Goal: Task Accomplishment & Management: Complete application form

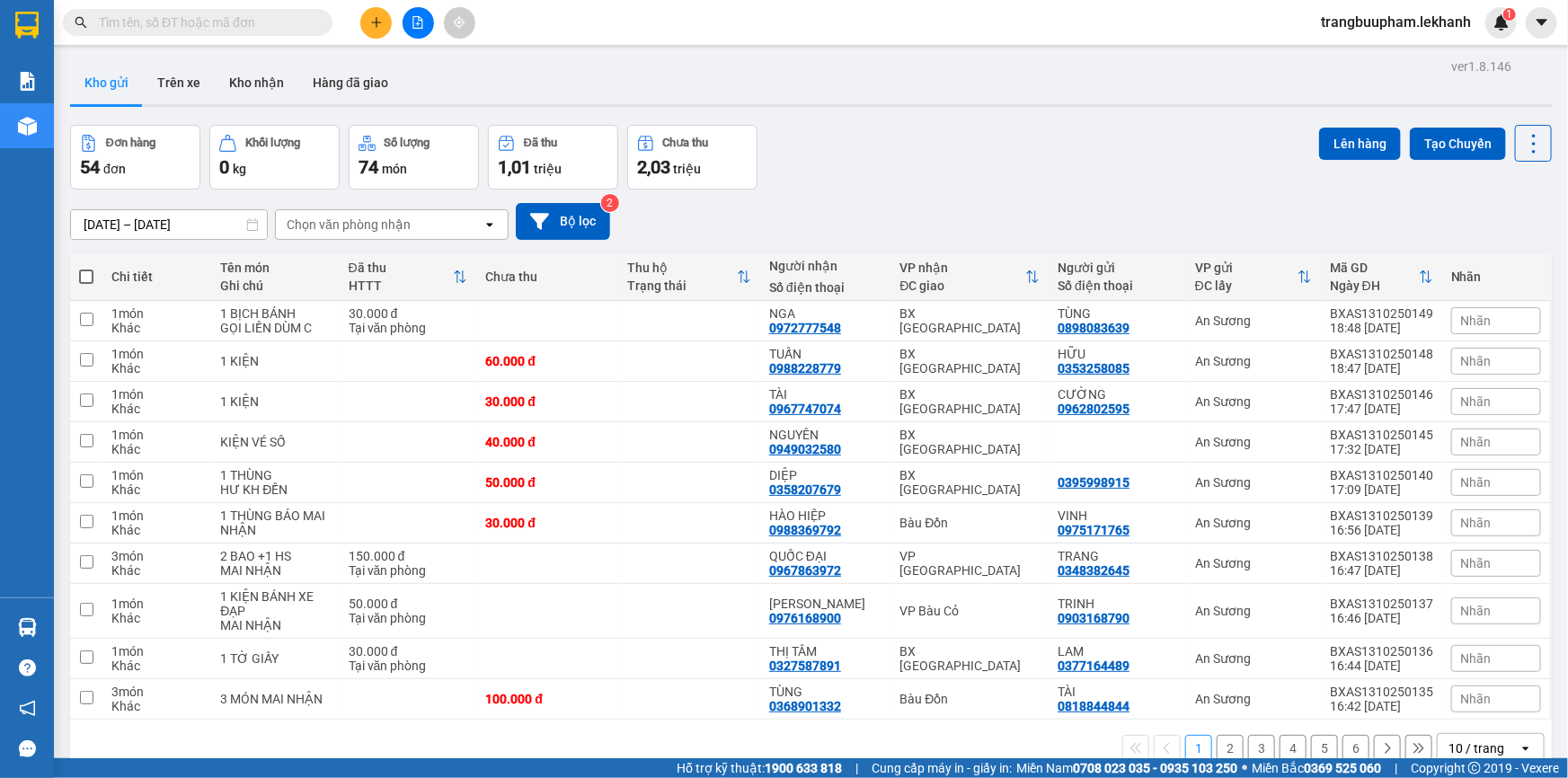
click at [372, 32] on button at bounding box center [376, 23] width 31 height 31
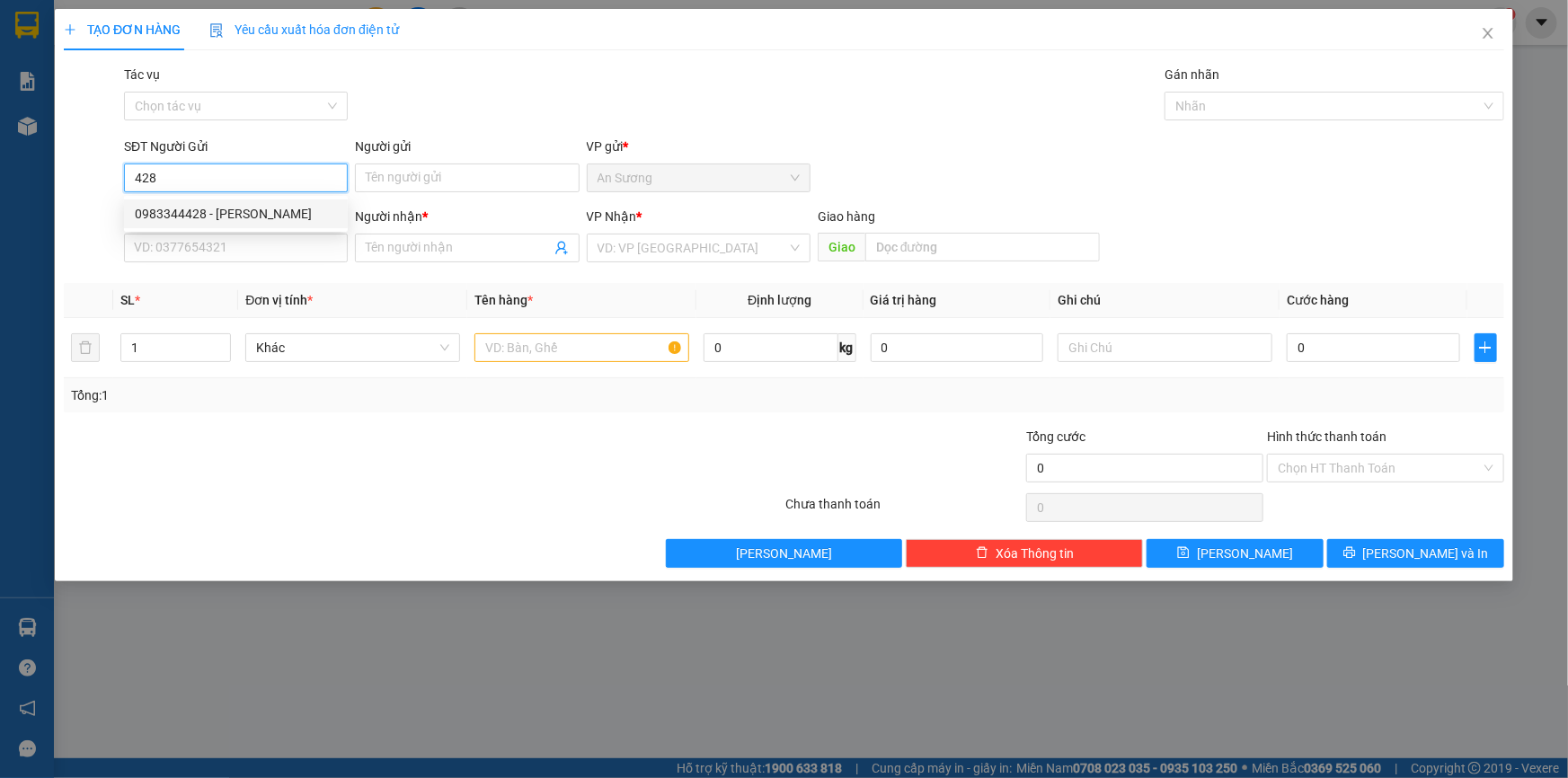
click at [243, 218] on div "0983344428 - [PERSON_NAME]" at bounding box center [235, 214] width 202 height 20
type input "0983344428"
type input "LABO ĐỨC PHÁT"
type input "0986590752"
type input "NHA KHOA HAPPY"
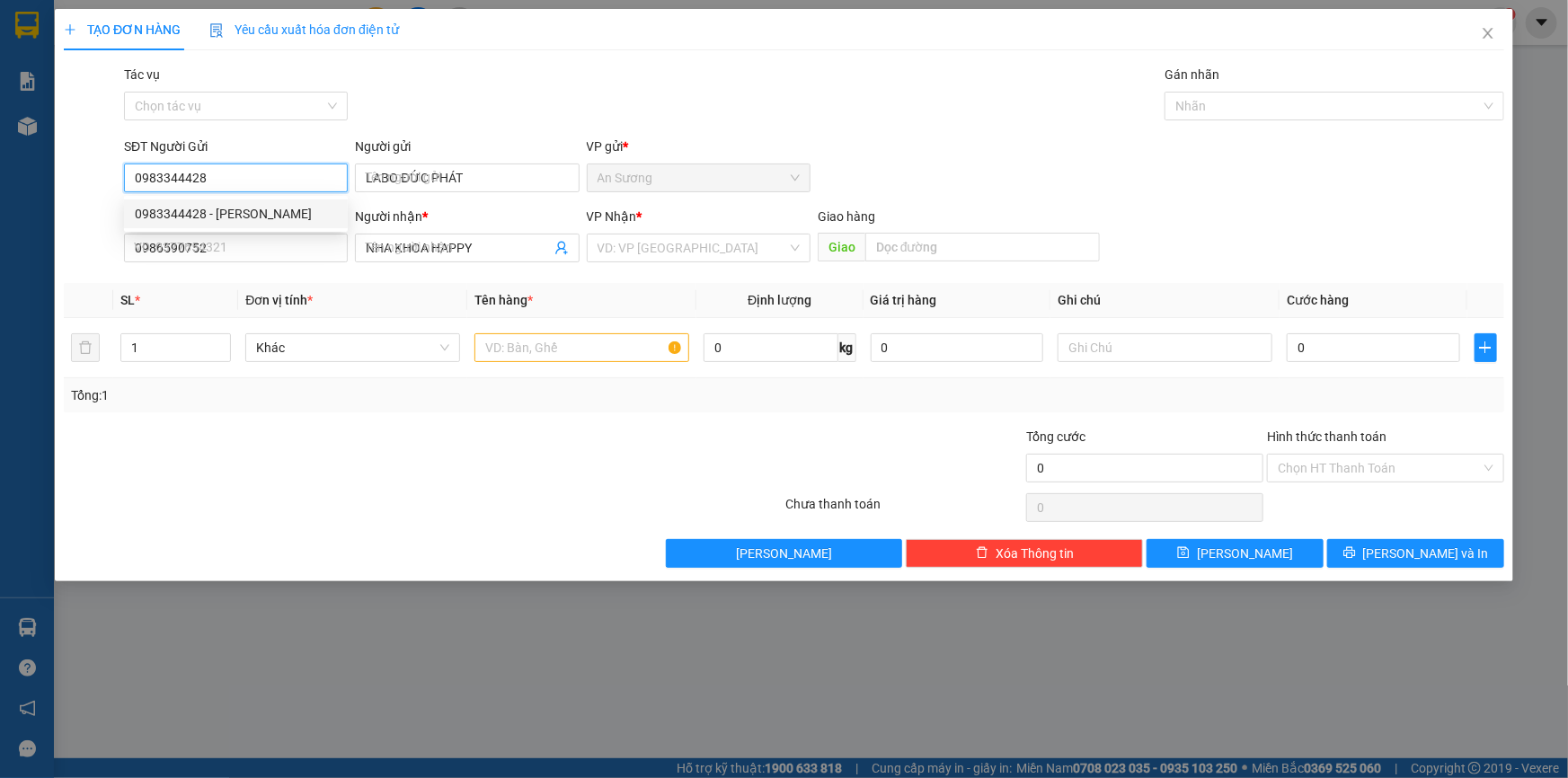
type input "30.000"
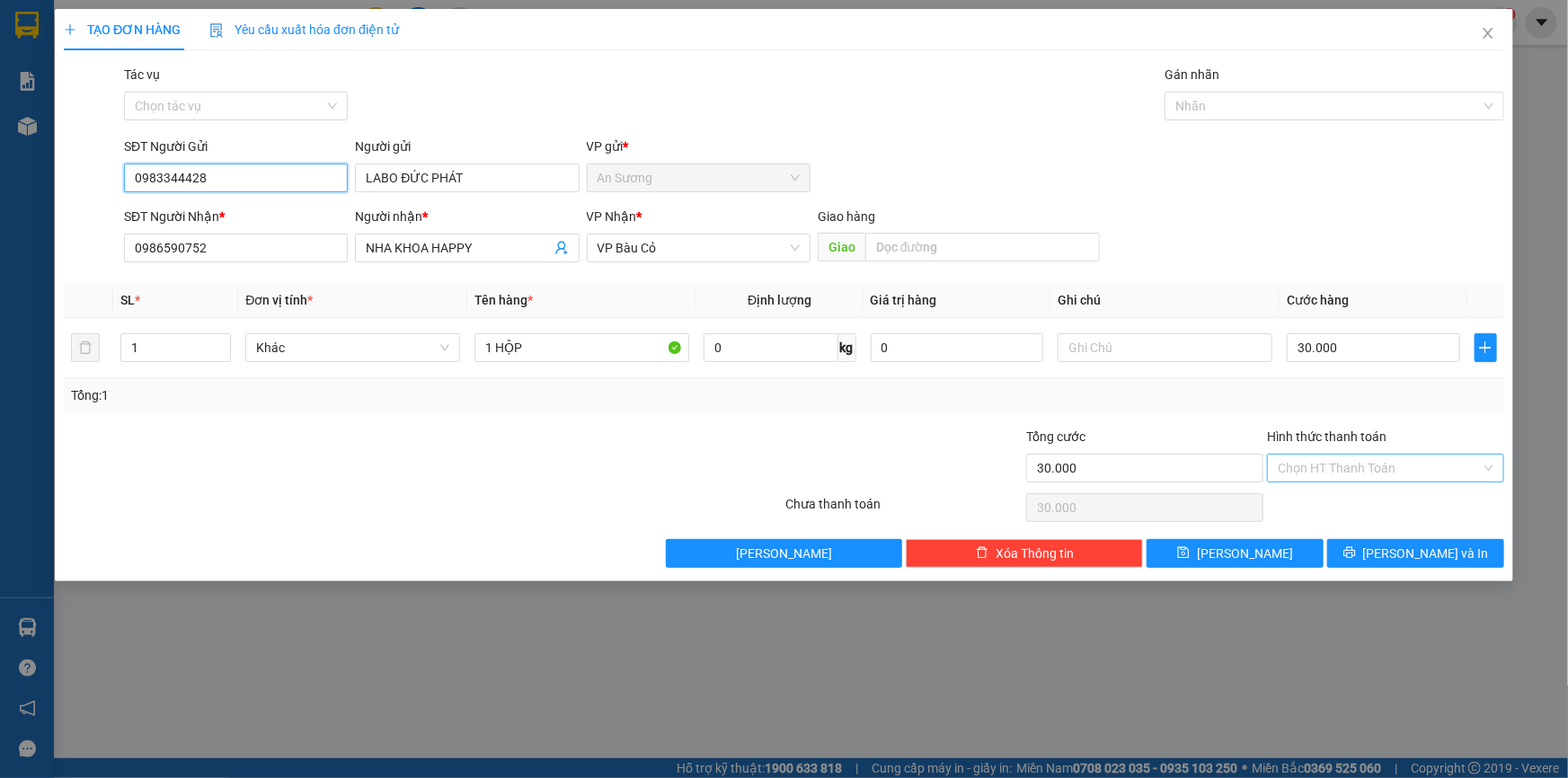
type input "0983344428"
click at [1364, 475] on input "Hình thức thanh toán" at bounding box center [1379, 468] width 203 height 26
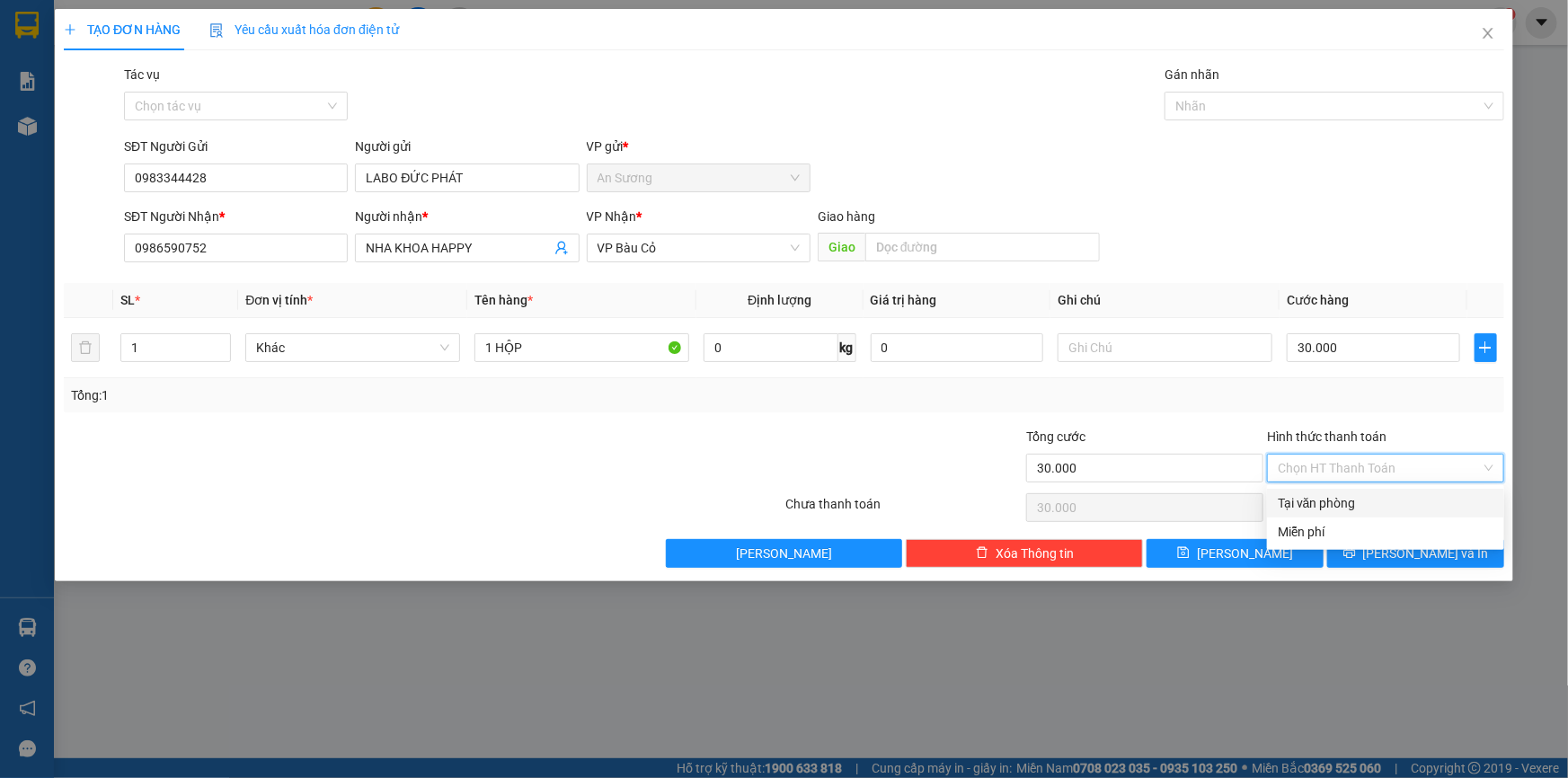
click at [1338, 508] on div "Tại văn phòng" at bounding box center [1386, 503] width 216 height 20
type input "0"
click at [1394, 548] on button "[PERSON_NAME] và In" at bounding box center [1415, 553] width 177 height 28
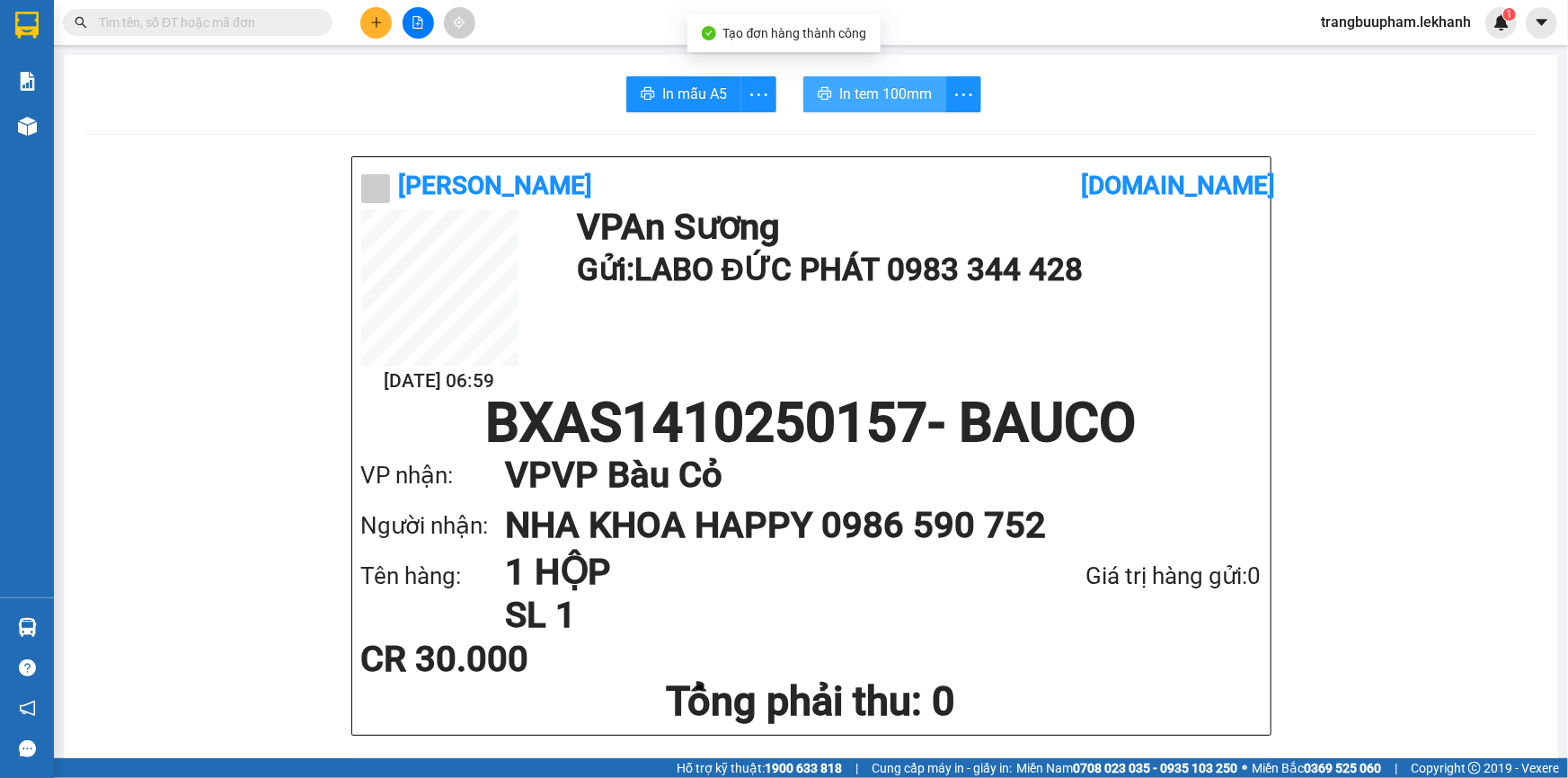
click at [853, 99] on span "In tem 100mm" at bounding box center [885, 93] width 92 height 23
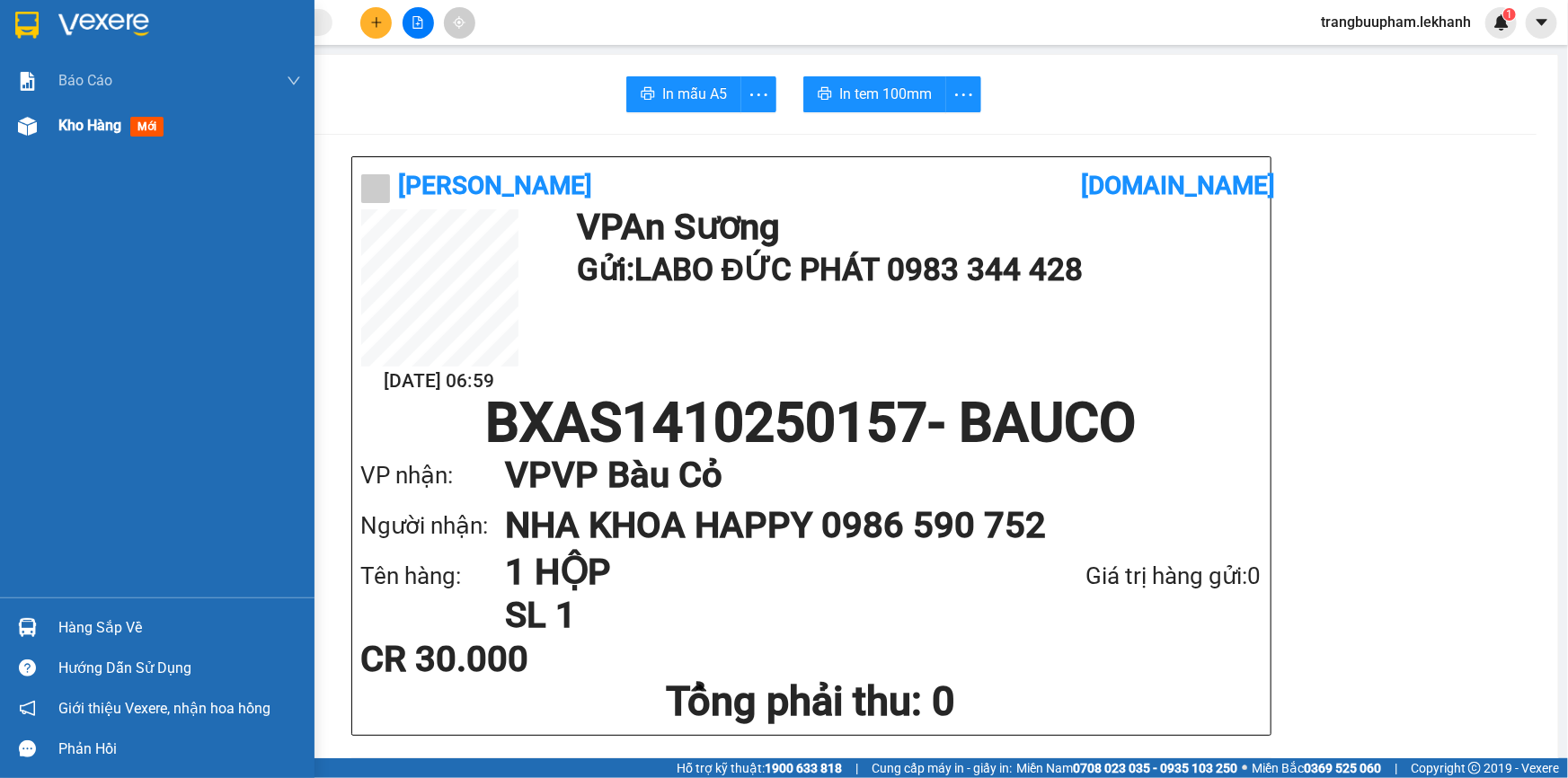
click at [81, 133] on span "Kho hàng" at bounding box center [90, 125] width 63 height 17
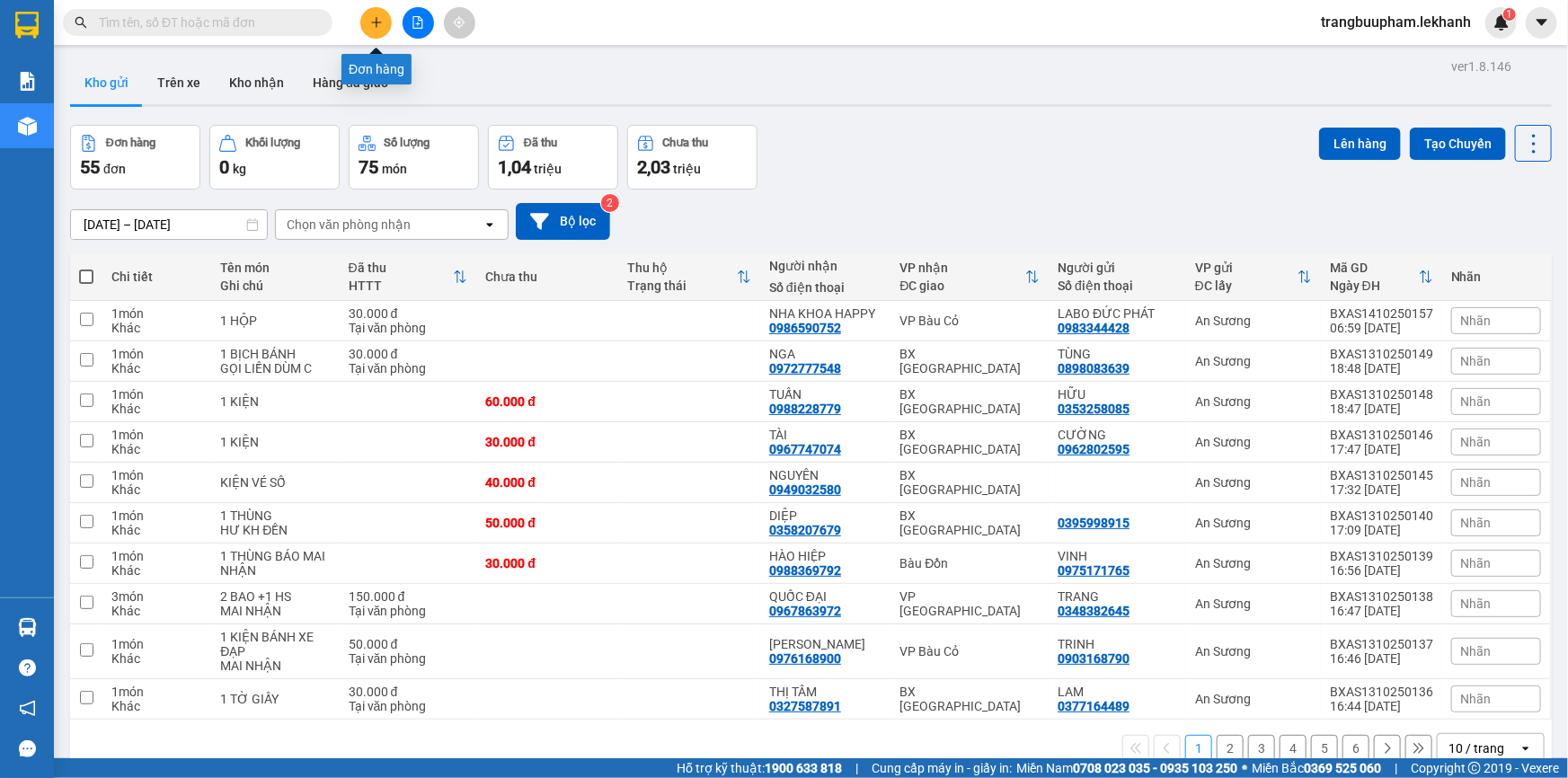
click at [372, 26] on icon "plus" at bounding box center [376, 22] width 13 height 13
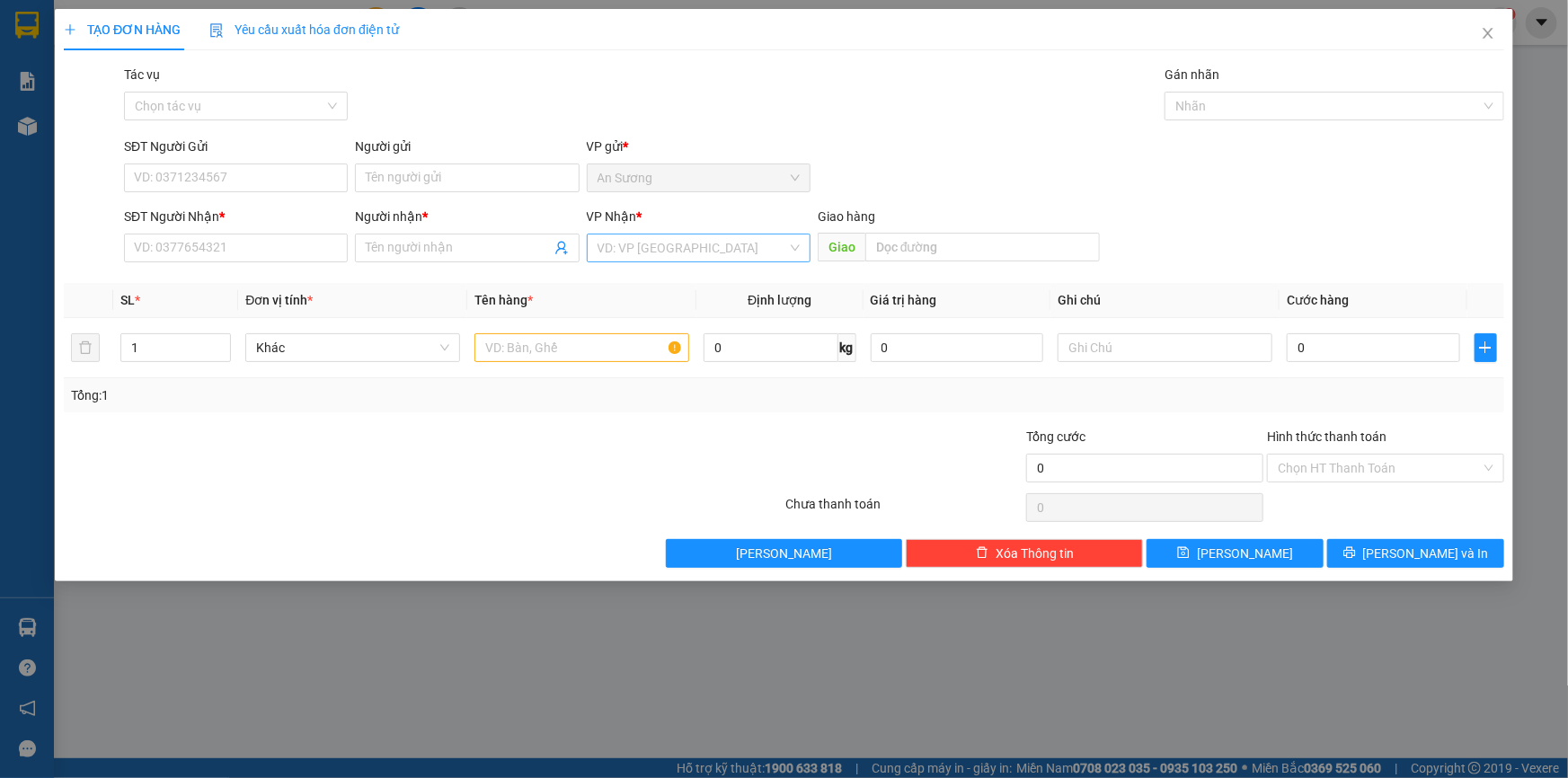
click at [743, 235] on input "search" at bounding box center [691, 247] width 189 height 26
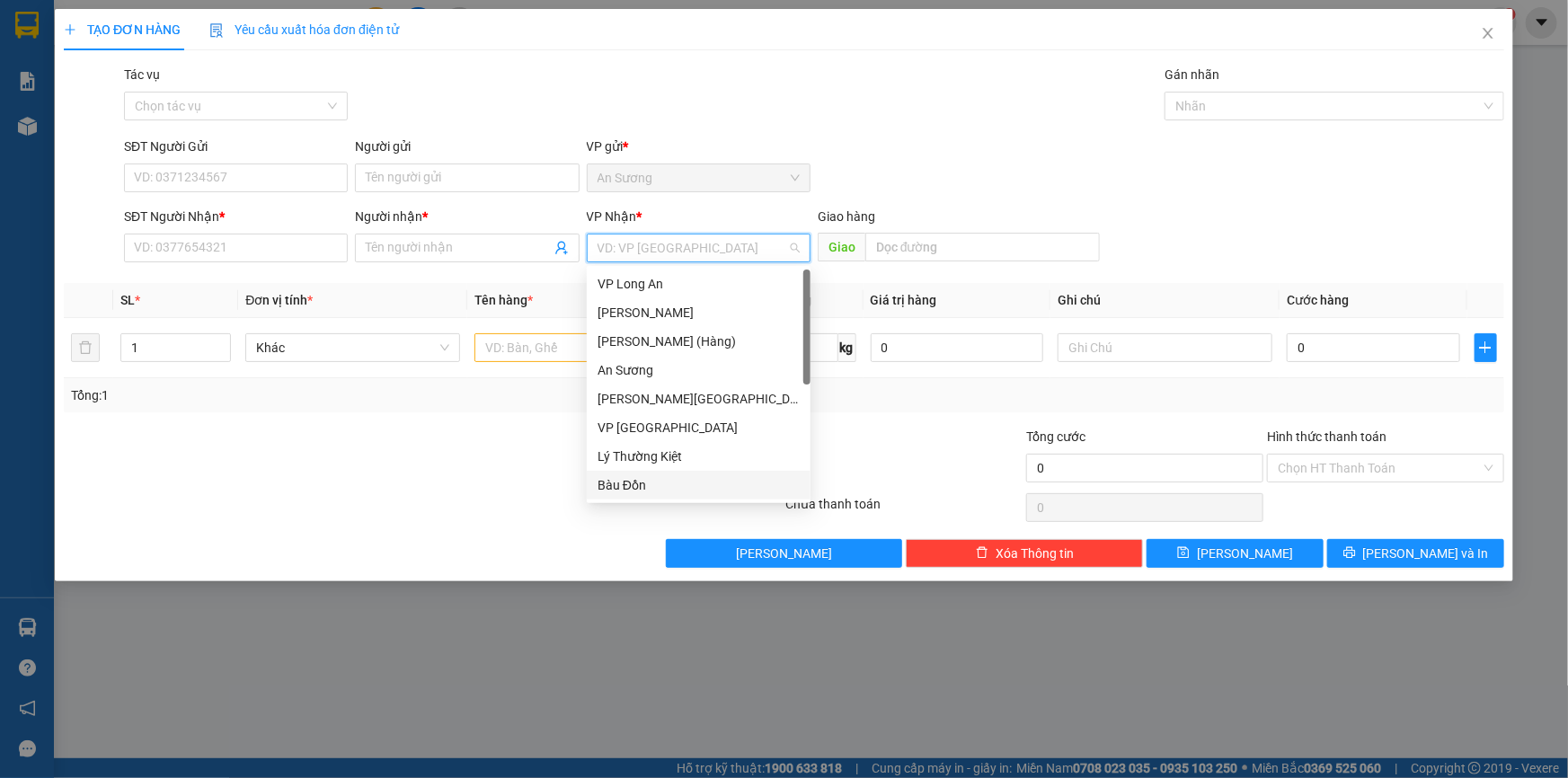
scroll to position [144, 0]
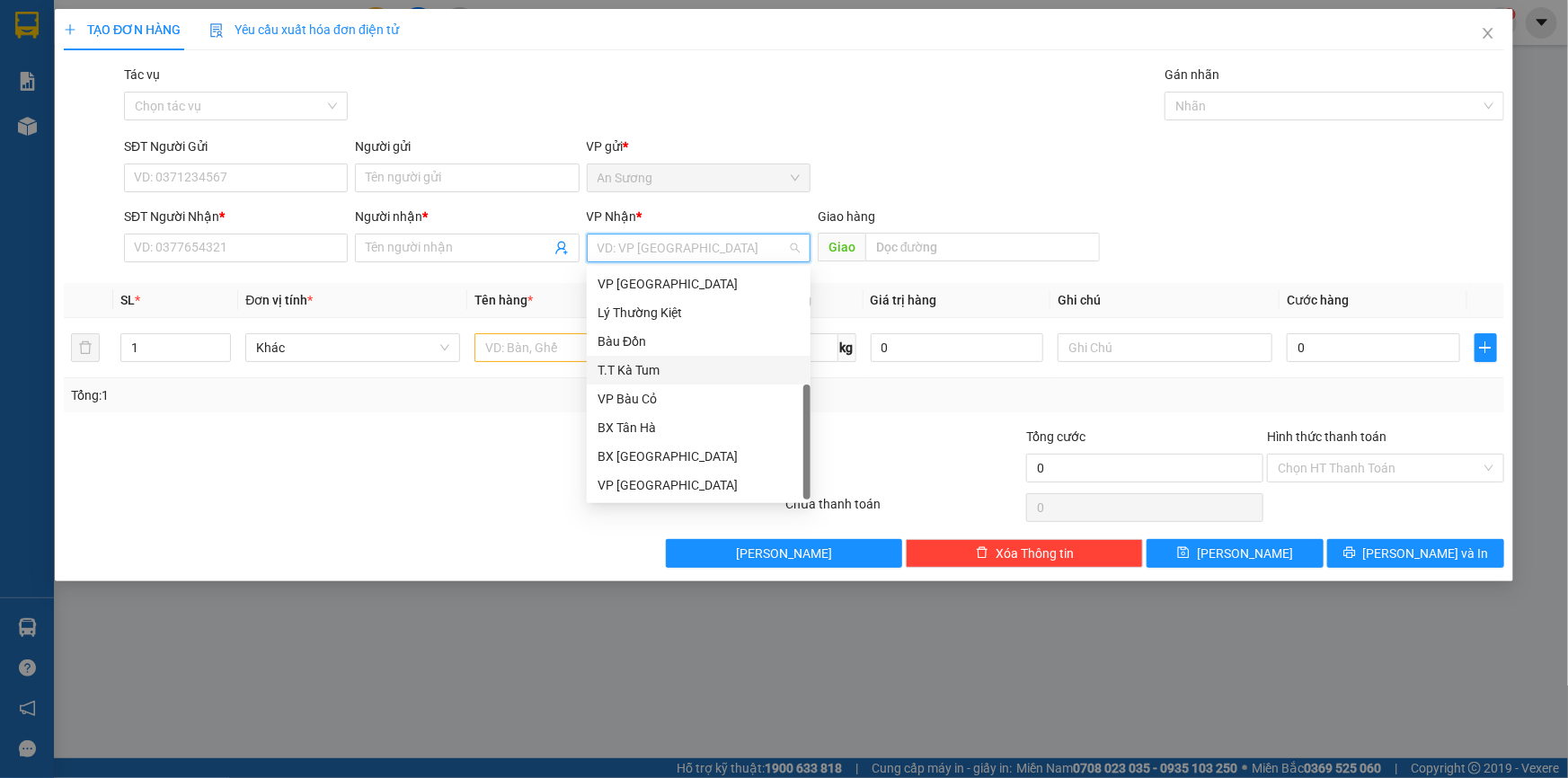
click at [666, 369] on div "T.T Kà Tum" at bounding box center [698, 370] width 202 height 20
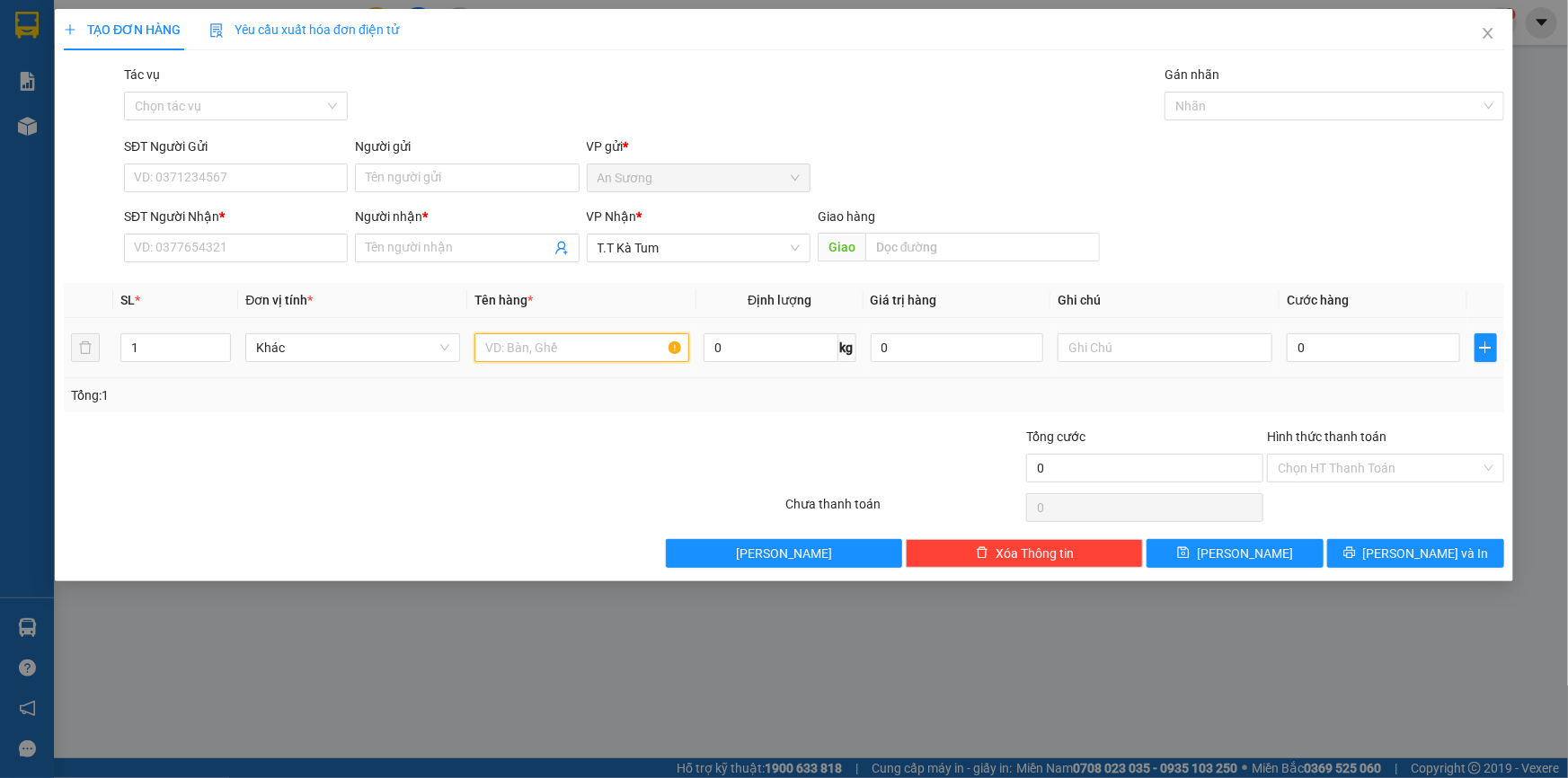
click at [545, 334] on input "text" at bounding box center [582, 347] width 215 height 28
type input "1 thùng"
drag, startPoint x: 253, startPoint y: 262, endPoint x: 253, endPoint y: 251, distance: 11.0
click at [253, 262] on div "SĐT Người Nhận * VD: 0377654321" at bounding box center [235, 238] width 224 height 63
click at [251, 242] on input "SĐT Người Nhận *" at bounding box center [235, 247] width 224 height 28
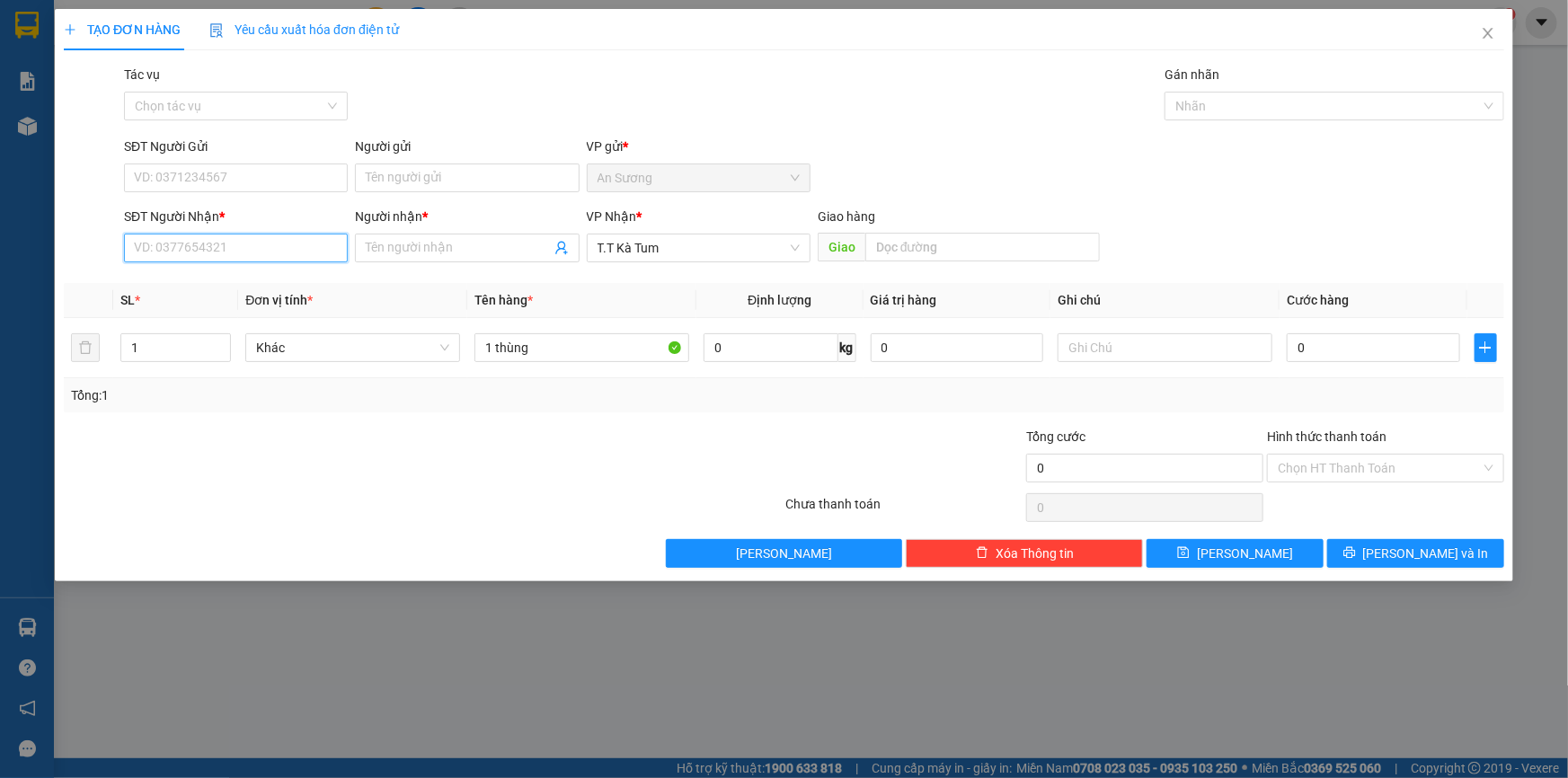
click at [163, 242] on input "SĐT Người Nhận *" at bounding box center [235, 247] width 224 height 28
type input "0975480834"
click at [434, 251] on input "Người nhận *" at bounding box center [458, 248] width 184 height 20
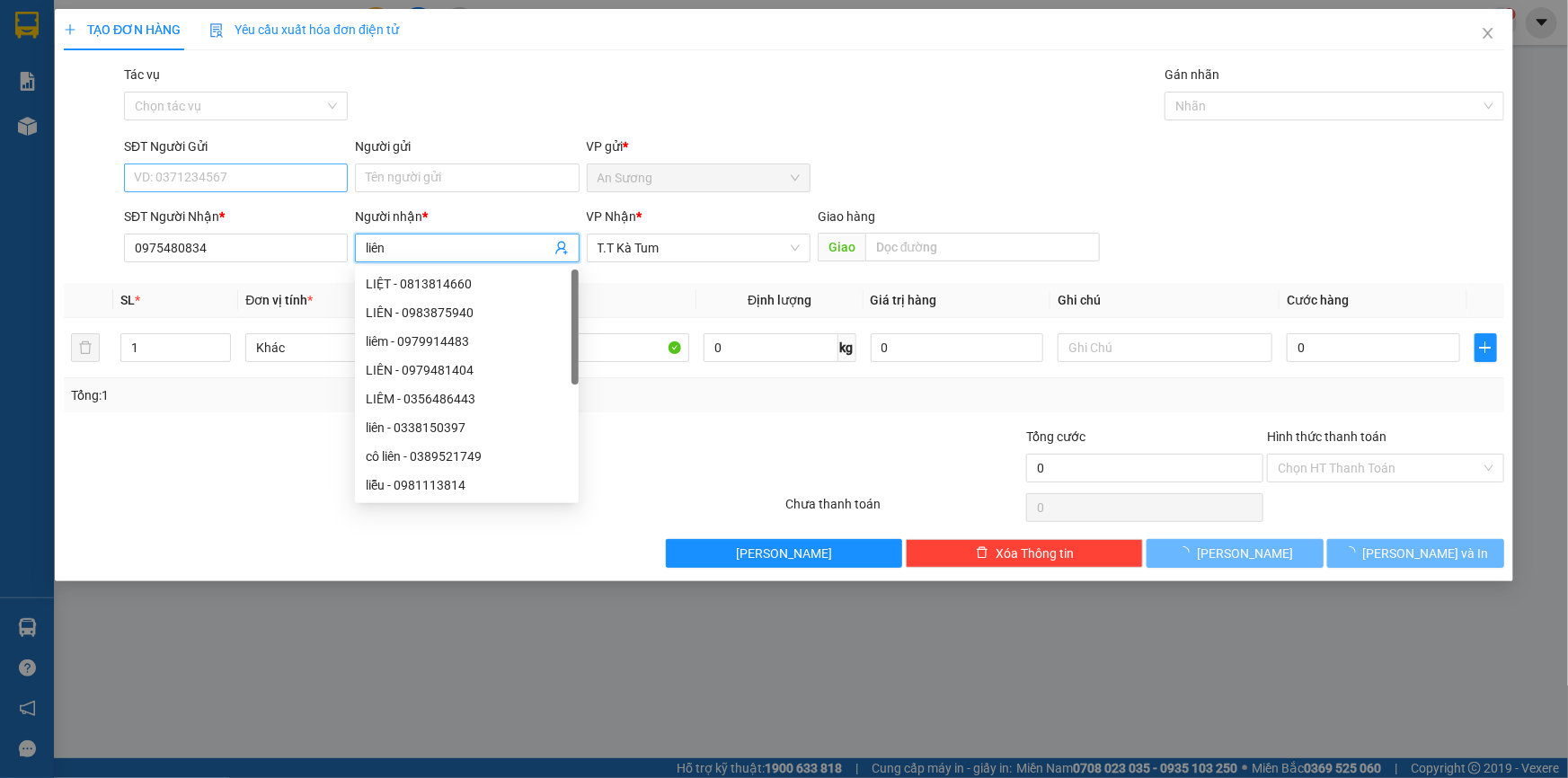
type input "liên"
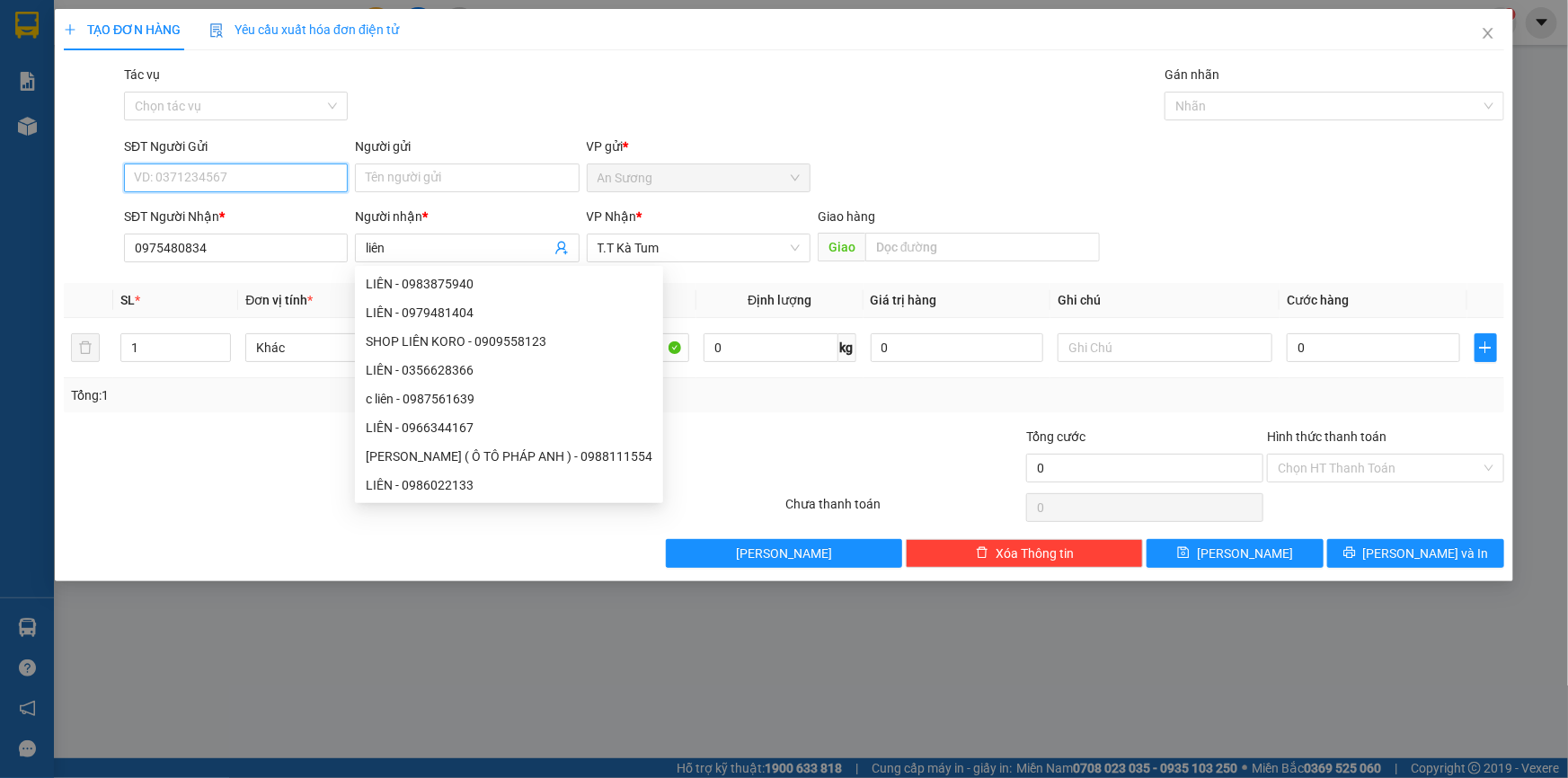
click at [211, 172] on input "SĐT Người Gửi" at bounding box center [235, 178] width 224 height 28
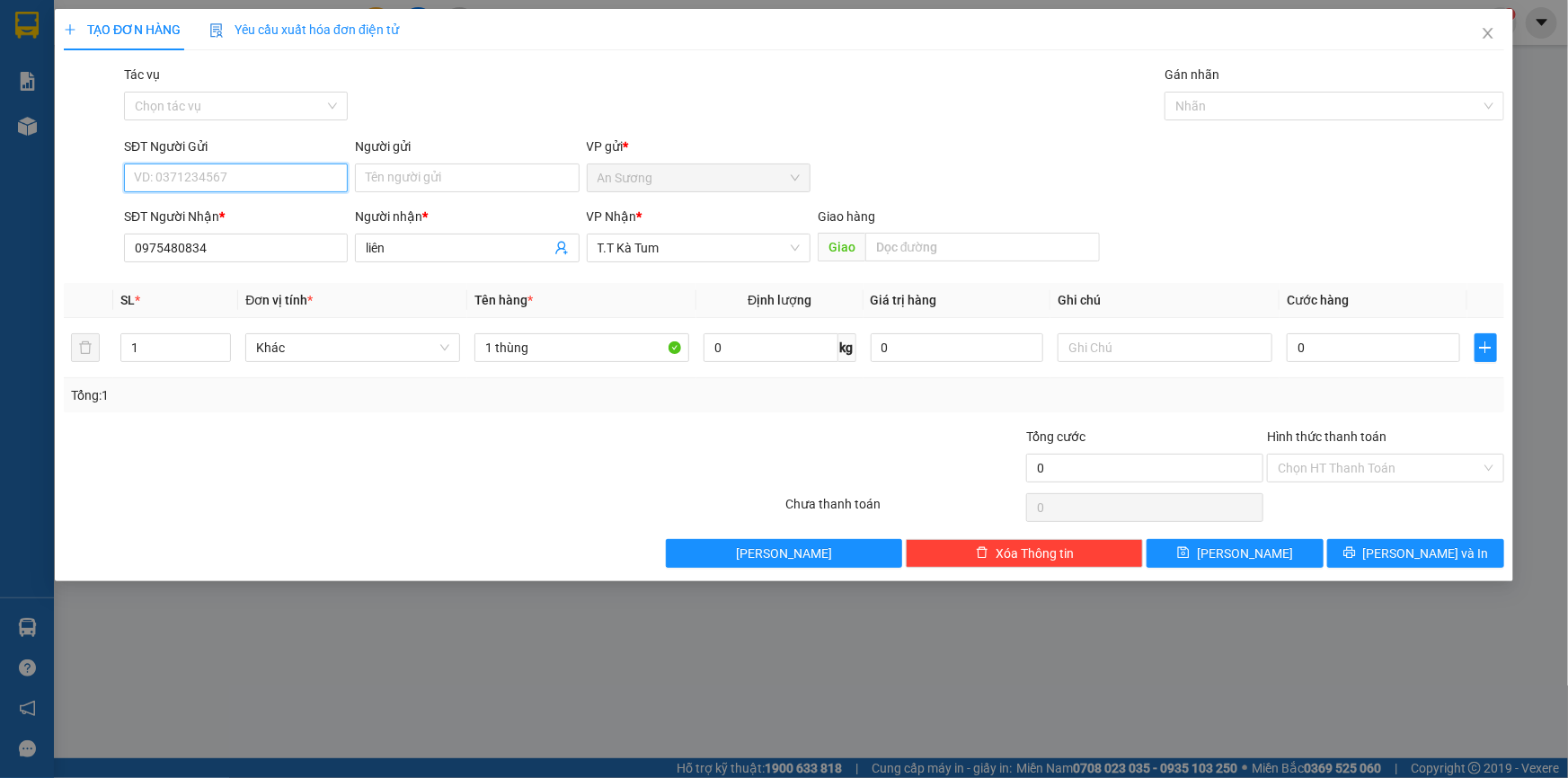
click at [299, 189] on input "SĐT Người Gửi" at bounding box center [235, 178] width 224 height 28
click at [1329, 345] on input "0" at bounding box center [1373, 347] width 174 height 28
type input "3"
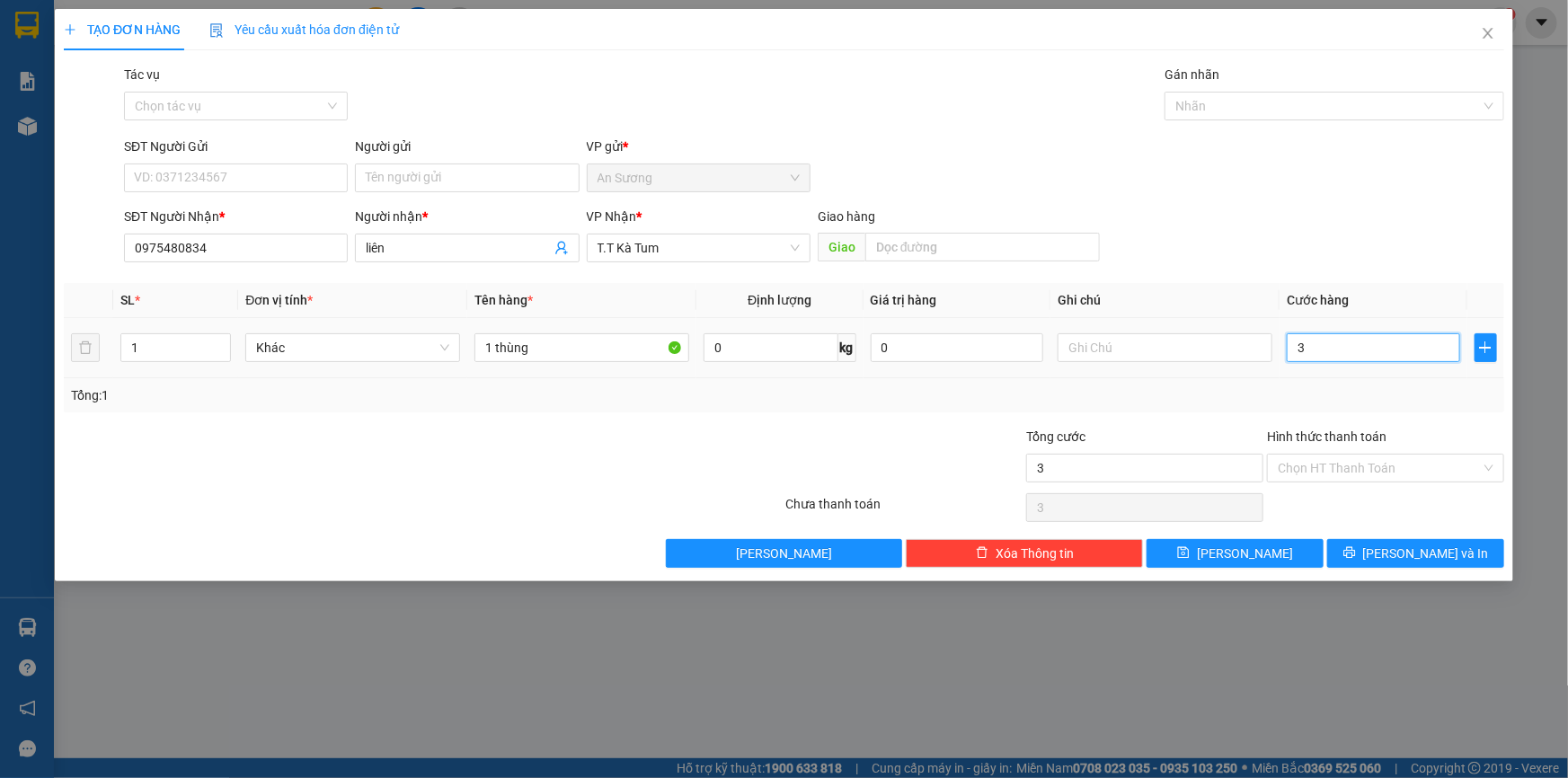
type input "30"
click at [1360, 472] on input "Hình thức thanh toán" at bounding box center [1379, 468] width 203 height 26
type input "30.000"
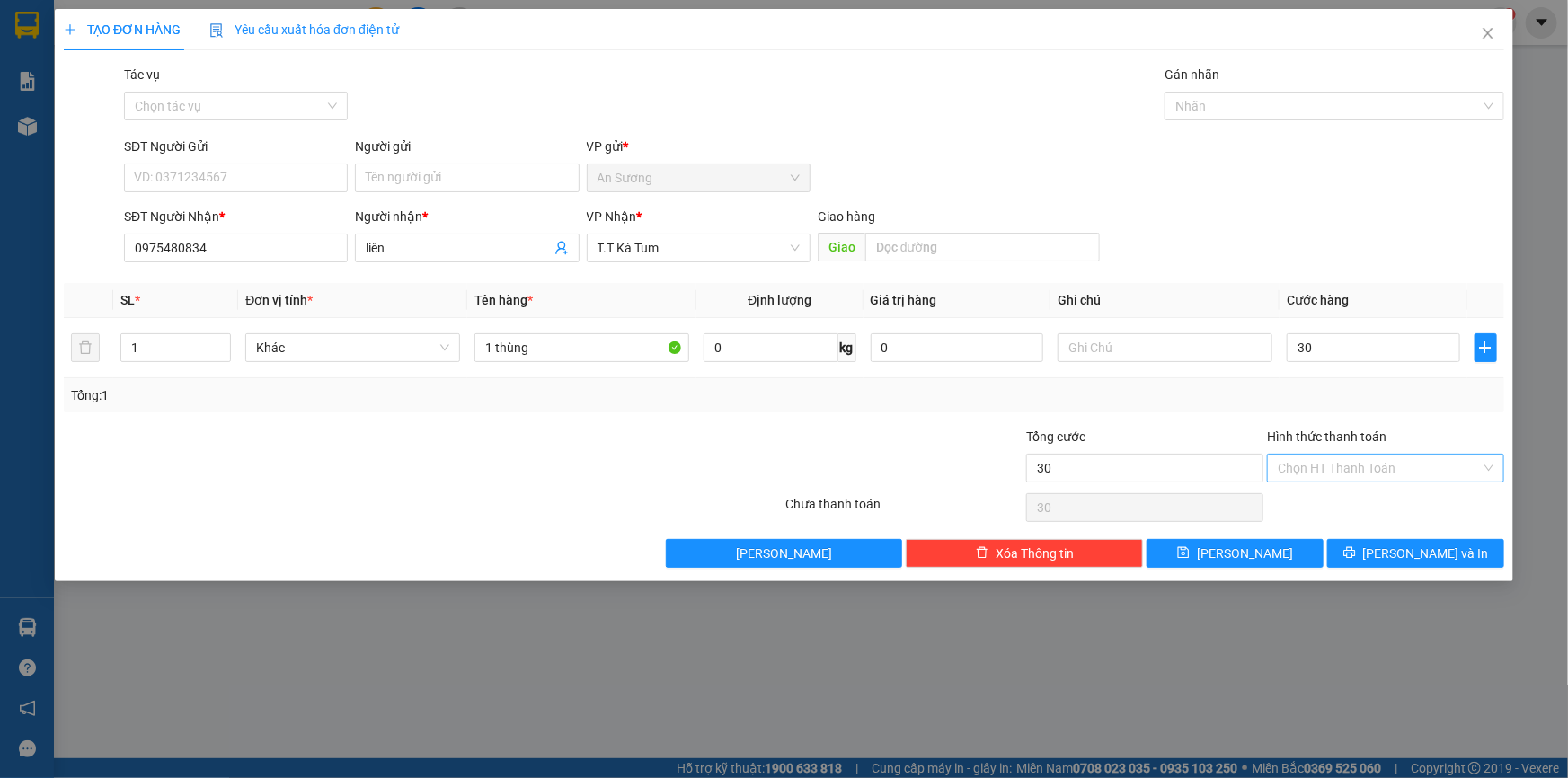
type input "30.000"
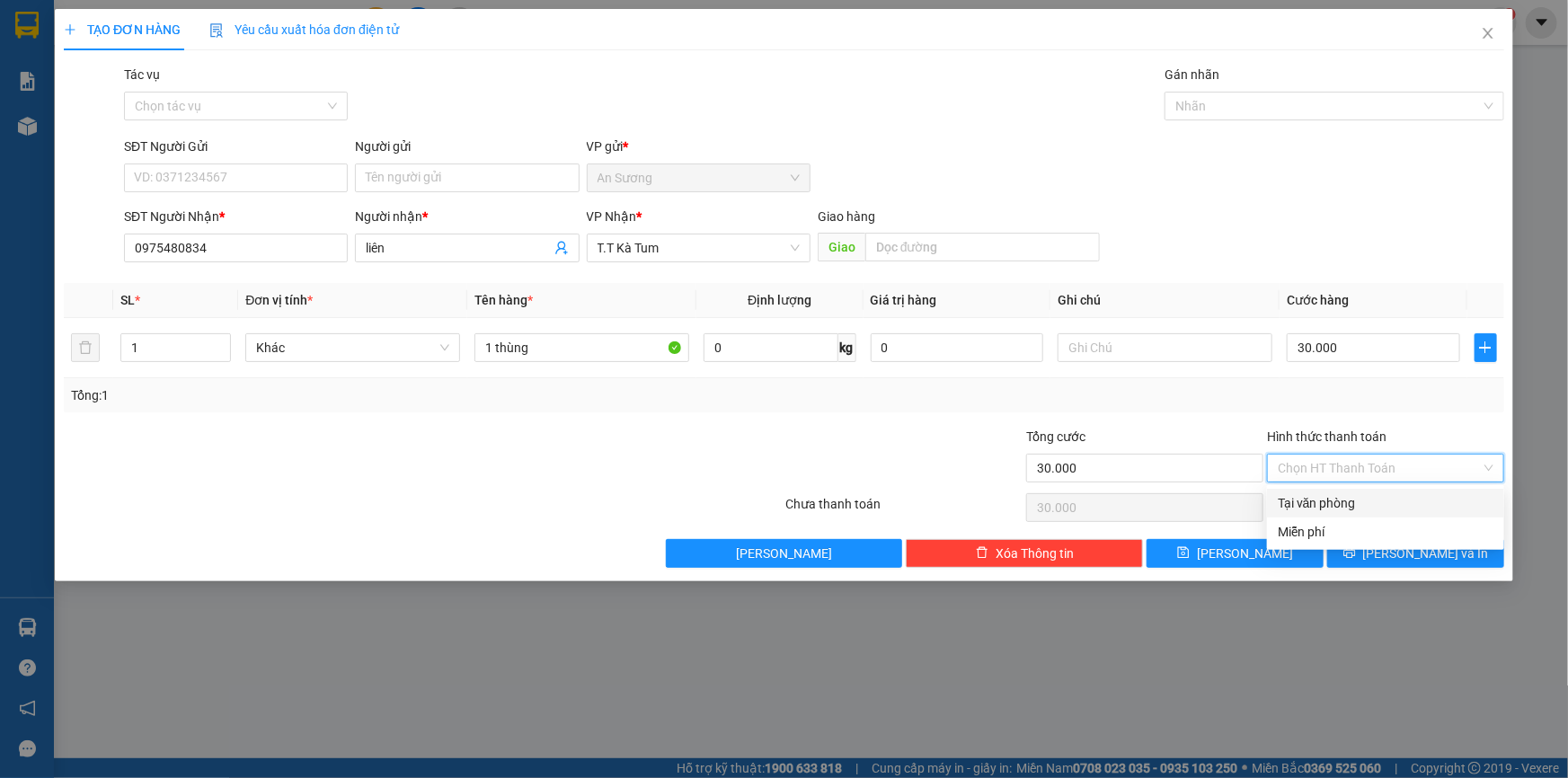
click at [1346, 495] on div "Tại văn phòng" at bounding box center [1386, 503] width 216 height 20
type input "0"
click at [1419, 564] on button "[PERSON_NAME] và In" at bounding box center [1415, 553] width 177 height 28
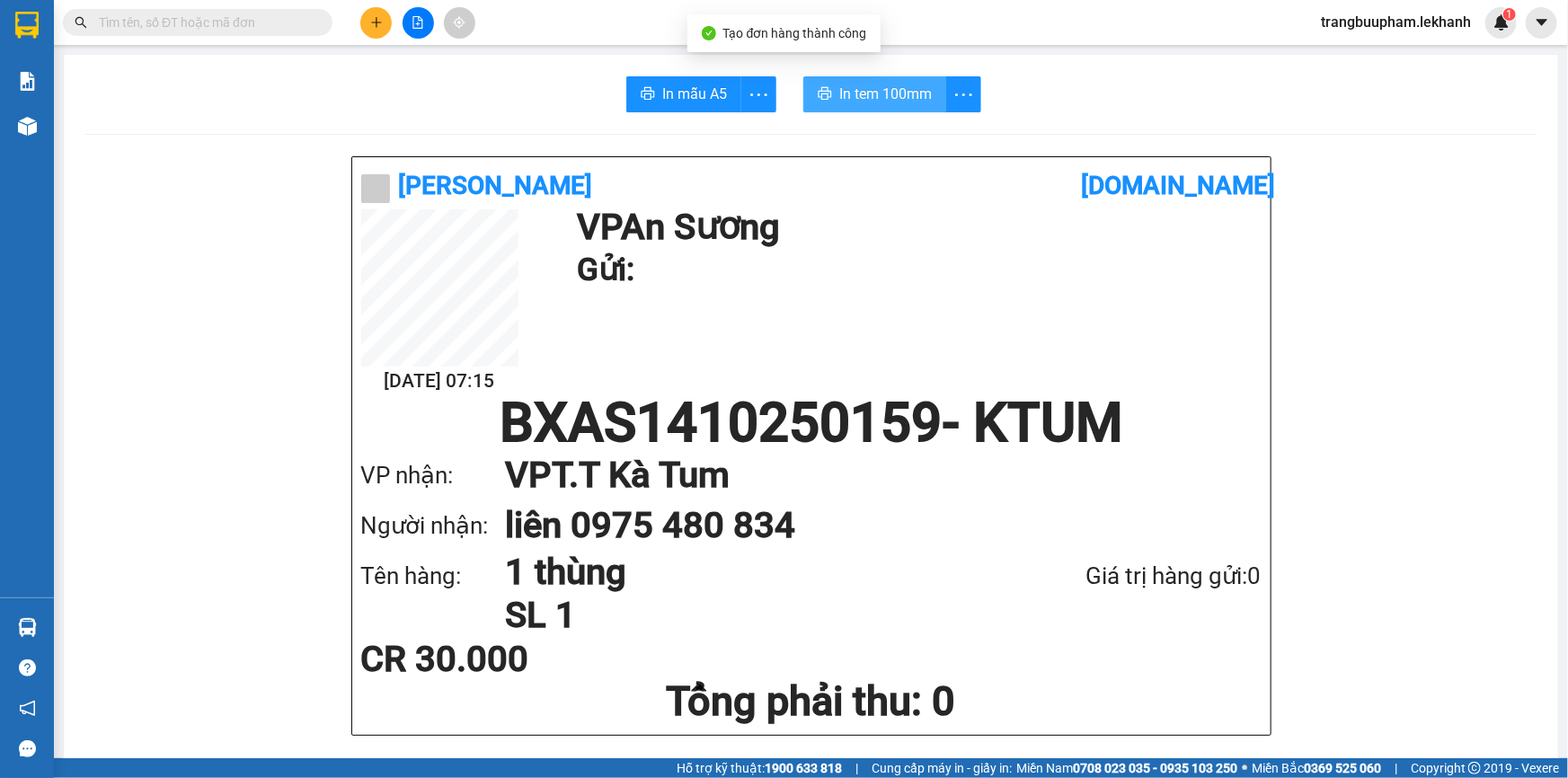
click at [893, 95] on span "In tem 100mm" at bounding box center [885, 93] width 92 height 23
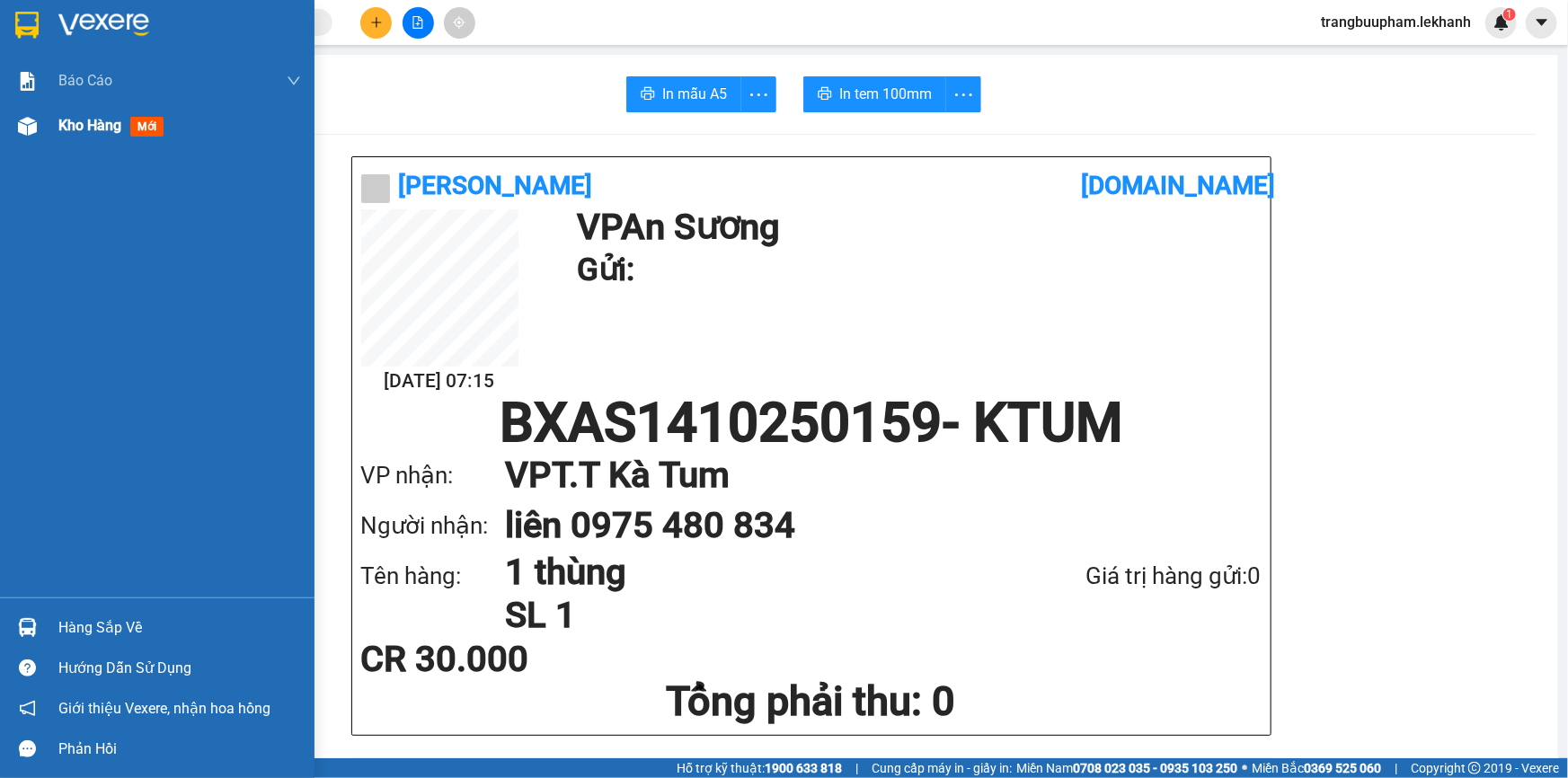
click at [74, 118] on span "Kho hàng" at bounding box center [90, 125] width 63 height 17
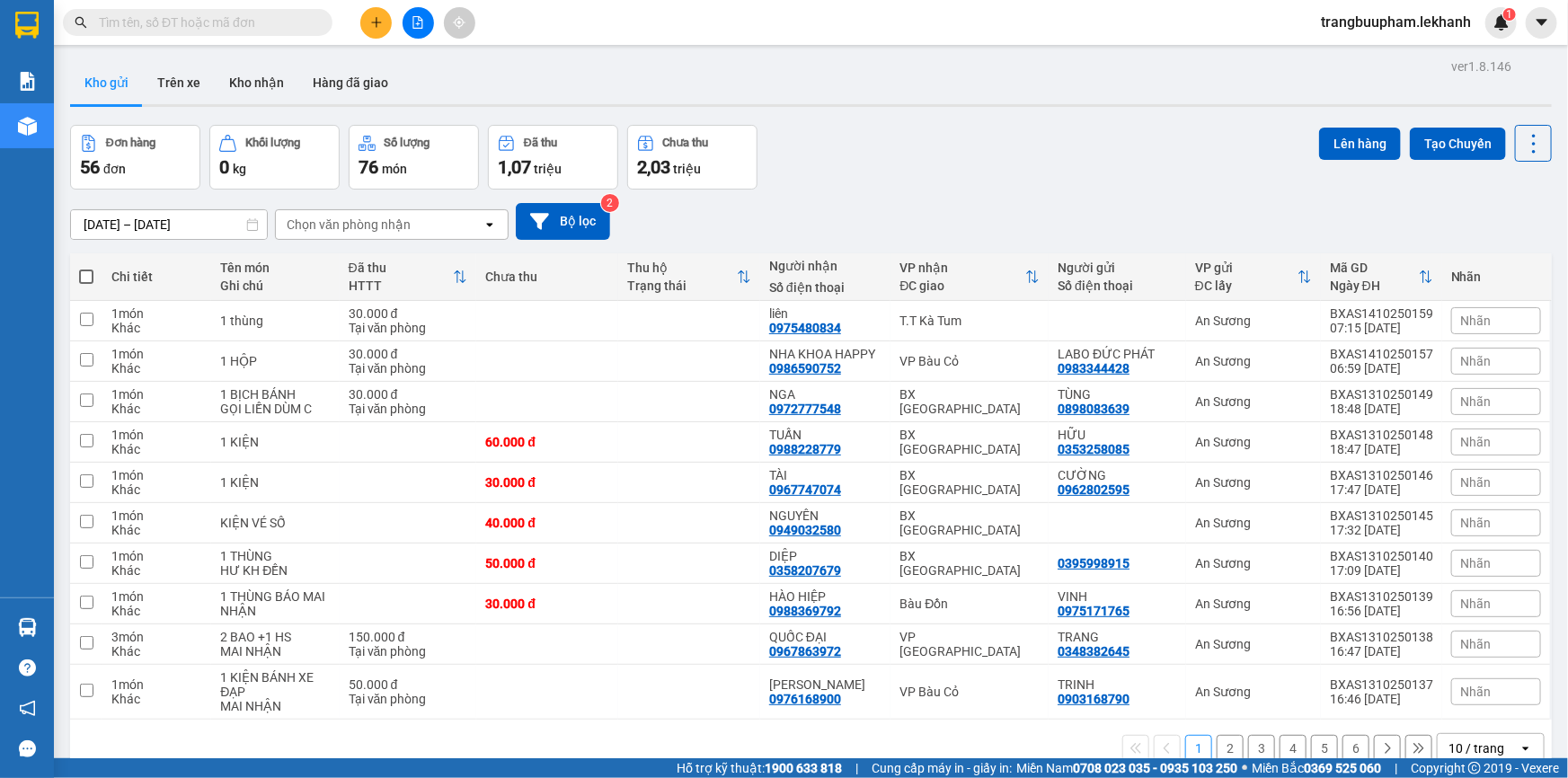
click at [167, 223] on input "[DATE] – [DATE]" at bounding box center [169, 224] width 196 height 28
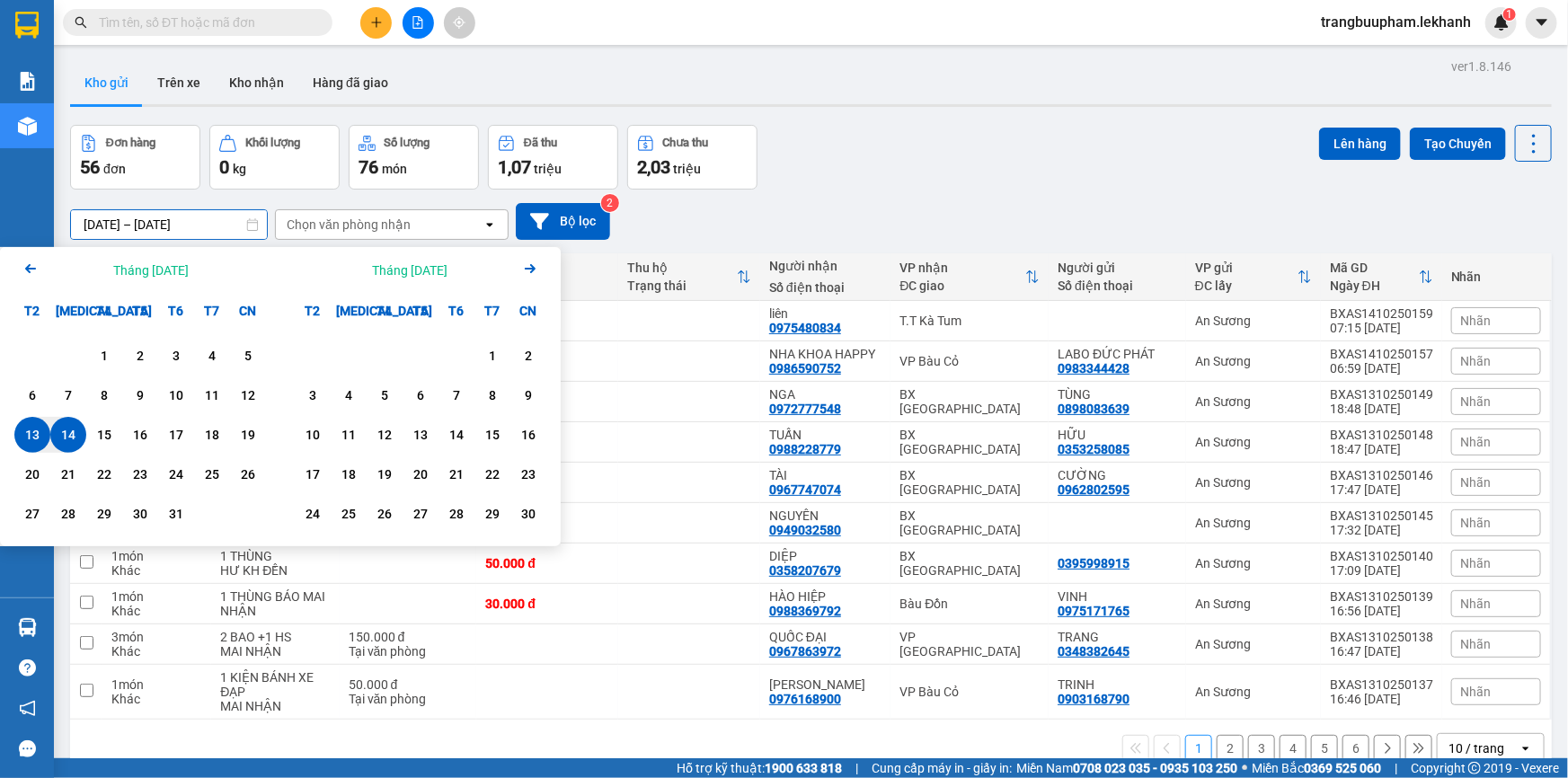
click at [80, 434] on div "14" at bounding box center [68, 435] width 36 height 36
click at [71, 431] on div "14" at bounding box center [69, 435] width 25 height 22
type input "[DATE] – [DATE]"
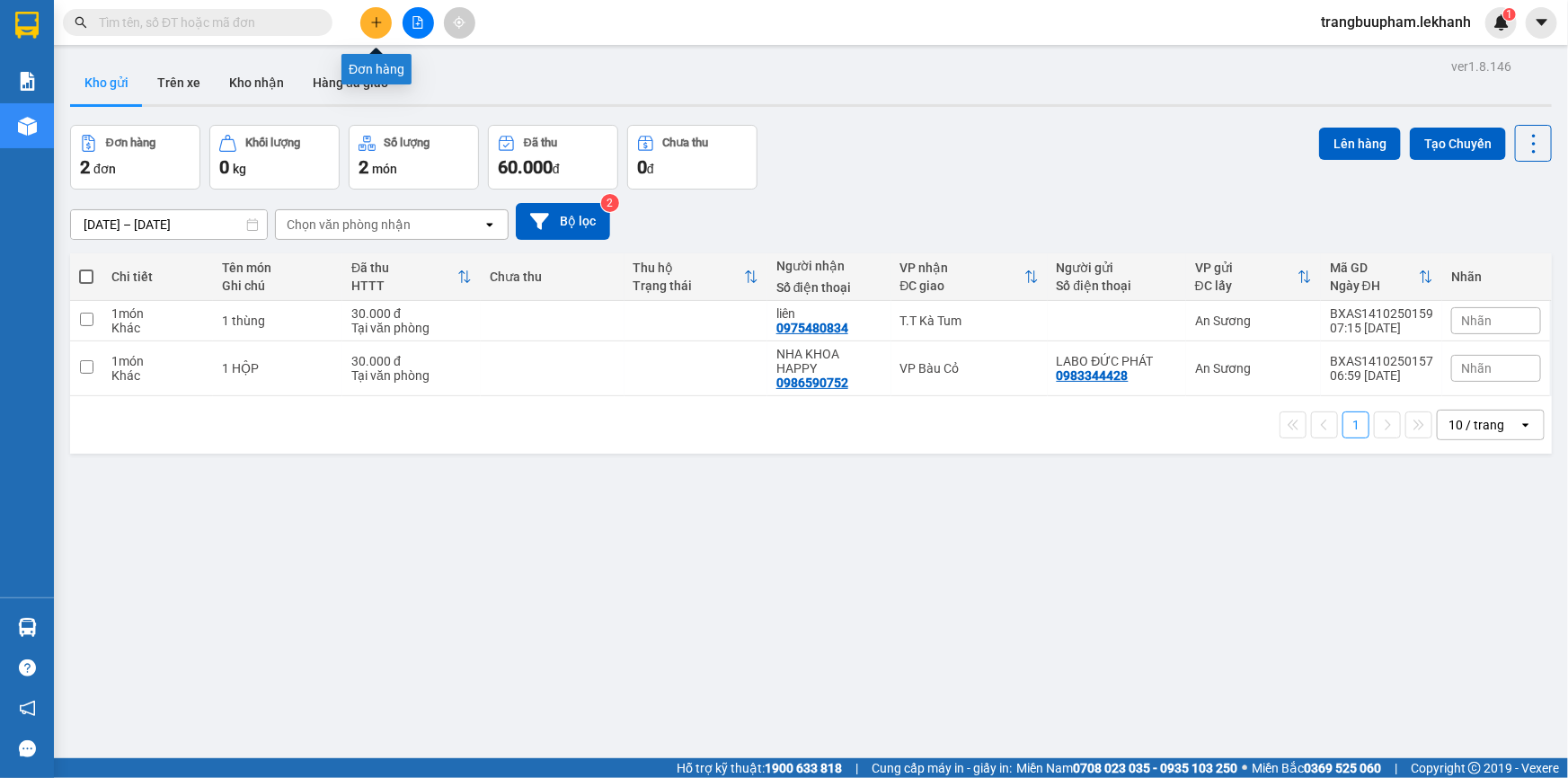
click at [378, 18] on icon "plus" at bounding box center [376, 22] width 13 height 13
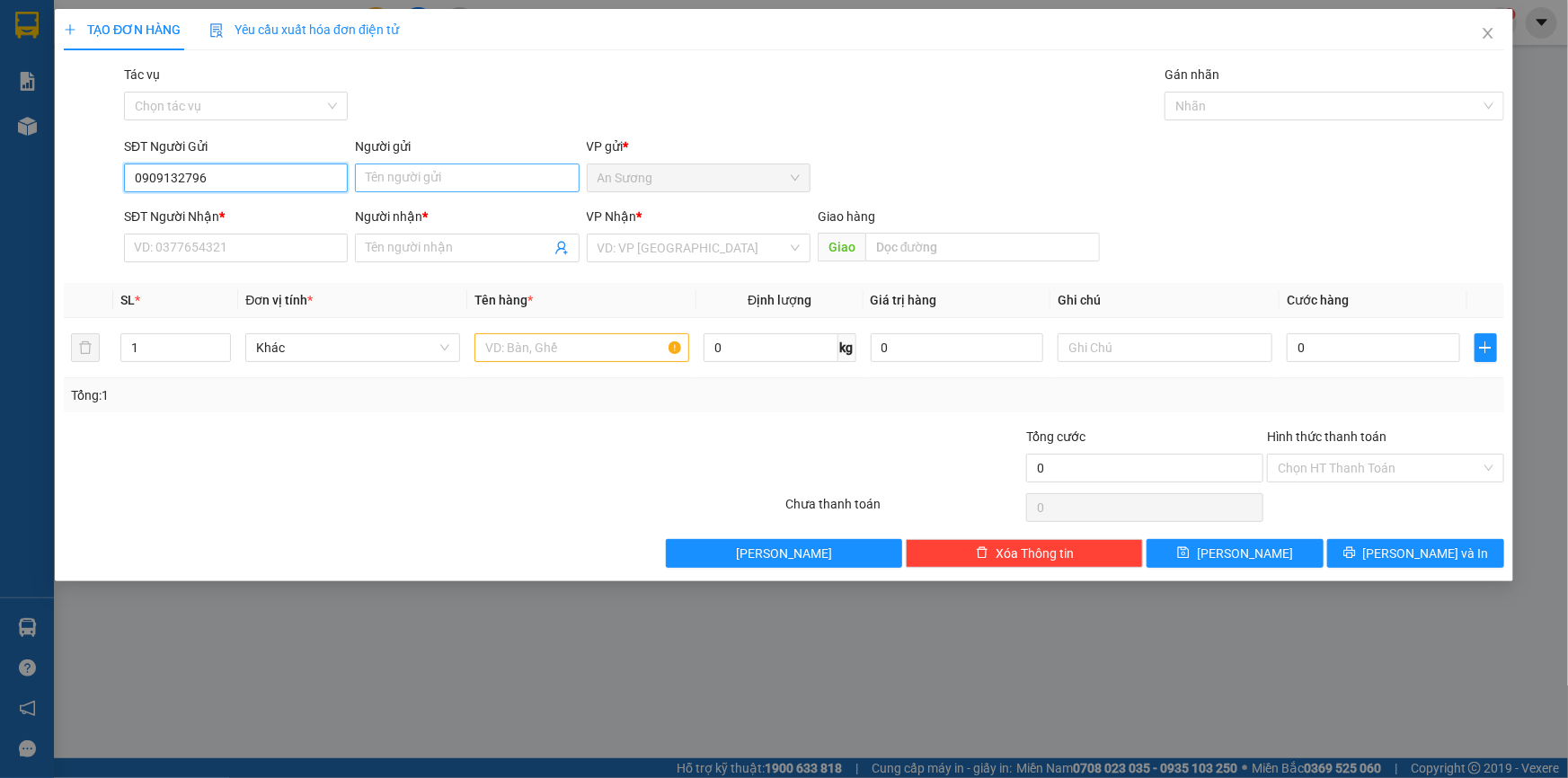
type input "0909132796"
click at [423, 182] on input "Người gửi" at bounding box center [467, 178] width 224 height 28
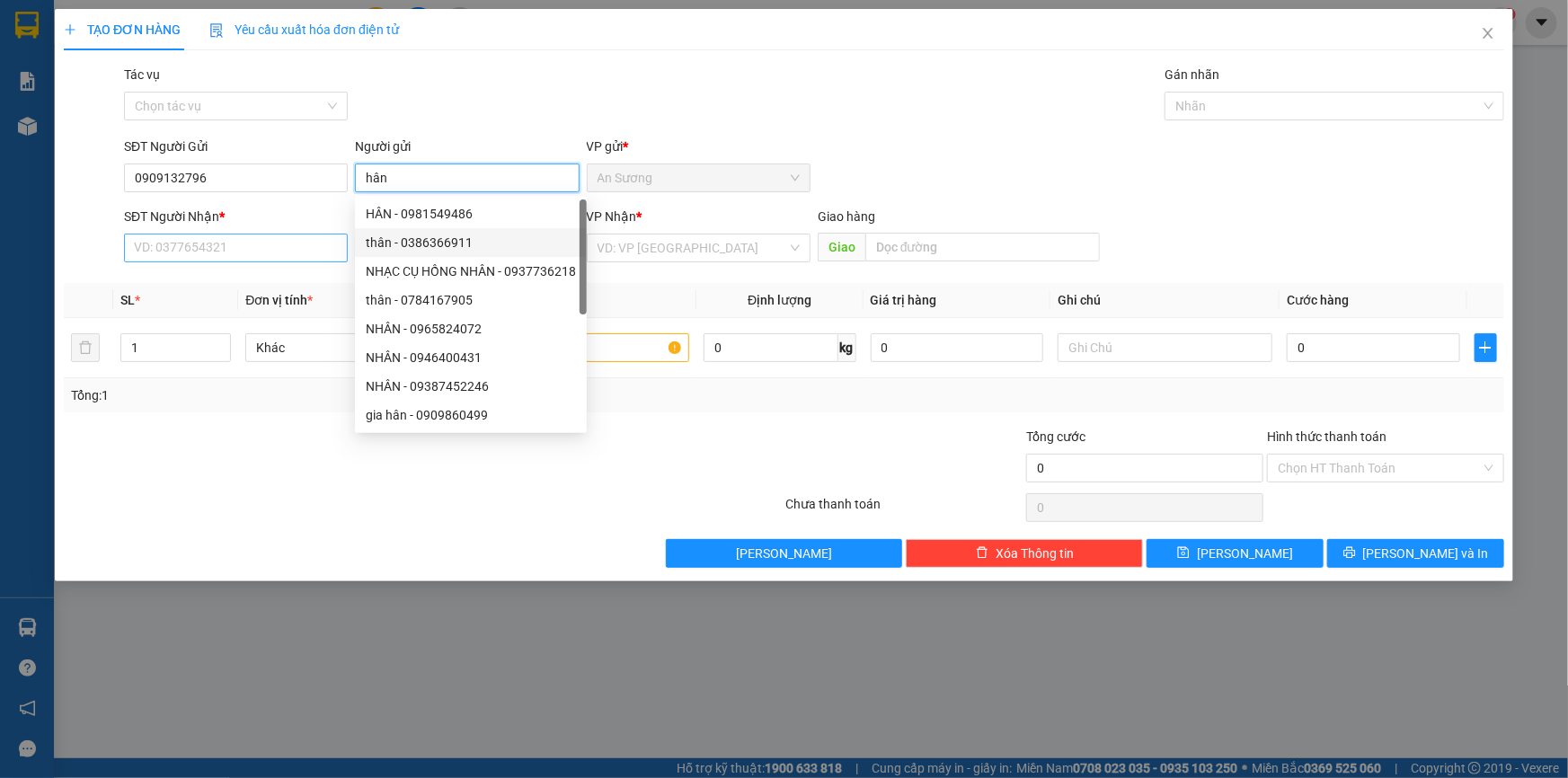
type input "hân"
click at [251, 261] on input "SĐT Người Nhận *" at bounding box center [235, 247] width 224 height 28
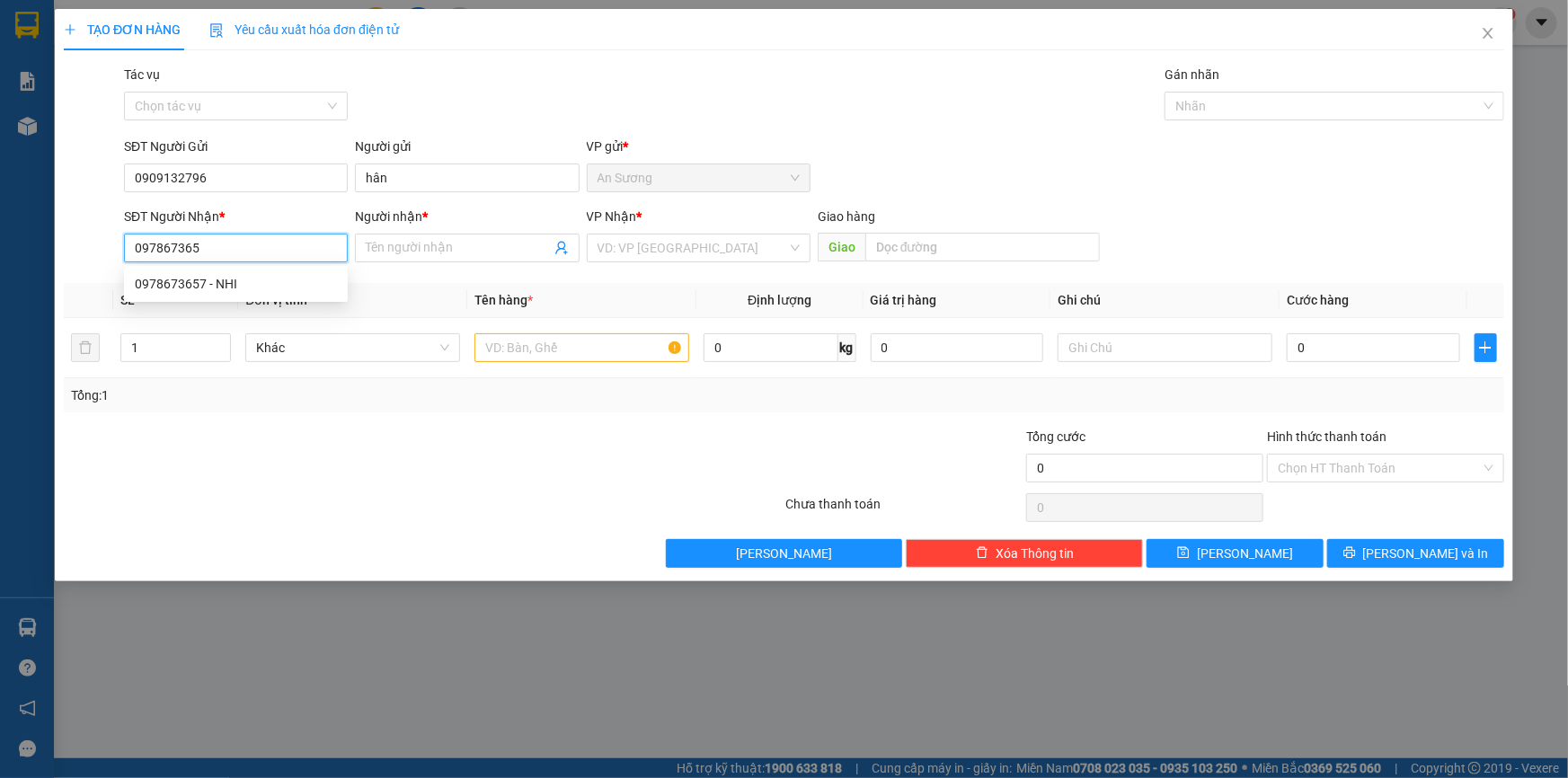
type input "0978673657"
click at [243, 279] on div "0978673657 - NHI" at bounding box center [235, 284] width 202 height 20
type input "NHI"
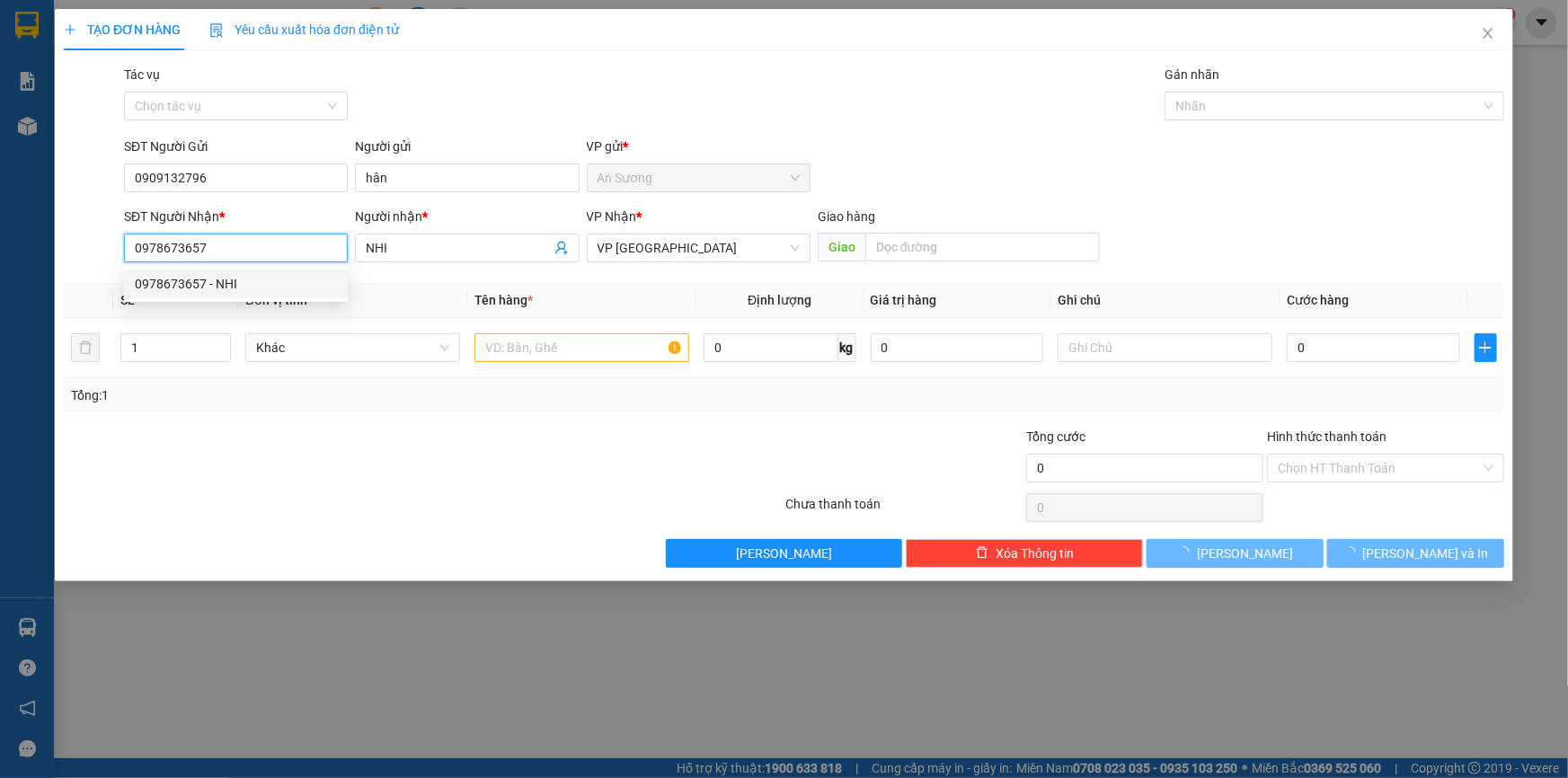
type input "50.000"
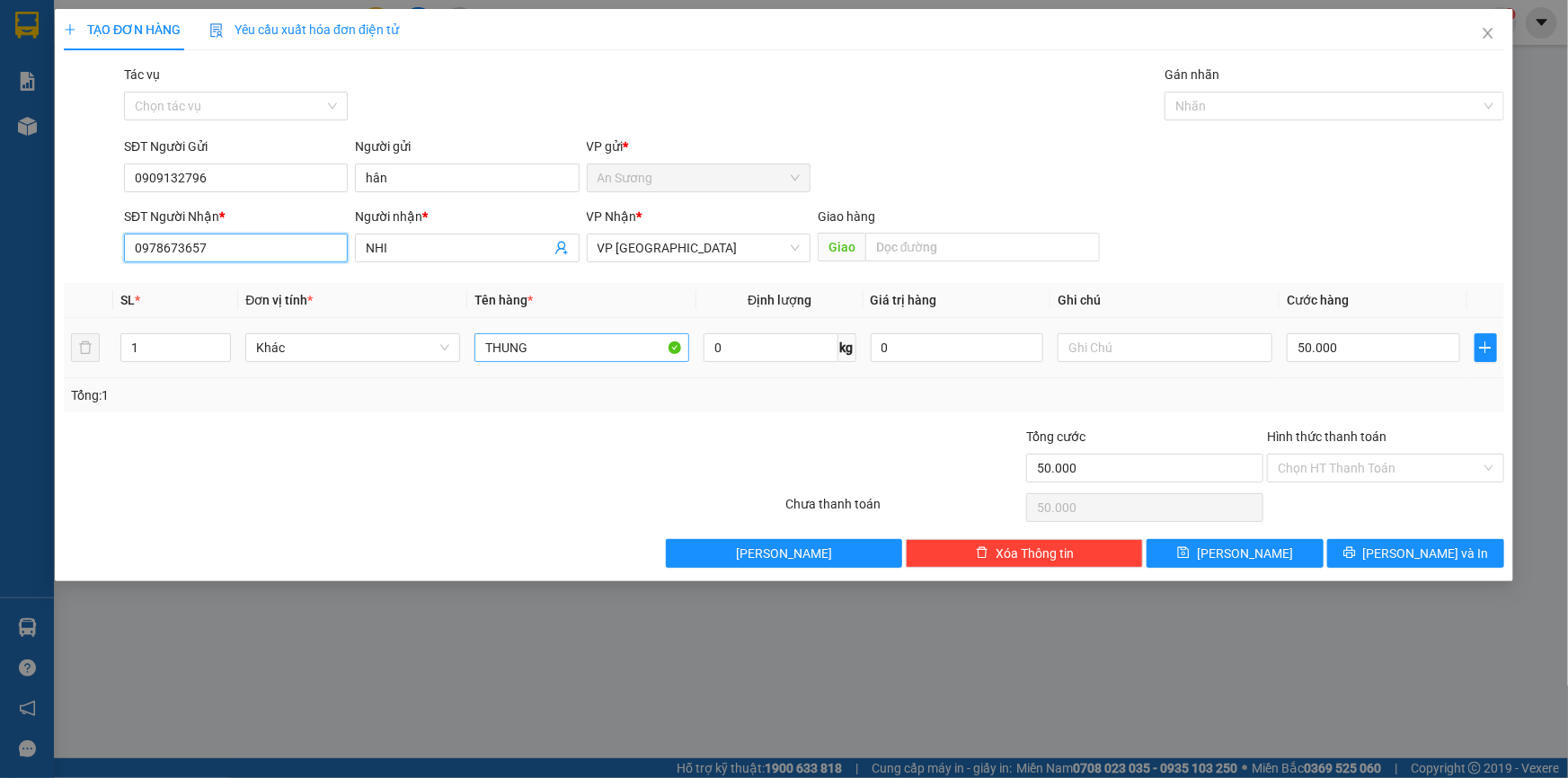
type input "0978673657"
drag, startPoint x: 608, startPoint y: 347, endPoint x: 349, endPoint y: 365, distance: 259.6
click at [349, 365] on tr "1 Khác THUNG 0 kg 0 50.000" at bounding box center [784, 347] width 1440 height 60
type input "1 món"
click at [1384, 334] on input "50.000" at bounding box center [1373, 347] width 174 height 28
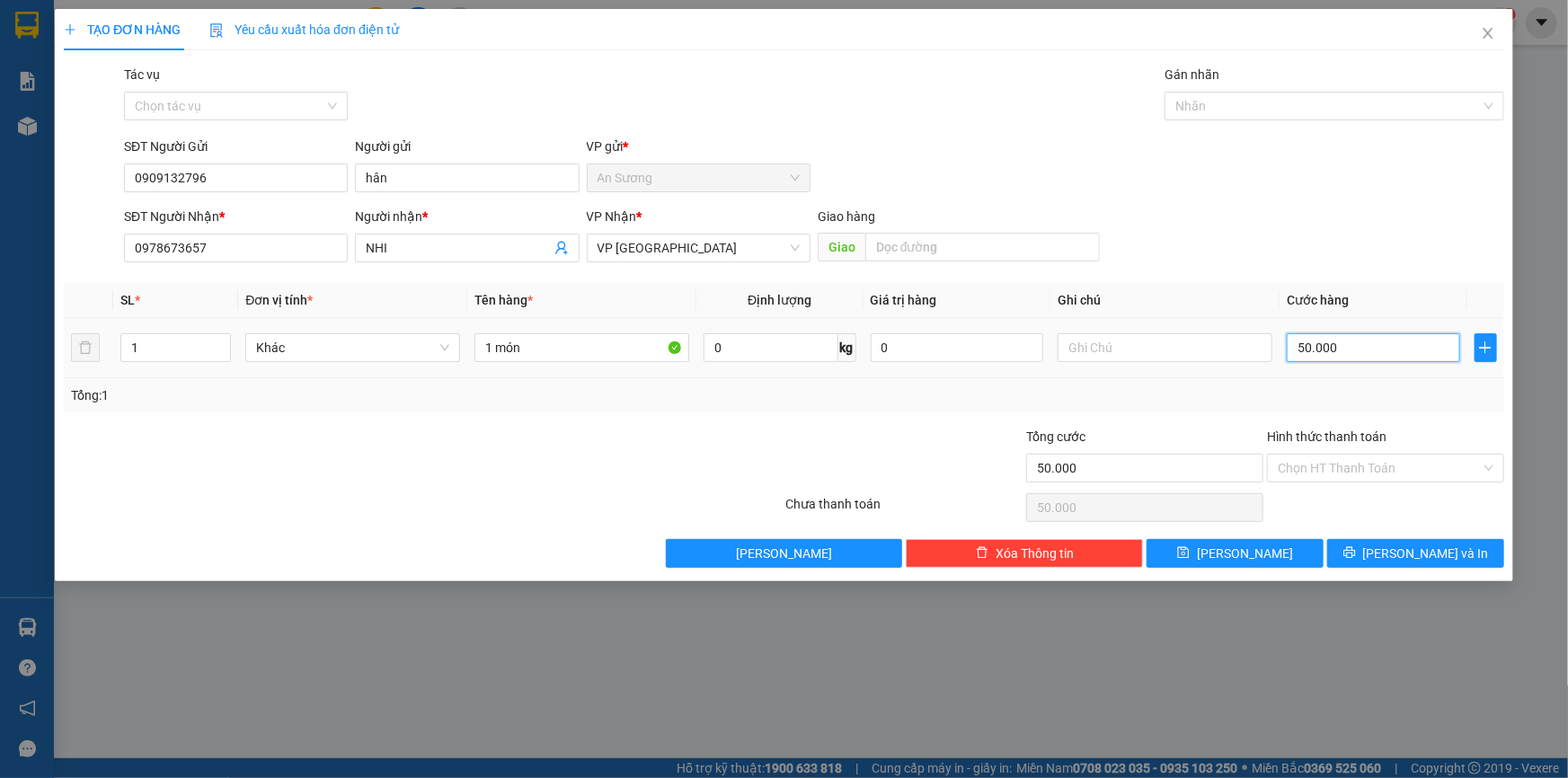
type input "3"
type input "30"
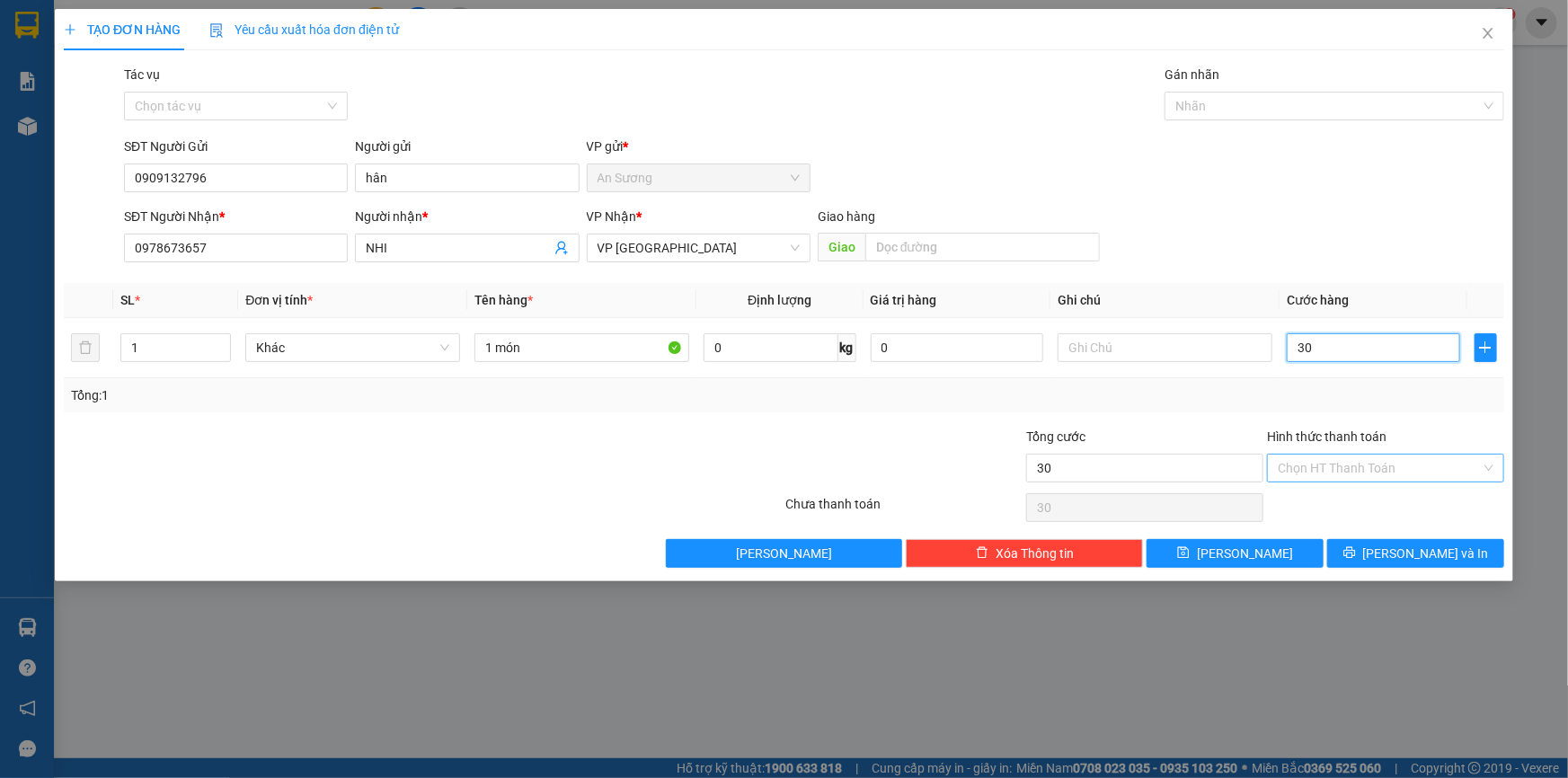
type input "30"
click at [1397, 465] on input "Hình thức thanh toán" at bounding box center [1379, 468] width 203 height 26
type input "30.000"
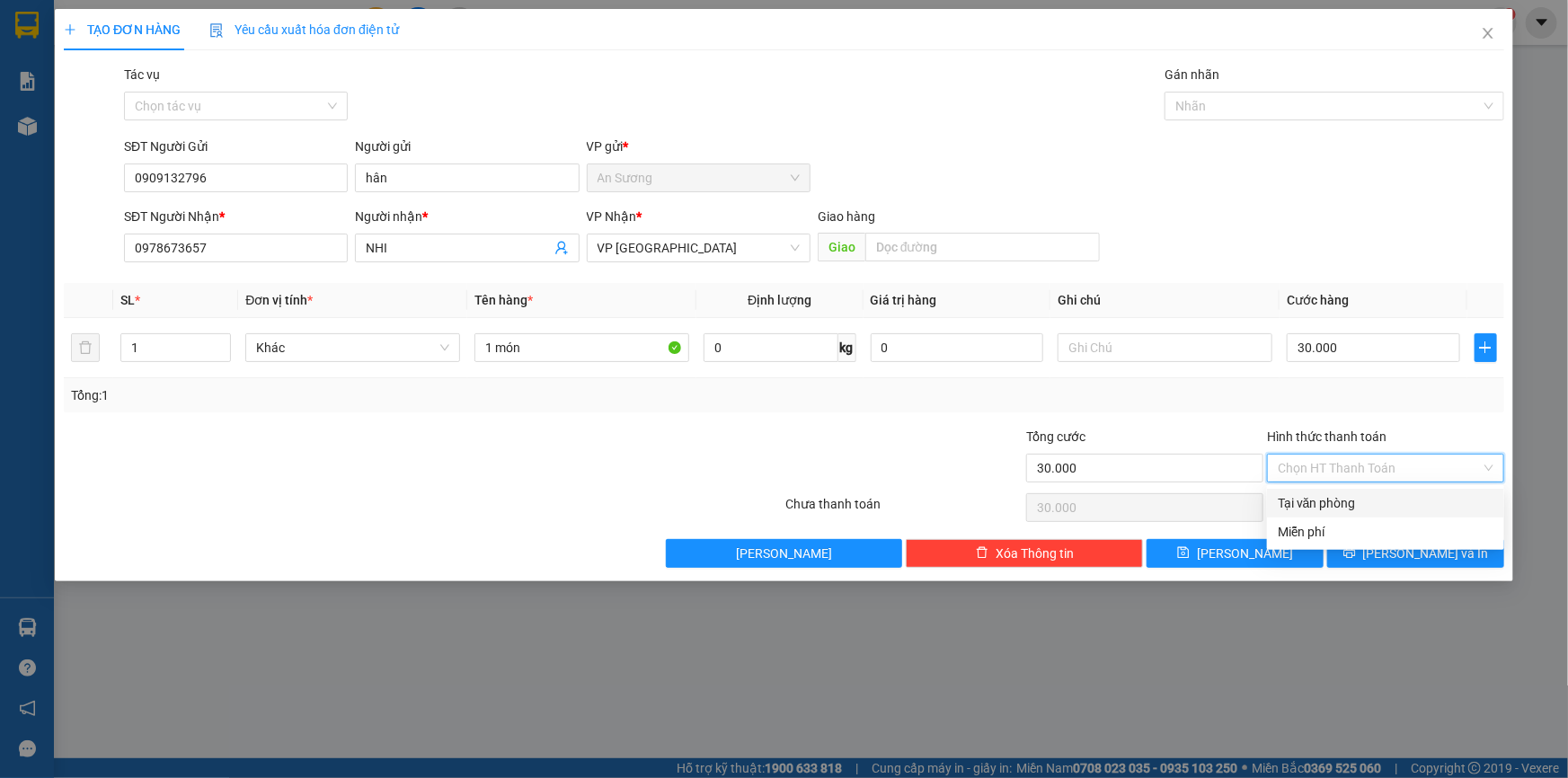
click at [1376, 493] on div "Tại văn phòng" at bounding box center [1386, 503] width 216 height 20
type input "0"
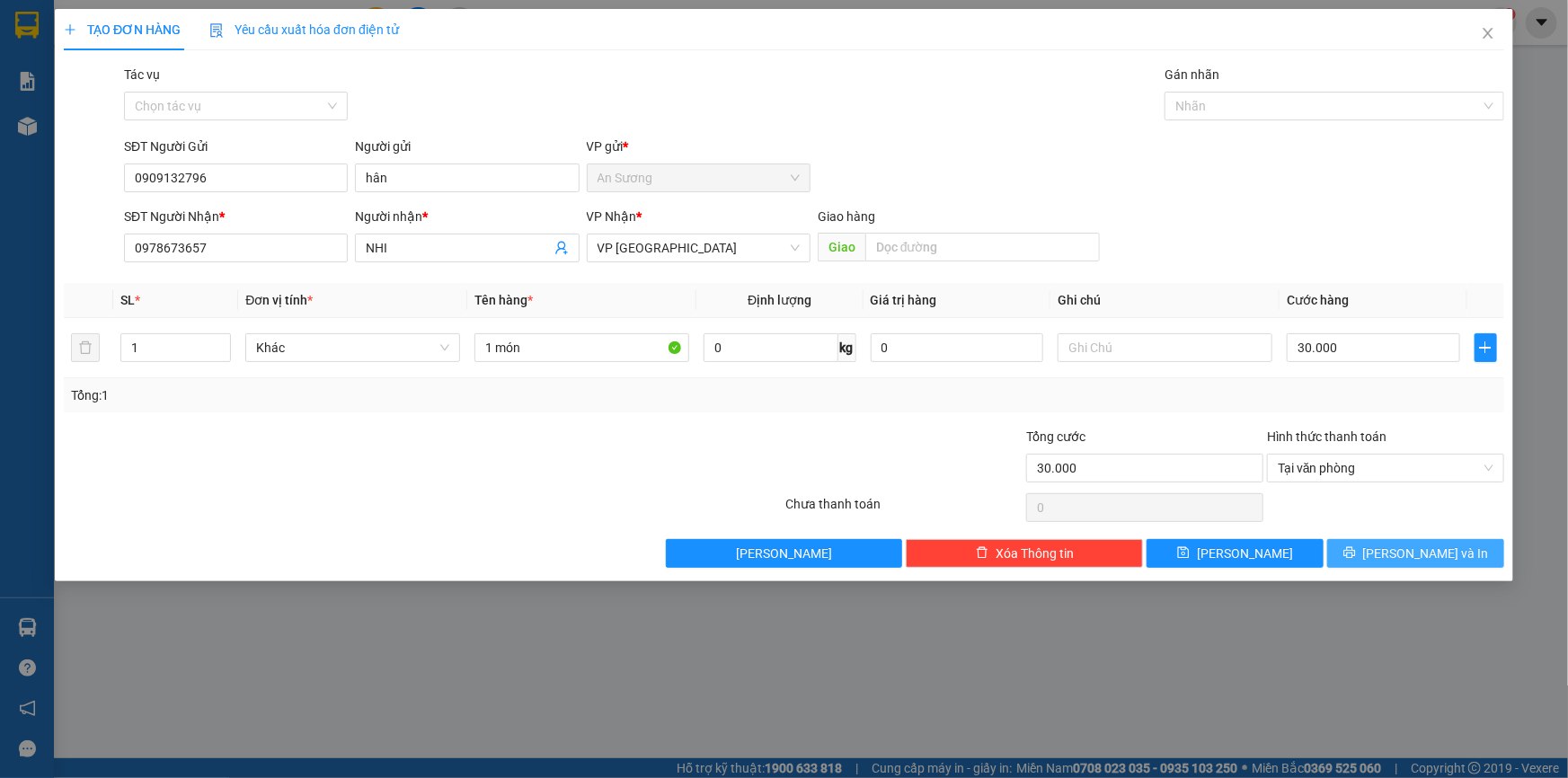
click at [1396, 551] on button "[PERSON_NAME] và In" at bounding box center [1415, 553] width 177 height 28
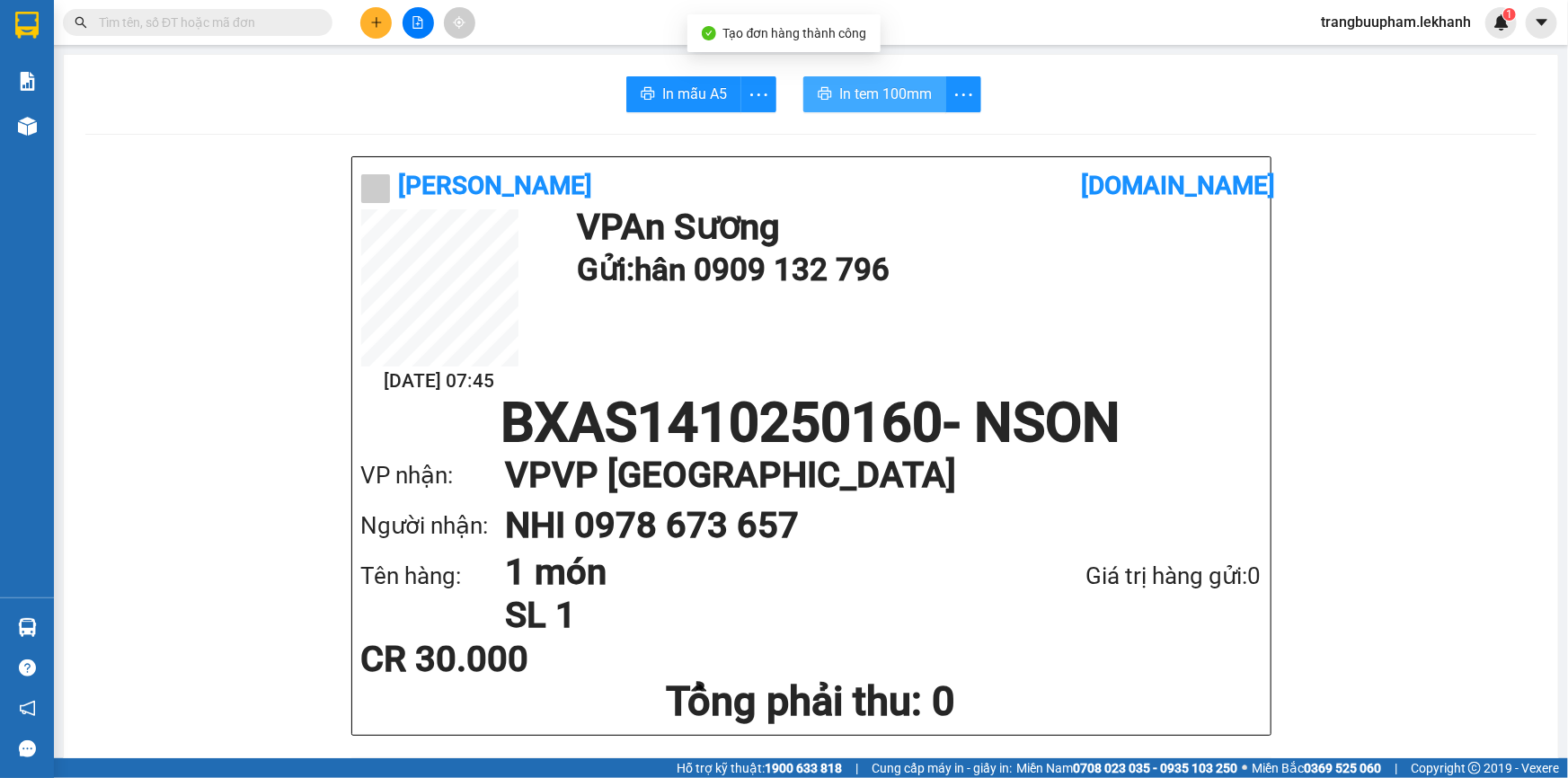
click at [895, 87] on span "In tem 100mm" at bounding box center [885, 93] width 92 height 23
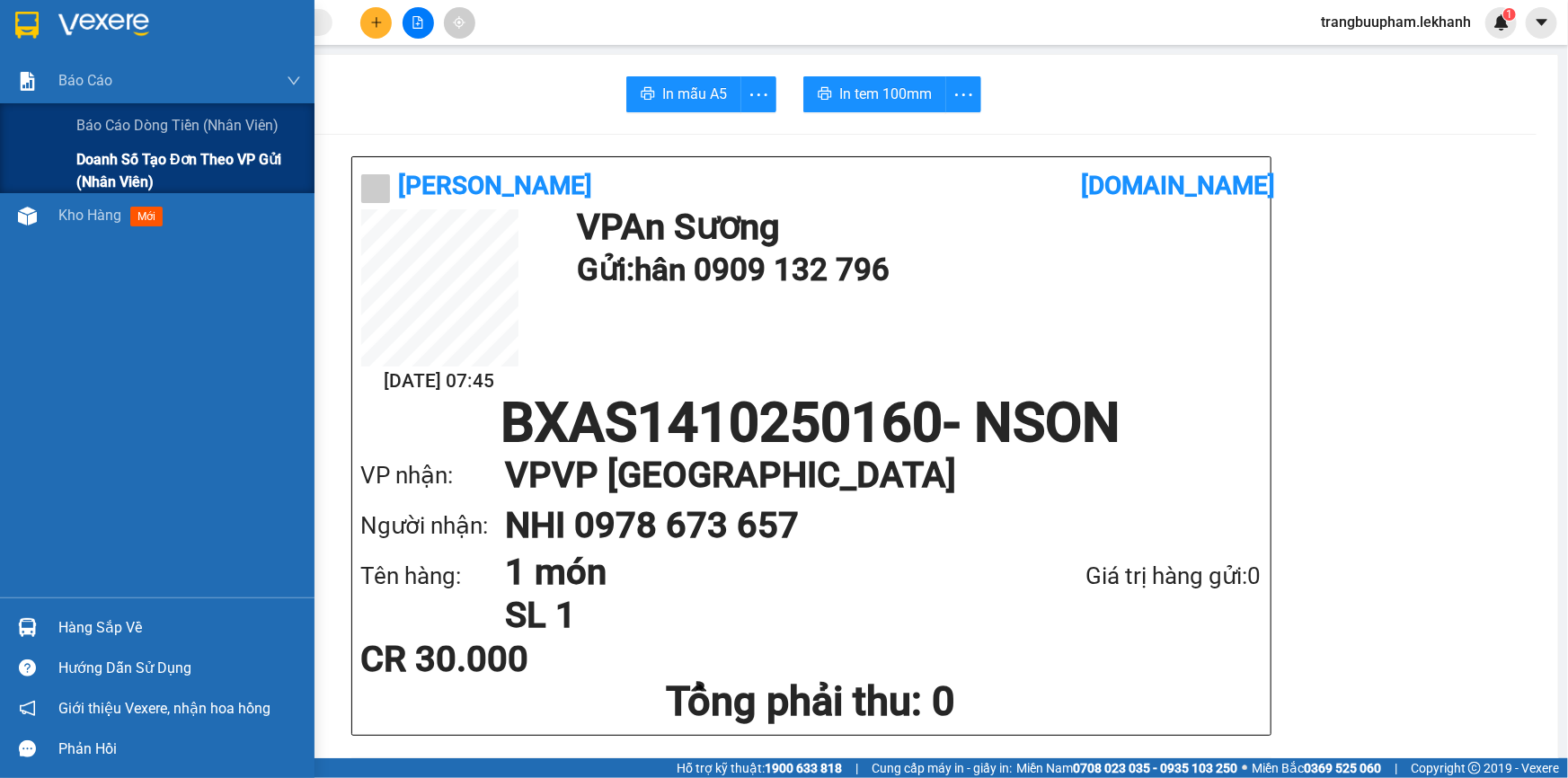
drag, startPoint x: 102, startPoint y: 134, endPoint x: 96, endPoint y: 176, distance: 42.4
click at [102, 146] on div "Báo cáo dòng tiền (nhân viên)" at bounding box center [188, 126] width 225 height 45
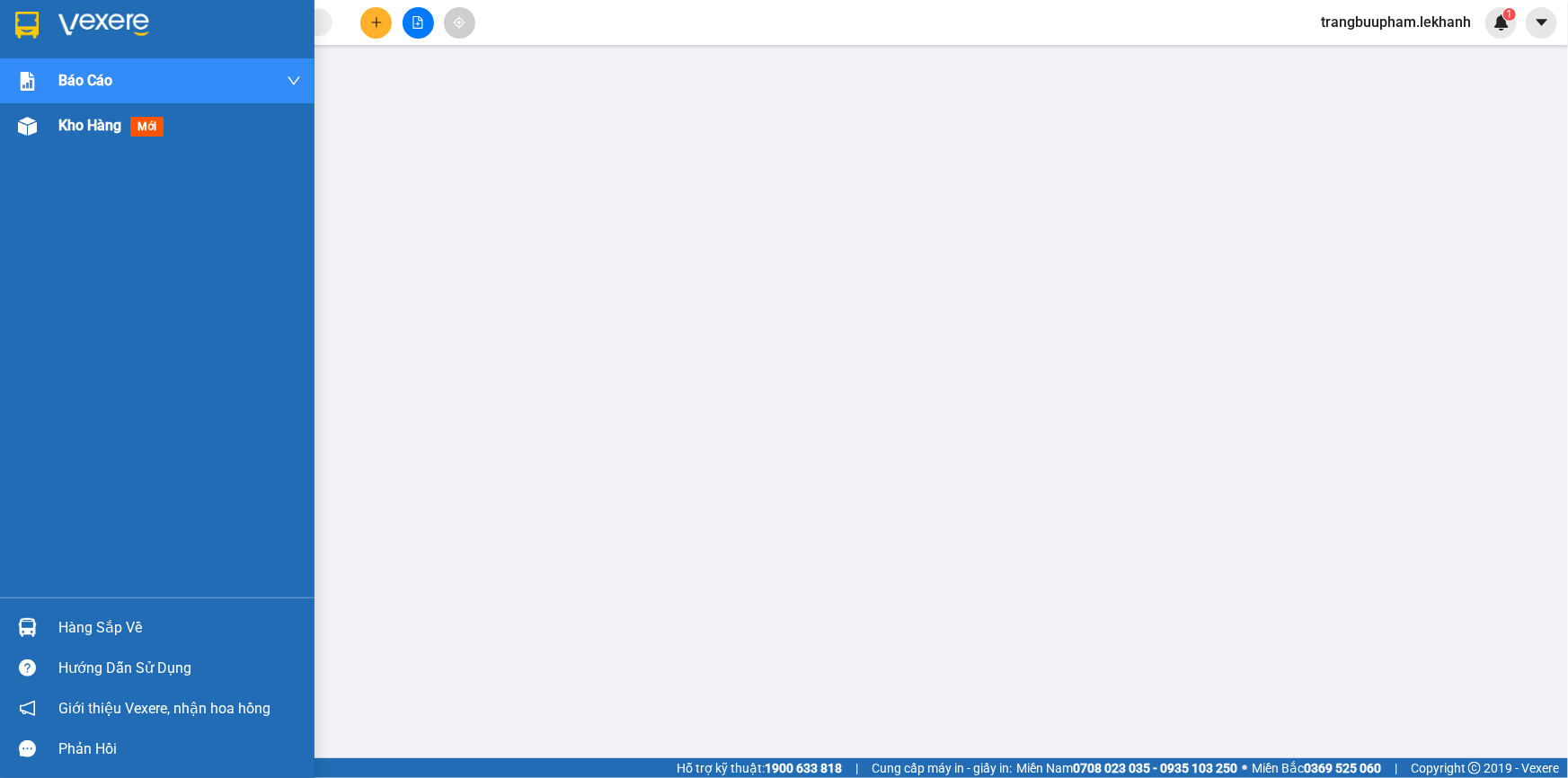
click at [98, 124] on span "Kho hàng" at bounding box center [90, 125] width 63 height 17
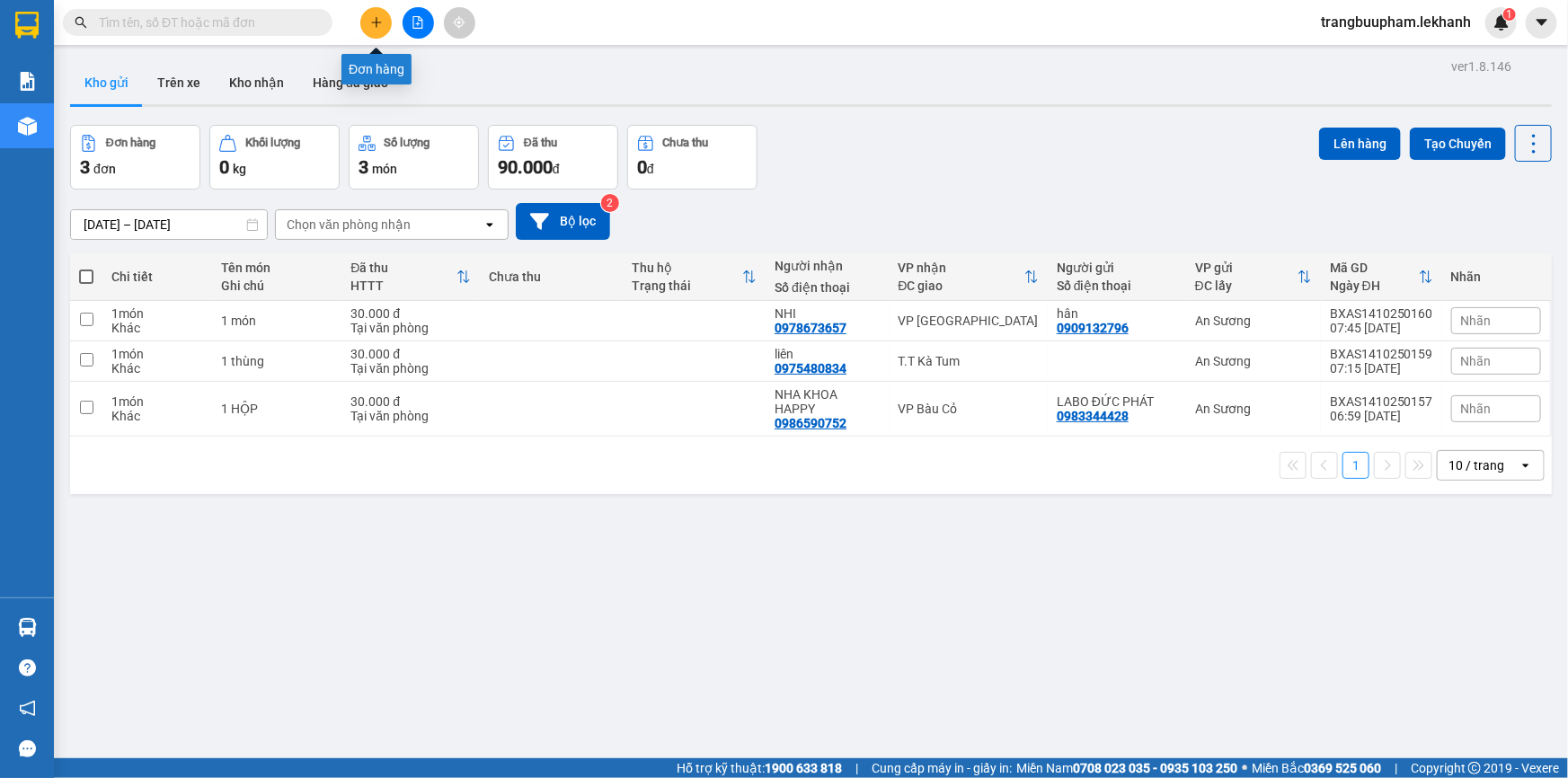
click at [378, 26] on icon "plus" at bounding box center [376, 22] width 13 height 13
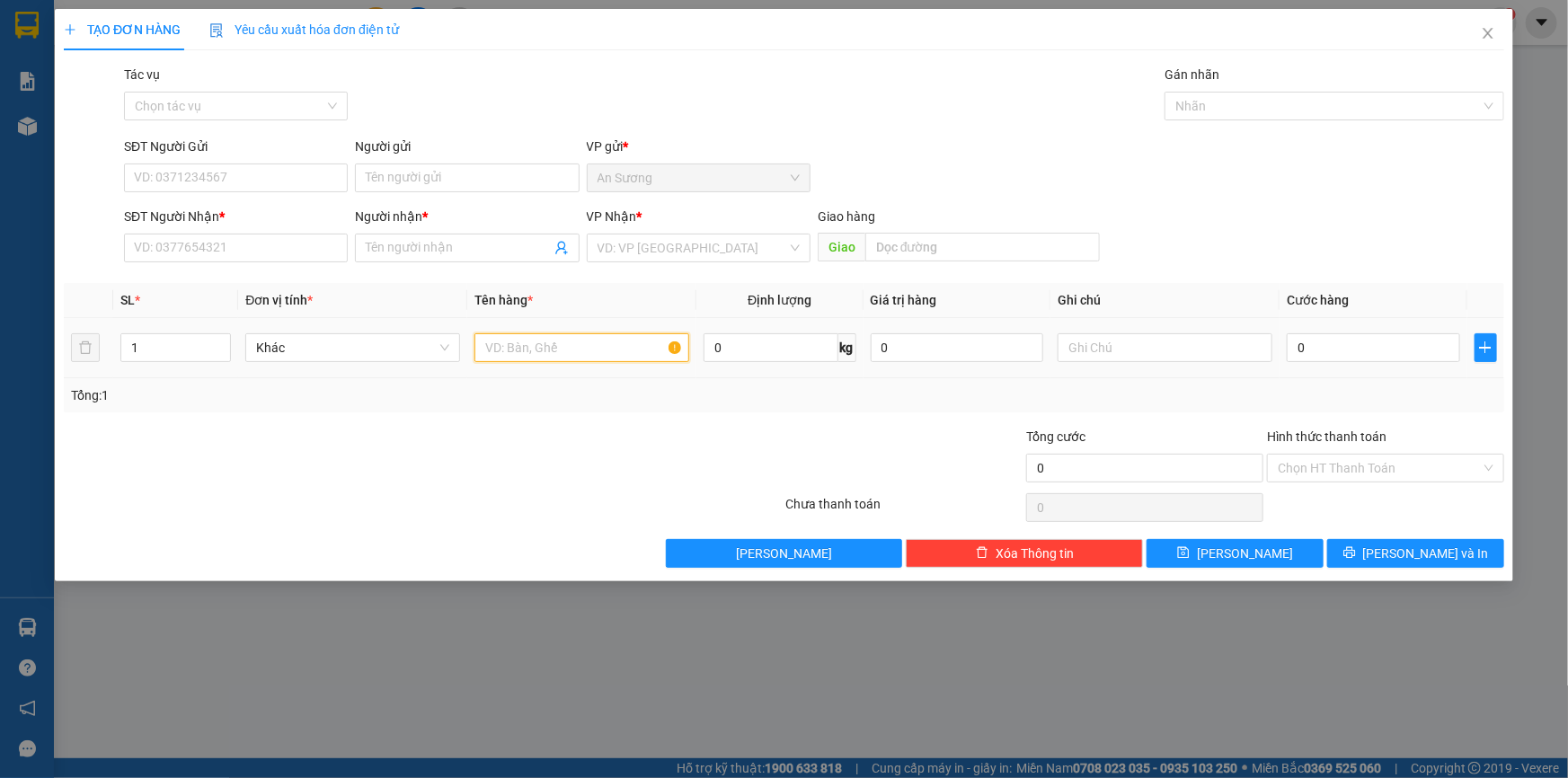
click at [499, 349] on input "text" at bounding box center [582, 347] width 215 height 28
type input "1 thùng"
click at [215, 231] on div "SĐT Người Nhận *" at bounding box center [235, 220] width 224 height 26
click at [225, 262] on div "SĐT Người Nhận * VD: 0377654321" at bounding box center [235, 238] width 224 height 63
click at [243, 234] on input "SĐT Người Nhận *" at bounding box center [235, 247] width 224 height 28
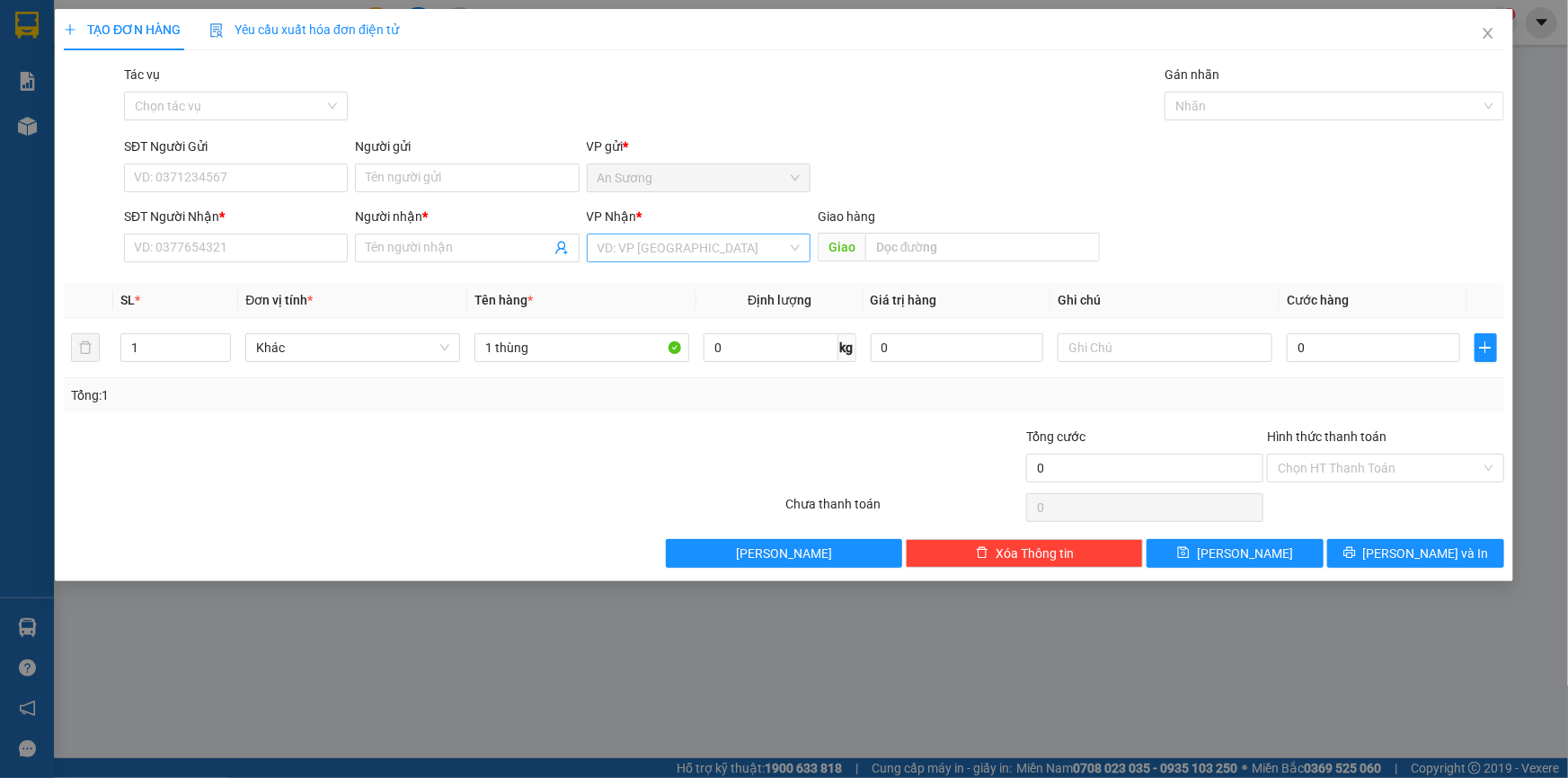
click at [636, 243] on input "search" at bounding box center [691, 247] width 189 height 26
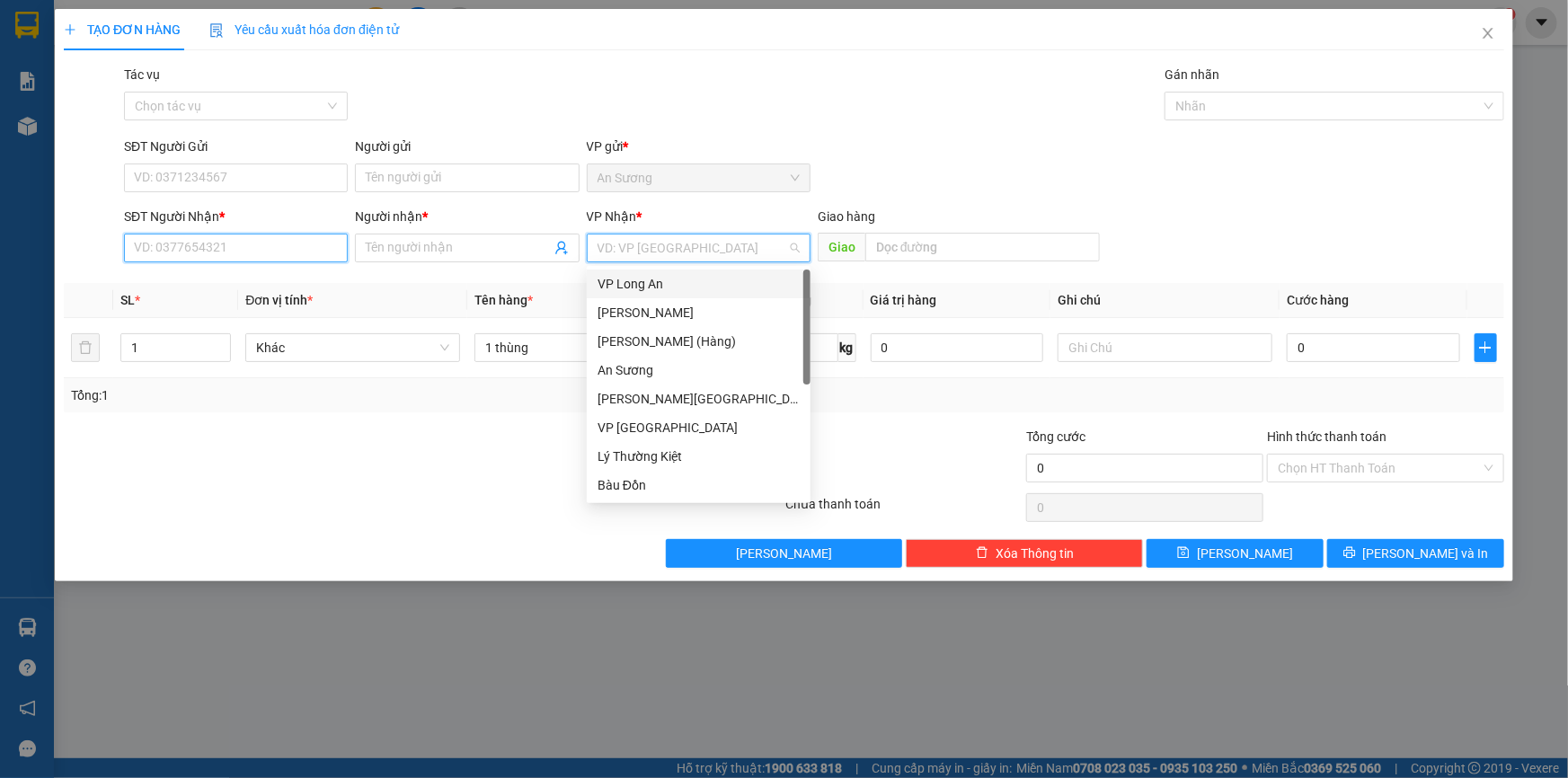
click at [224, 251] on input "SĐT Người Nhận *" at bounding box center [235, 247] width 224 height 28
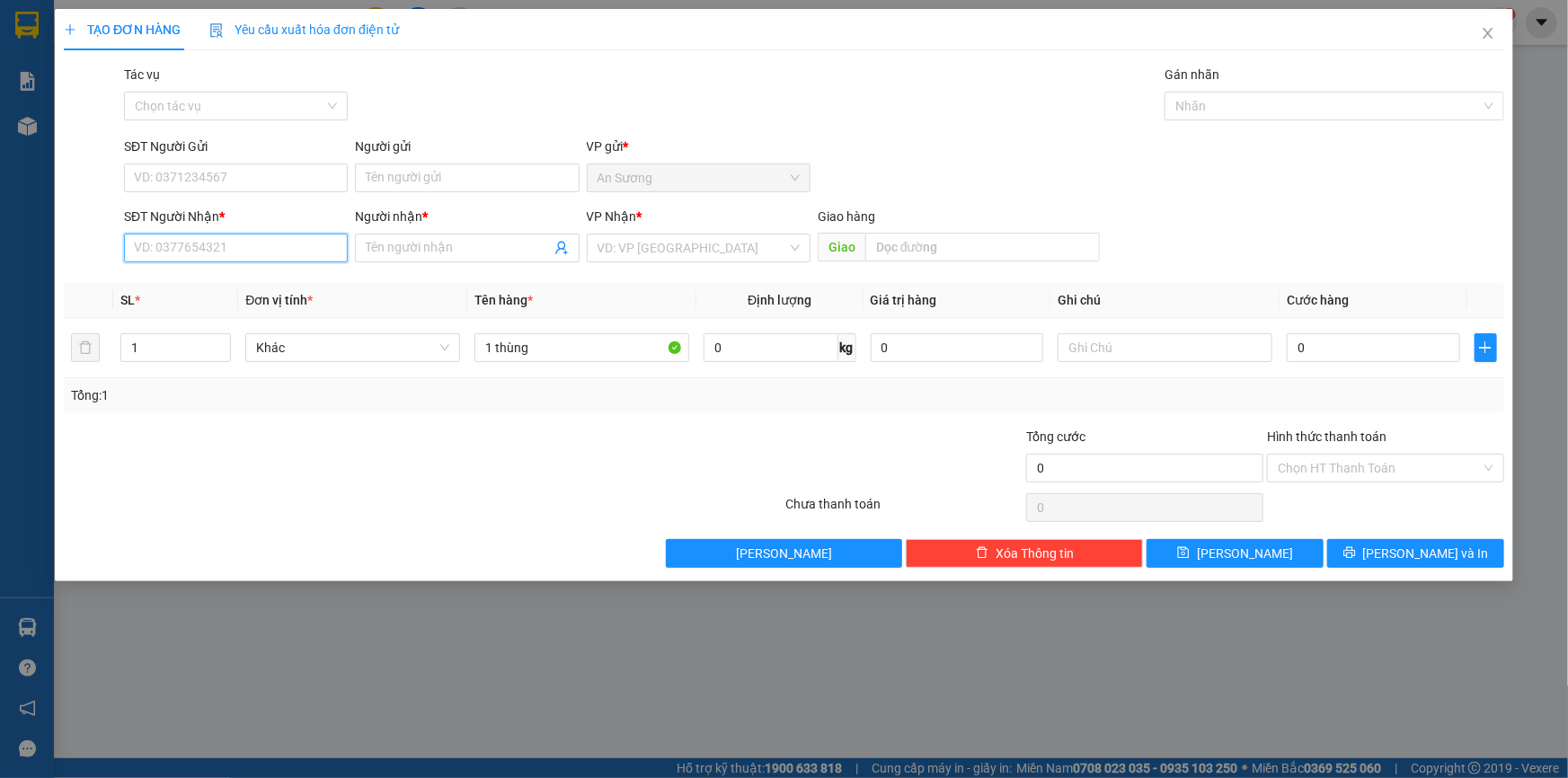
click at [265, 251] on input "SĐT Người Nhận *" at bounding box center [235, 247] width 224 height 28
click at [656, 254] on input "search" at bounding box center [691, 247] width 189 height 26
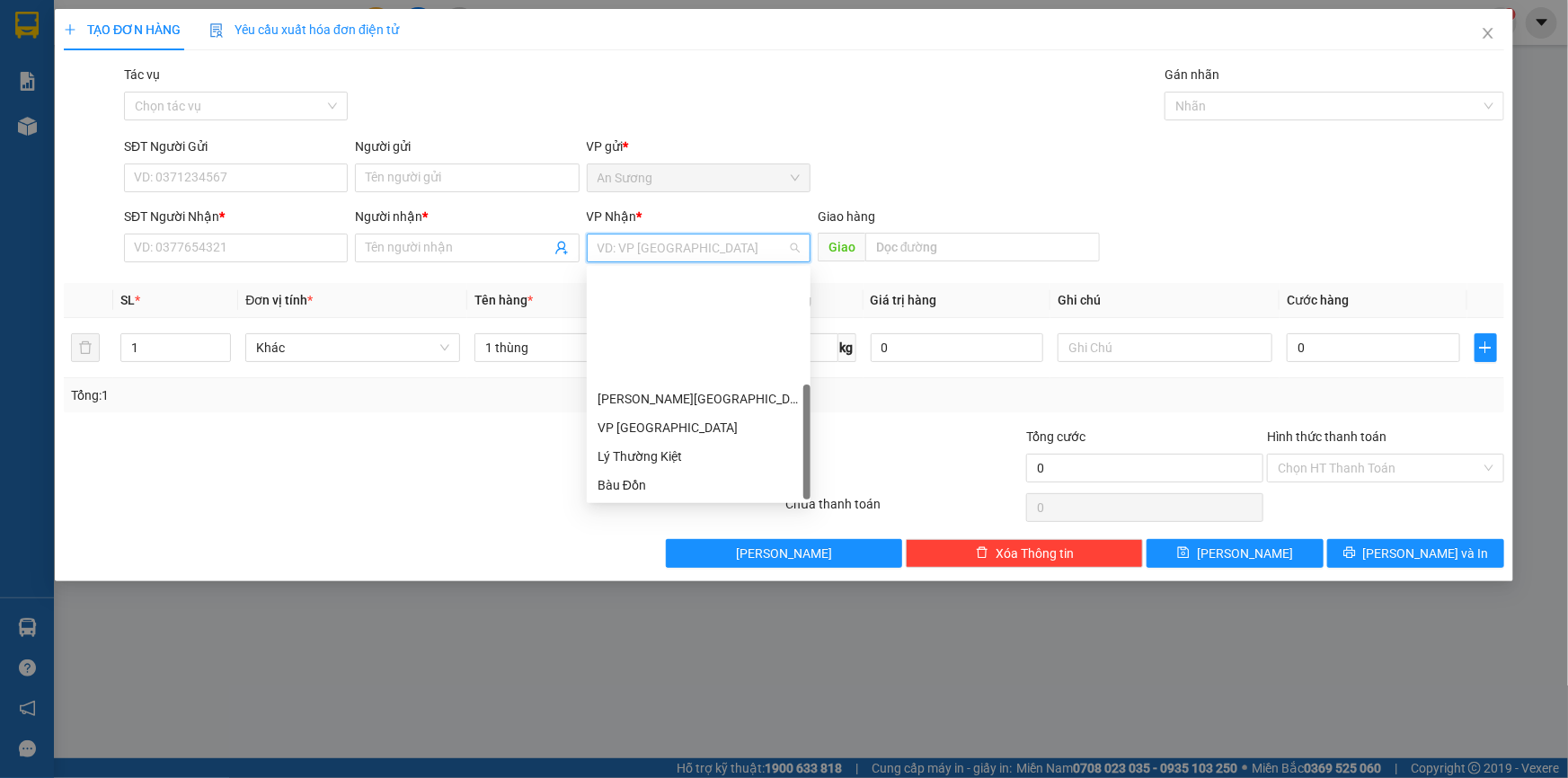
click at [678, 591] on div "BX [GEOGRAPHIC_DATA]" at bounding box center [698, 600] width 202 height 20
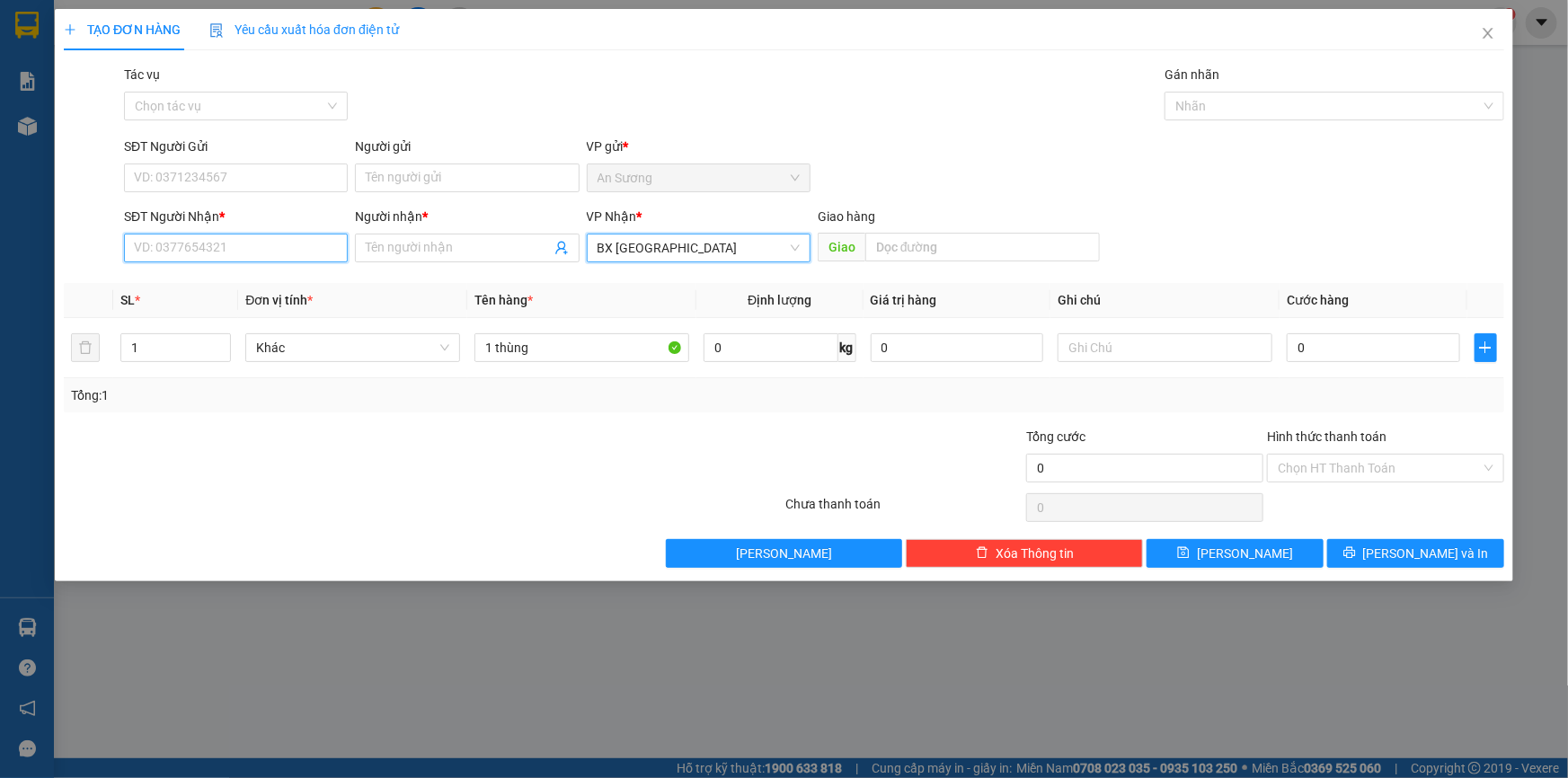
click at [241, 244] on input "SĐT Người Nhận *" at bounding box center [235, 247] width 224 height 28
type input "0973201318"
click at [413, 239] on input "Người nhận *" at bounding box center [458, 248] width 184 height 20
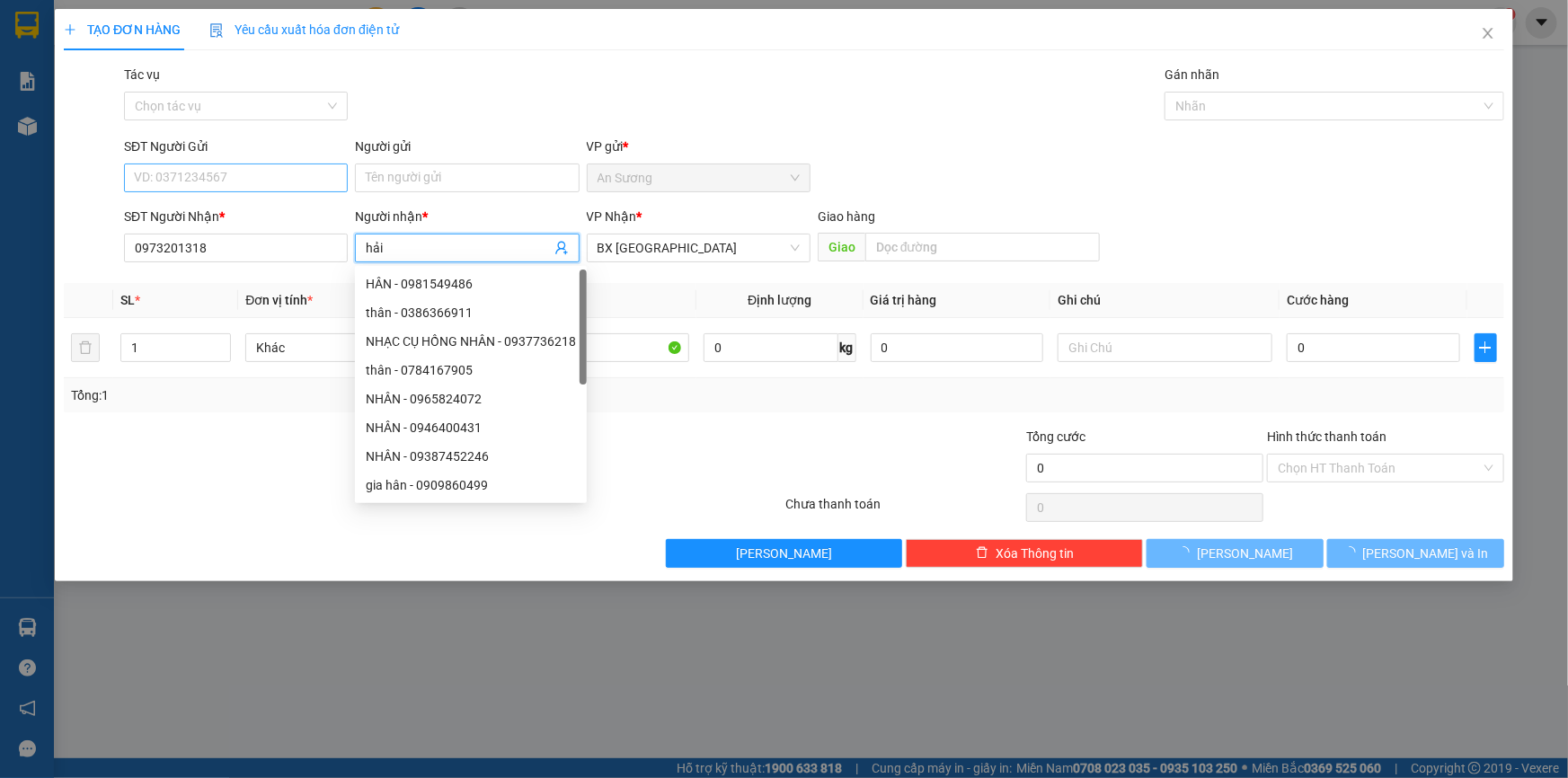
type input "hải"
click at [223, 166] on input "SĐT Người Gửi" at bounding box center [235, 178] width 224 height 28
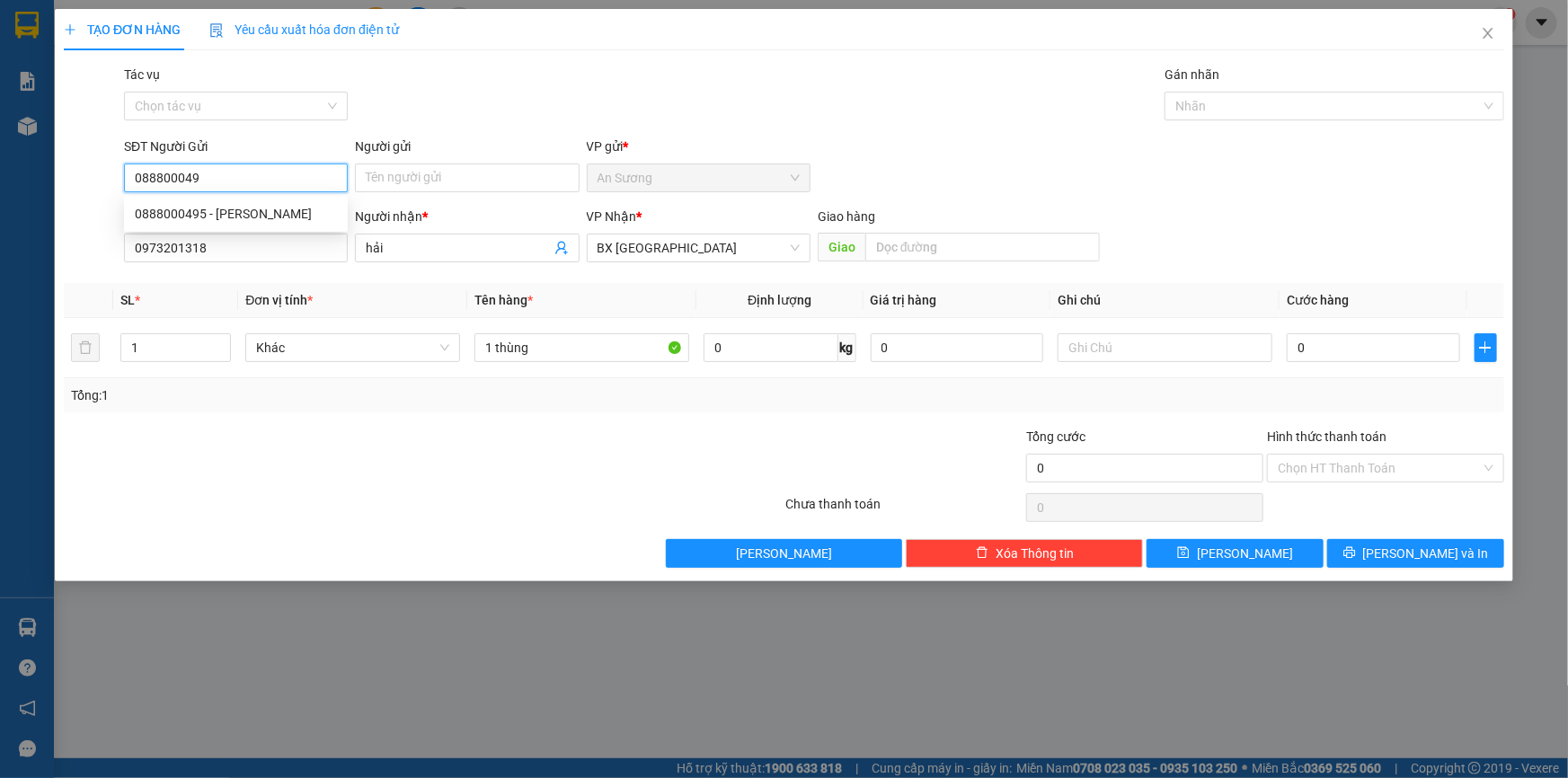
type input "0888000495"
click at [269, 217] on div "0888000495 - [PERSON_NAME]" at bounding box center [235, 214] width 202 height 20
type input "BÍCH VÂN"
type input "30.000"
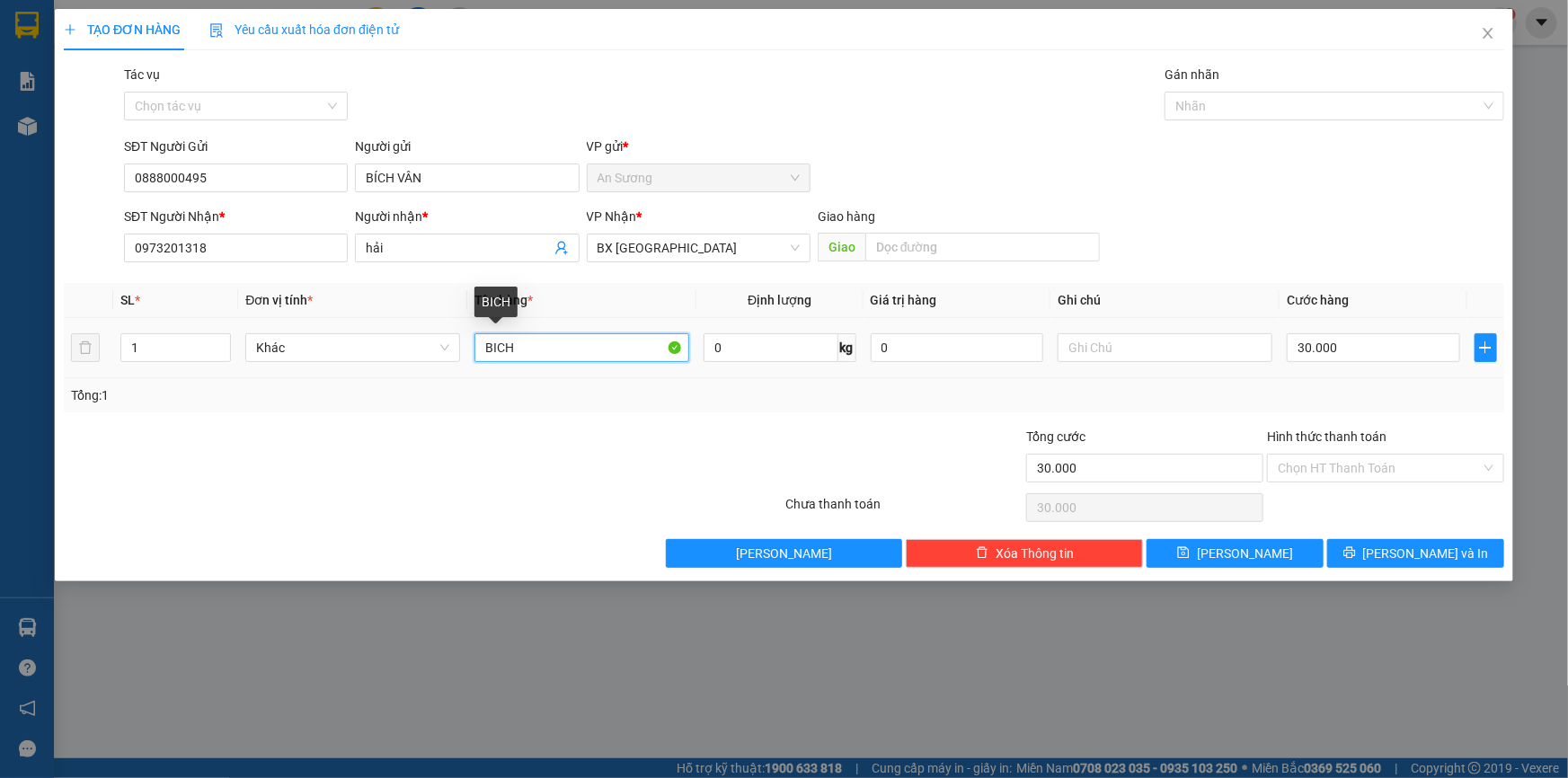
click at [558, 356] on input "BICH" at bounding box center [582, 347] width 215 height 28
click at [1402, 554] on span "[PERSON_NAME] và In" at bounding box center [1426, 553] width 126 height 20
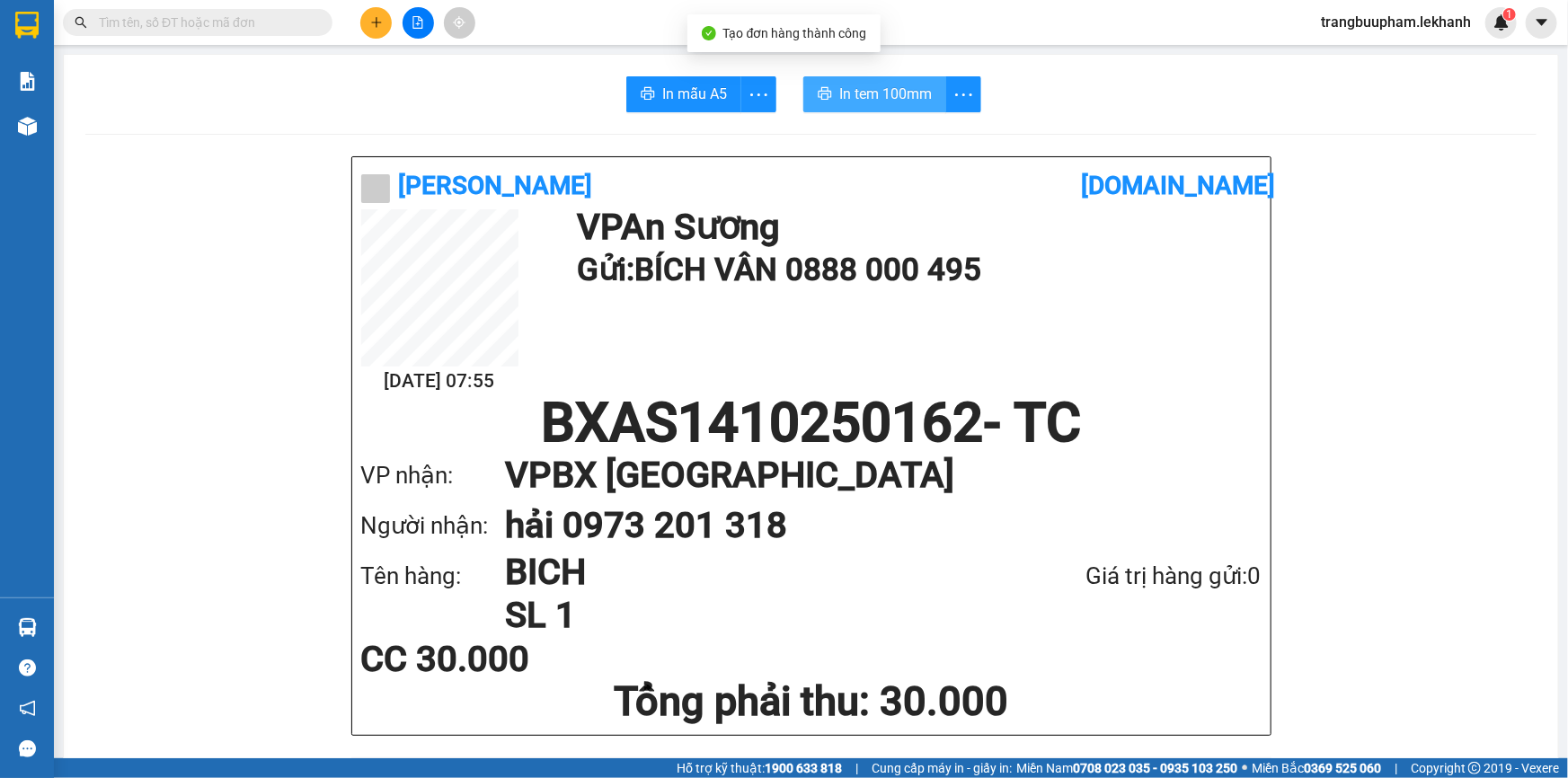
click at [909, 102] on span "In tem 100mm" at bounding box center [885, 93] width 92 height 23
click at [361, 18] on button at bounding box center [376, 23] width 31 height 31
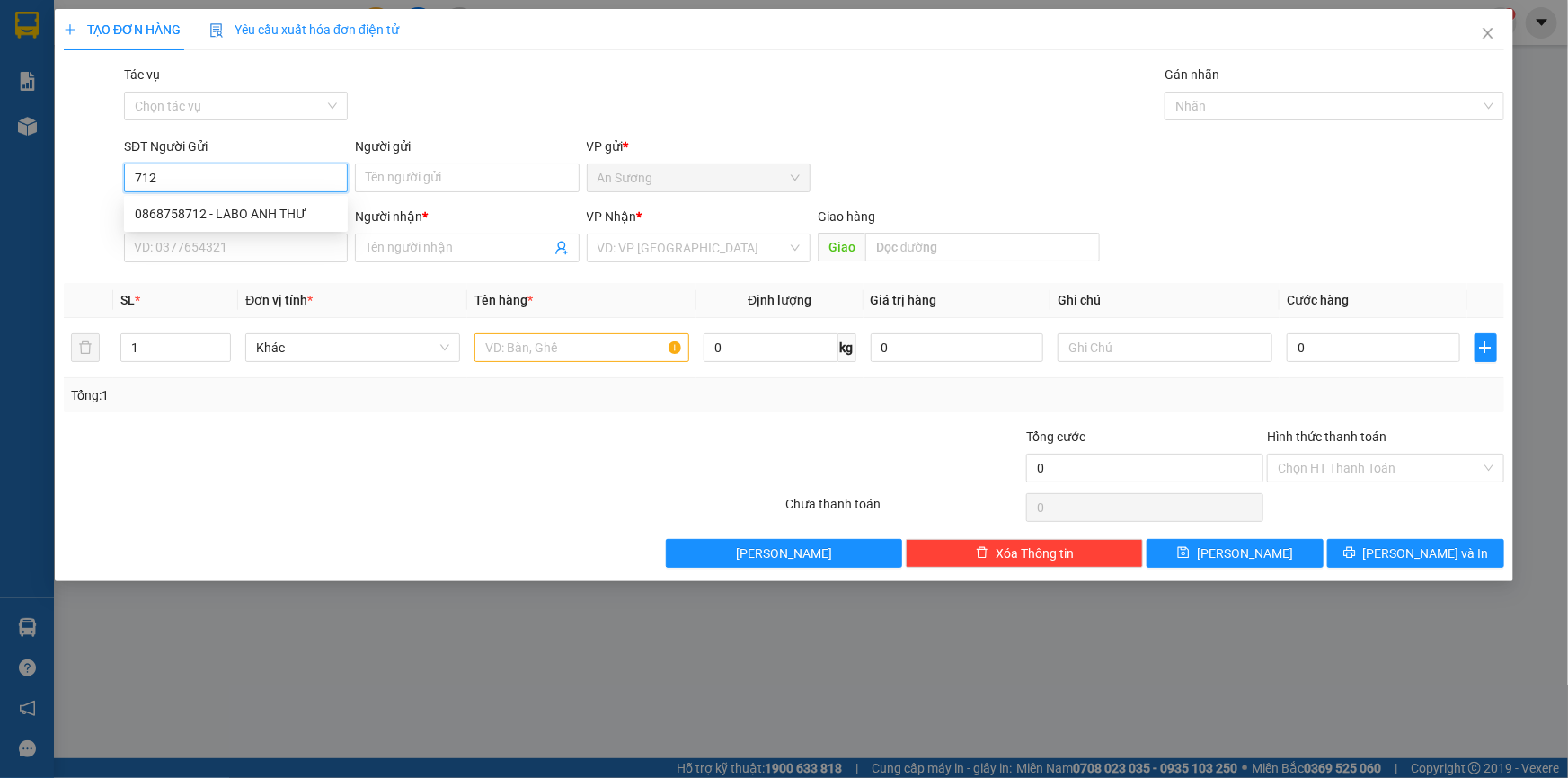
click at [231, 205] on div "0868758712 - LABO ANH THƯ" at bounding box center [235, 214] width 202 height 20
type input "0868758712"
type input "LABO ANH THƯ"
type input "0358008432"
type input "HIẾU"
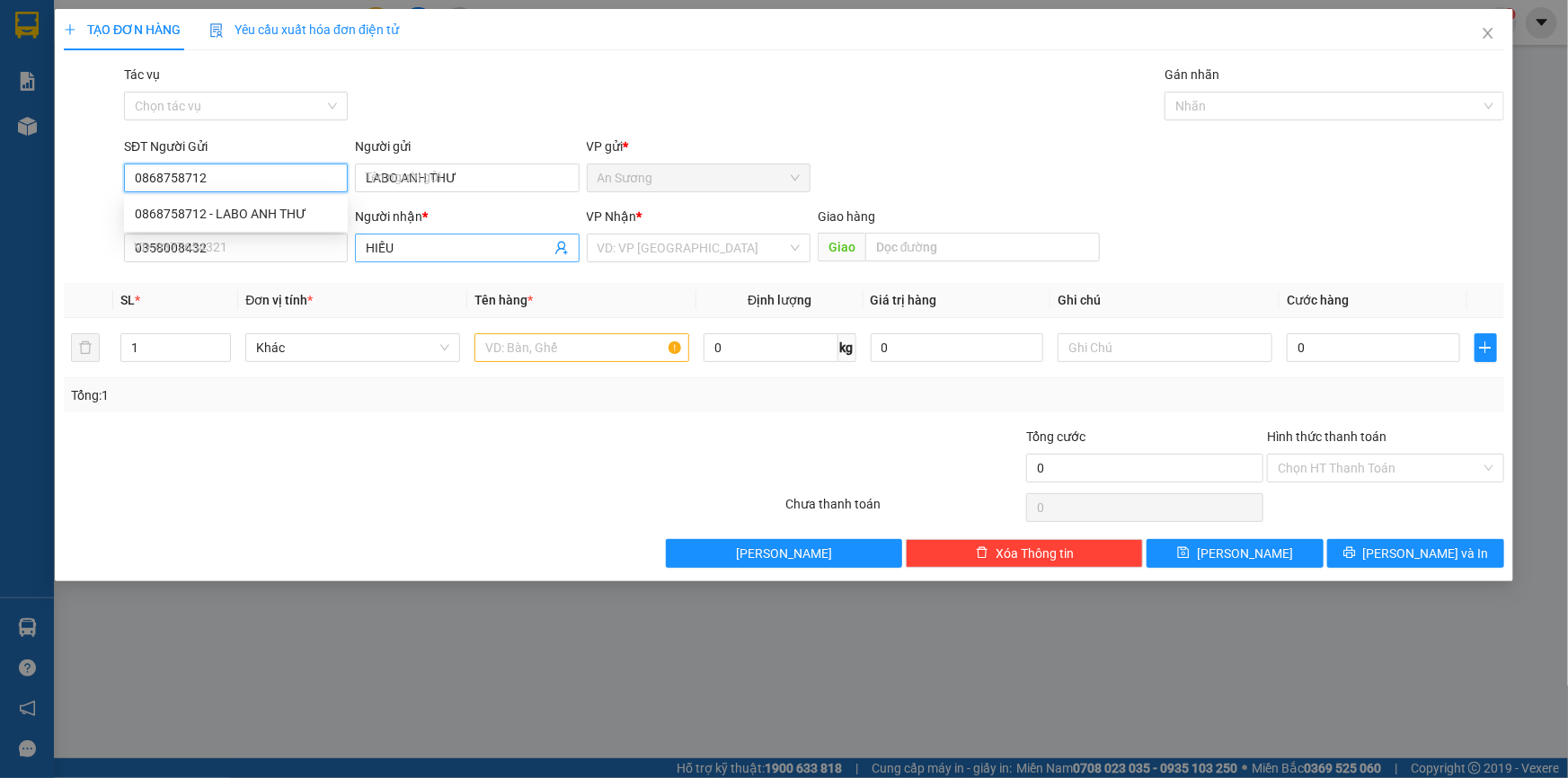
type input "30.000"
type input "0868758712"
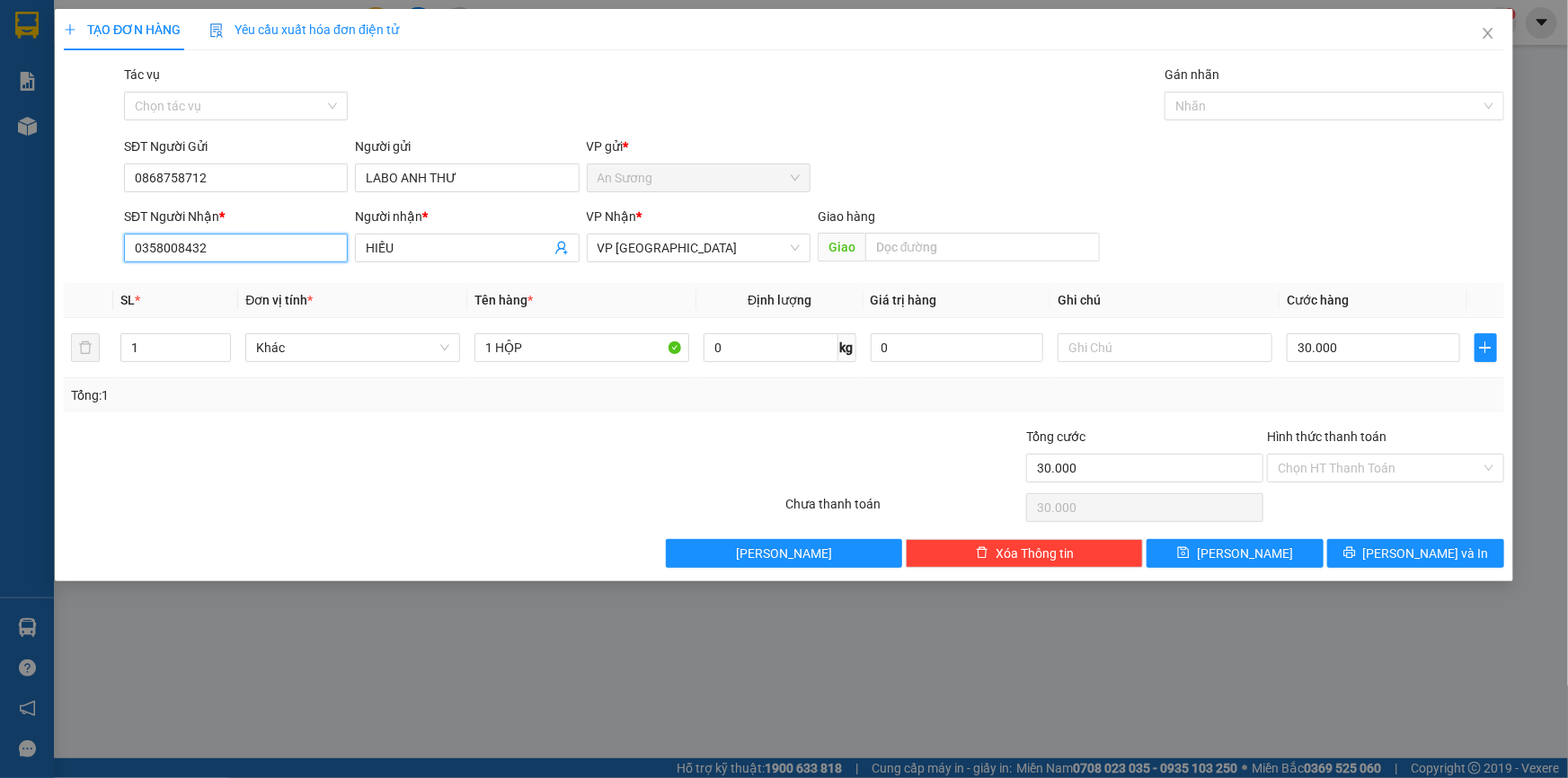
drag, startPoint x: 296, startPoint y: 243, endPoint x: 0, endPoint y: 263, distance: 296.7
click at [0, 263] on div "TẠO ĐƠN HÀNG Yêu cầu xuất hóa đơn điện tử Transit Pickup Surcharge Ids Transit …" at bounding box center [784, 389] width 1568 height 778
click at [180, 316] on div "0969029817 - NK [GEOGRAPHIC_DATA]" at bounding box center [245, 313] width 222 height 20
type input "0969029817"
type input "NK VIỆT ĐỨC"
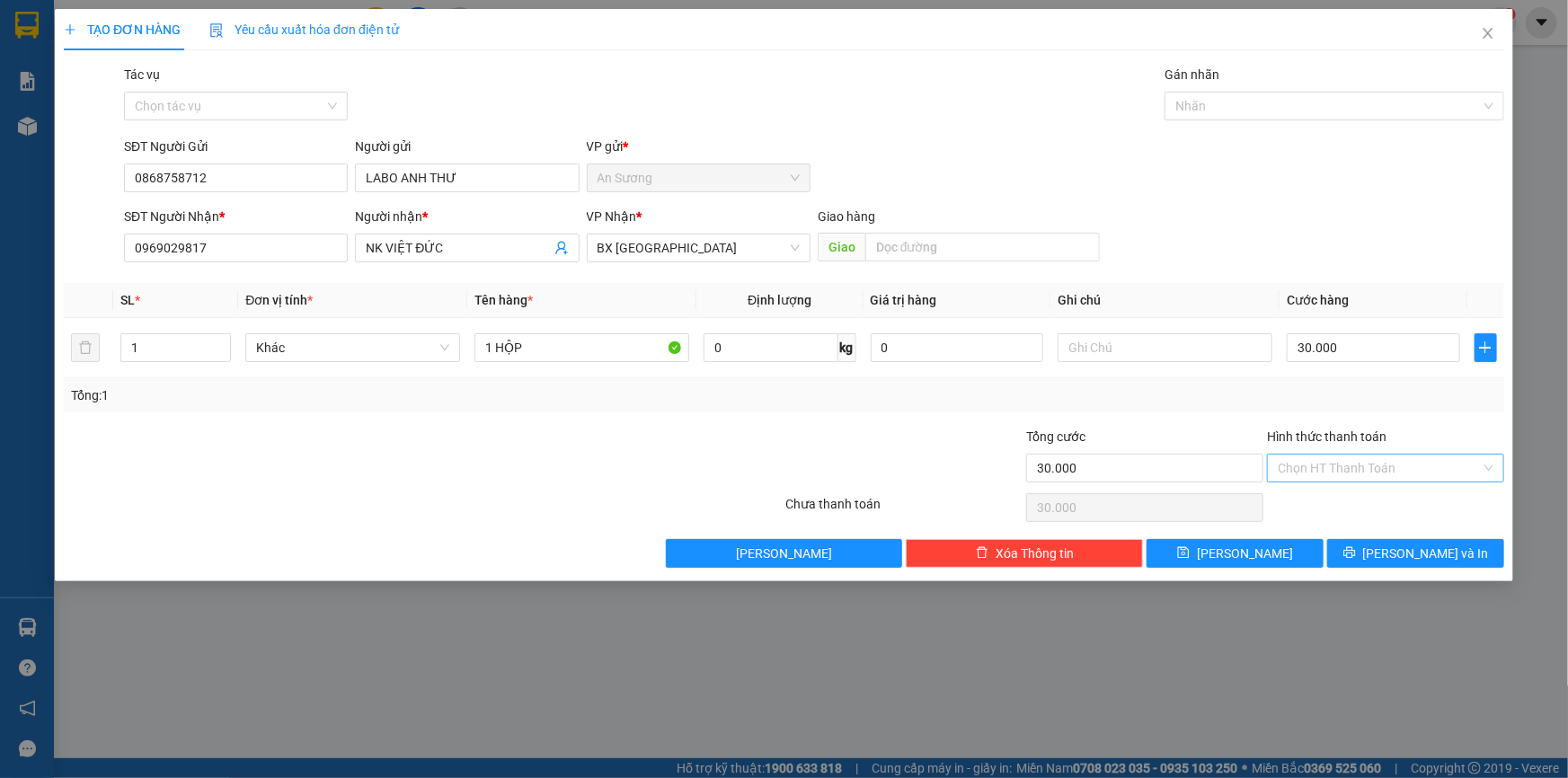
click at [1344, 477] on input "Hình thức thanh toán" at bounding box center [1379, 468] width 203 height 26
click at [1342, 512] on div "Tại văn phòng" at bounding box center [1386, 503] width 216 height 20
click at [1401, 561] on span "[PERSON_NAME] và In" at bounding box center [1426, 553] width 126 height 20
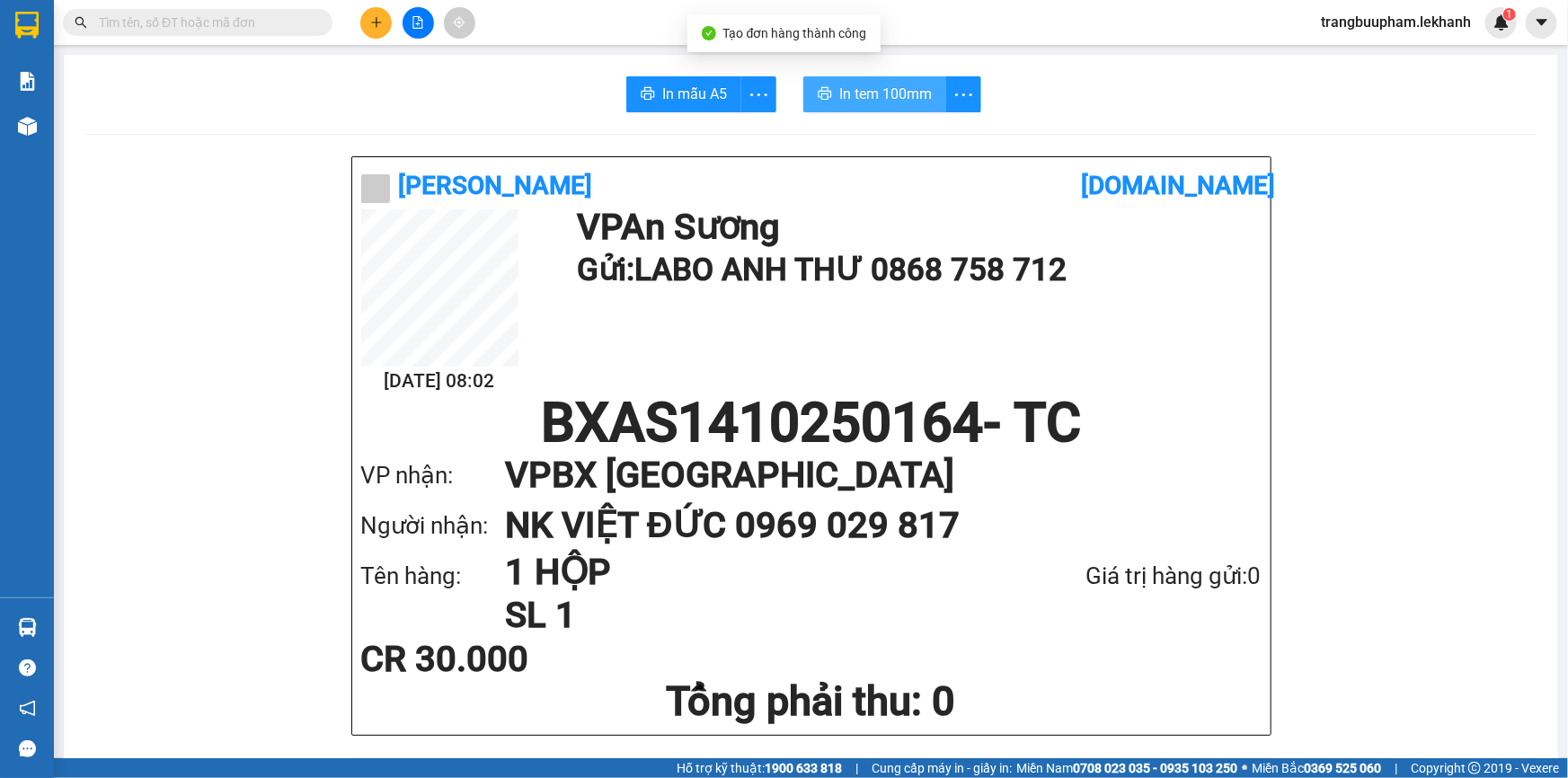
click at [841, 83] on span "In tem 100mm" at bounding box center [885, 93] width 92 height 23
click at [378, 28] on button at bounding box center [376, 23] width 31 height 31
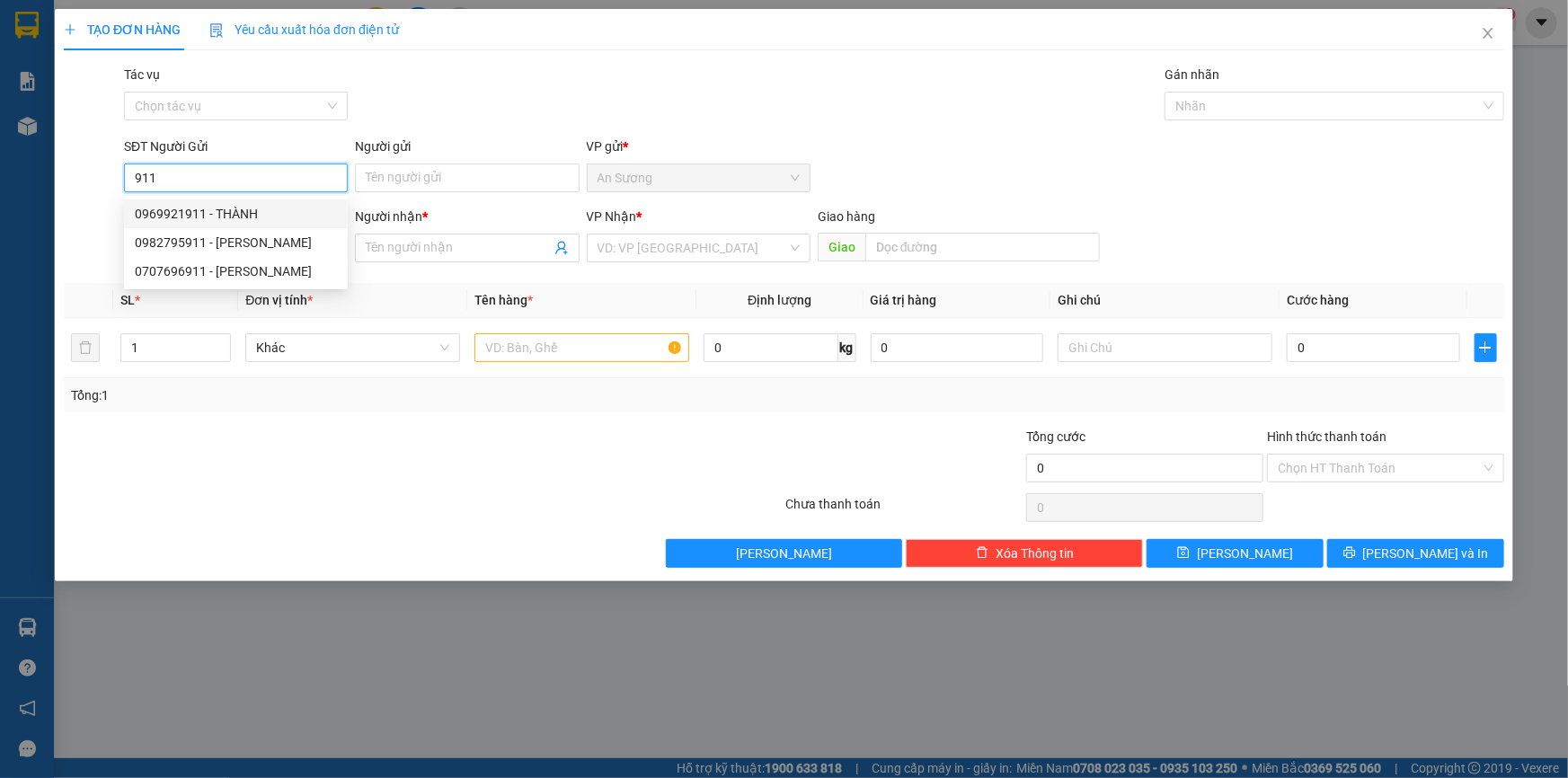
click at [250, 217] on div "0969921911 - THÀNH" at bounding box center [235, 214] width 202 height 20
type input "0969921911"
type input "THÀNH"
type input "0369651693"
type input "DƯƠNG"
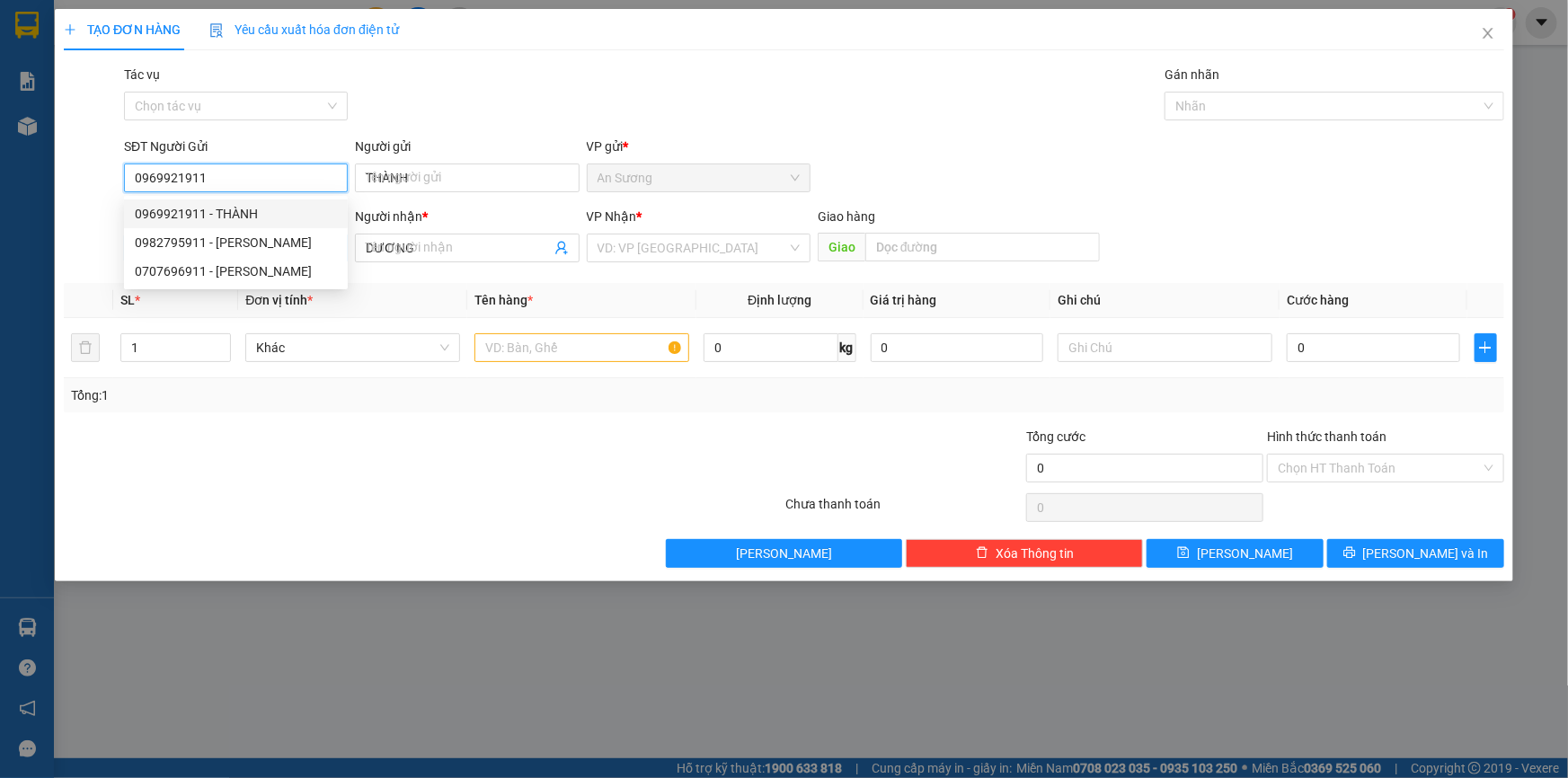
type input "40.000"
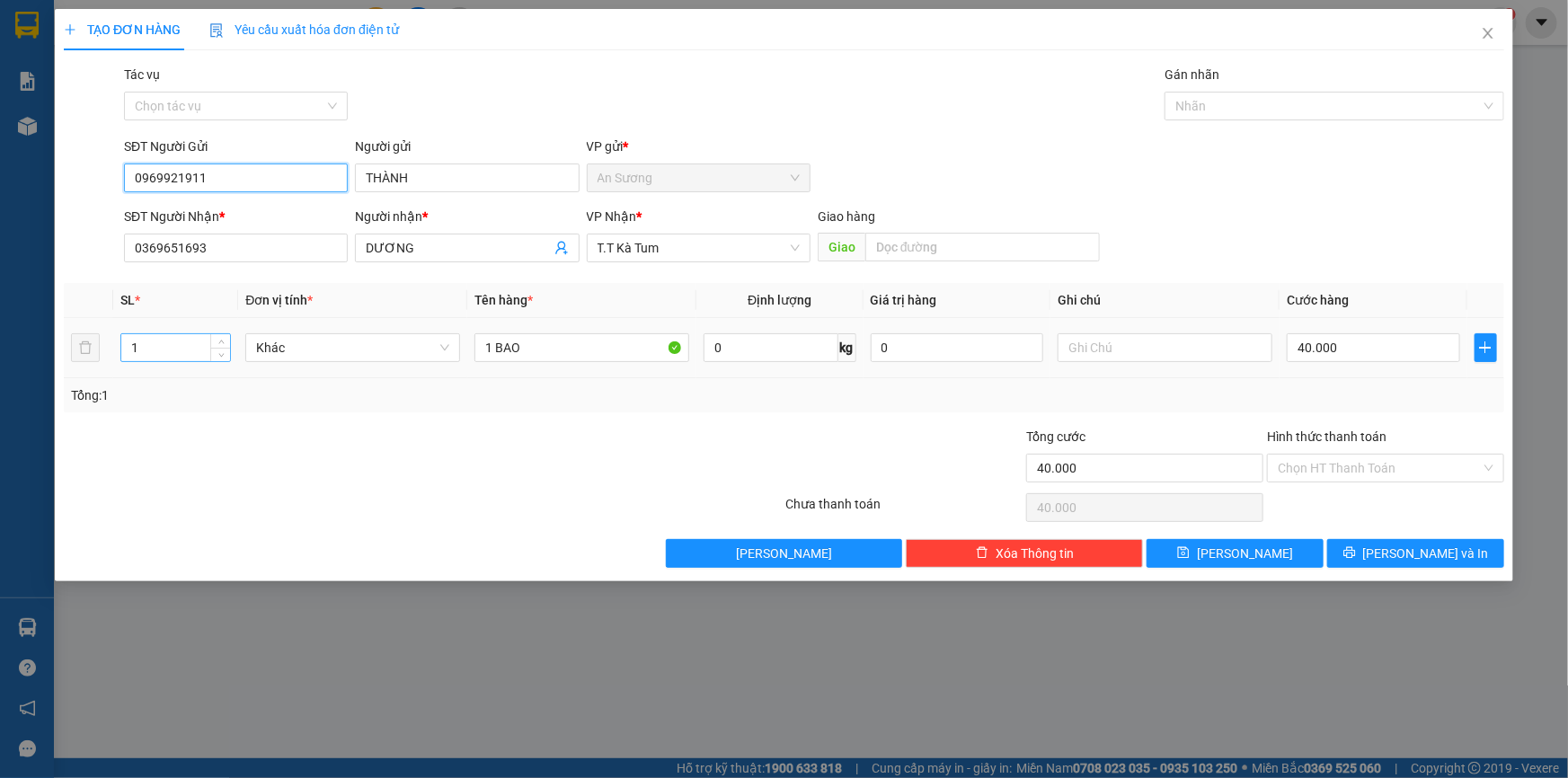
type input "0969921911"
drag, startPoint x: 159, startPoint y: 343, endPoint x: 72, endPoint y: 362, distance: 89.1
click at [72, 362] on tr "1 Khác 1 BAO 0 kg 0 40.000" at bounding box center [784, 347] width 1440 height 60
click at [553, 357] on input "1 BAO" at bounding box center [582, 347] width 215 height 28
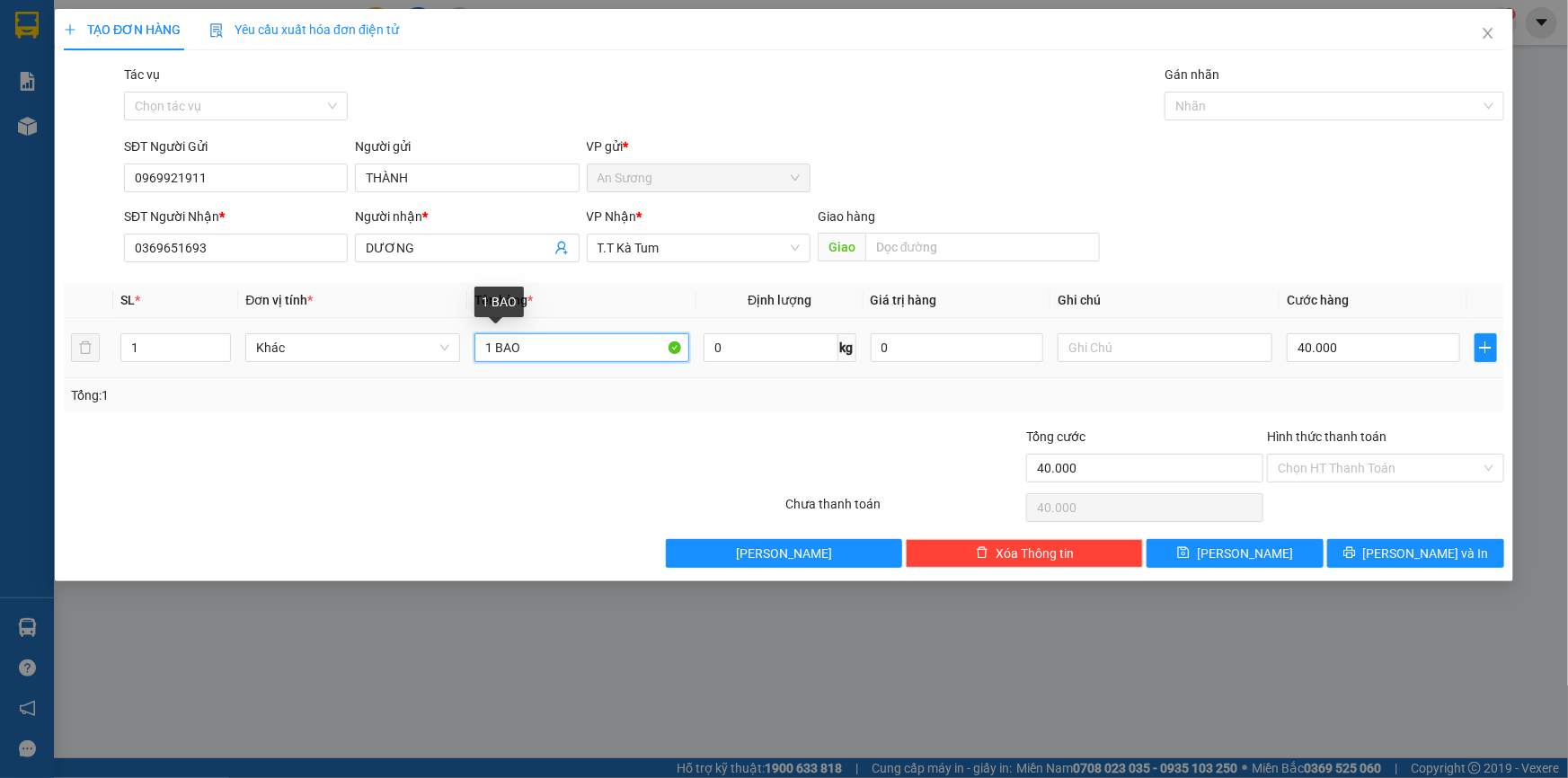
click at [551, 354] on input "1 BAO" at bounding box center [582, 347] width 215 height 28
click at [548, 354] on input "1 BAO" at bounding box center [582, 347] width 215 height 28
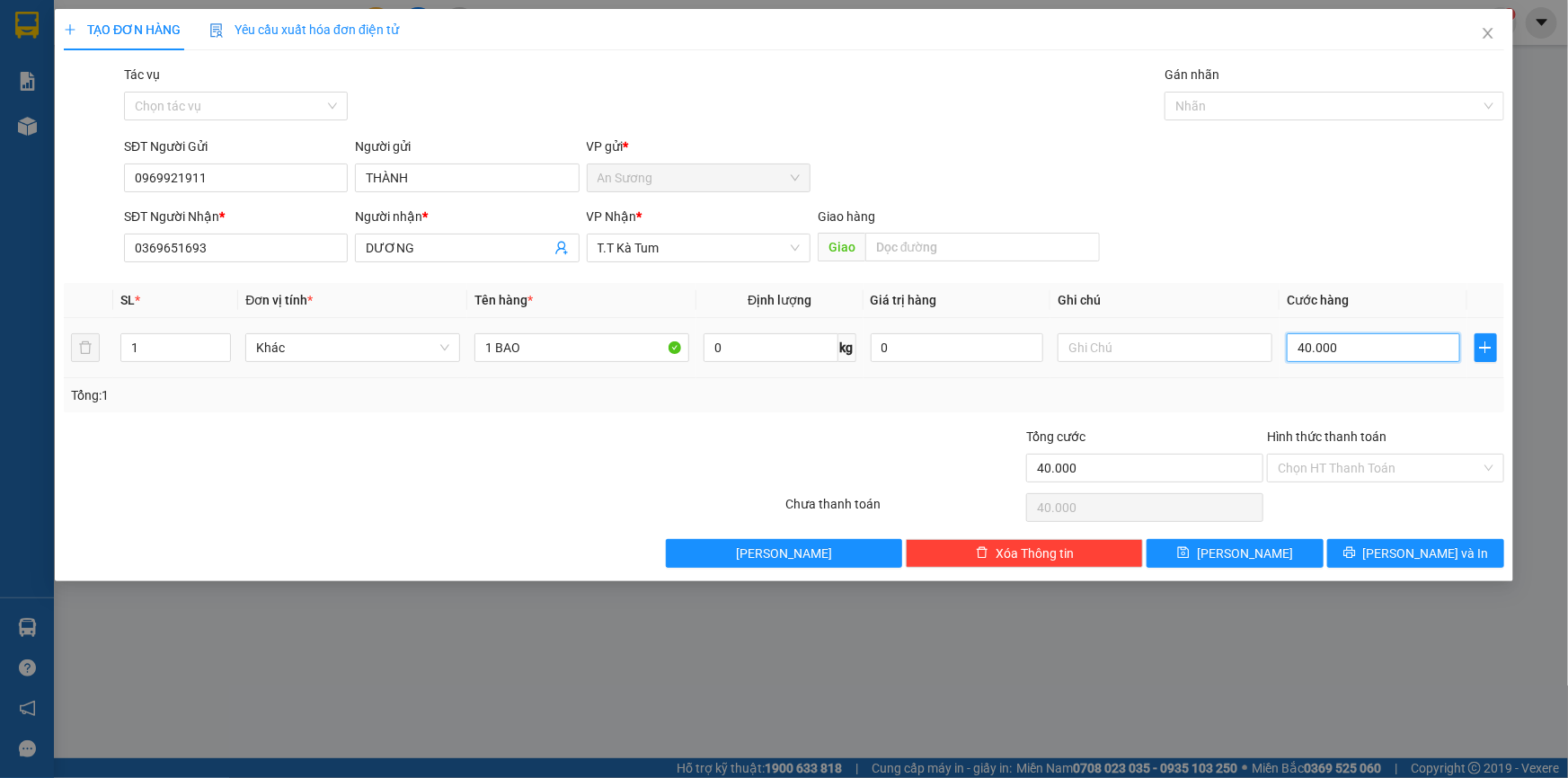
type input "5"
type input "50"
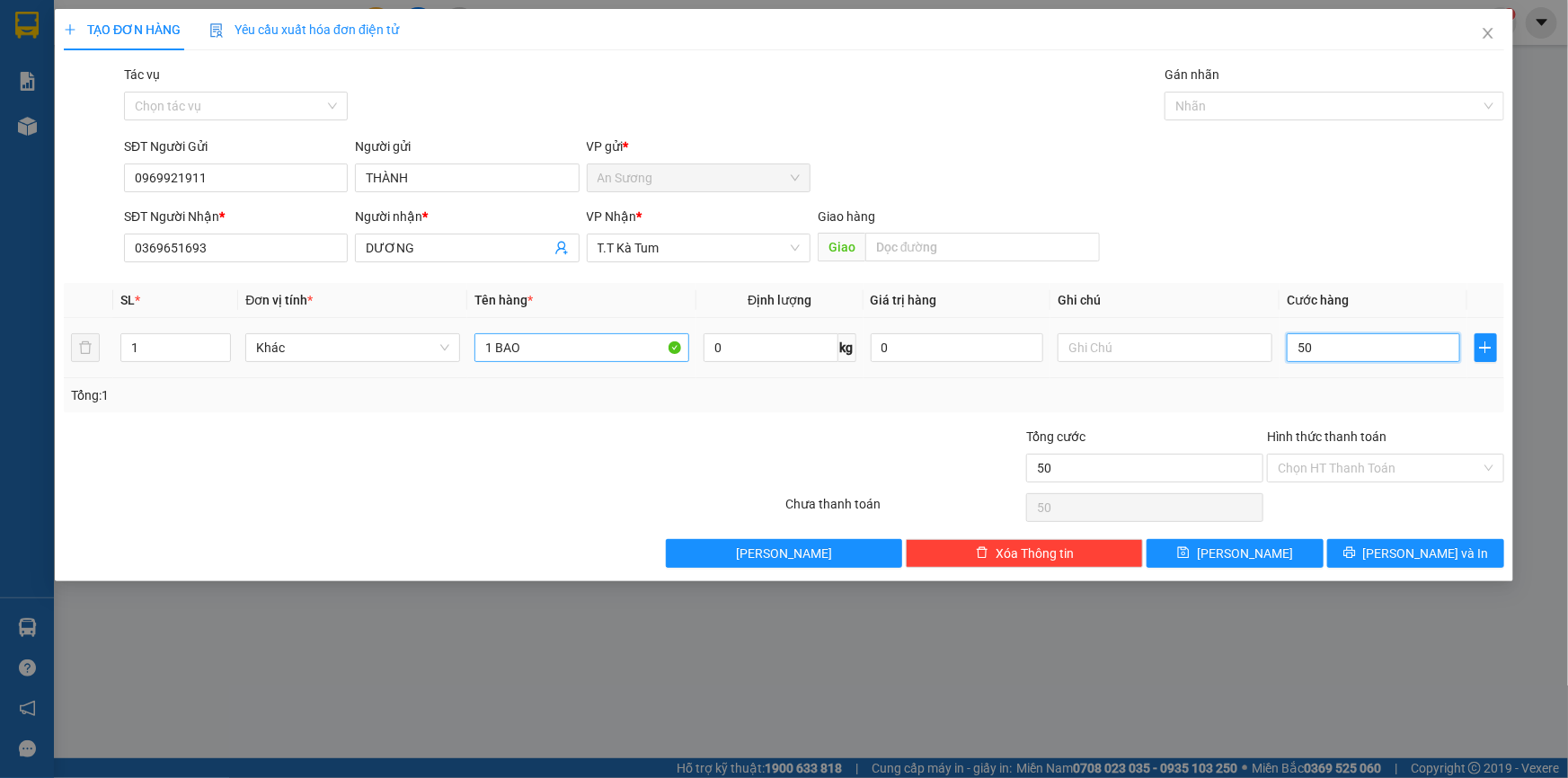
type input "50"
type input "50.000"
click at [620, 358] on input "1 BAO" at bounding box center [582, 347] width 215 height 28
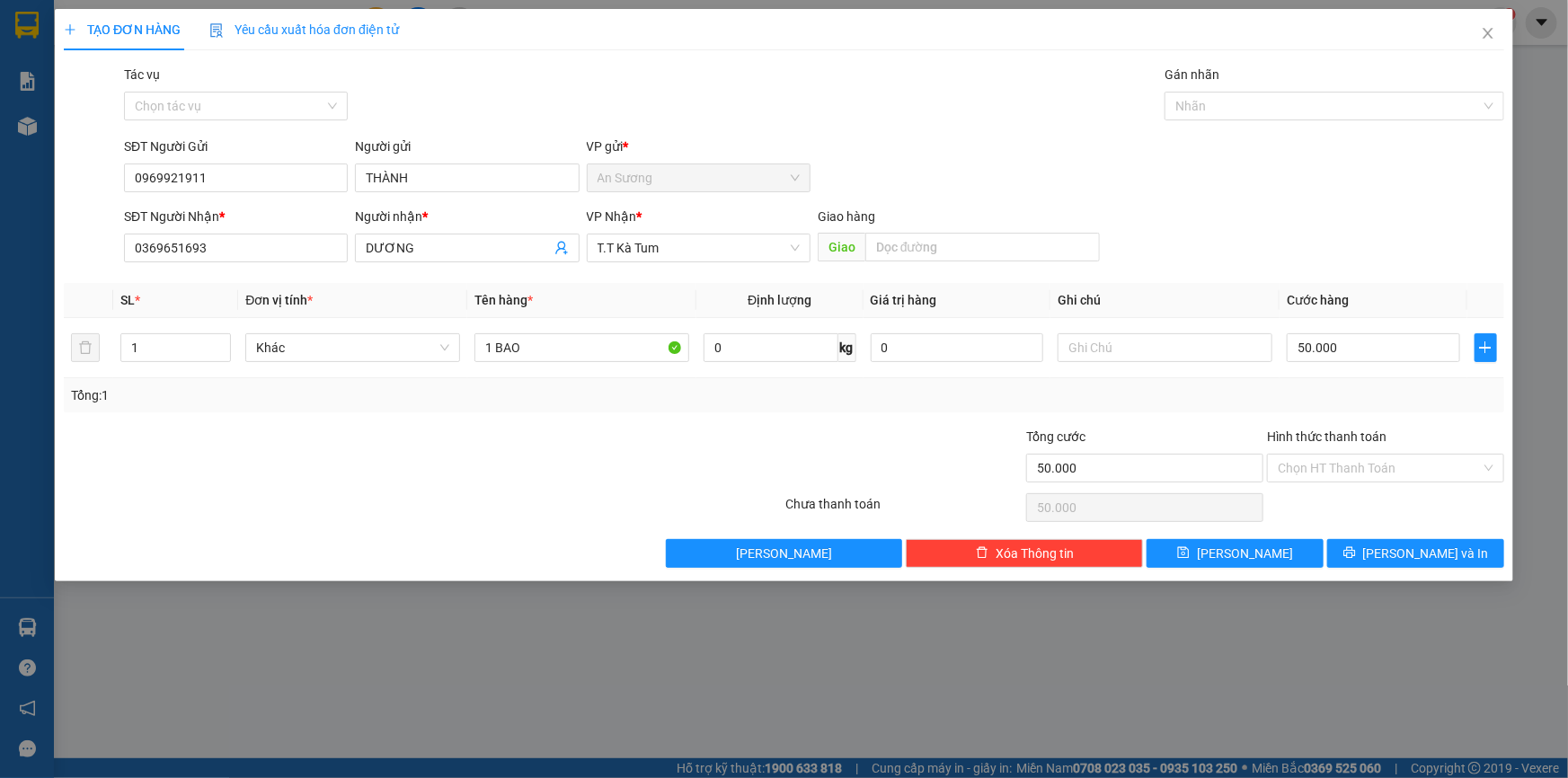
drag, startPoint x: 499, startPoint y: 249, endPoint x: 669, endPoint y: 278, distance: 172.5
click at [500, 248] on input "DƯƠNG" at bounding box center [458, 248] width 184 height 20
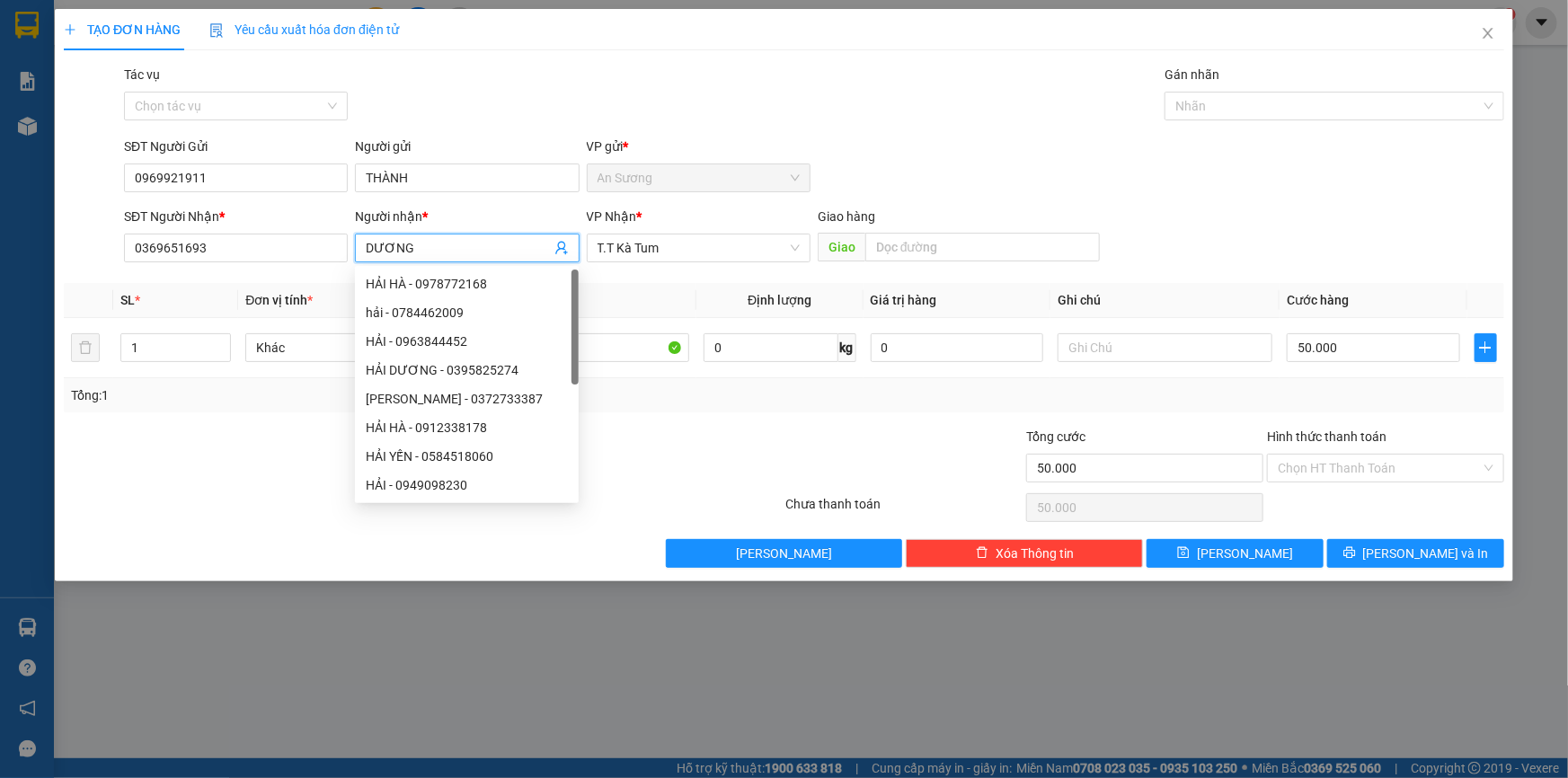
click at [570, 346] on div "HẢI - 0963844452" at bounding box center [467, 340] width 224 height 28
type input "0963844452"
type input "HẢI"
click at [639, 353] on input "1 BAO" at bounding box center [582, 347] width 215 height 28
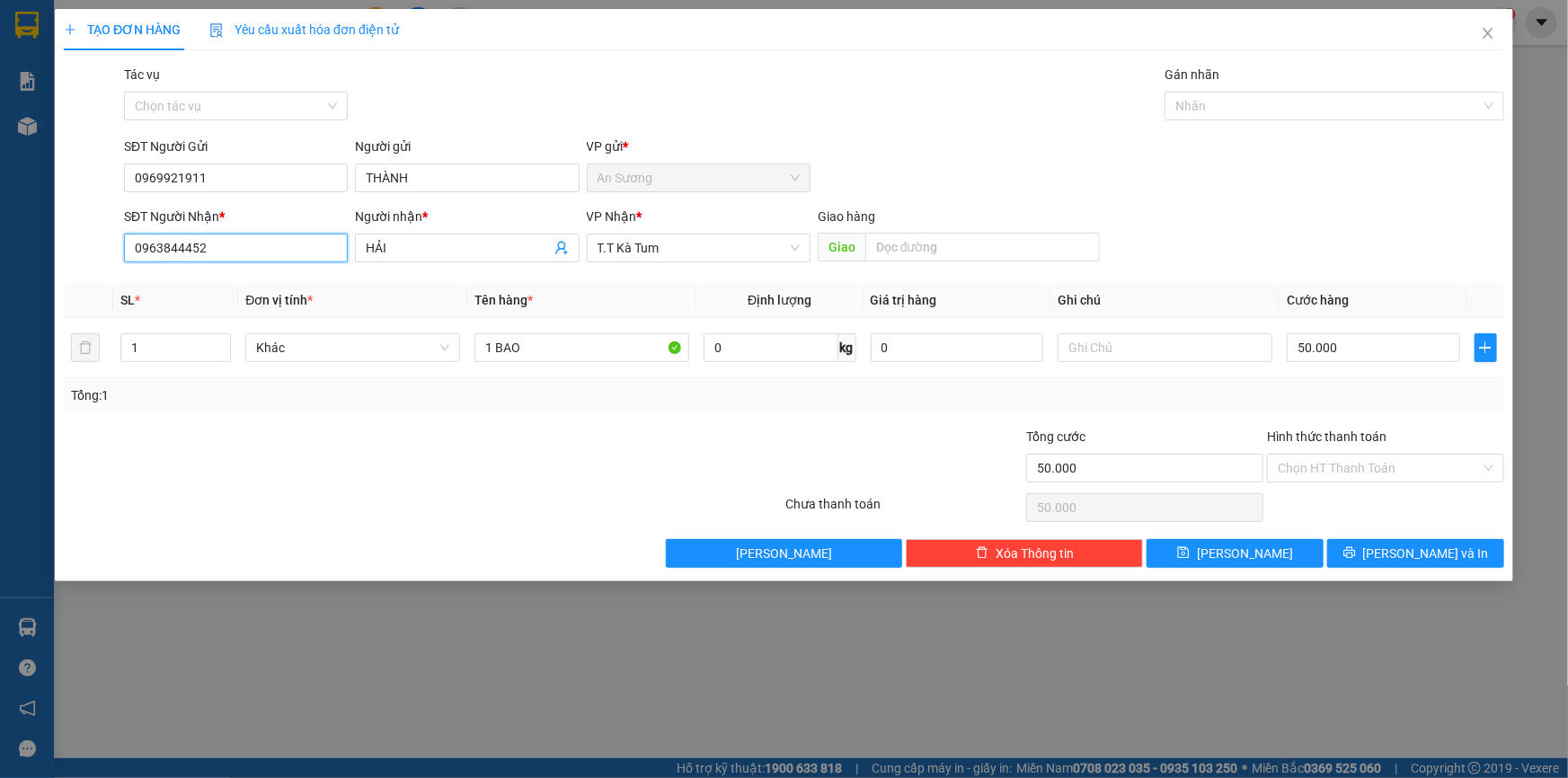
drag, startPoint x: 232, startPoint y: 242, endPoint x: 20, endPoint y: 241, distance: 212.0
click at [20, 241] on div "TẠO ĐƠN HÀNG Yêu cầu xuất hóa đơn điện tử Transit Pickup Surcharge Ids Transit …" at bounding box center [784, 389] width 1568 height 778
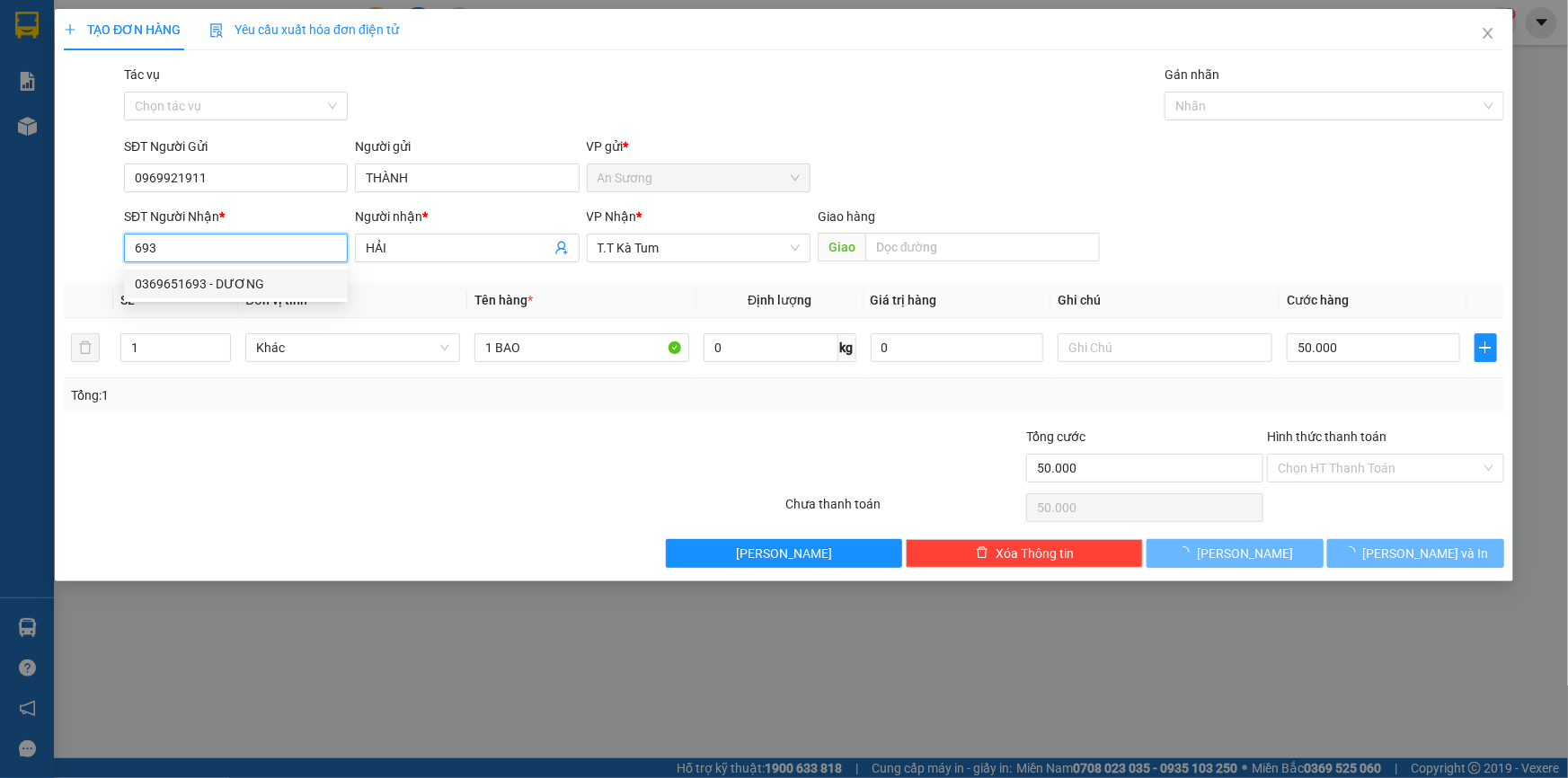
click at [206, 286] on div "0369651693 - DƯƠNG" at bounding box center [235, 284] width 202 height 20
type input "0369651693"
type input "DƯƠNG"
type input "40.000"
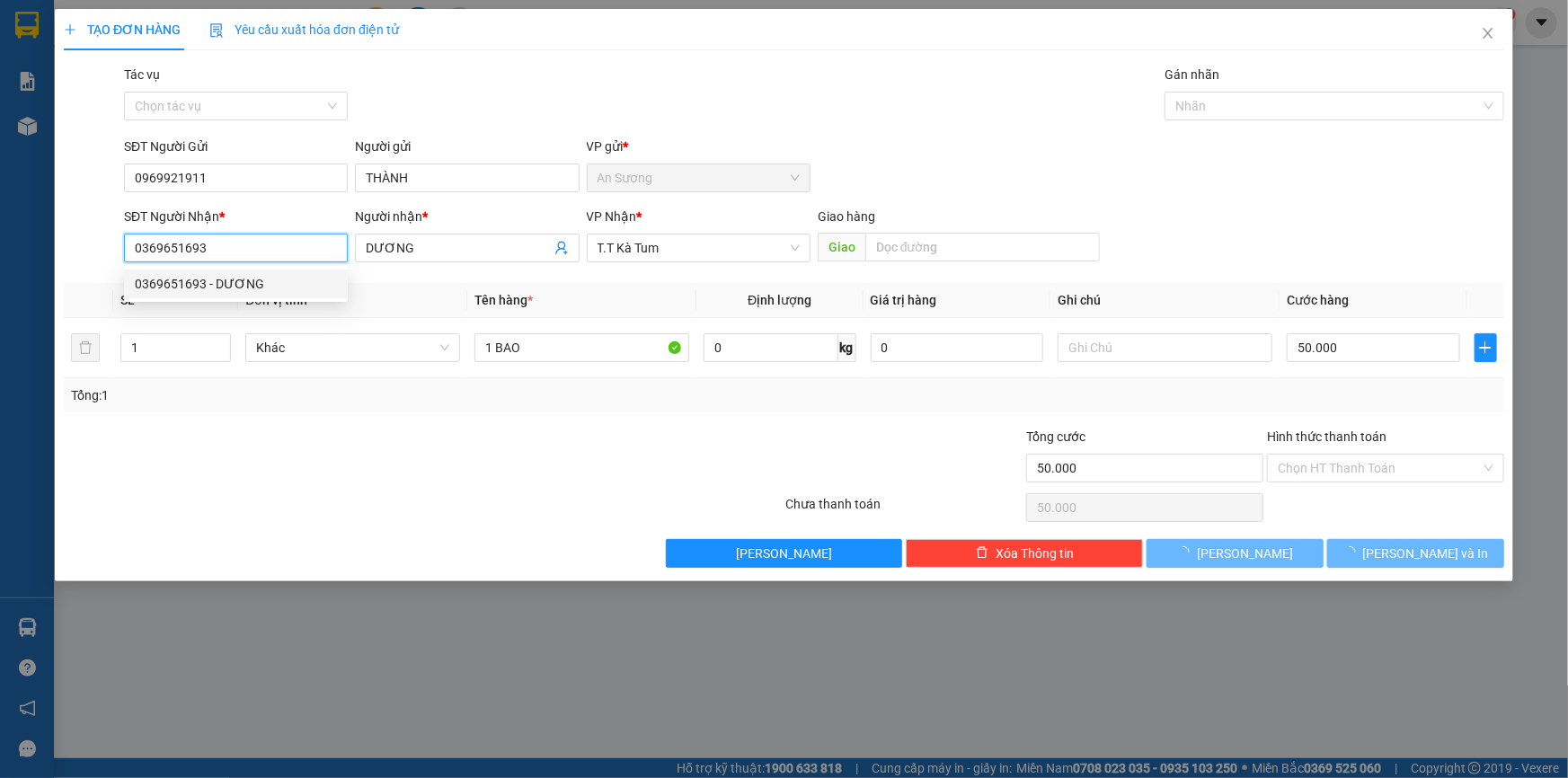
type input "40.000"
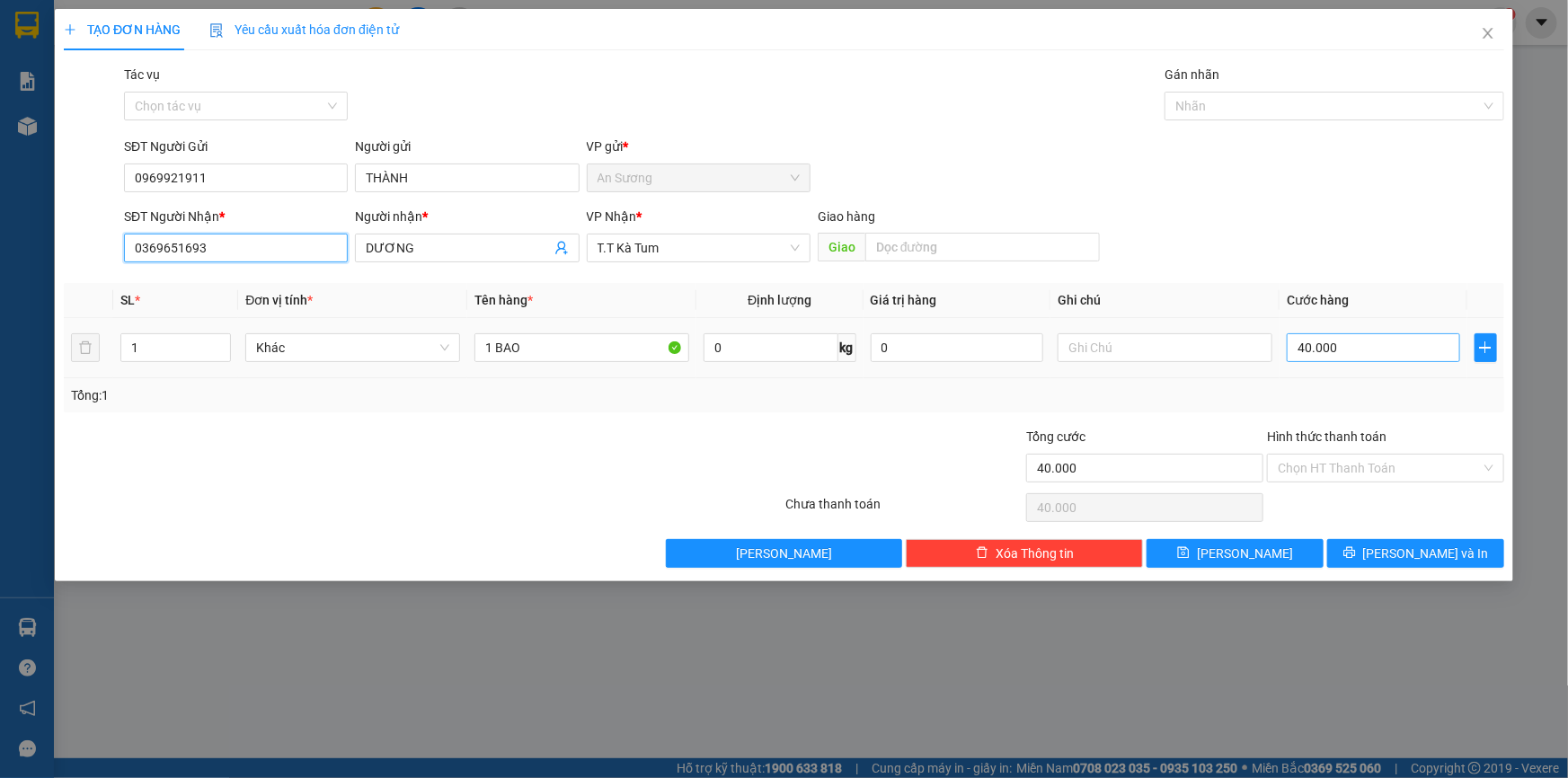
type input "0369651693"
click at [1388, 350] on input "40.000" at bounding box center [1373, 347] width 174 height 28
type input "5"
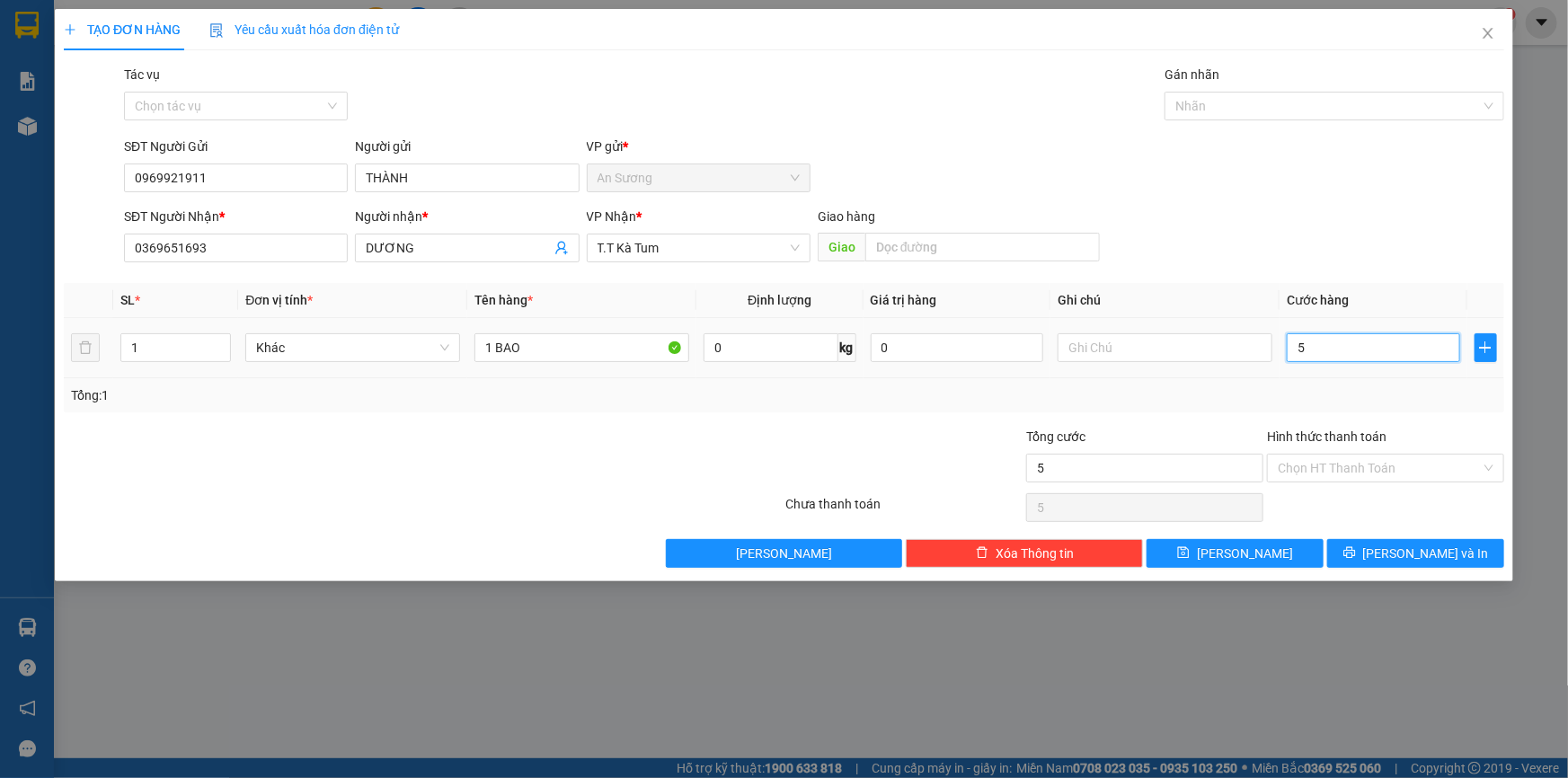
type input "50"
click at [1333, 468] on input "Hình thức thanh toán" at bounding box center [1379, 468] width 203 height 26
type input "50.000"
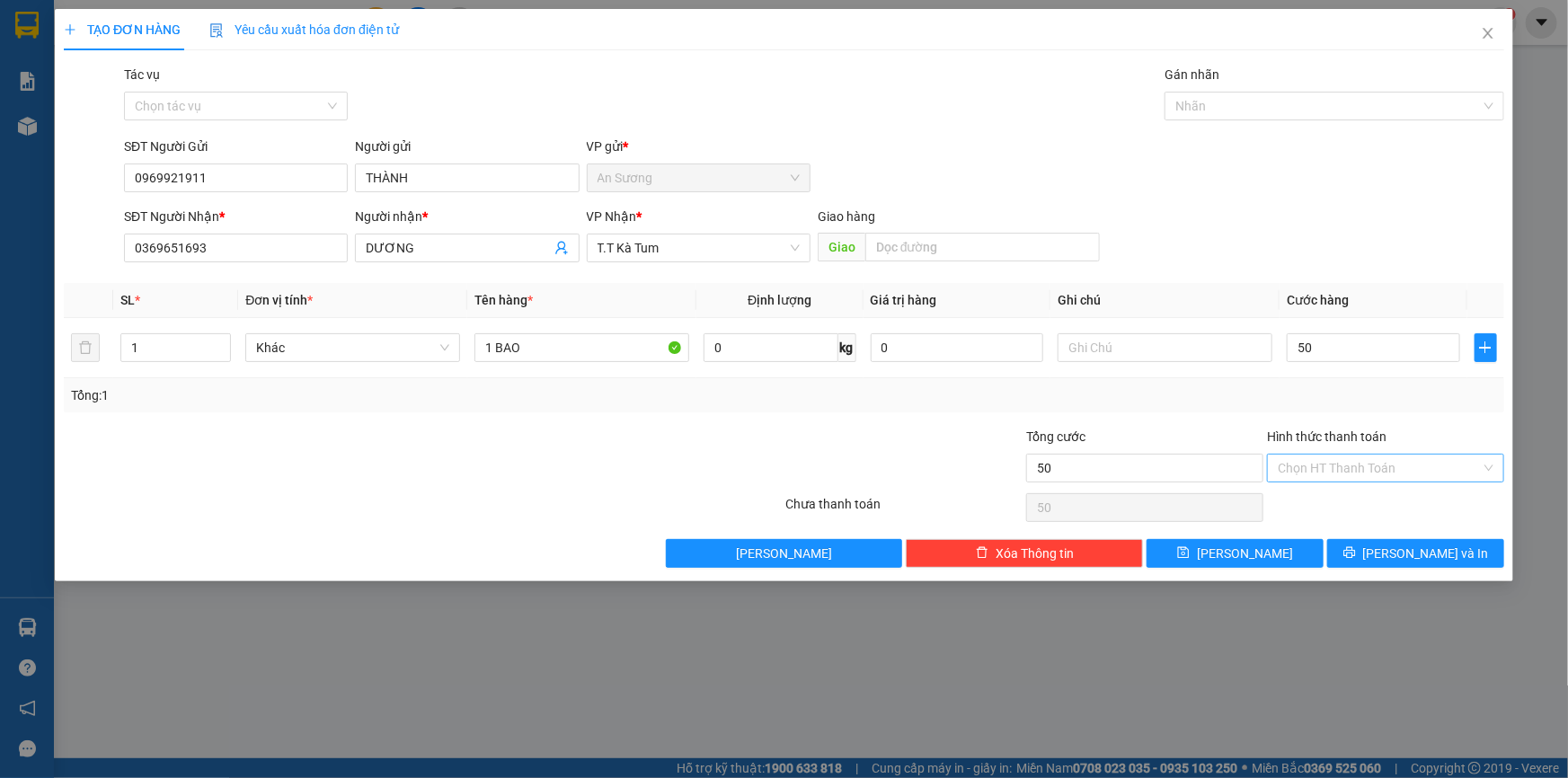
type input "50.000"
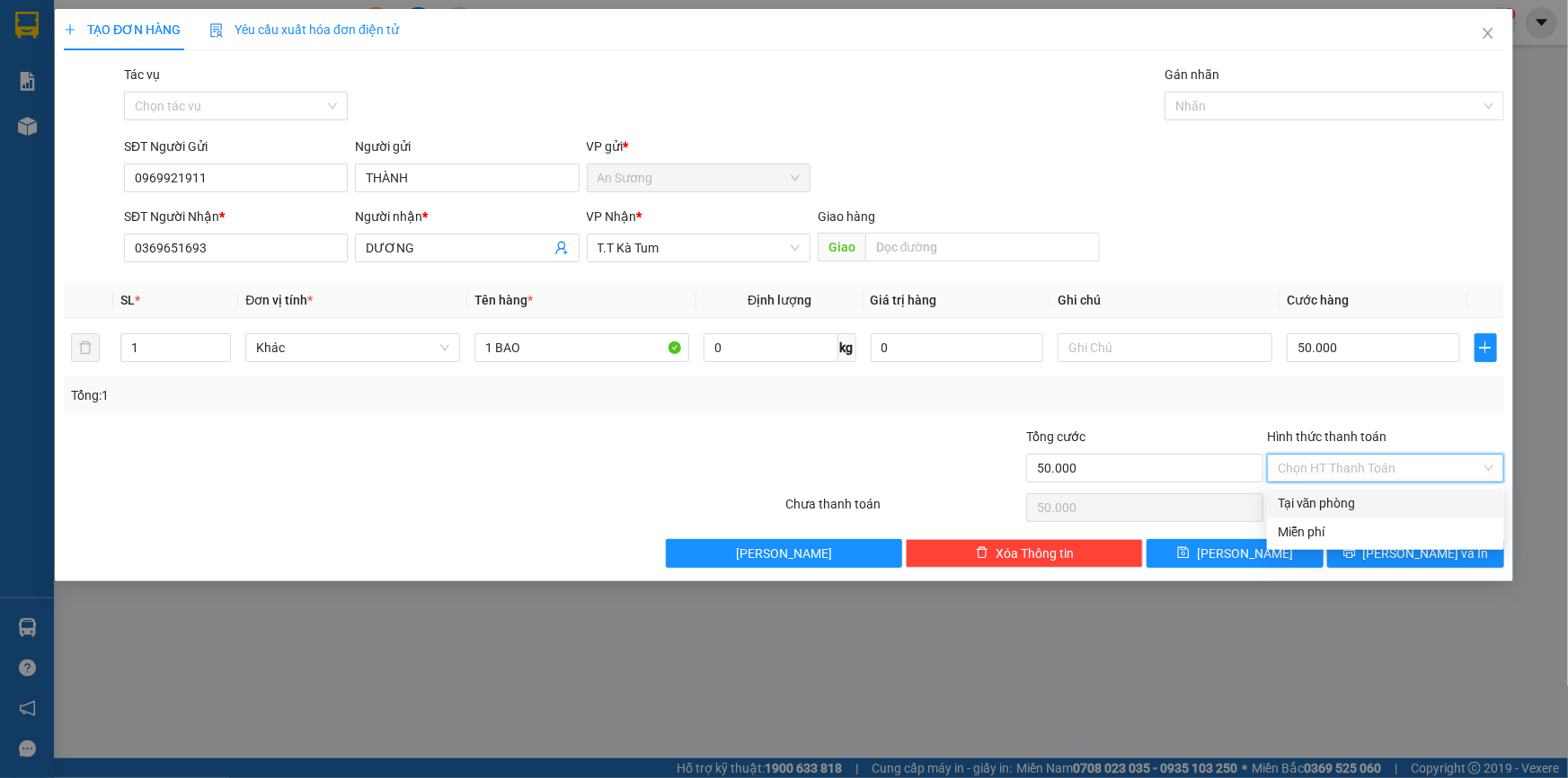
click at [1380, 497] on div "Tại văn phòng" at bounding box center [1386, 503] width 216 height 20
type input "0"
click at [1429, 555] on span "[PERSON_NAME] và In" at bounding box center [1426, 553] width 126 height 20
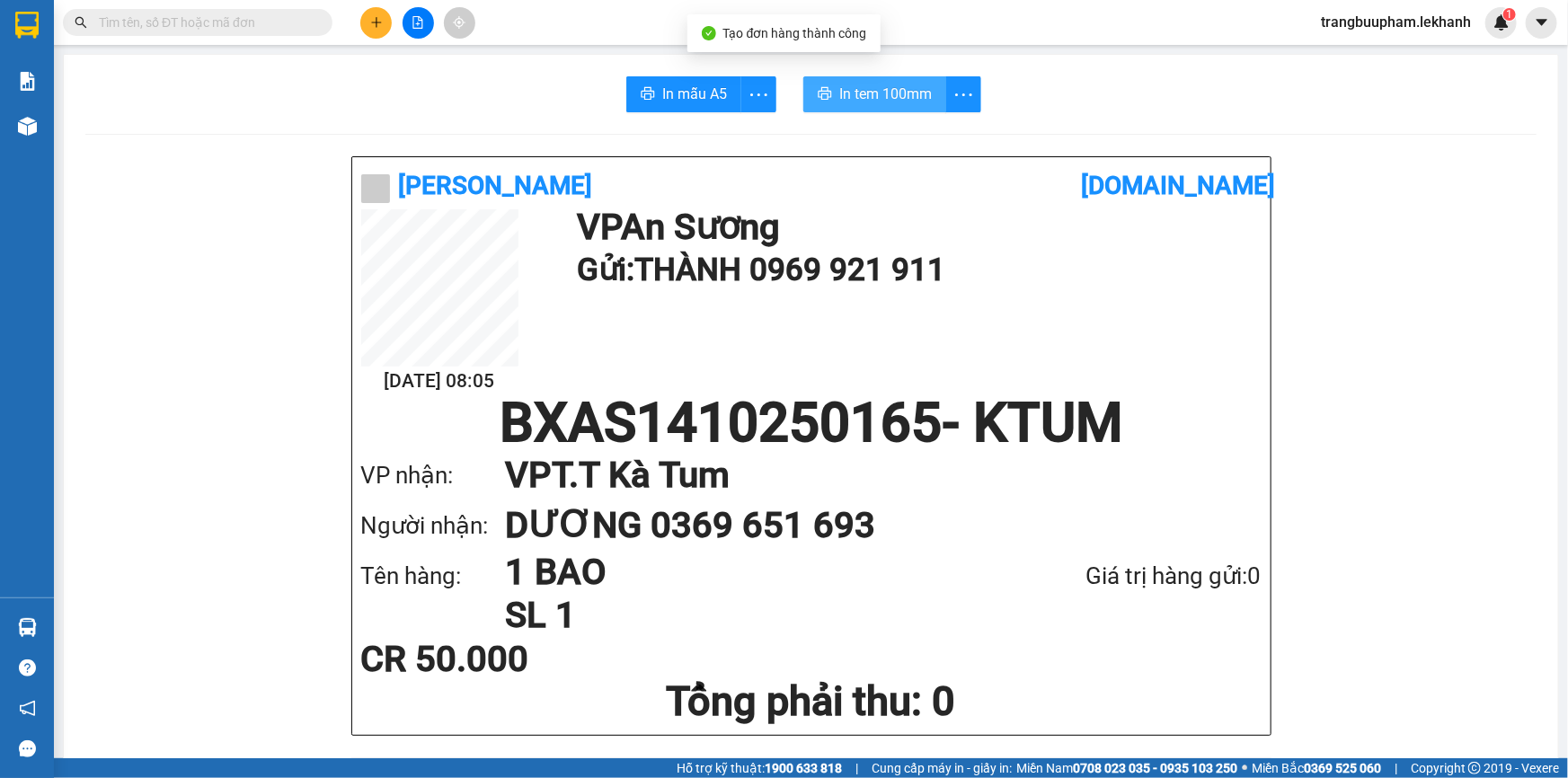
click at [879, 93] on span "In tem 100mm" at bounding box center [885, 93] width 92 height 23
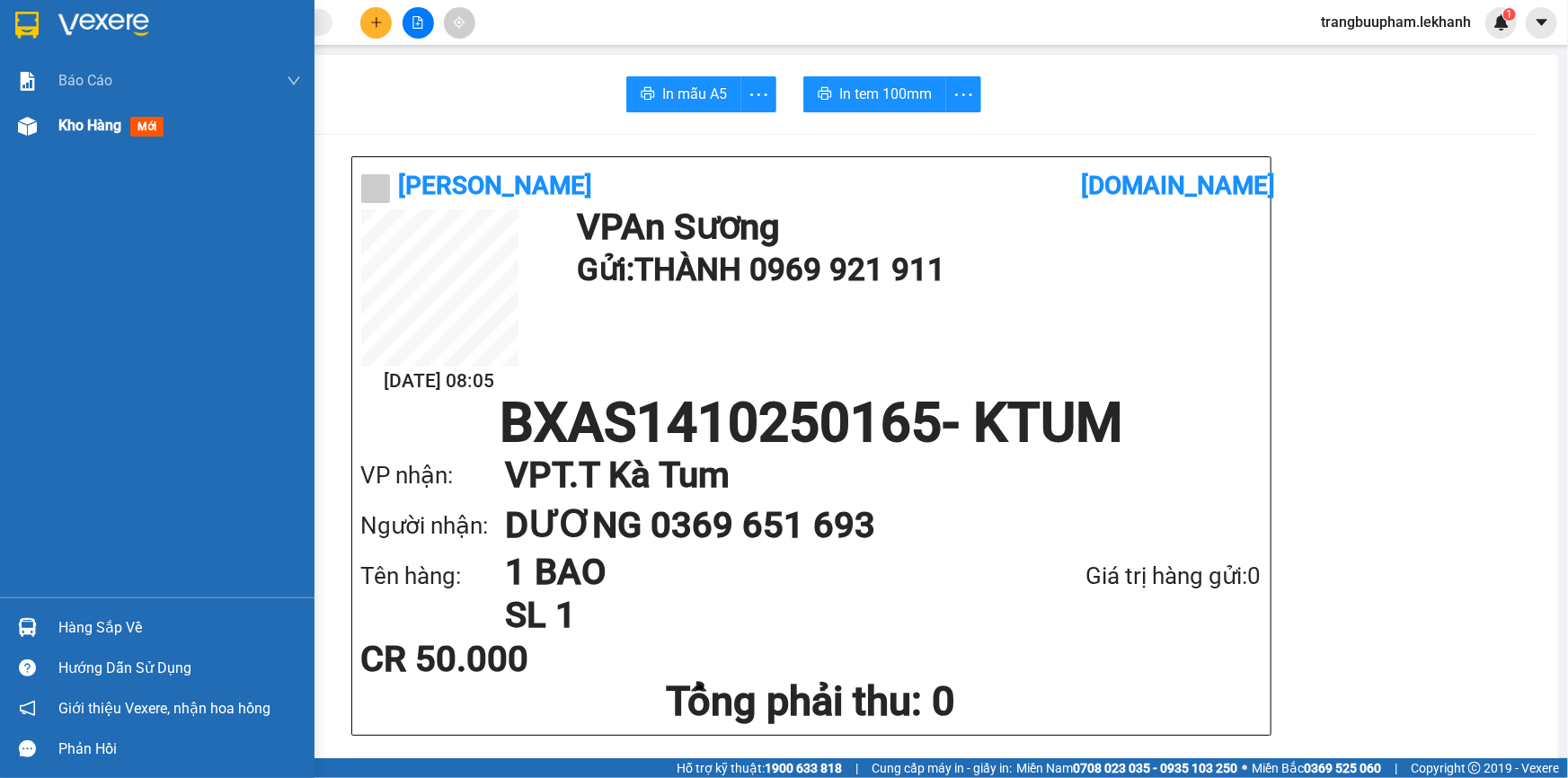
click at [90, 117] on span "Kho hàng" at bounding box center [90, 125] width 63 height 17
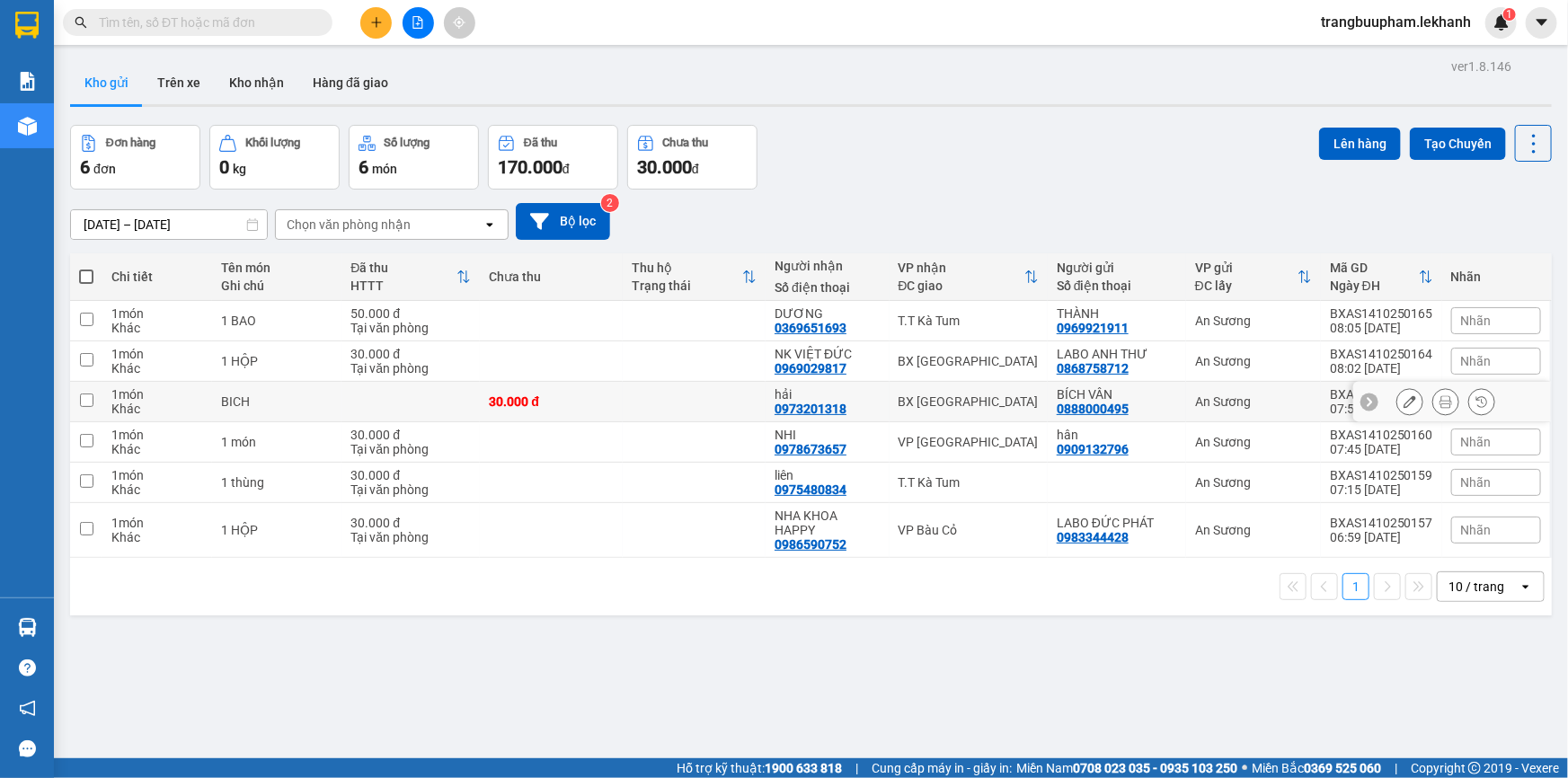
click at [825, 401] on div "0973201318" at bounding box center [810, 408] width 72 height 15
click at [889, 451] on td "VP [GEOGRAPHIC_DATA]" at bounding box center [968, 442] width 158 height 40
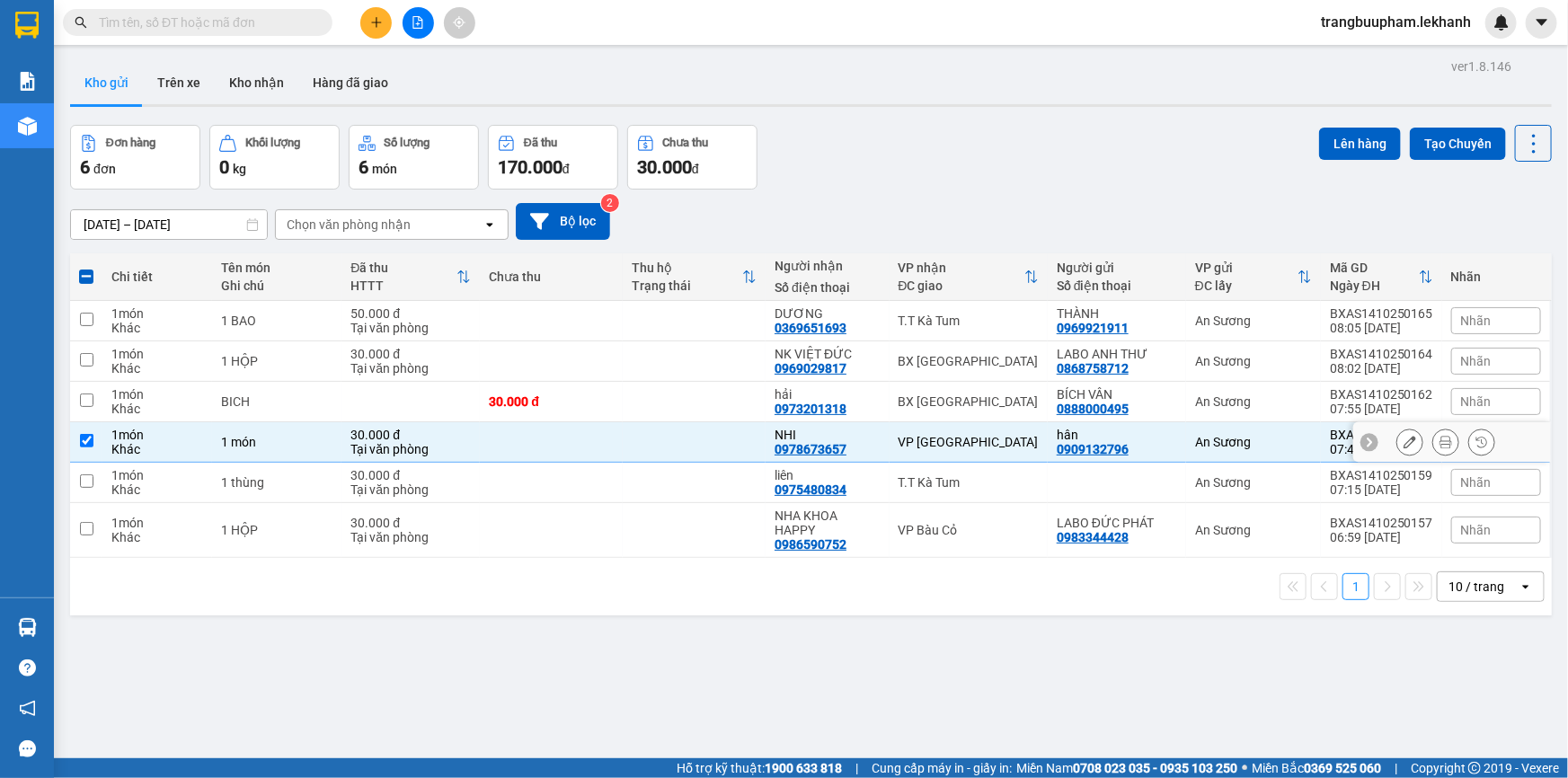
click at [956, 452] on td "VP [GEOGRAPHIC_DATA]" at bounding box center [968, 442] width 158 height 40
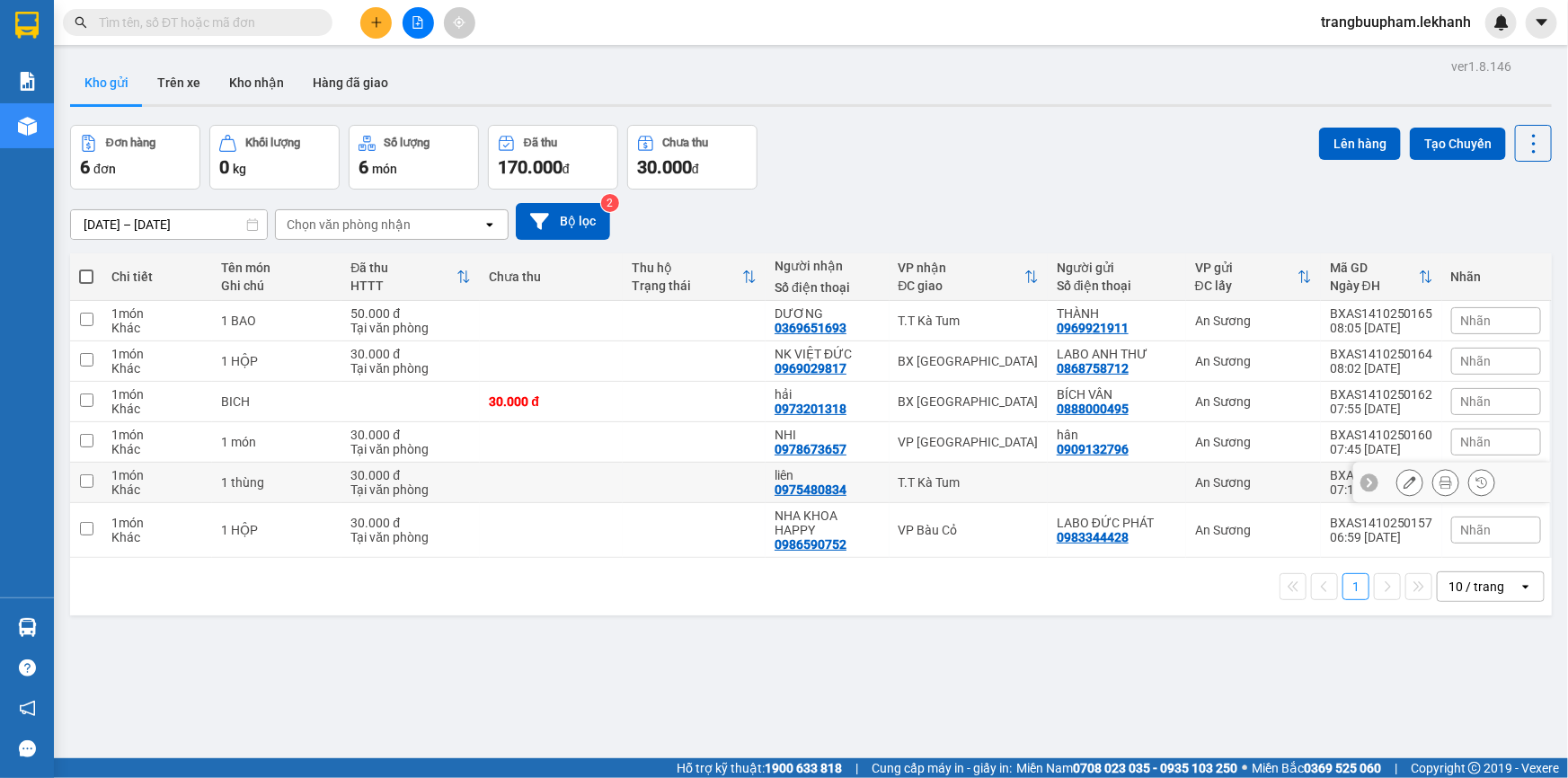
click at [935, 558] on div "1 10 / trang open" at bounding box center [810, 587] width 1482 height 58
click at [958, 523] on div "VP Bàu Cỏ" at bounding box center [968, 530] width 140 height 15
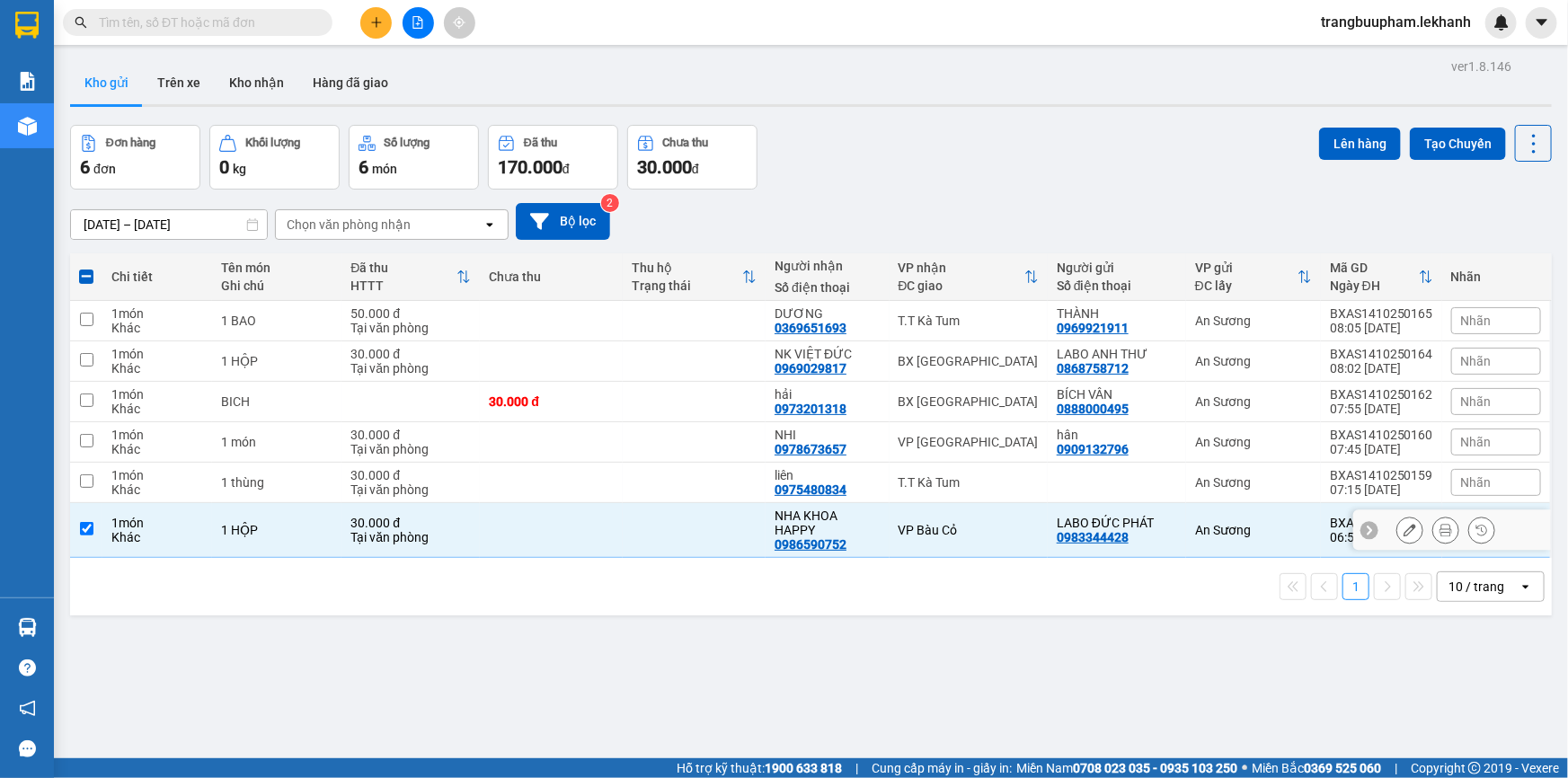
click at [1440, 528] on icon at bounding box center [1445, 530] width 13 height 13
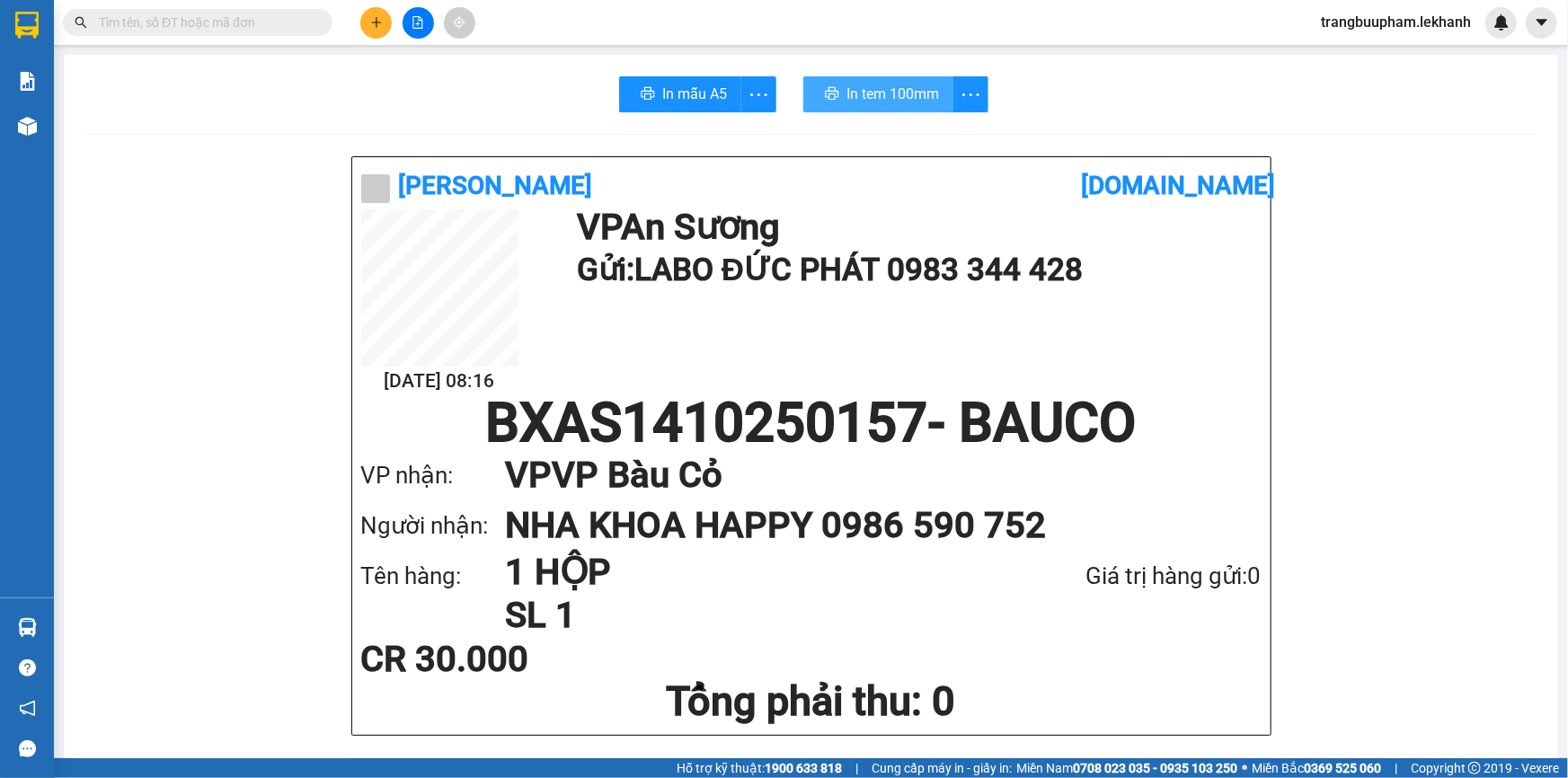
click at [896, 85] on span "In tem 100mm" at bounding box center [892, 93] width 92 height 23
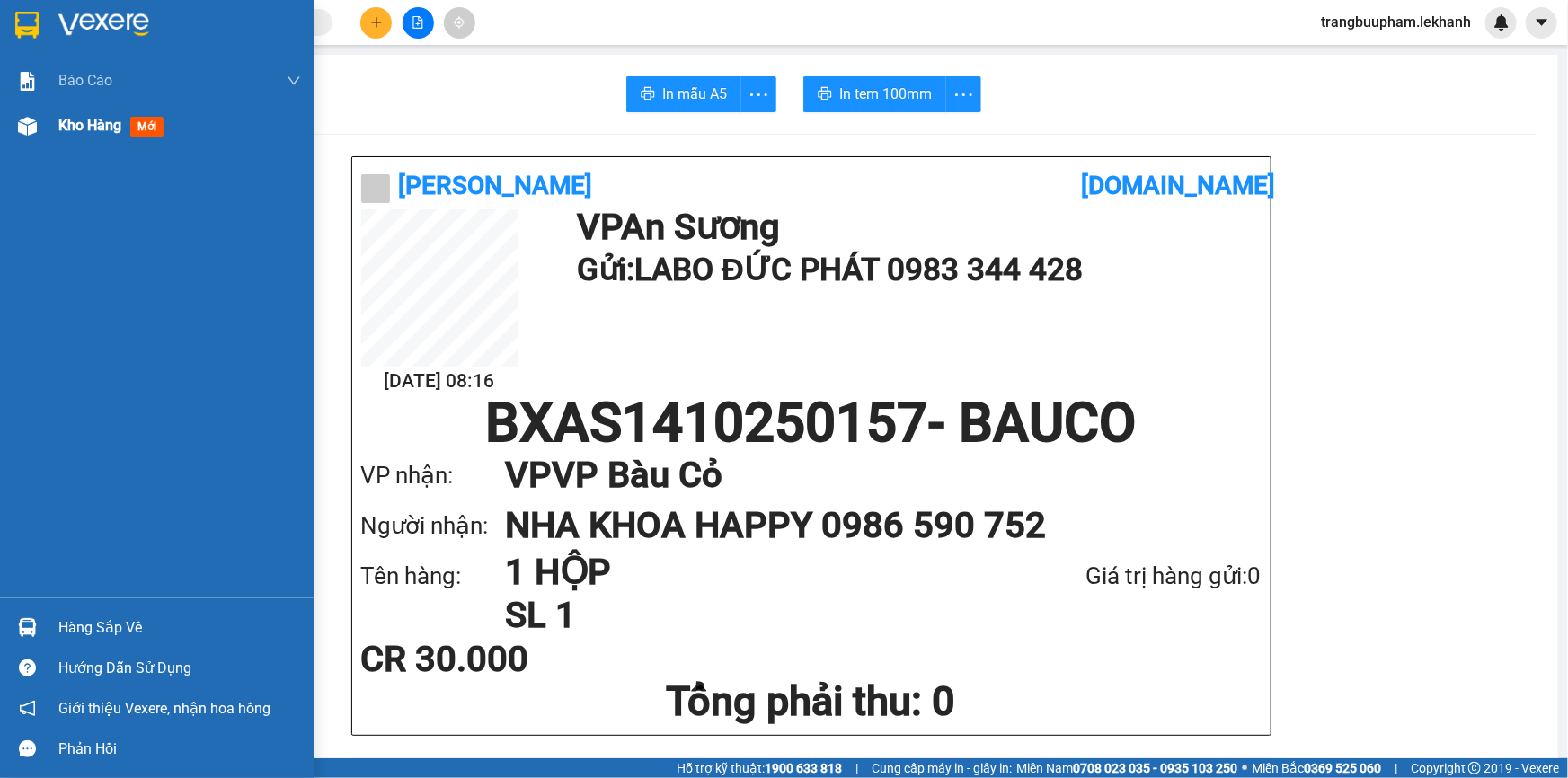
click at [86, 113] on div "Kho hàng mới" at bounding box center [179, 126] width 242 height 45
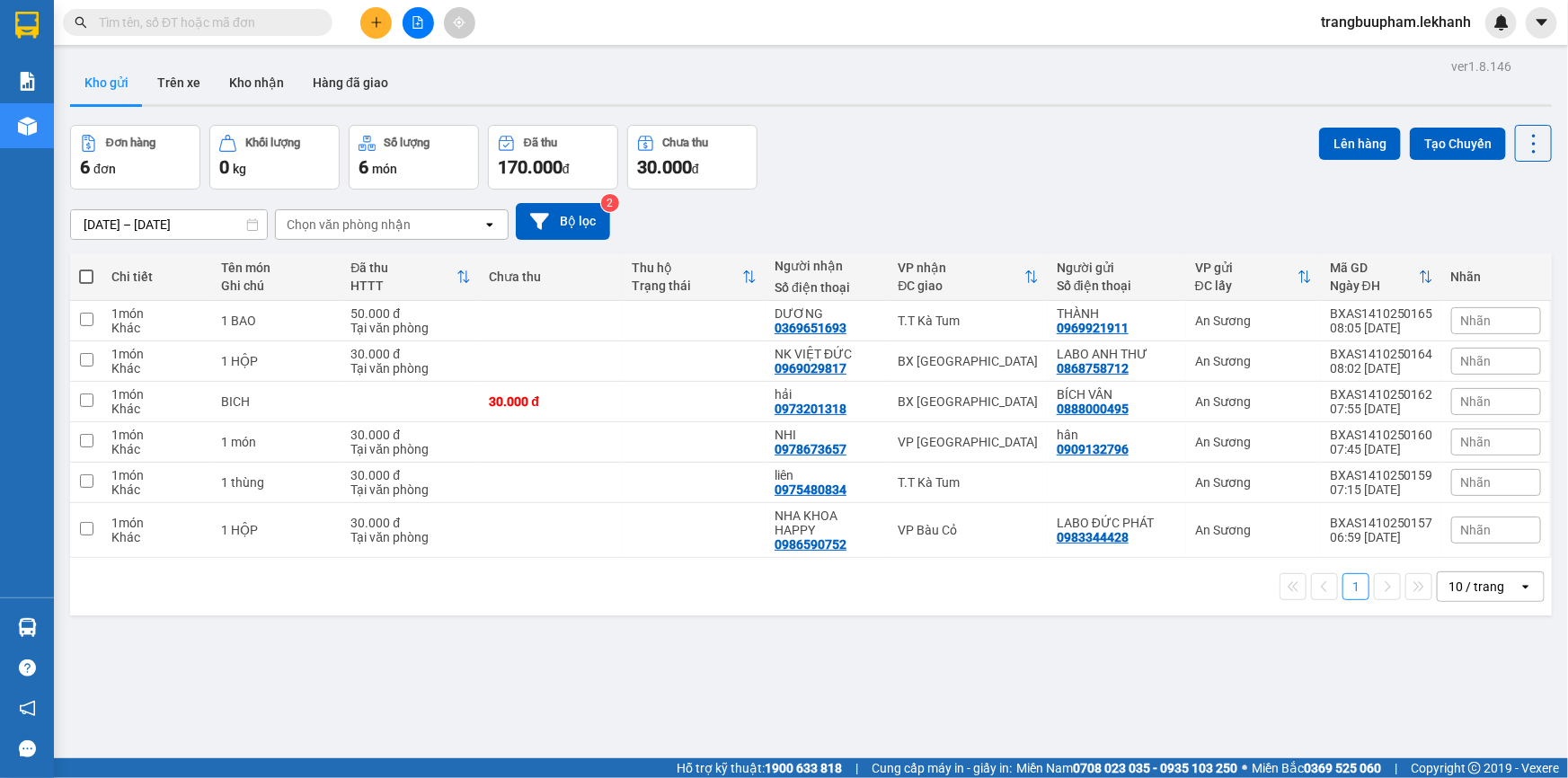
click at [118, 231] on input "[DATE] – [DATE]" at bounding box center [169, 224] width 196 height 28
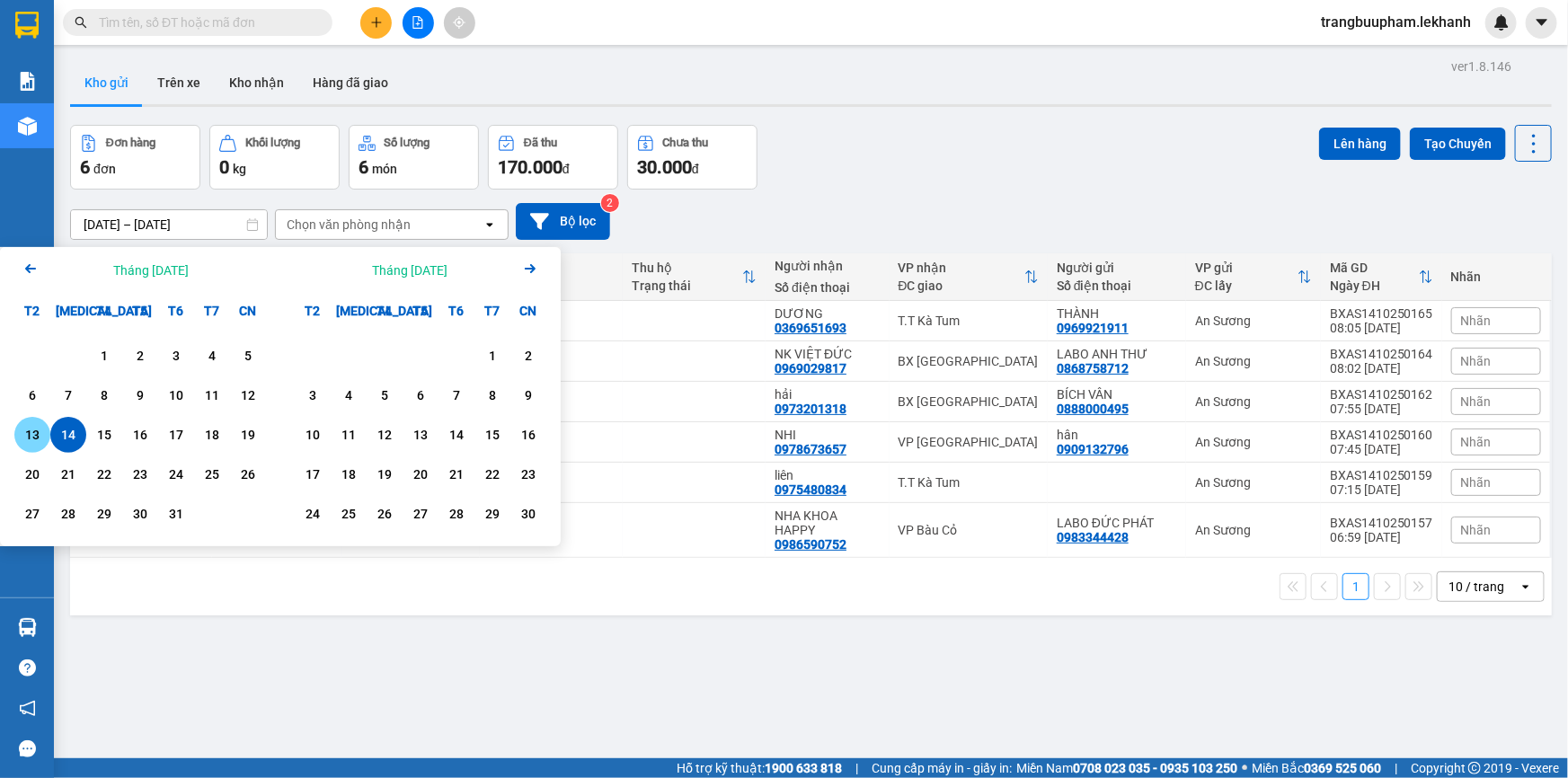
click at [32, 441] on div "13" at bounding box center [32, 435] width 25 height 22
type input "[DATE] – [DATE]"
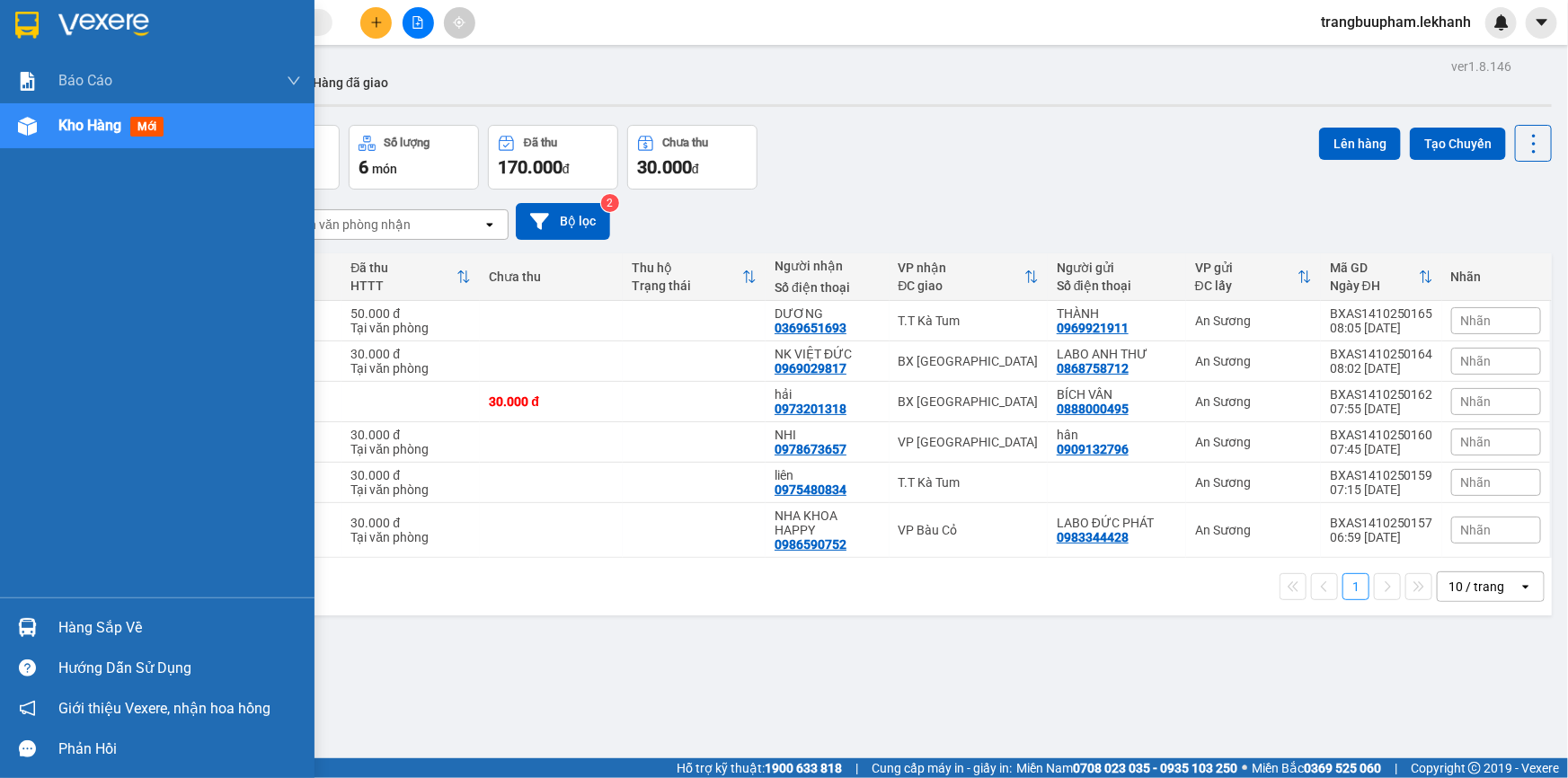
click at [32, 441] on div "Báo cáo Báo cáo dòng tiền (nhân viên) Doanh số tạo đơn theo VP gửi (nhân viên) …" at bounding box center [157, 329] width 315 height 540
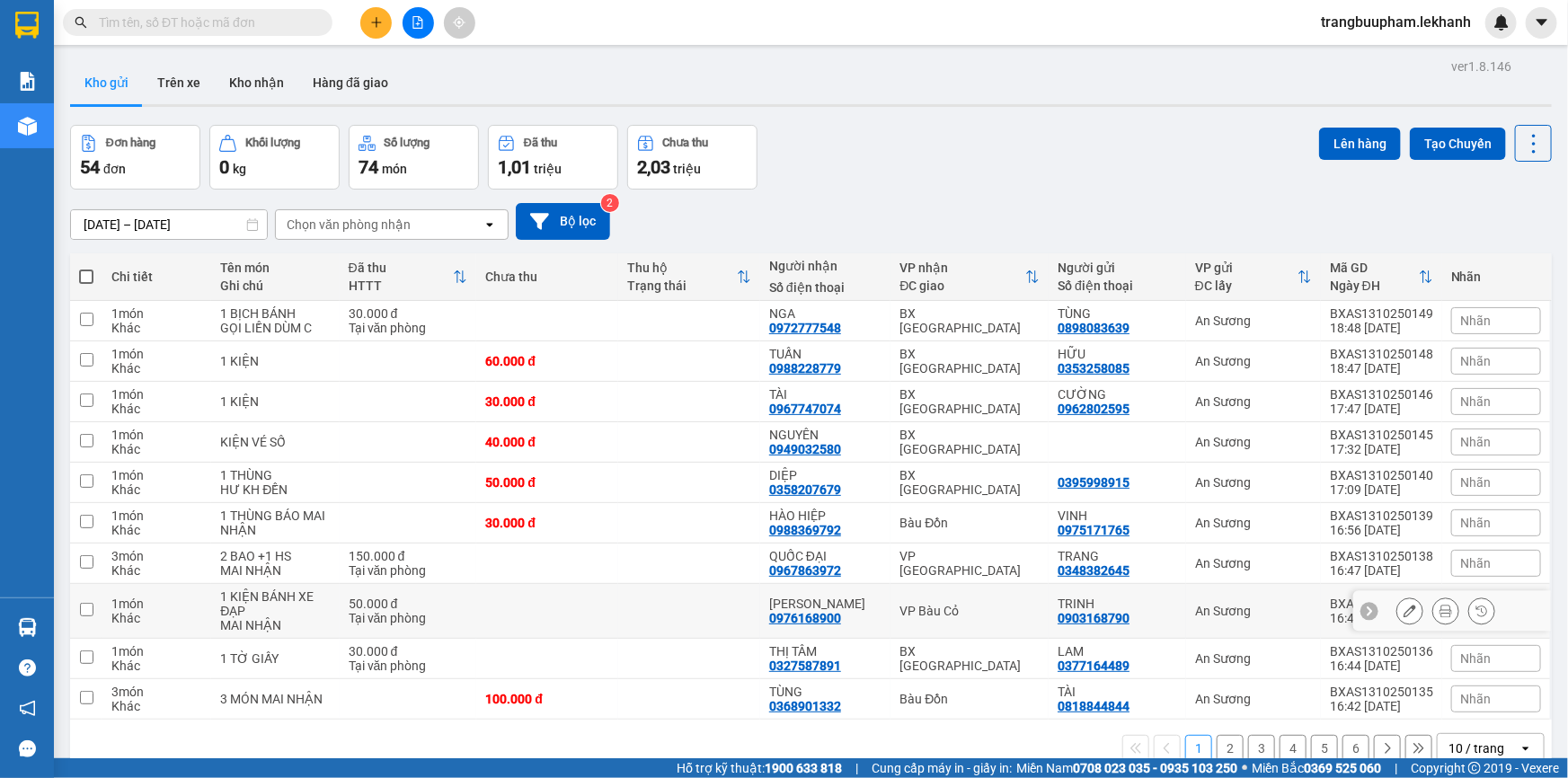
click at [508, 592] on td at bounding box center [547, 611] width 142 height 55
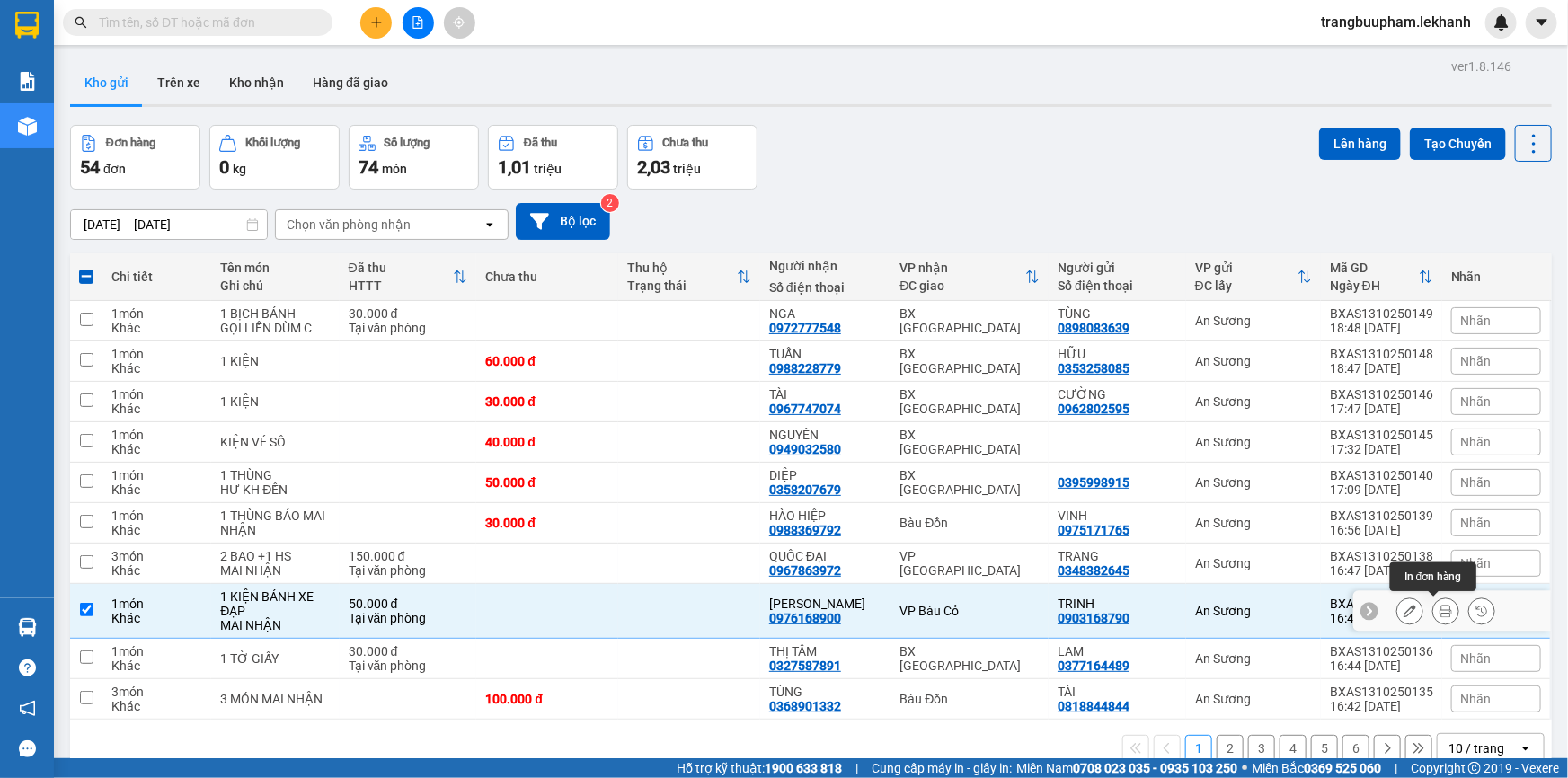
click at [1440, 608] on icon at bounding box center [1445, 611] width 13 height 13
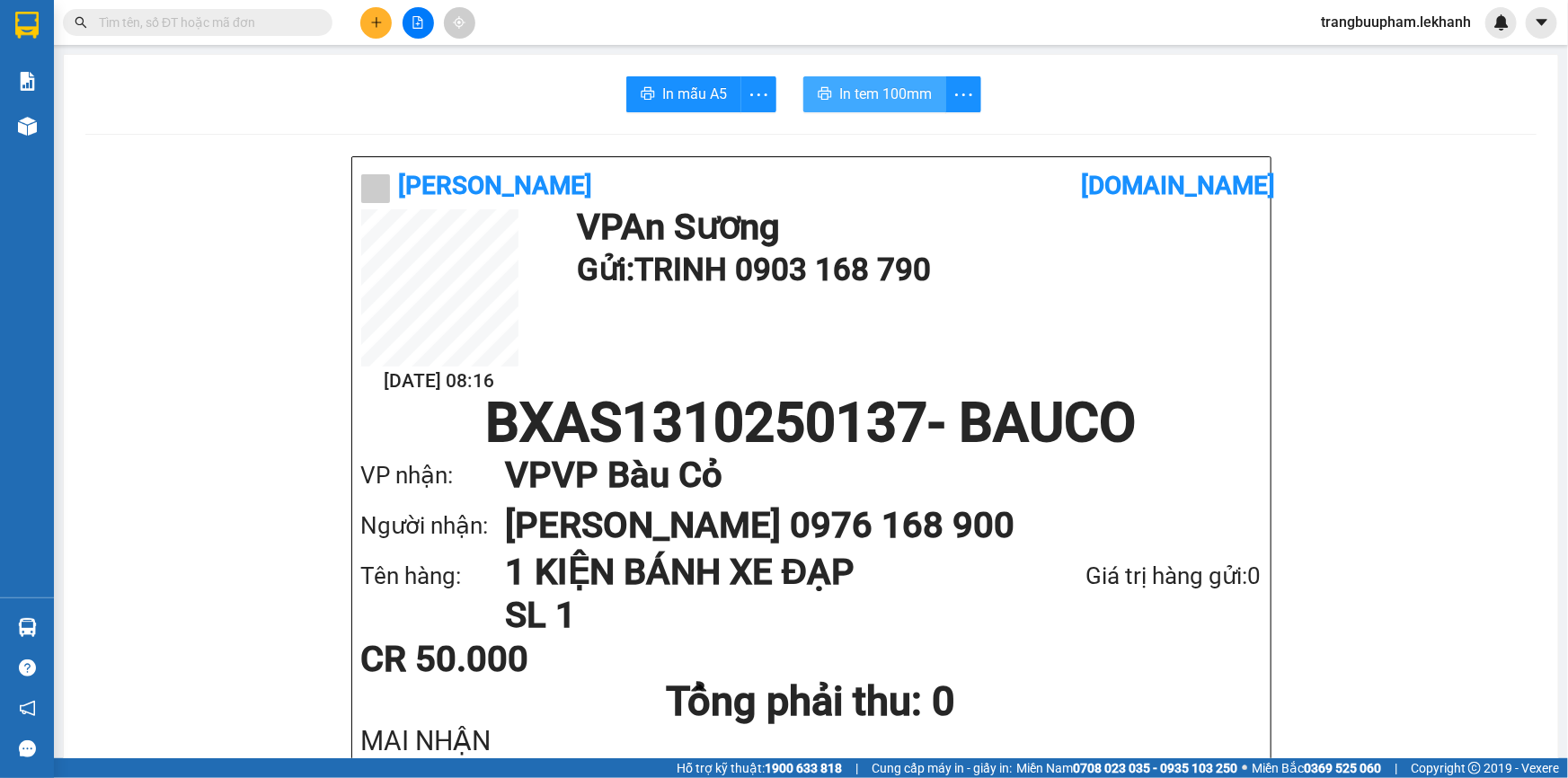
click at [867, 102] on span "In tem 100mm" at bounding box center [885, 93] width 92 height 23
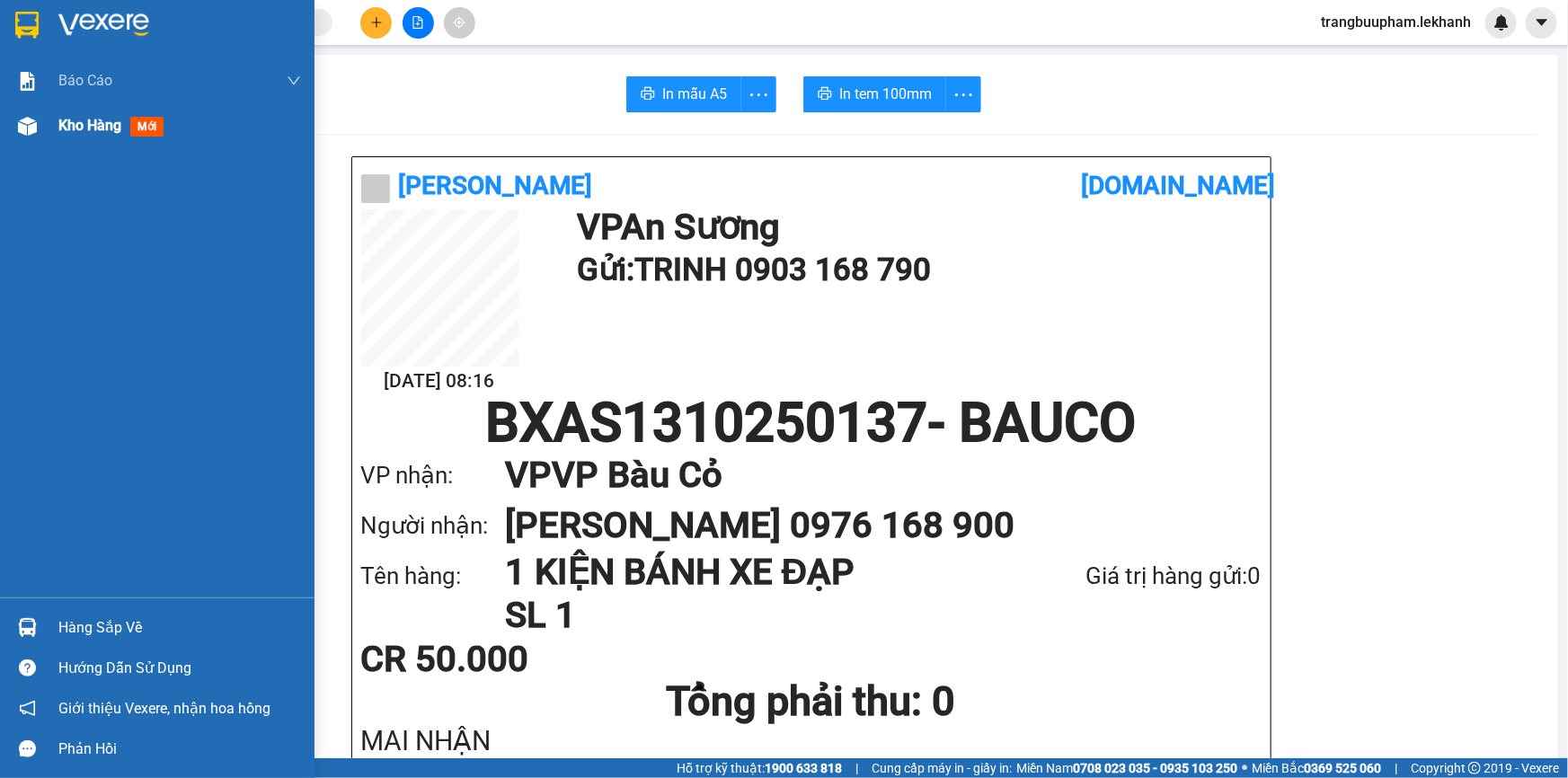
click at [102, 139] on div "Kho hàng mới" at bounding box center [179, 126] width 242 height 45
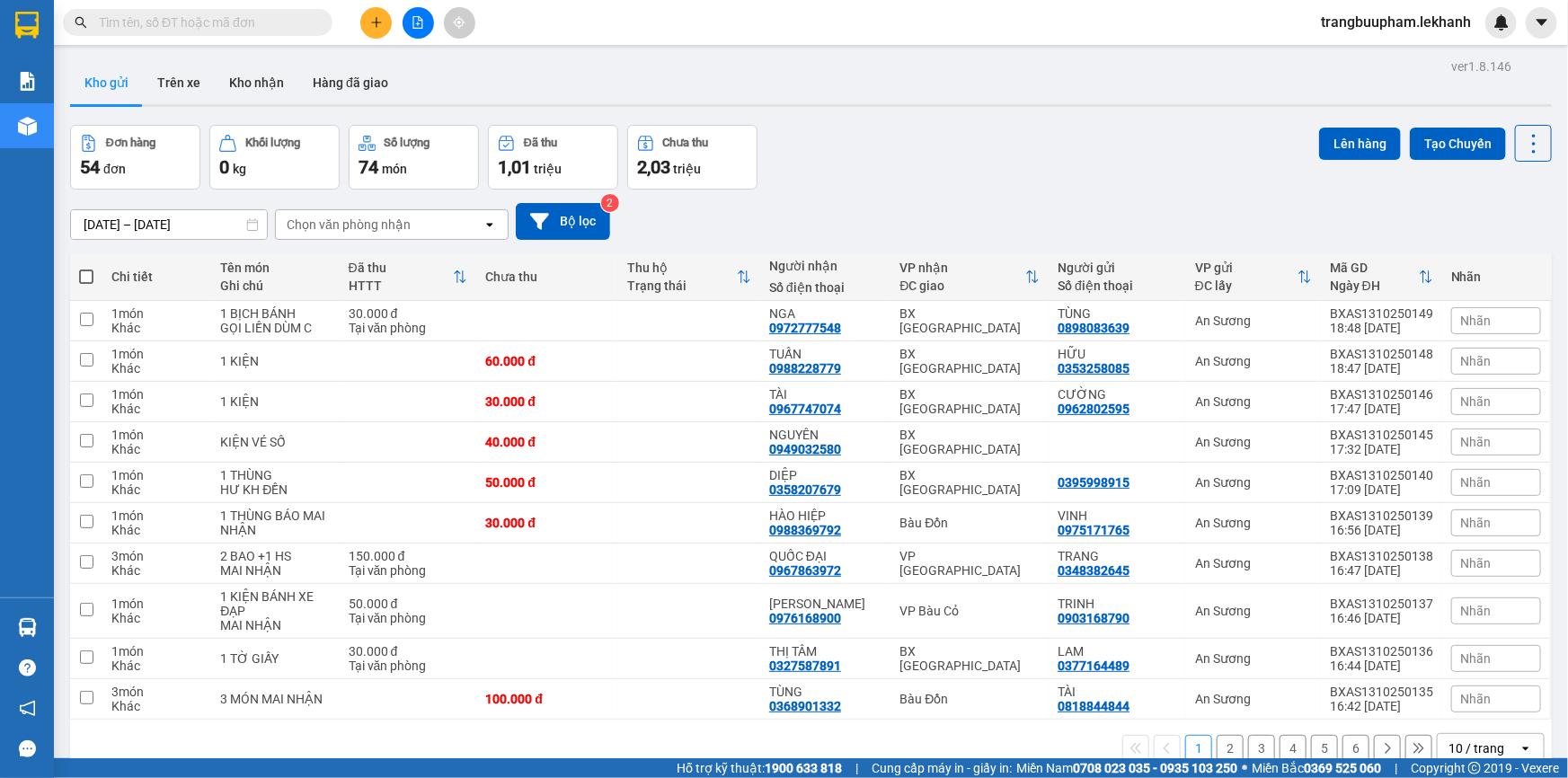
click at [139, 215] on input "[DATE] – [DATE]" at bounding box center [169, 224] width 196 height 28
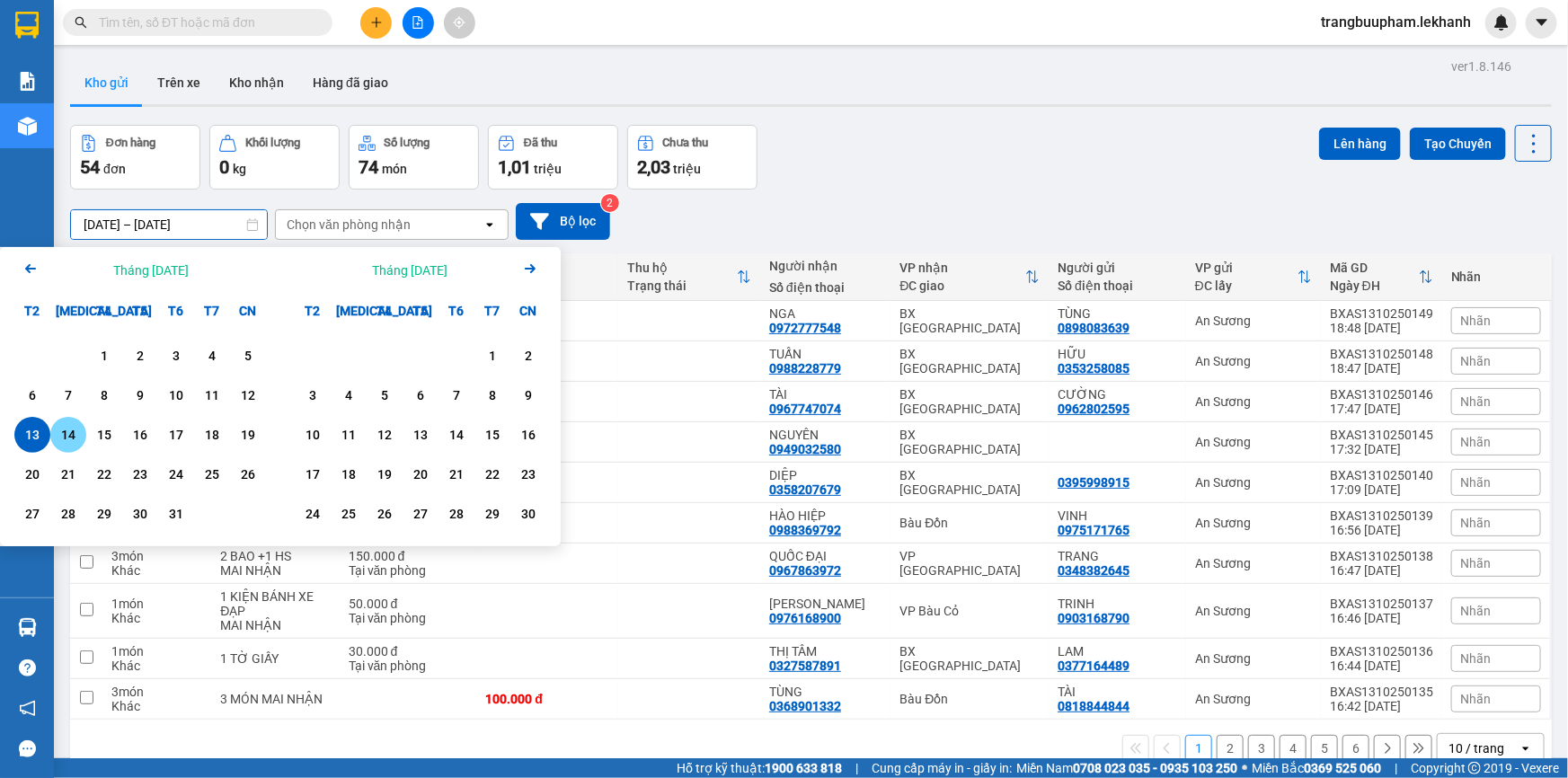
click at [80, 448] on div "14" at bounding box center [68, 435] width 36 height 36
type input "[DATE] – [DATE]"
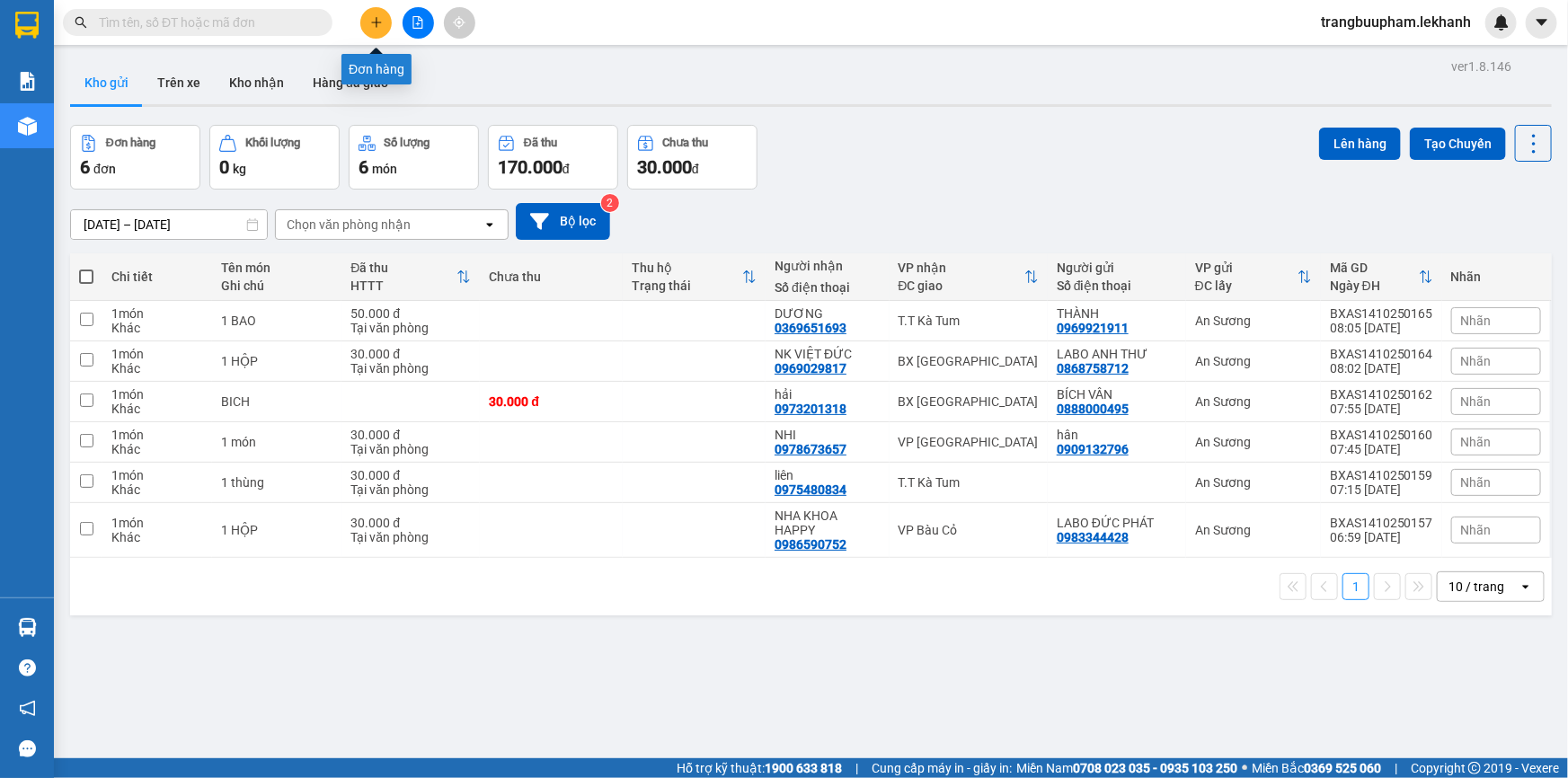
click at [379, 33] on button at bounding box center [376, 23] width 31 height 31
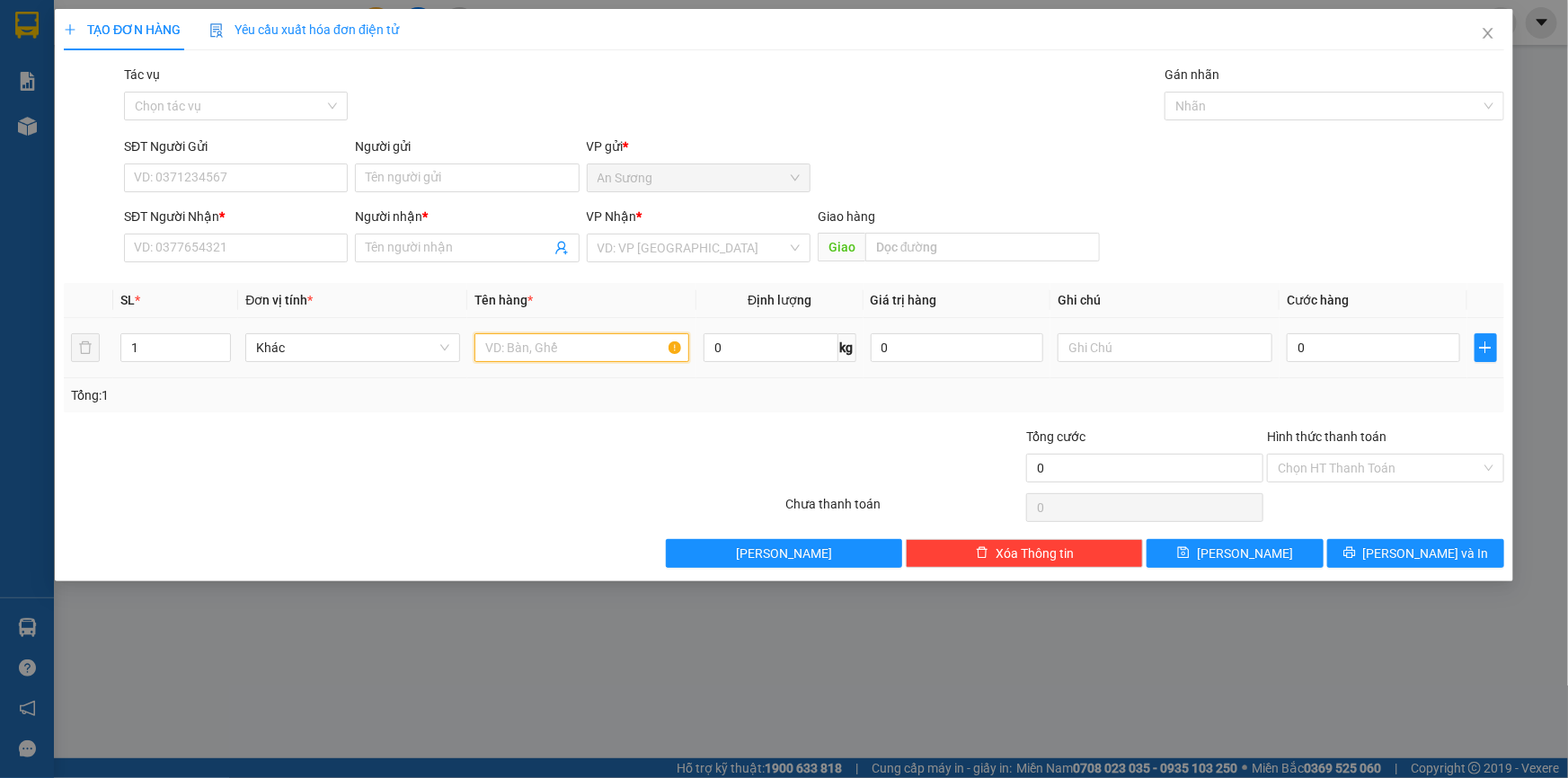
click at [510, 340] on input "text" at bounding box center [582, 347] width 215 height 28
click at [216, 239] on input "SĐT Người Nhận *" at bounding box center [235, 247] width 224 height 28
type input "0913742289"
click at [392, 247] on input "Người nhận *" at bounding box center [458, 248] width 184 height 20
type input "tấn sỹ"
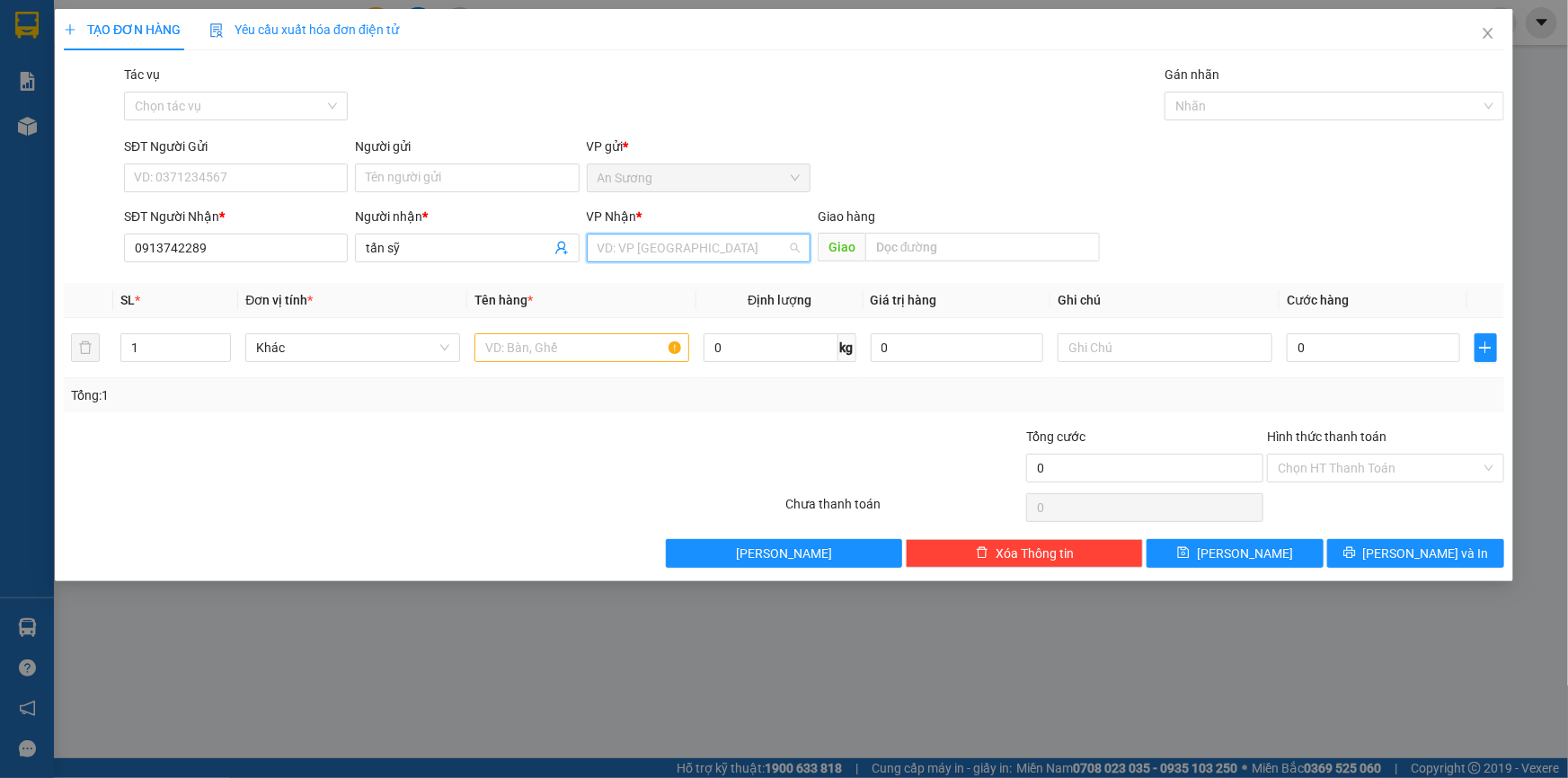
drag, startPoint x: 623, startPoint y: 254, endPoint x: 666, endPoint y: 330, distance: 87.3
click at [623, 253] on input "search" at bounding box center [691, 247] width 189 height 26
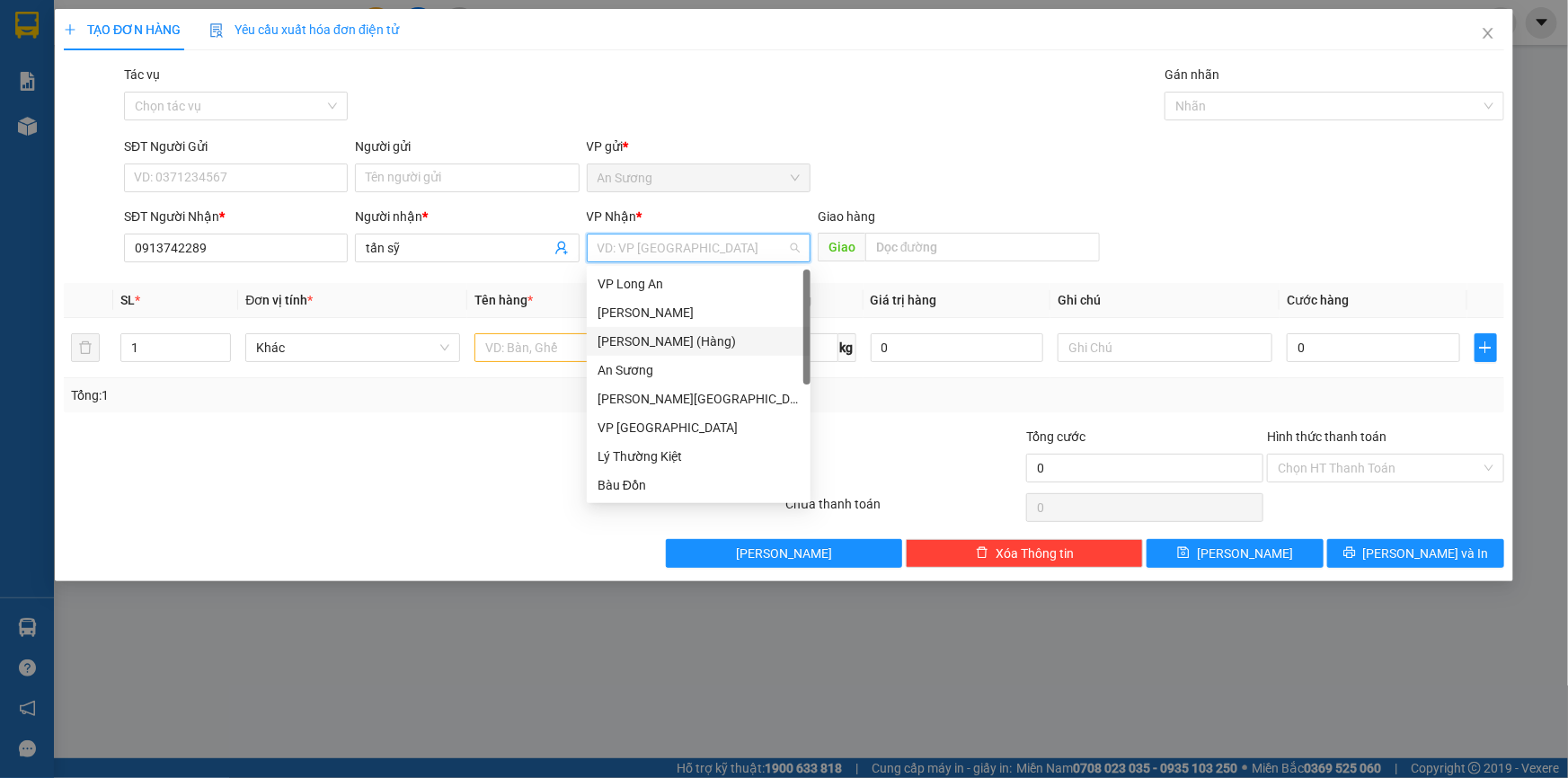
click at [683, 347] on div "[PERSON_NAME] (Hàng)" at bounding box center [698, 341] width 202 height 20
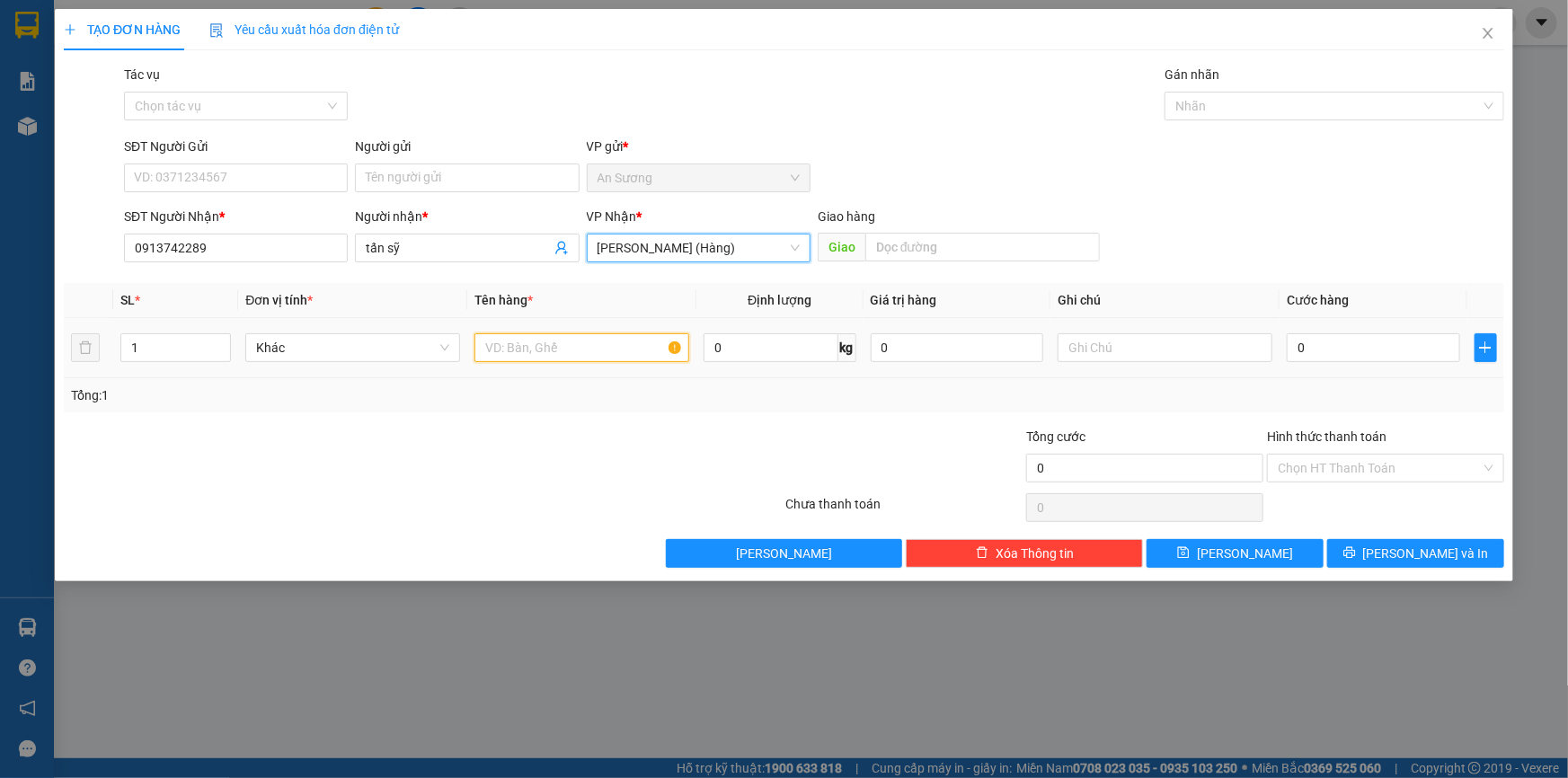
click at [544, 354] on input "text" at bounding box center [582, 347] width 215 height 28
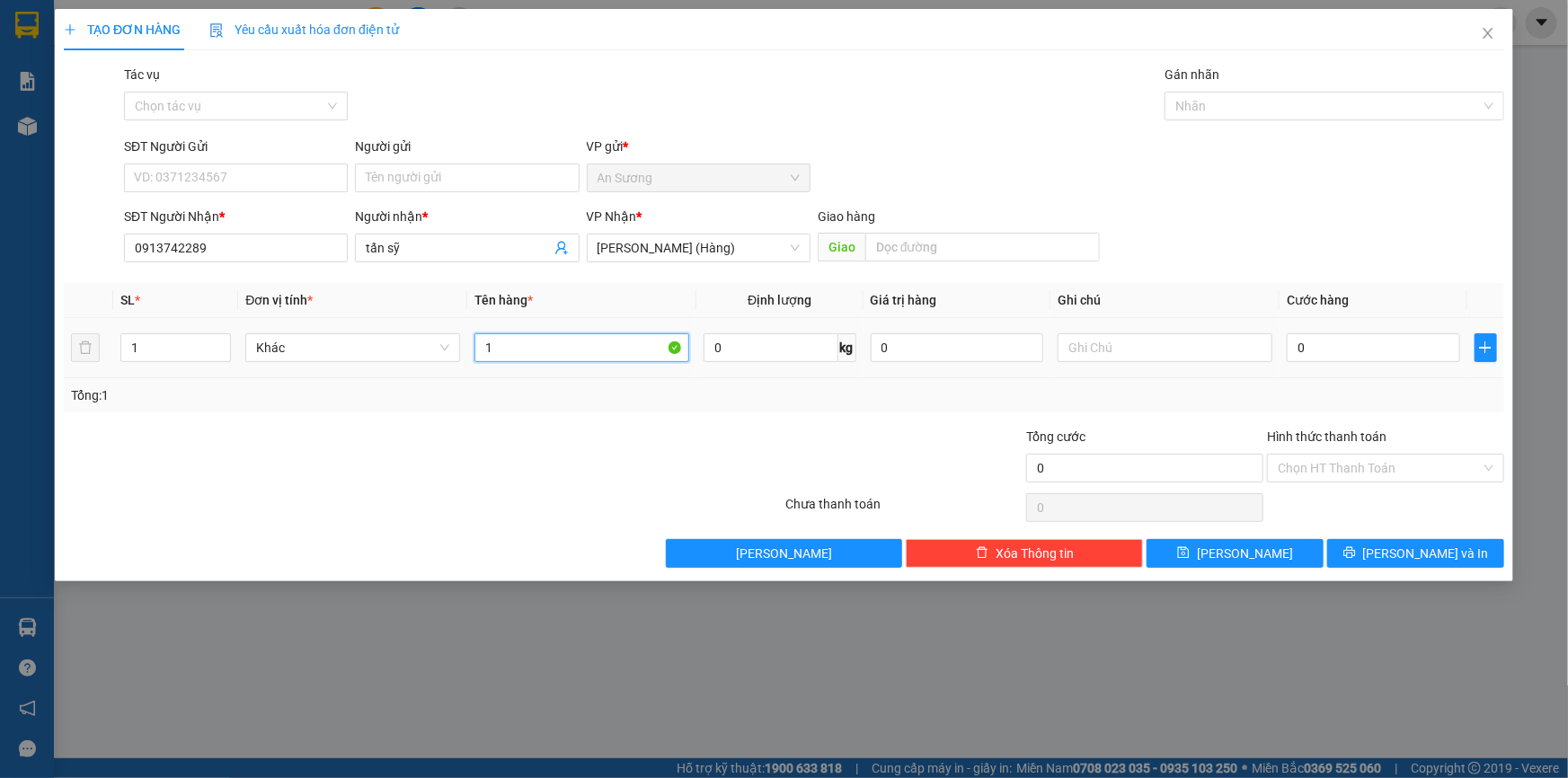
type input "1"
type input "1 giấy tờ"
click at [145, 177] on input "SĐT Người Gửi" at bounding box center [235, 178] width 224 height 28
type input "0899490767"
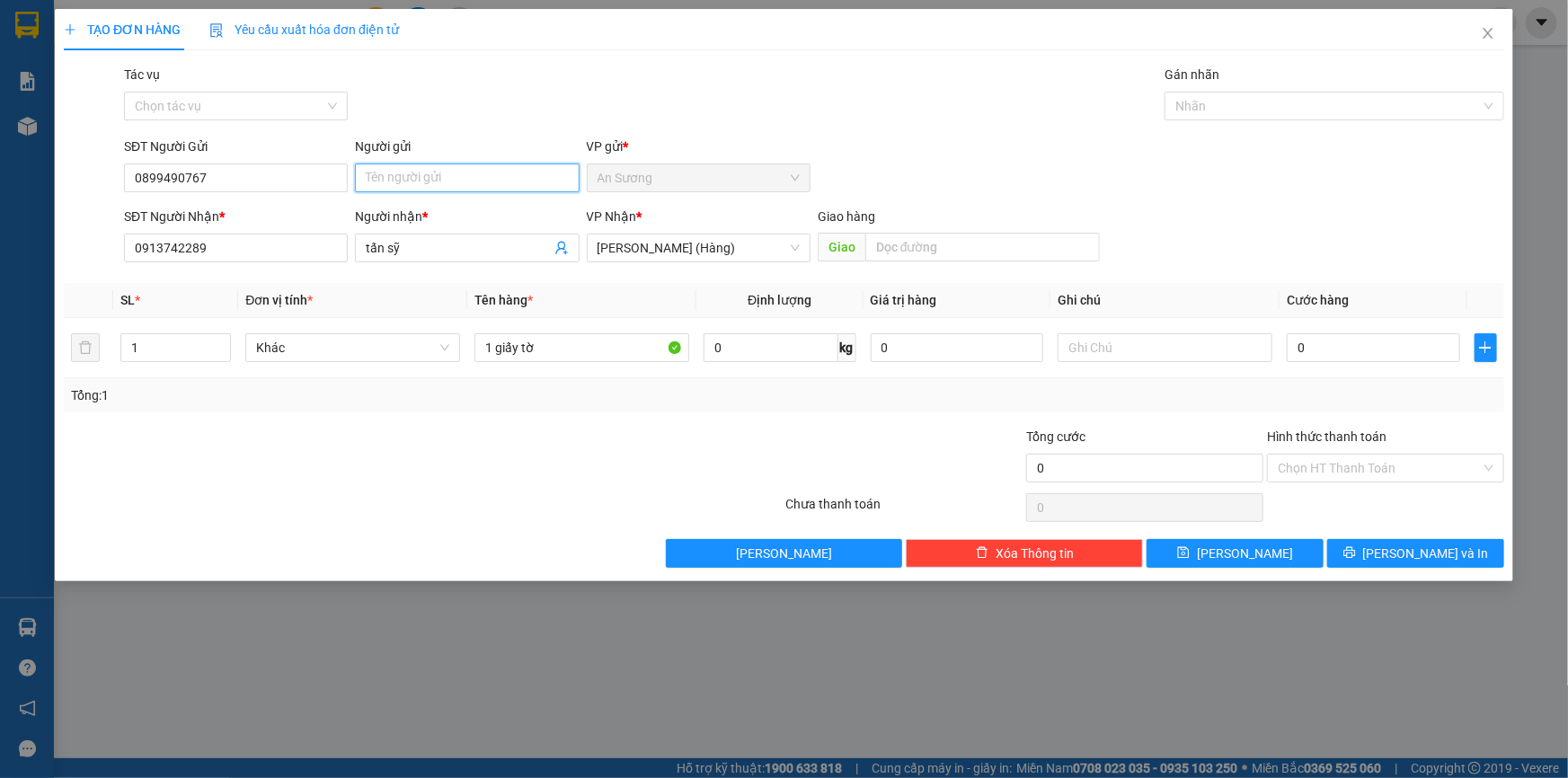
click at [397, 186] on input "Người gửi" at bounding box center [467, 178] width 224 height 28
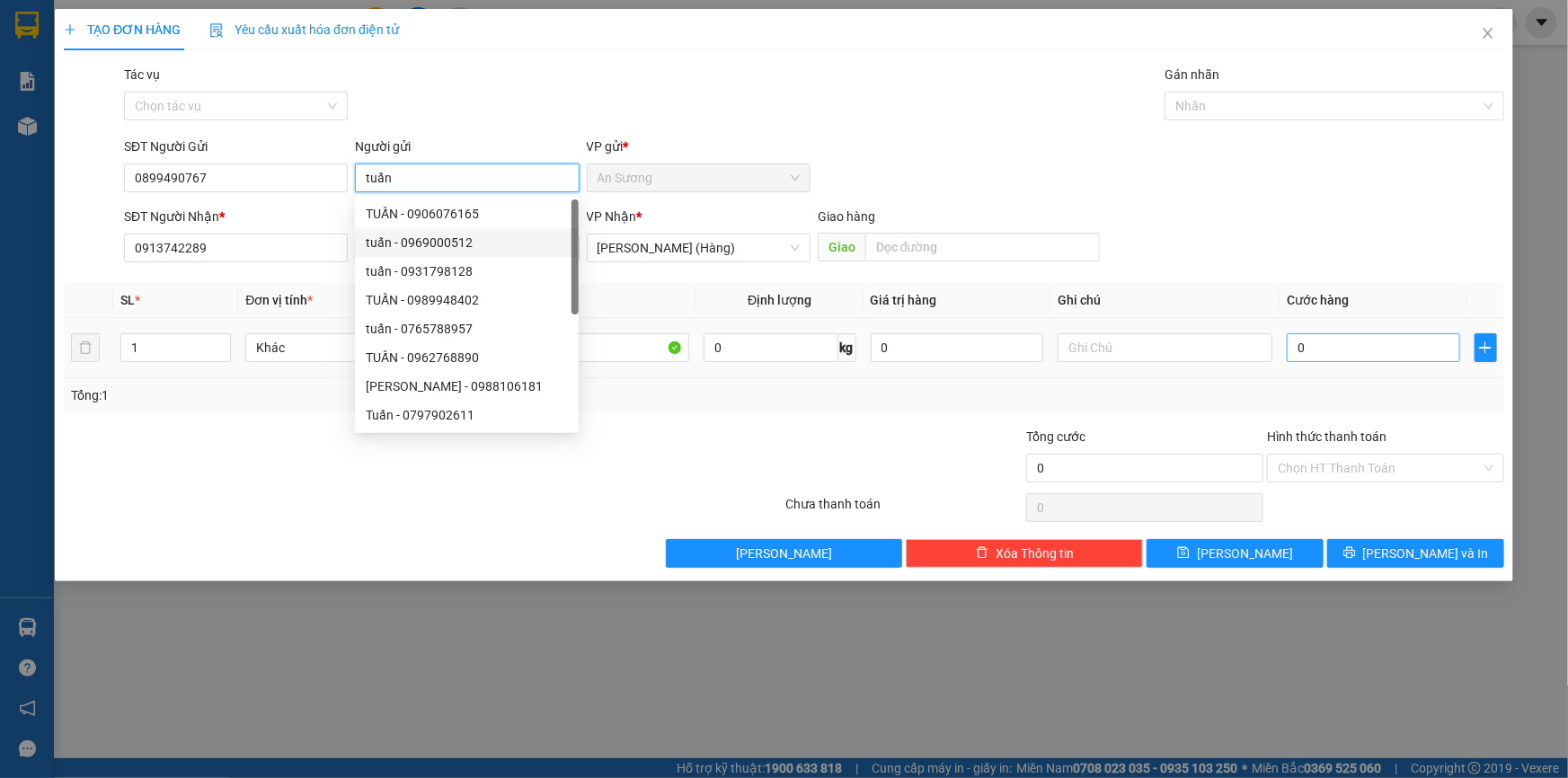
type input "tuấn"
click at [1407, 338] on input "0" at bounding box center [1373, 347] width 174 height 28
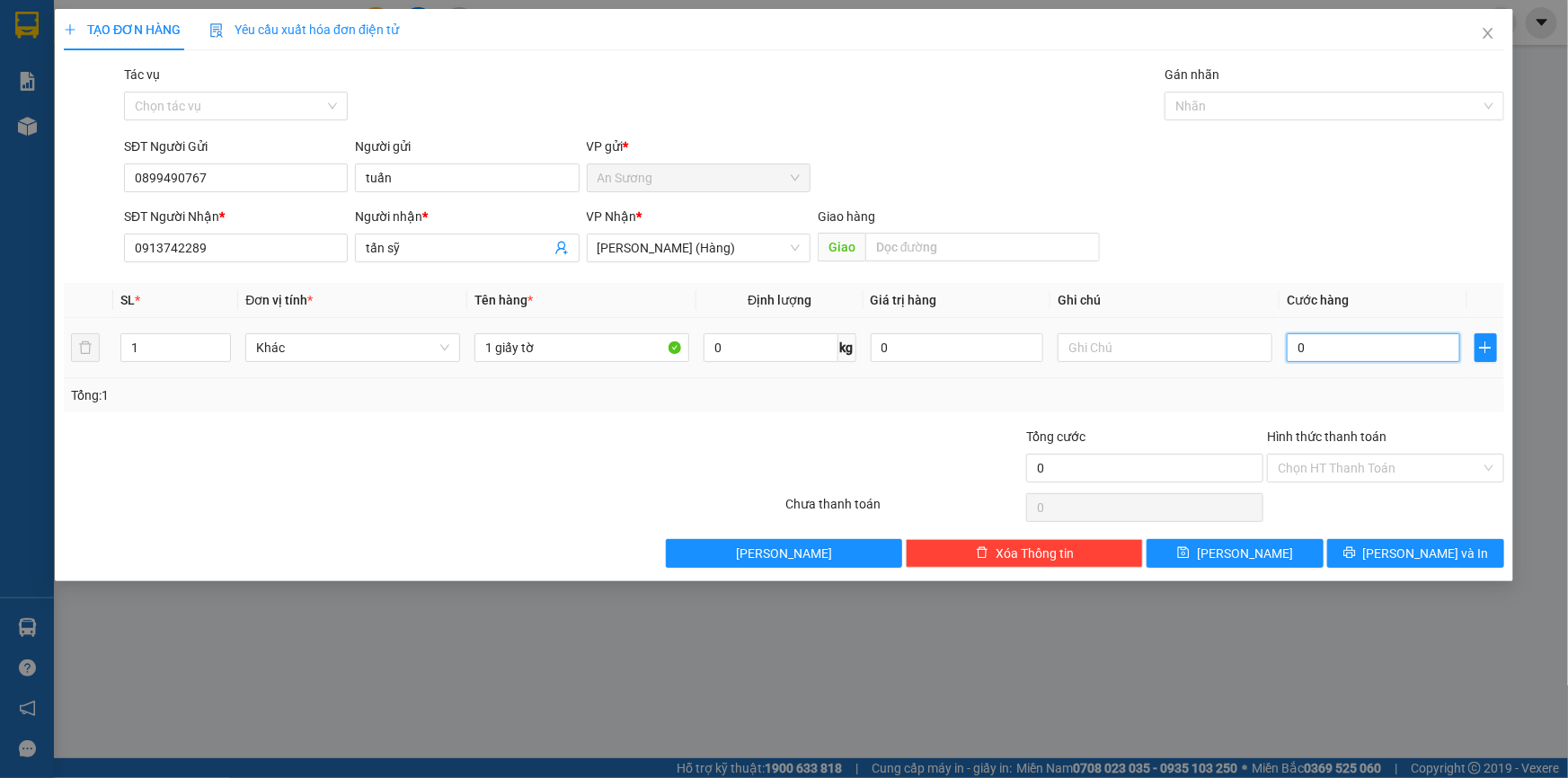
type input "3"
type input "30"
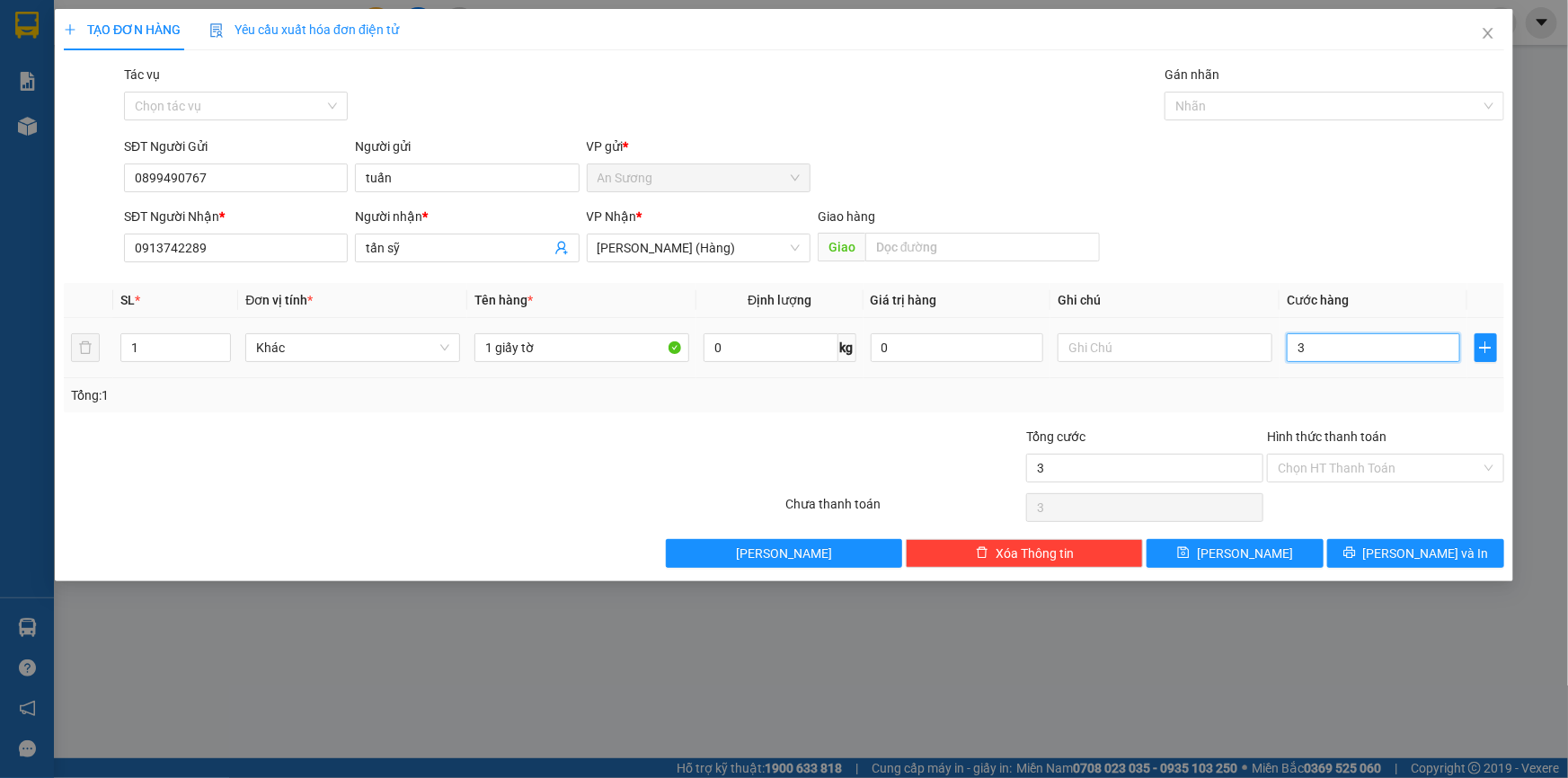
type input "30"
type input "30.000"
click at [1346, 463] on input "Hình thức thanh toán" at bounding box center [1379, 468] width 203 height 26
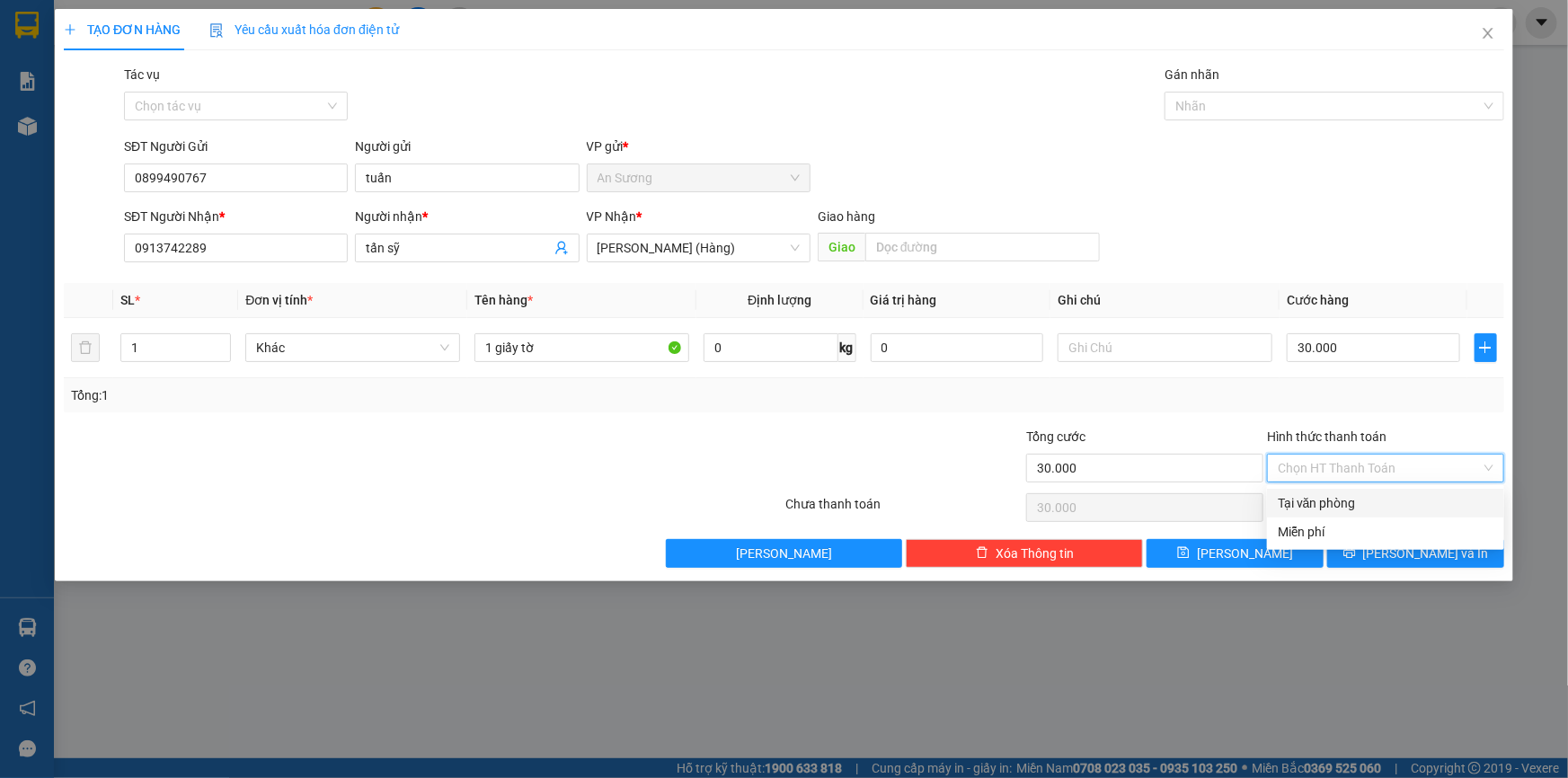
click at [1358, 497] on div "Tại văn phòng" at bounding box center [1386, 503] width 216 height 20
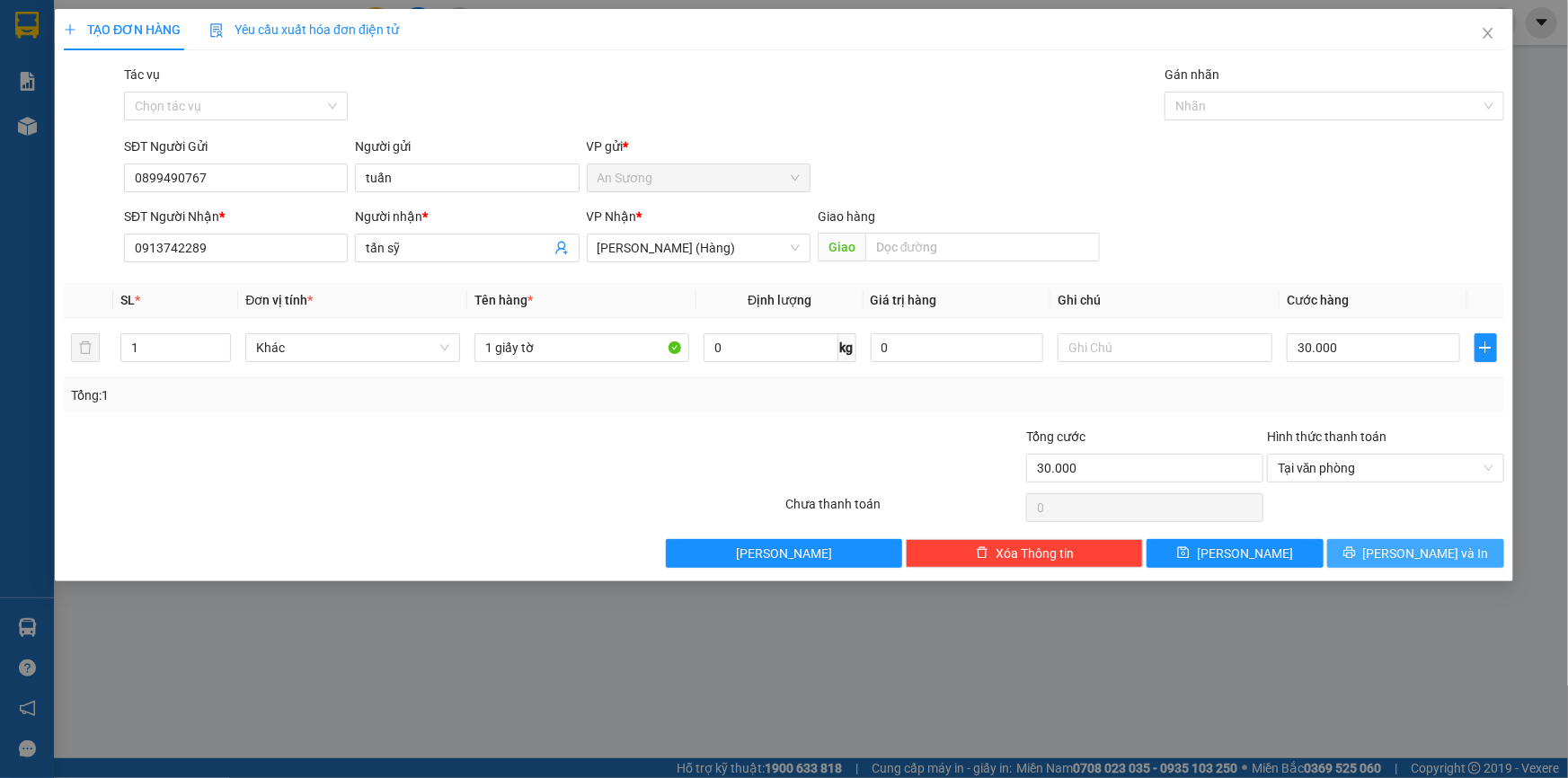
click at [1397, 548] on button "[PERSON_NAME] và In" at bounding box center [1415, 553] width 177 height 28
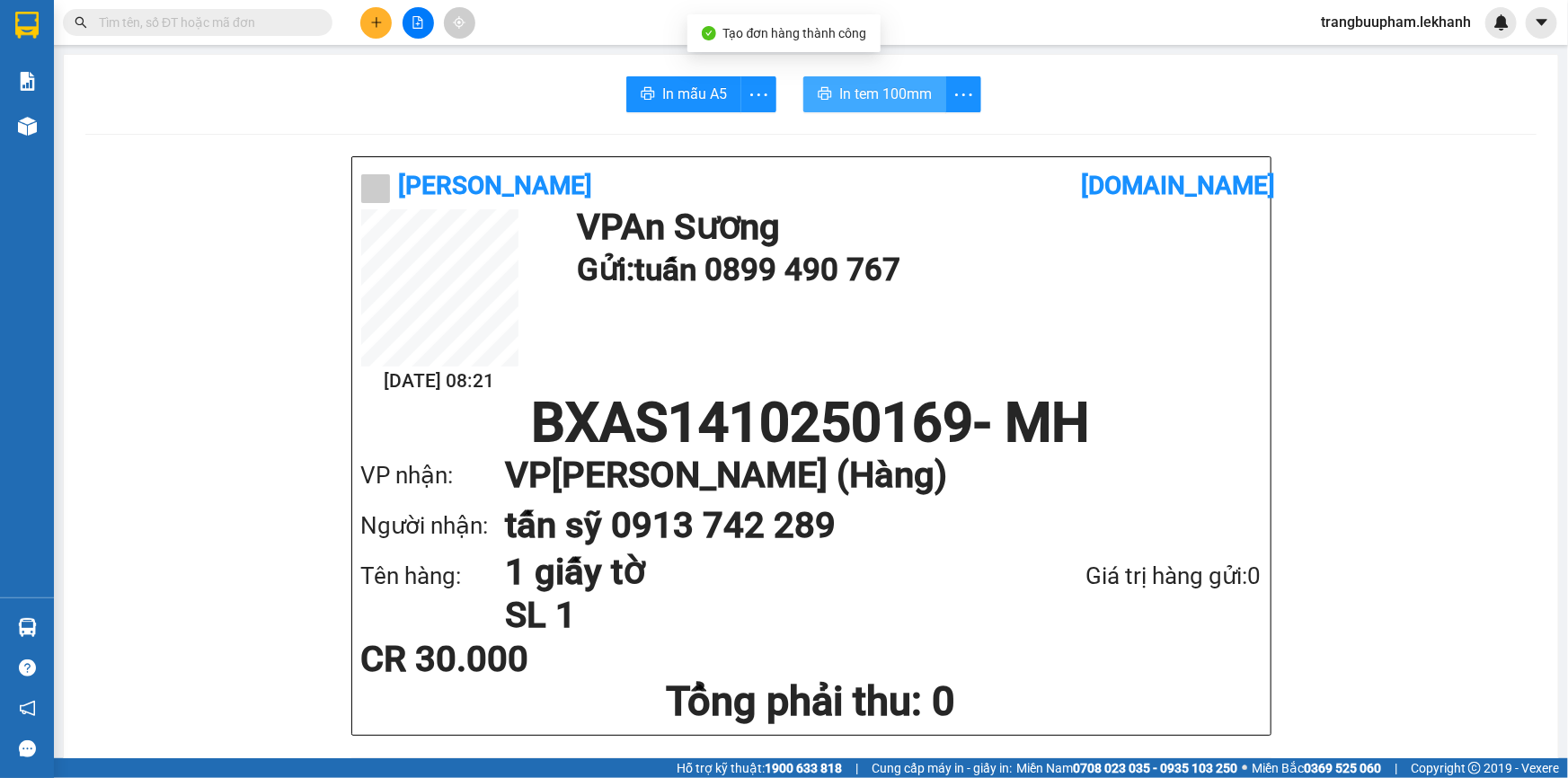
click at [873, 93] on span "In tem 100mm" at bounding box center [885, 93] width 92 height 23
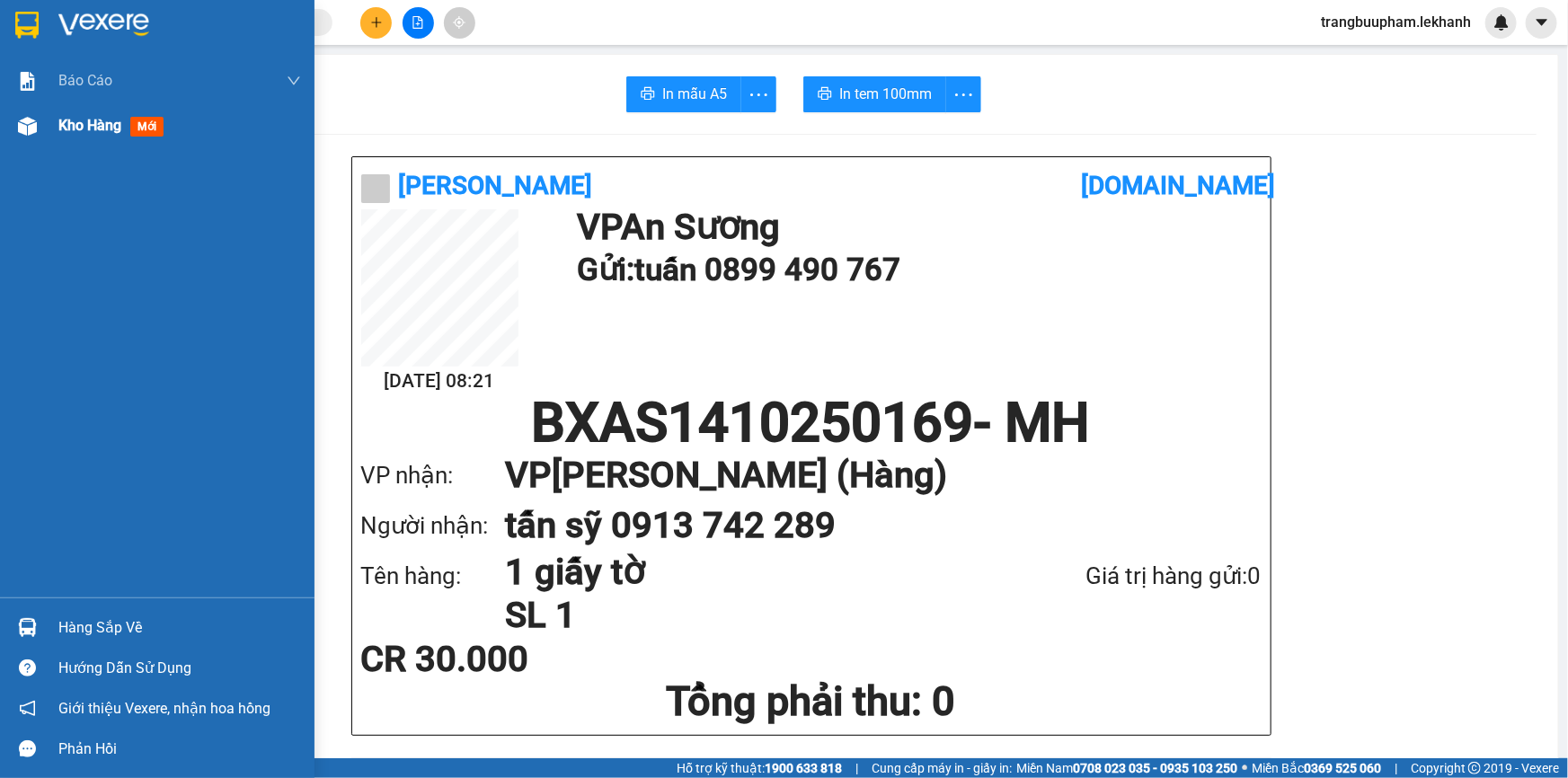
click at [75, 136] on div "Kho hàng mới" at bounding box center [179, 126] width 242 height 45
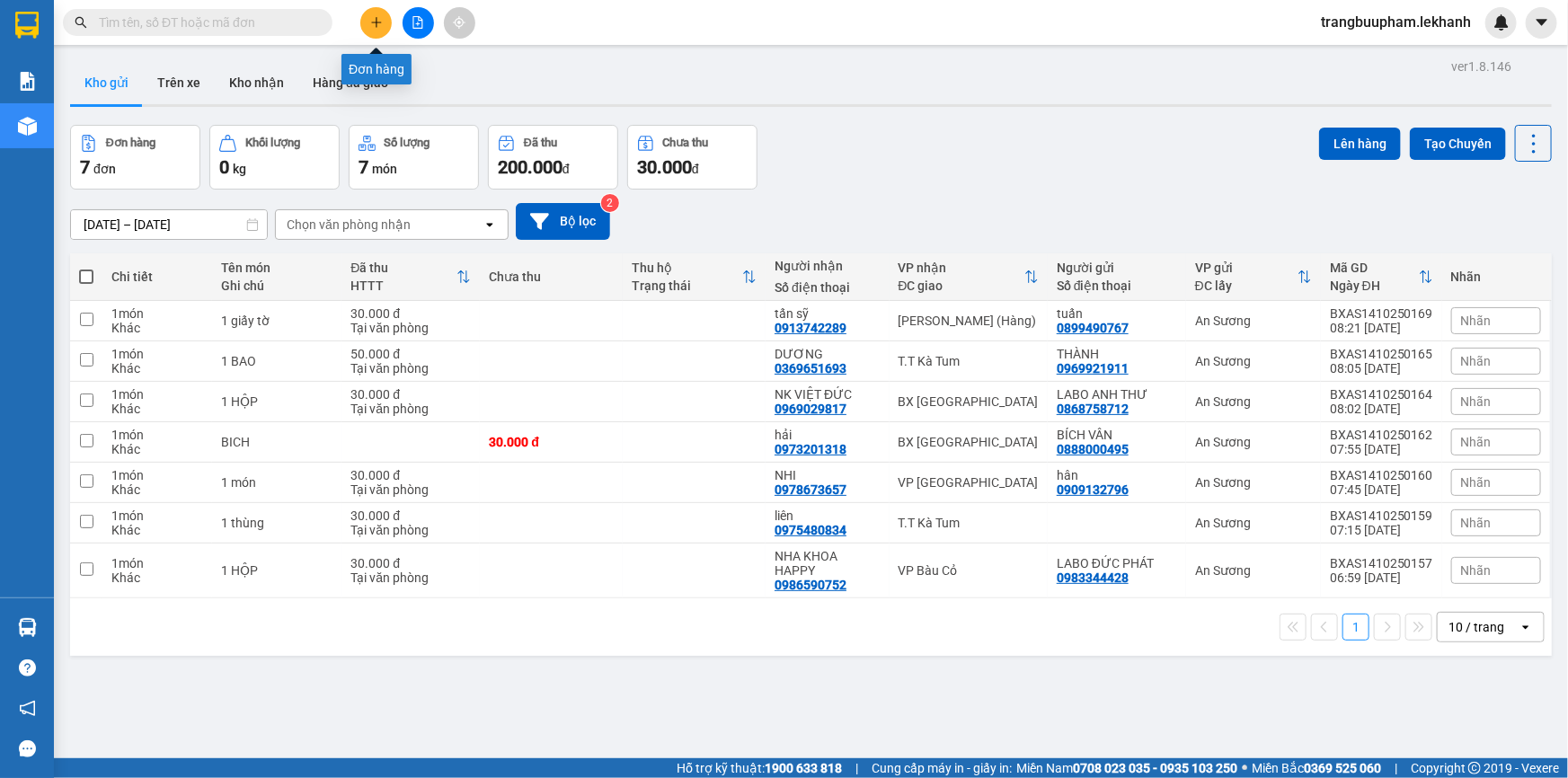
click at [377, 32] on button at bounding box center [376, 23] width 31 height 31
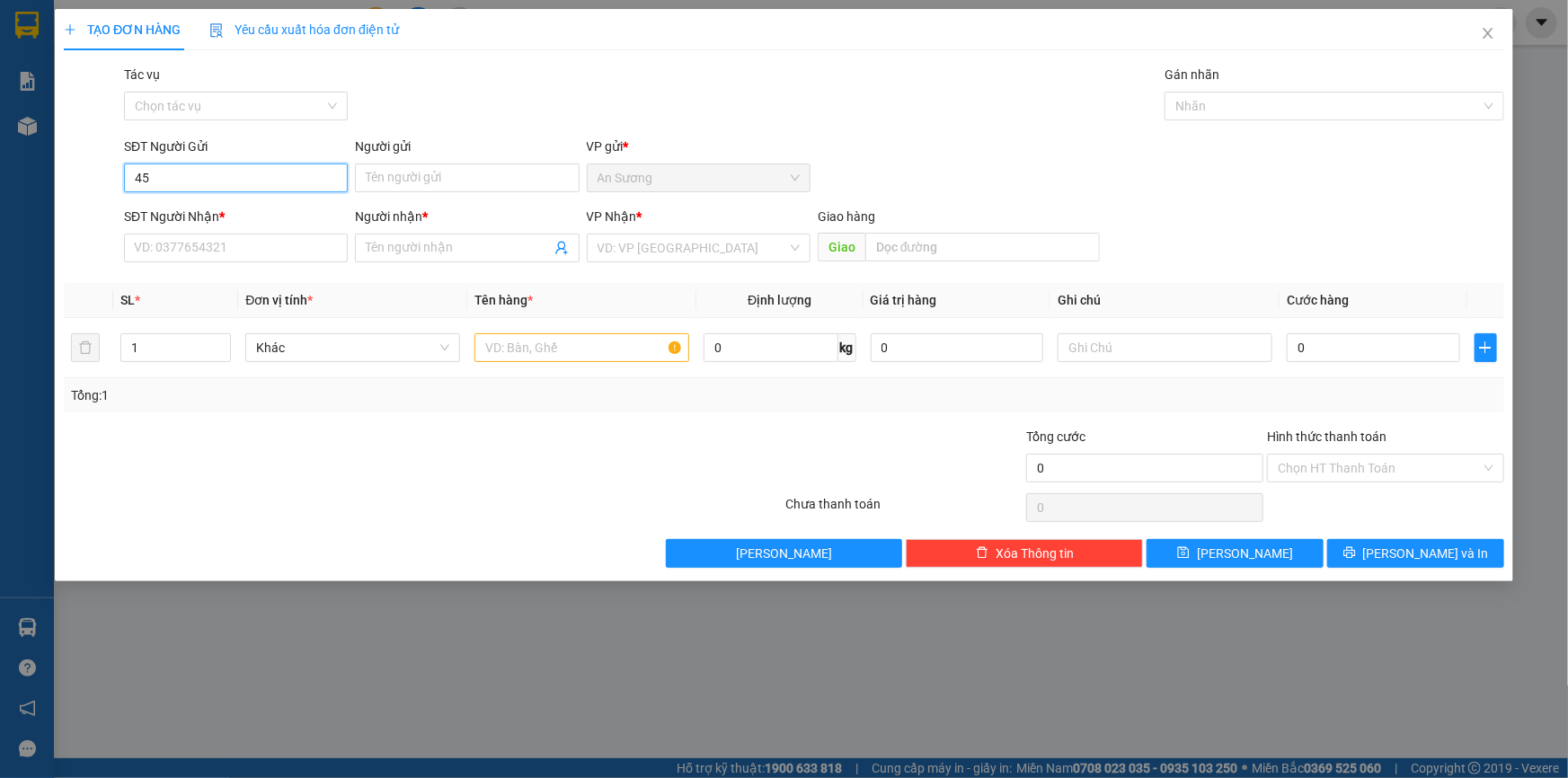
type input "459"
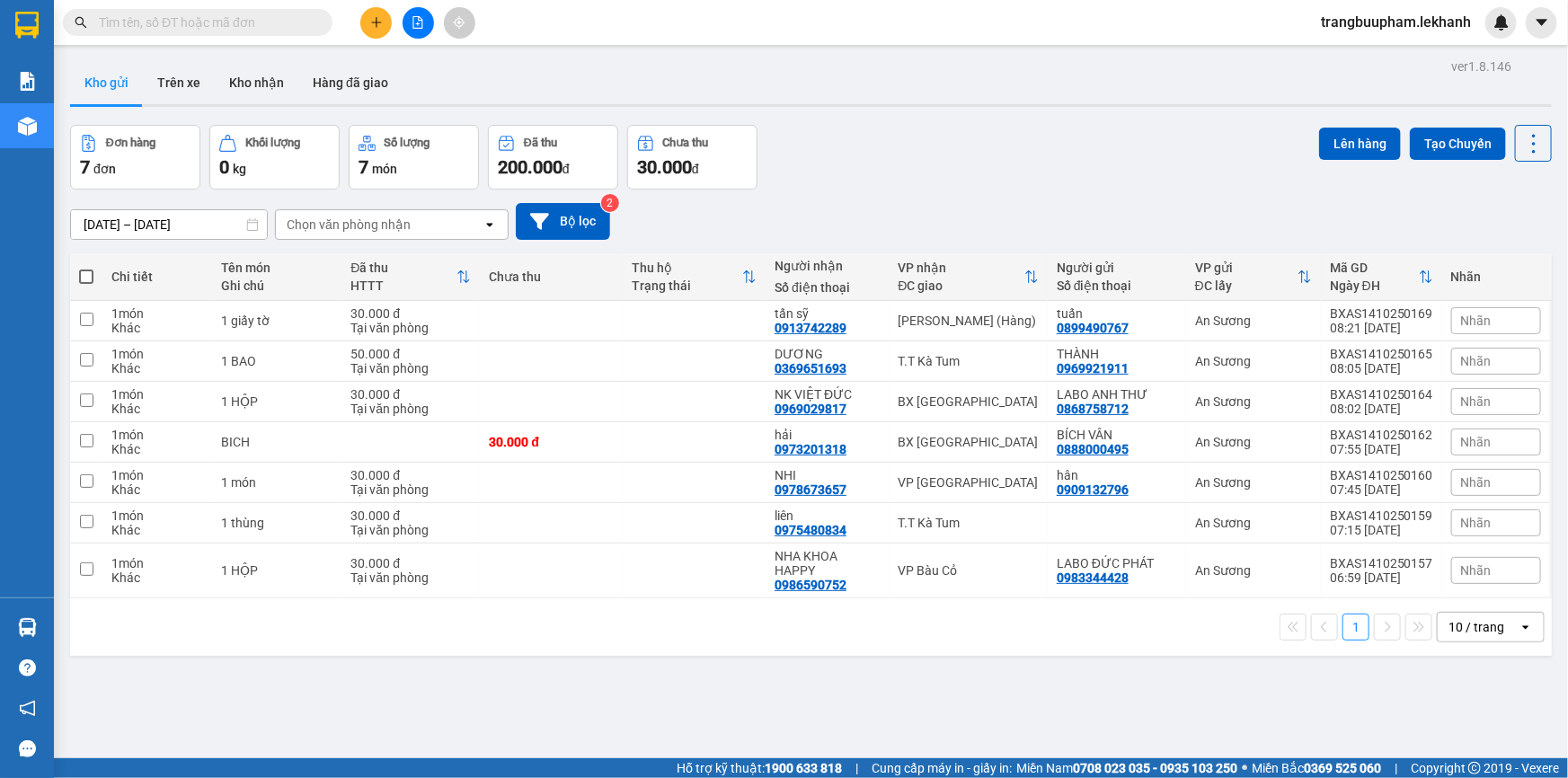
click at [390, 19] on button at bounding box center [376, 23] width 31 height 31
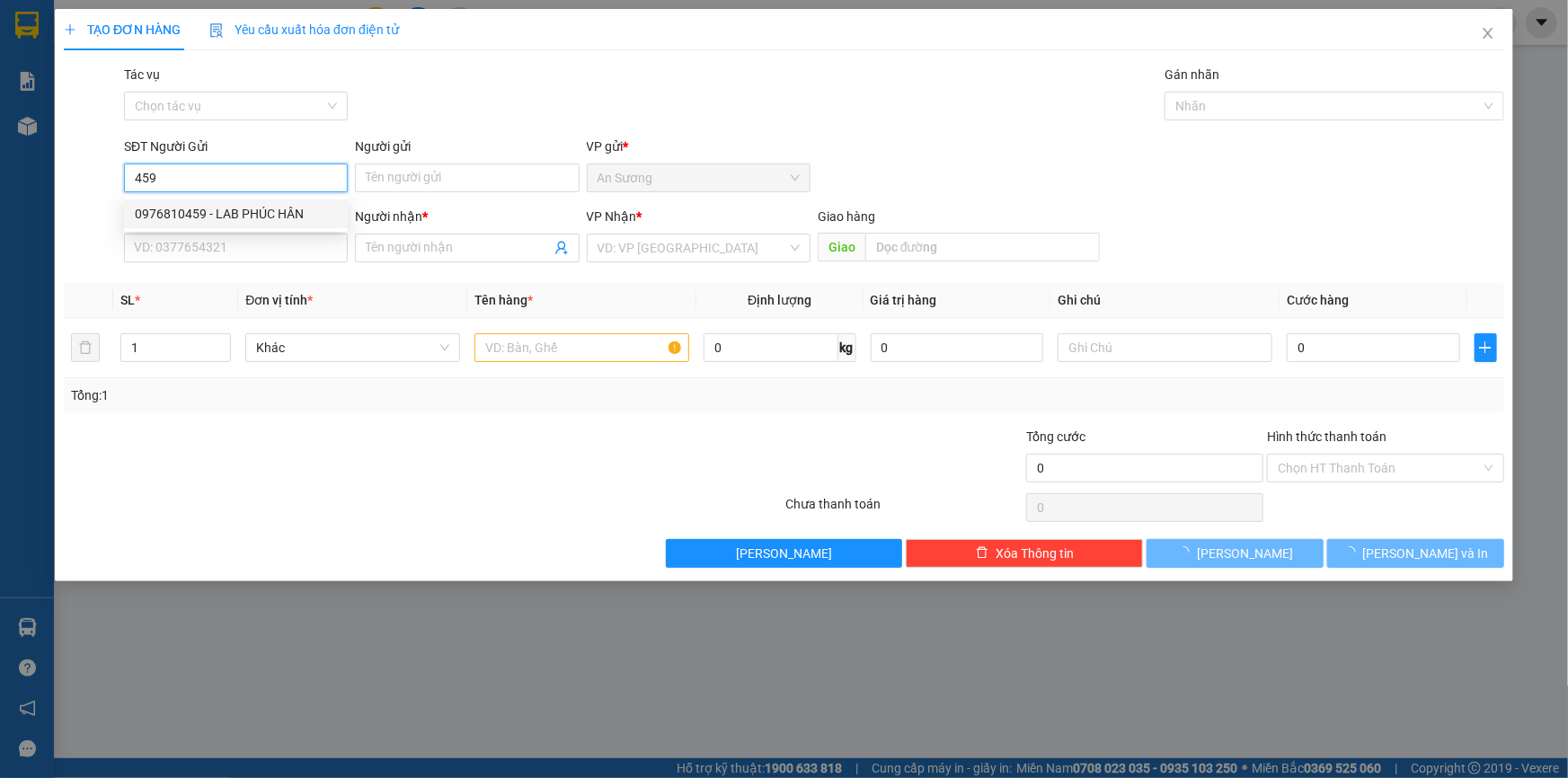
click at [275, 215] on div "0976810459 - LAB PHÚC HÂN" at bounding box center [235, 214] width 202 height 20
type input "0976810459"
type input "LAB PHÚC HÂN"
type input "0338545852"
type input "NK VIỆT MỸ"
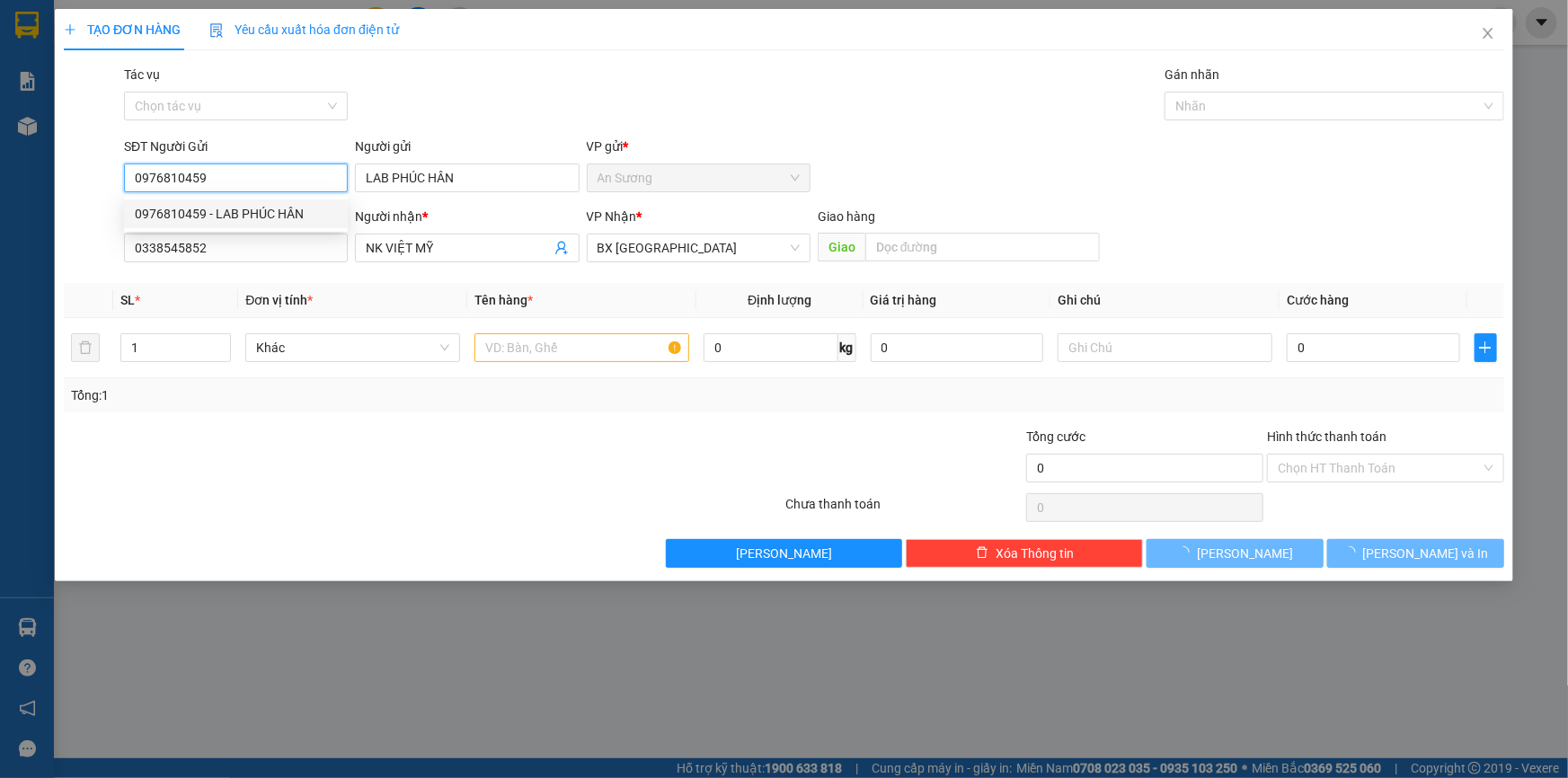
type input "30.000"
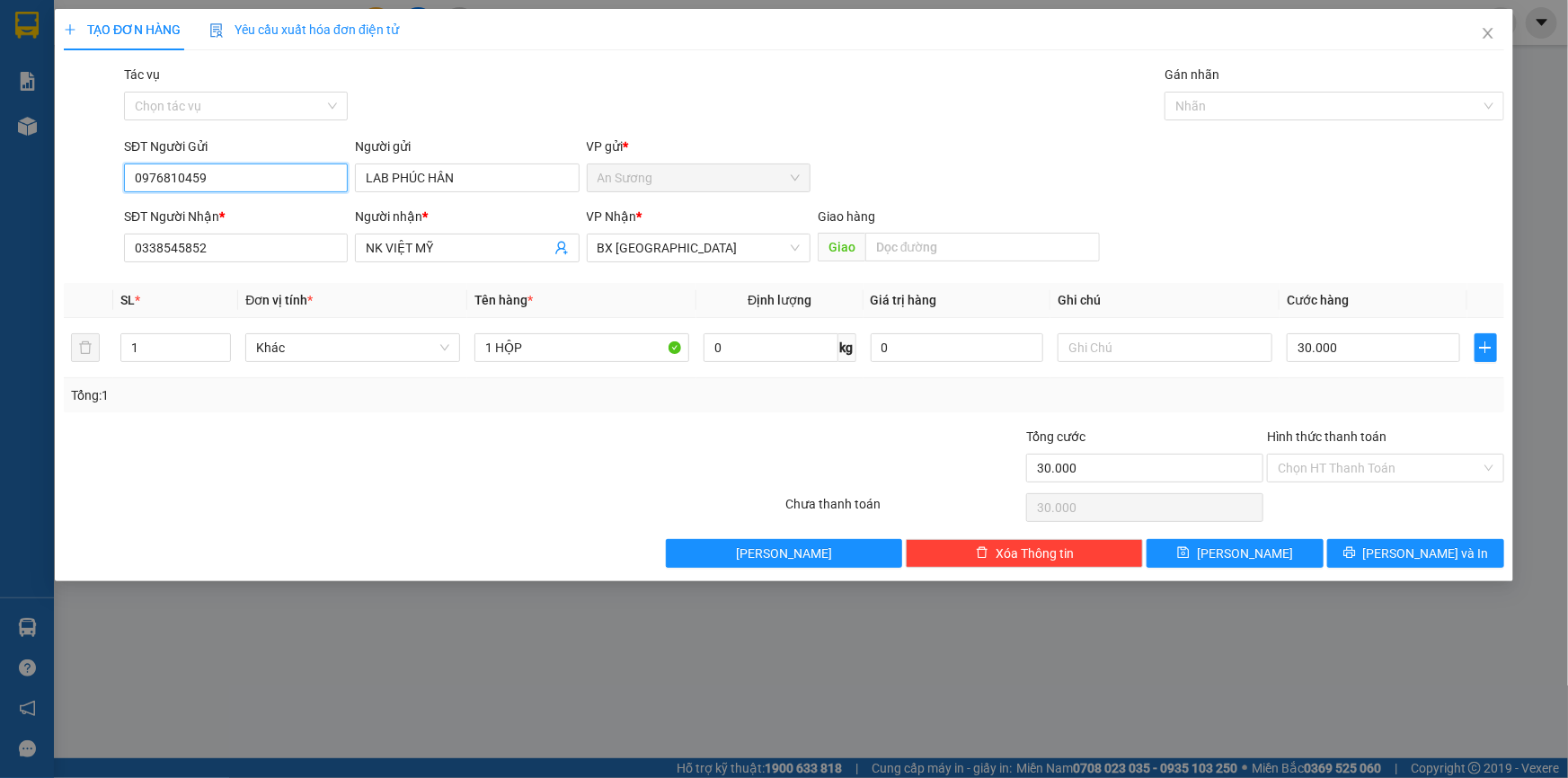
type input "0976810459"
click at [1320, 487] on div "Hình thức thanh toán Chọn HT Thanh Toán" at bounding box center [1386, 458] width 237 height 63
click at [1330, 470] on input "Hình thức thanh toán" at bounding box center [1379, 468] width 203 height 26
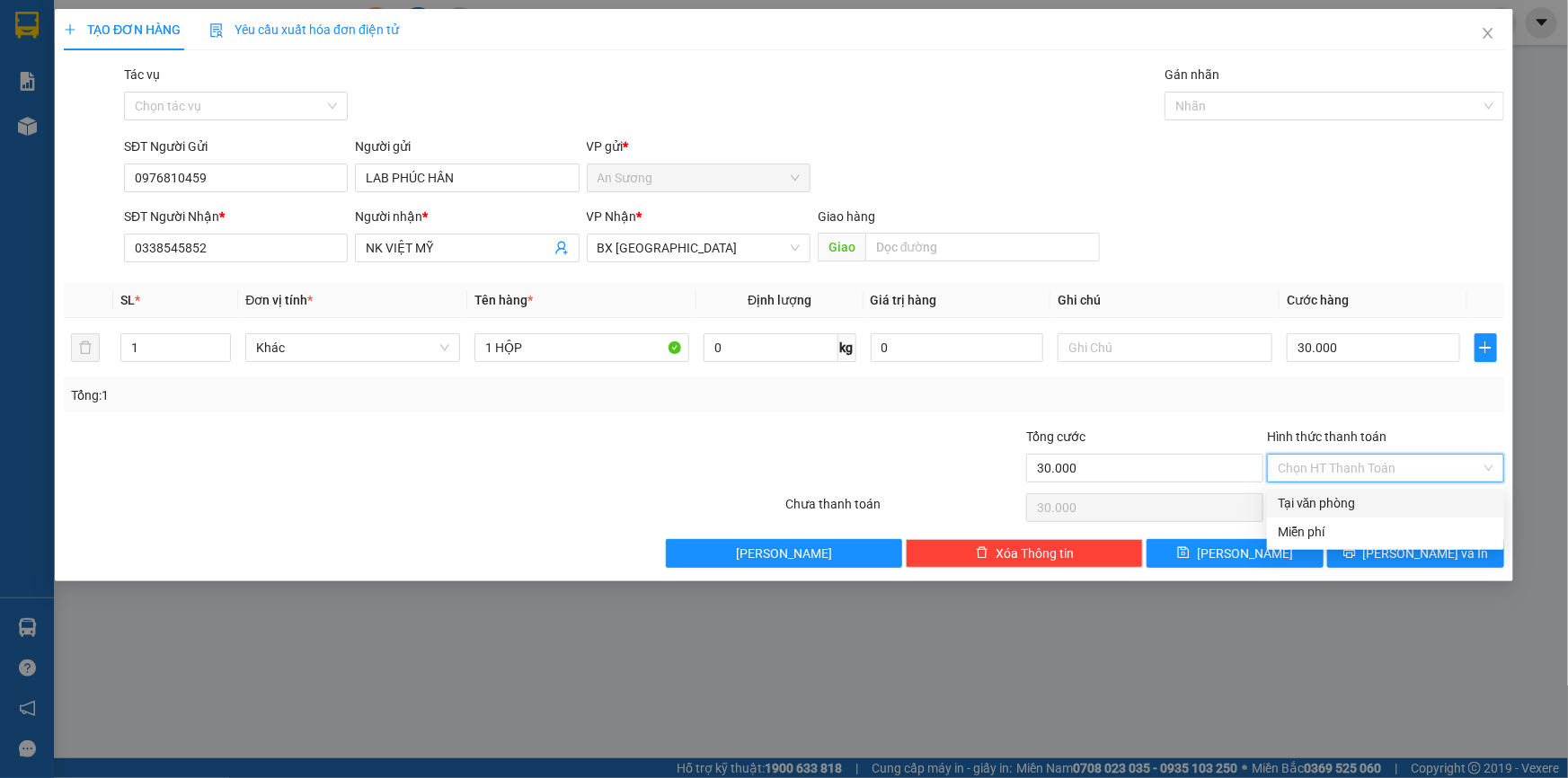
click at [1334, 509] on div "Tại văn phòng" at bounding box center [1386, 503] width 216 height 20
click at [1405, 548] on span "[PERSON_NAME] và In" at bounding box center [1426, 553] width 126 height 20
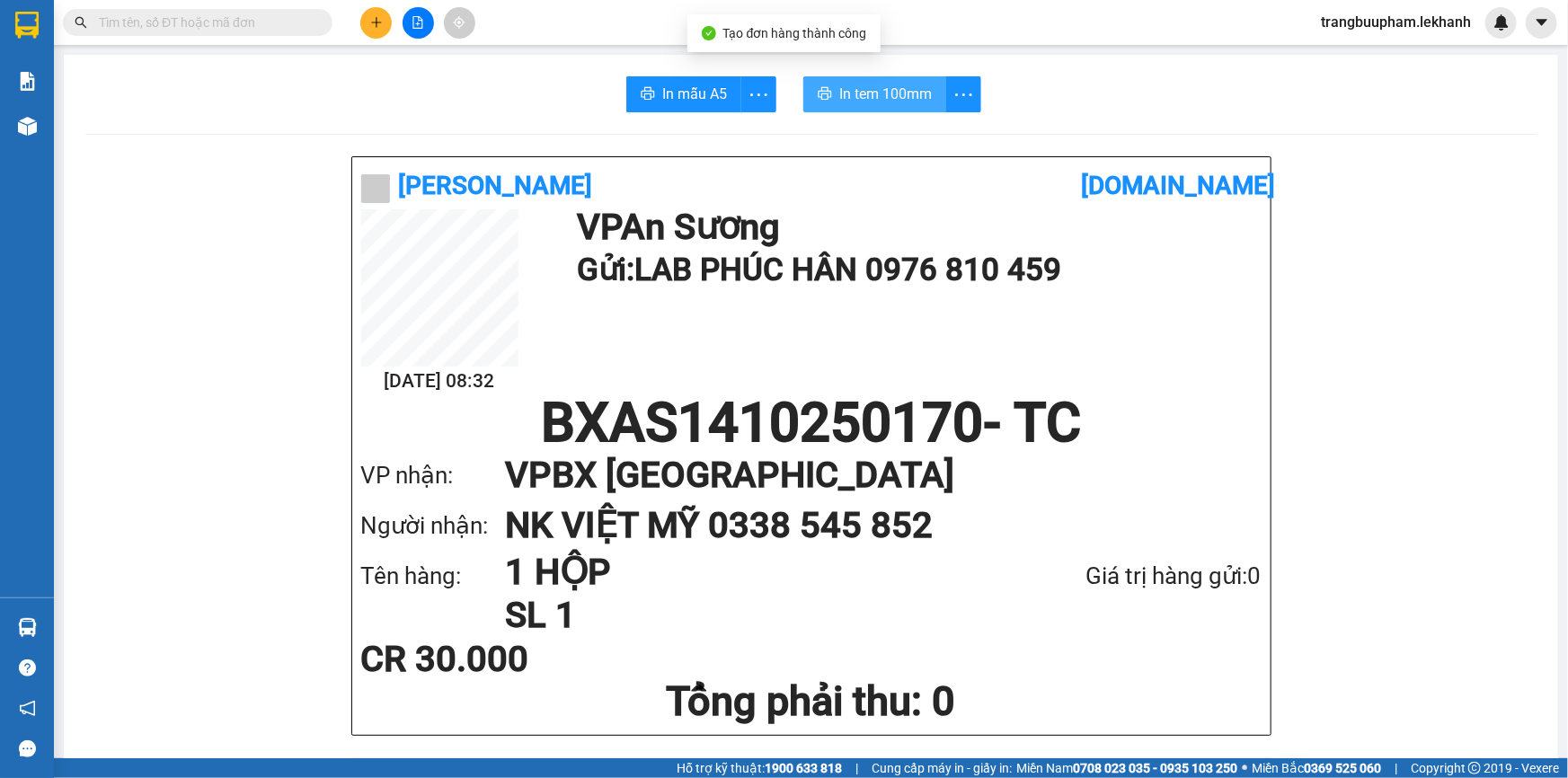
click at [849, 91] on span "In tem 100mm" at bounding box center [885, 93] width 92 height 23
click at [378, 26] on icon "plus" at bounding box center [376, 22] width 13 height 13
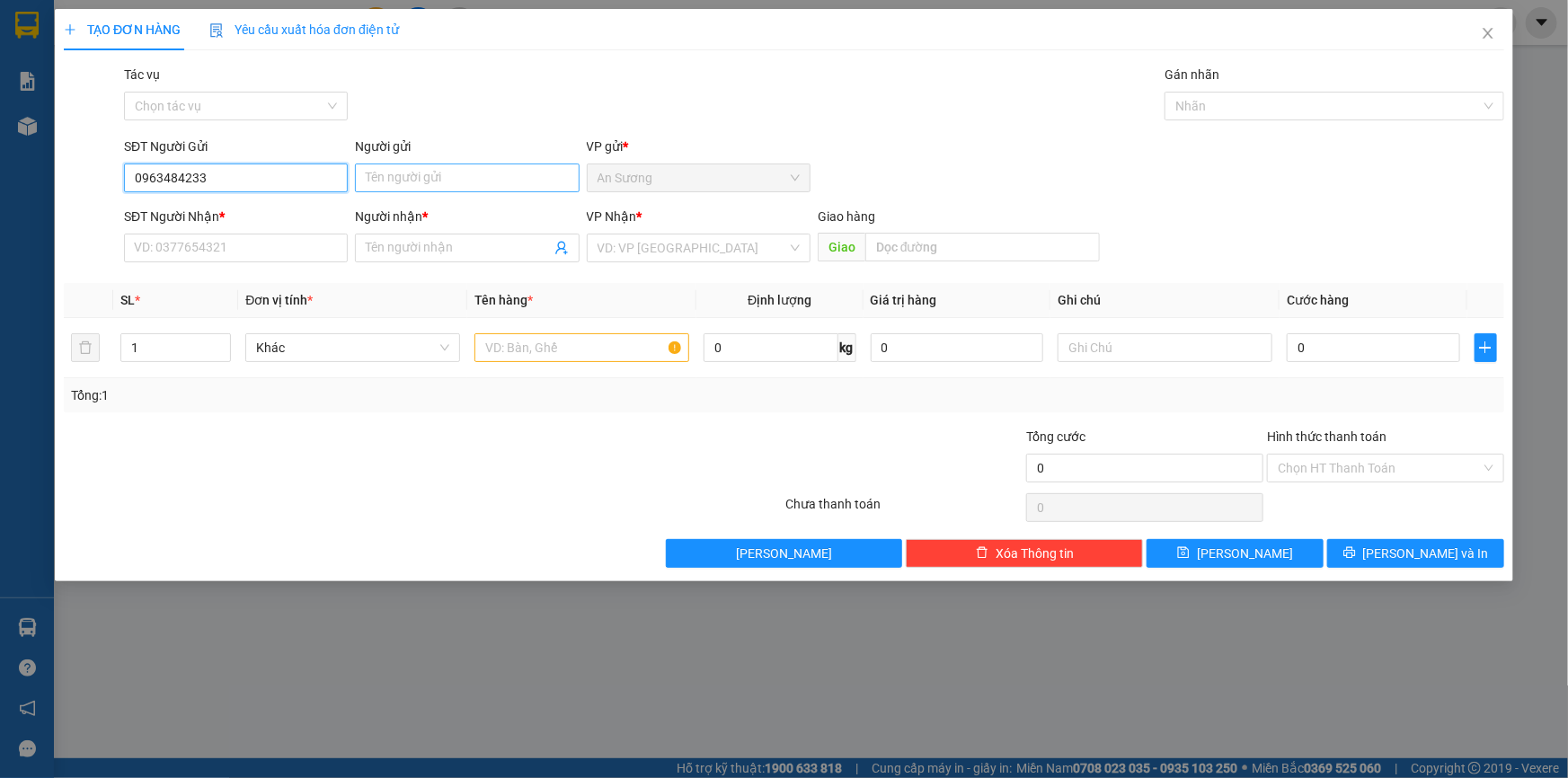
type input "0963484233"
click at [455, 191] on input "Người gửi" at bounding box center [467, 178] width 224 height 28
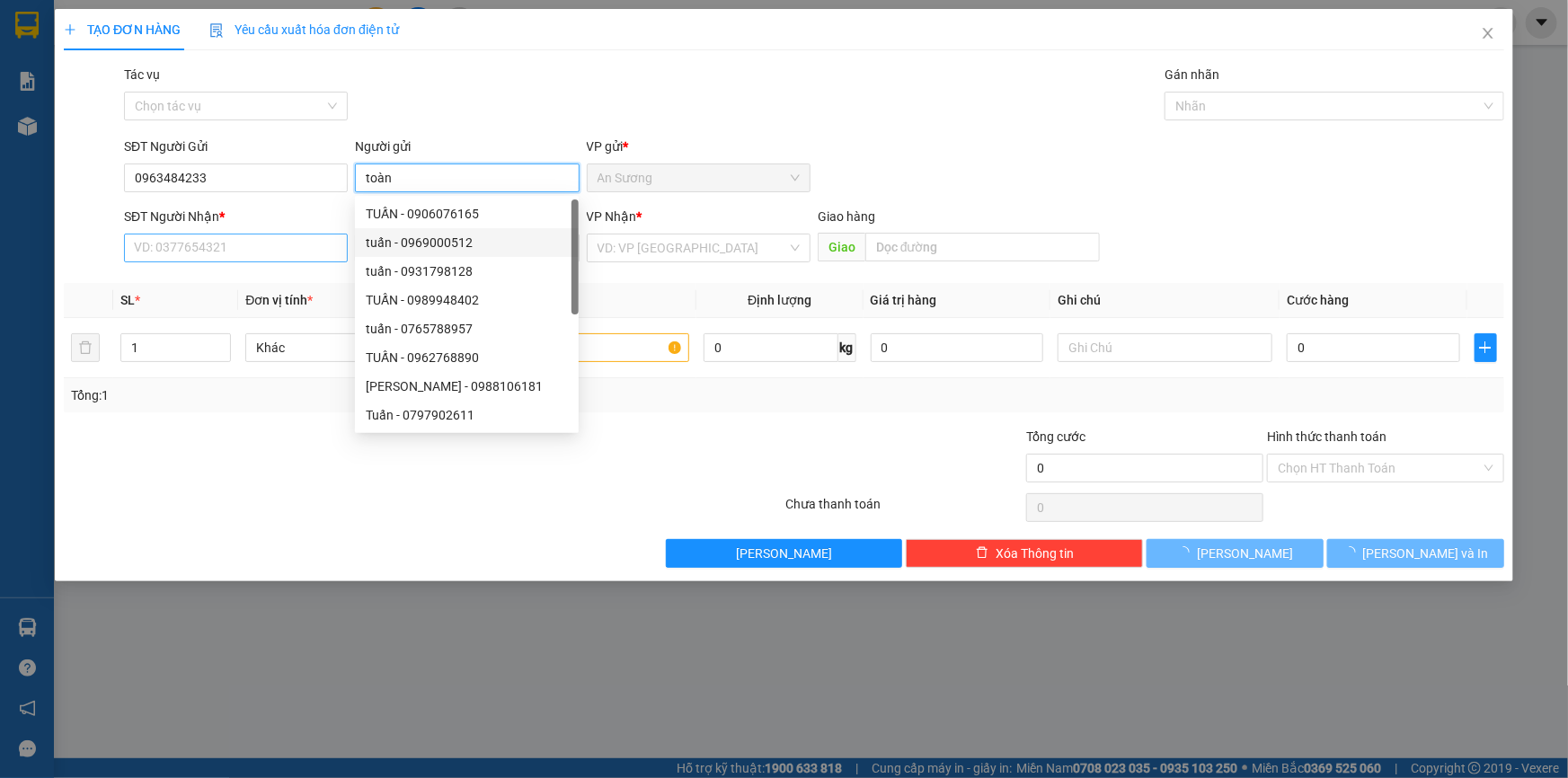
type input "toàn"
click at [286, 251] on input "SĐT Người Nhận *" at bounding box center [235, 247] width 224 height 28
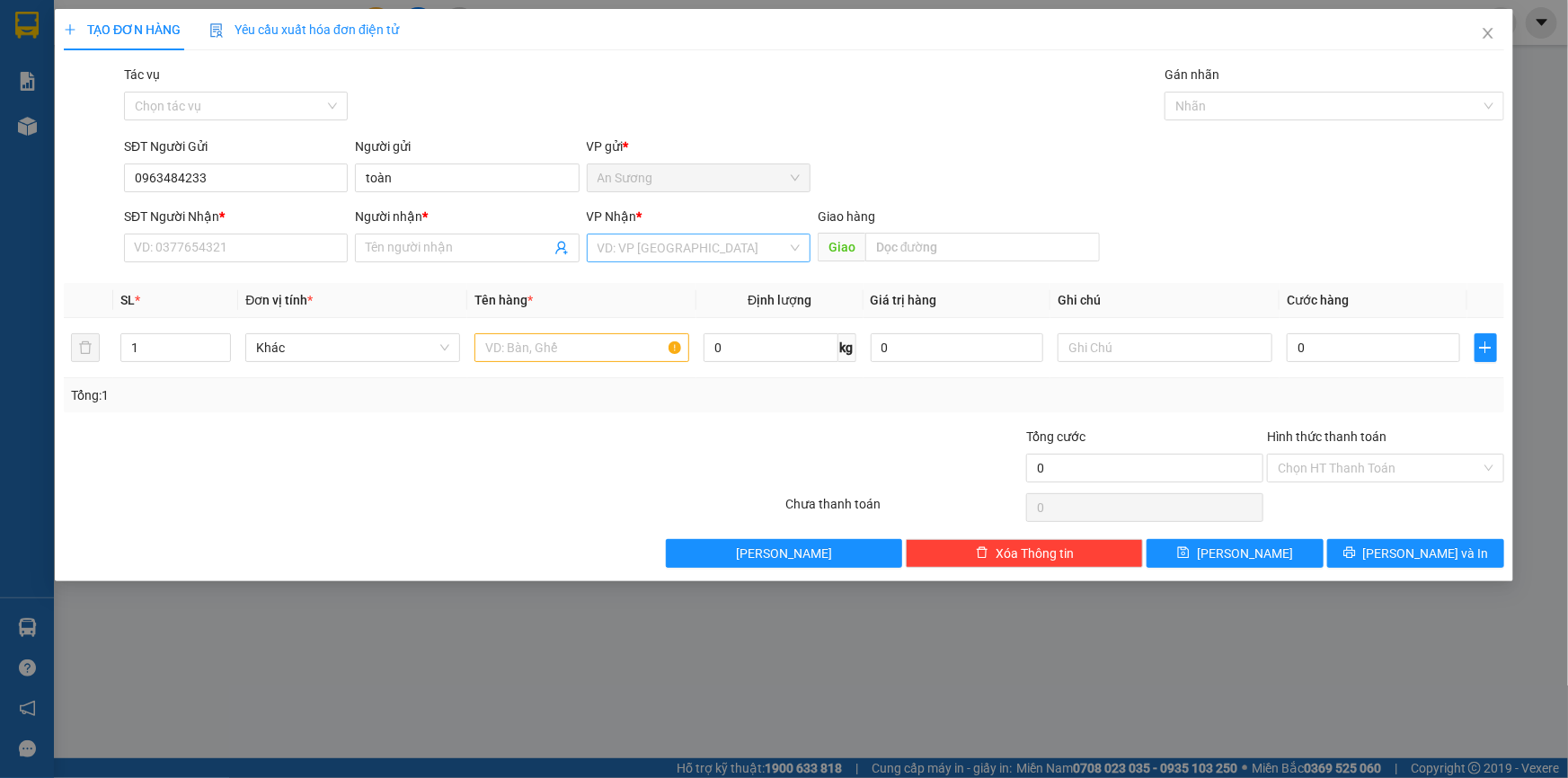
click at [666, 238] on input "search" at bounding box center [691, 247] width 189 height 26
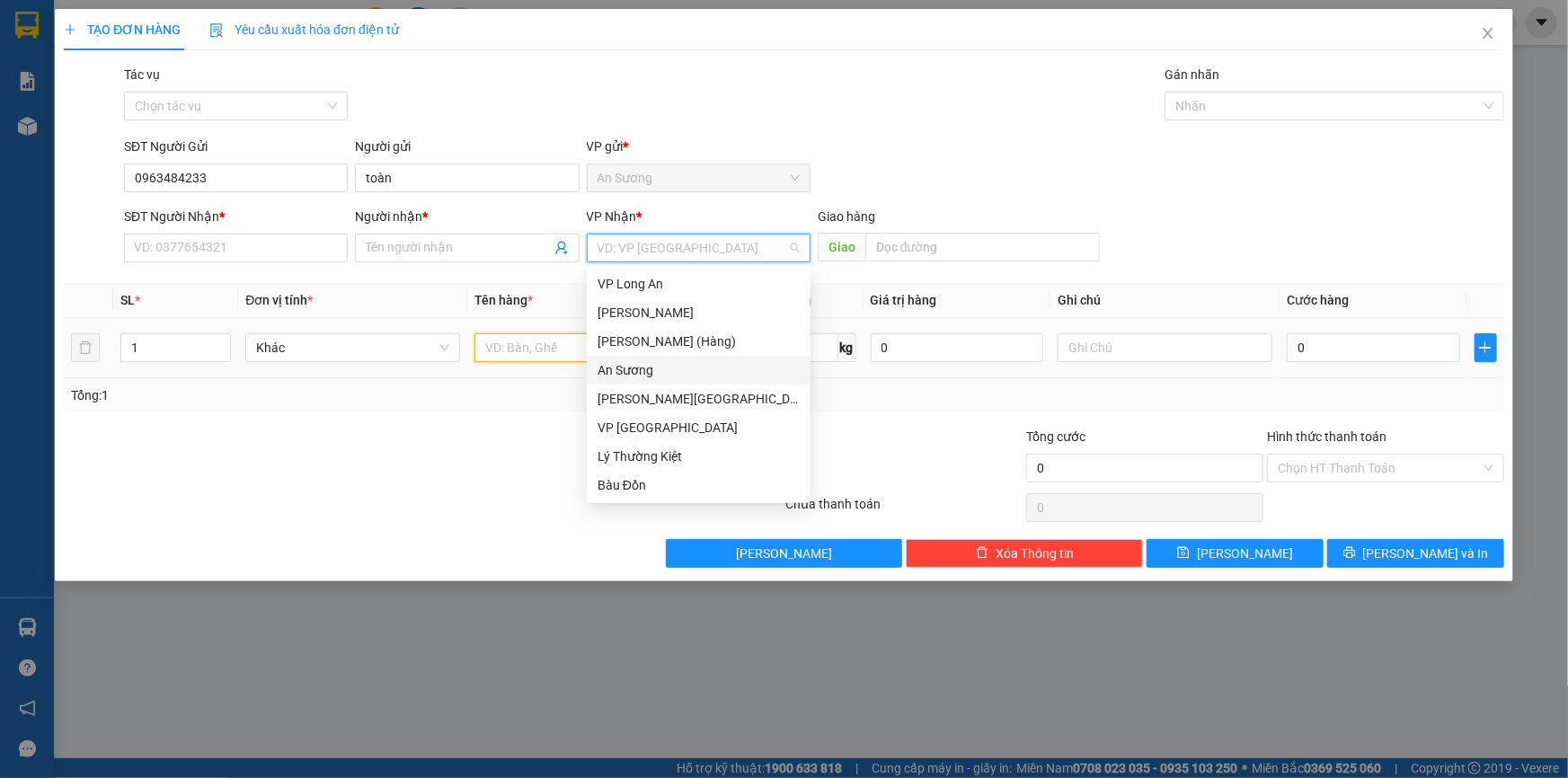
click at [530, 344] on input "text" at bounding box center [582, 347] width 215 height 28
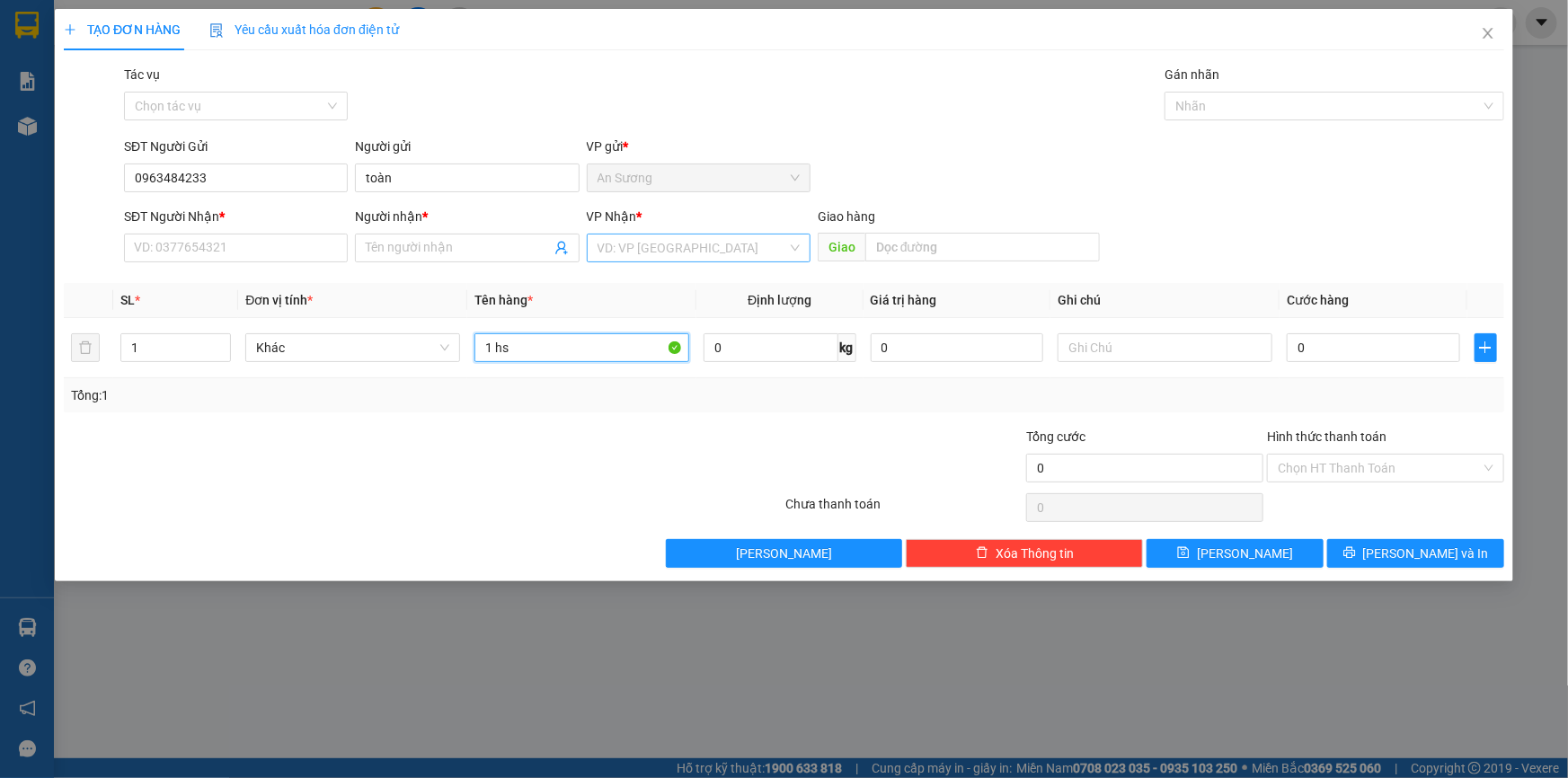
type input "1 hs"
click at [633, 254] on input "search" at bounding box center [691, 247] width 189 height 26
click at [251, 258] on input "SĐT Người Nhận *" at bounding box center [235, 247] width 224 height 28
click at [630, 237] on input "search" at bounding box center [691, 247] width 189 height 26
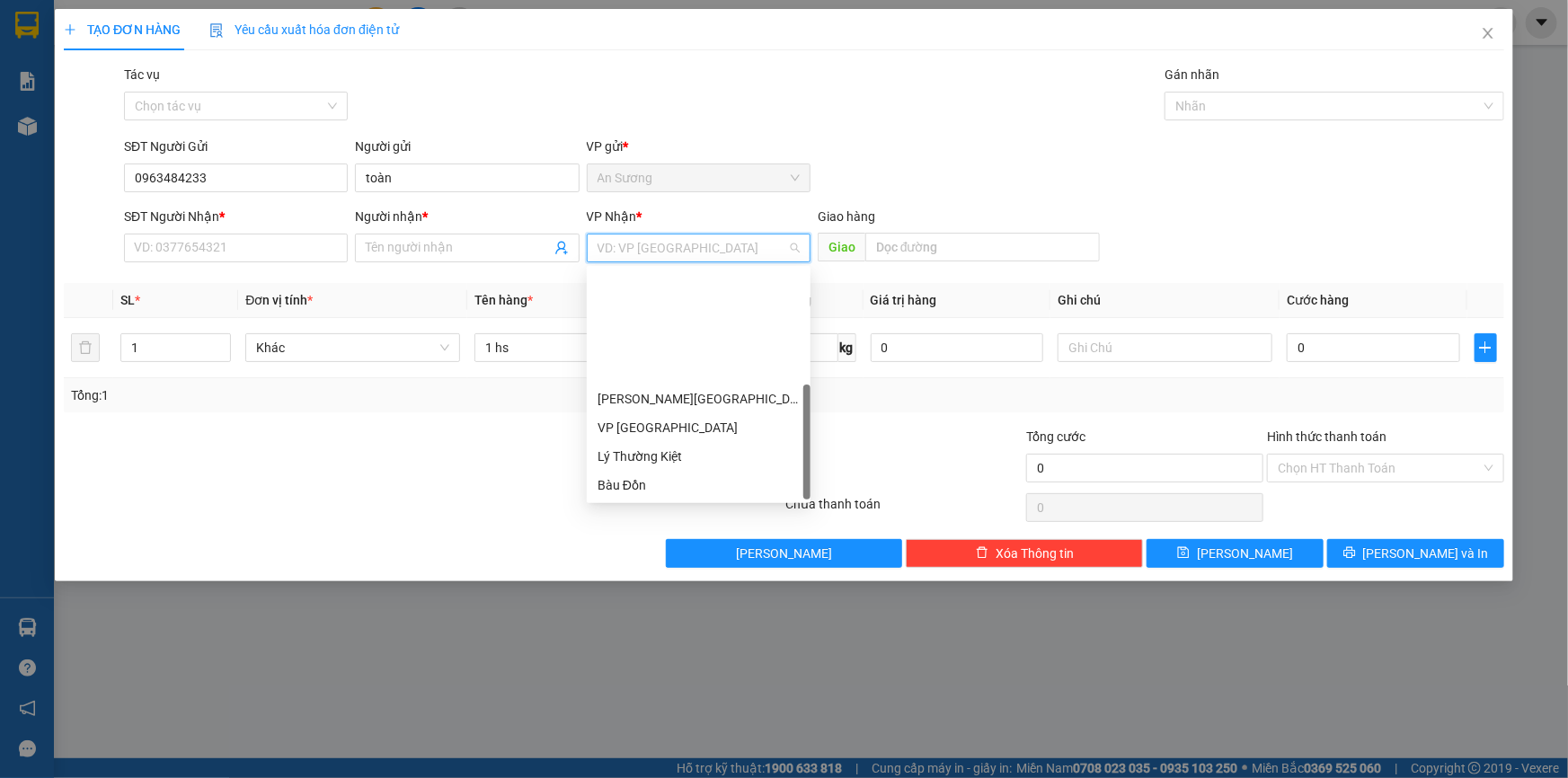
click at [665, 504] on div "T.T Kà Tum" at bounding box center [698, 514] width 202 height 20
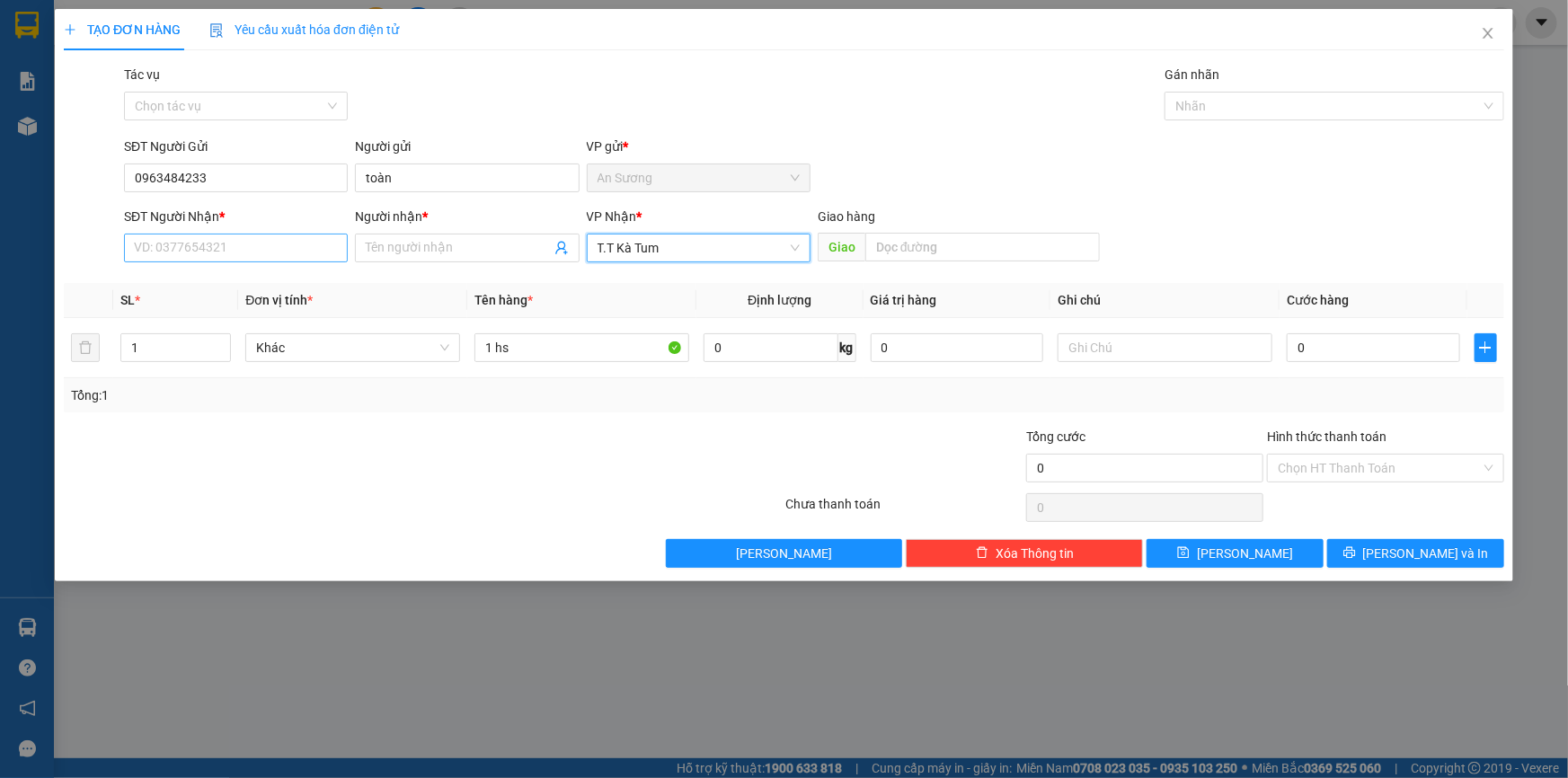
click at [202, 266] on div "SĐT Người Nhận * VD: 0377654321" at bounding box center [235, 238] width 224 height 63
click at [201, 261] on input "SĐT Người Nhận *" at bounding box center [235, 247] width 224 height 28
type input "0975357457"
click at [371, 248] on input "Người nhận *" at bounding box center [458, 248] width 184 height 20
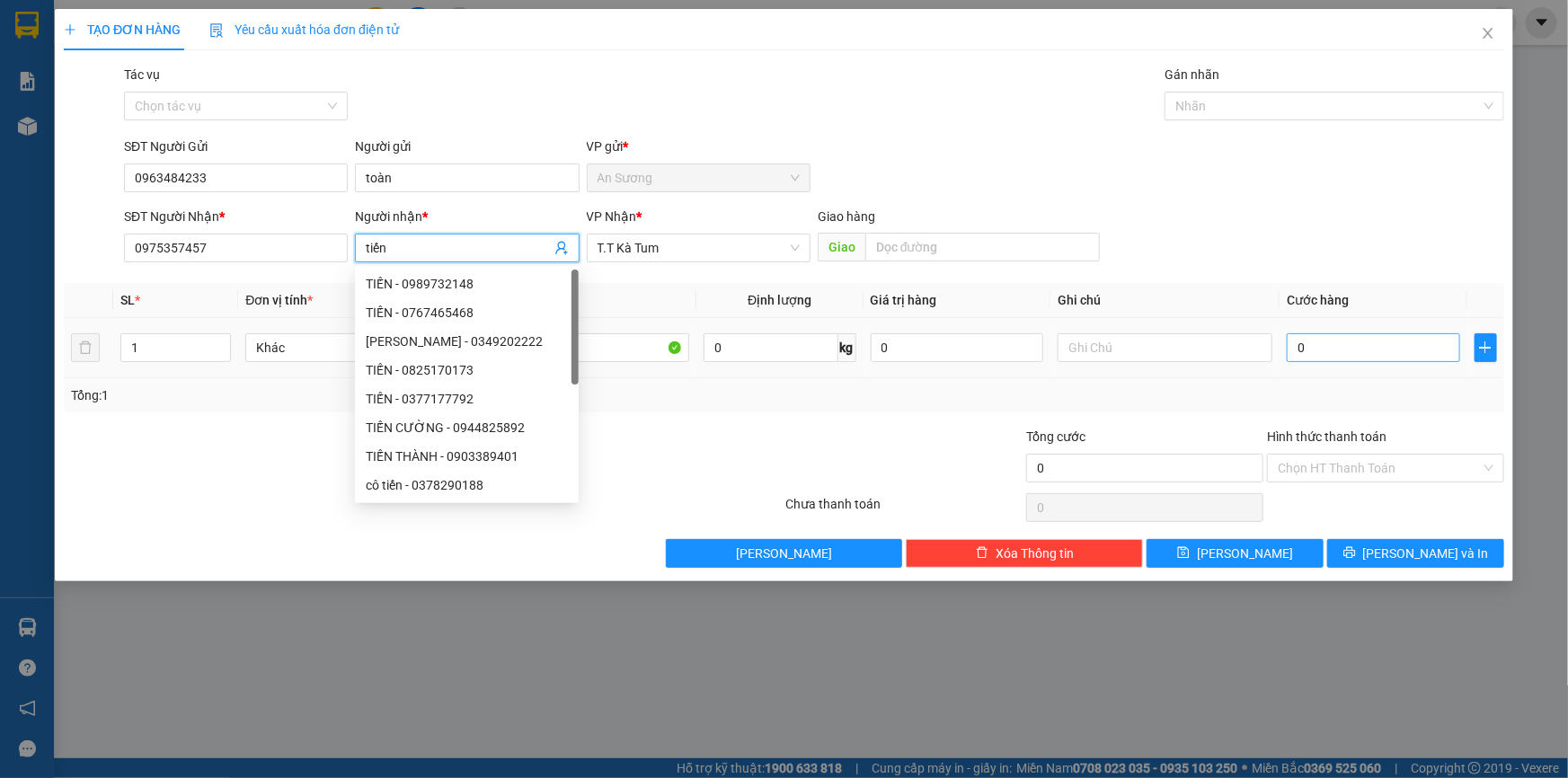
type input "tiến"
click at [1394, 334] on input "0" at bounding box center [1373, 347] width 174 height 28
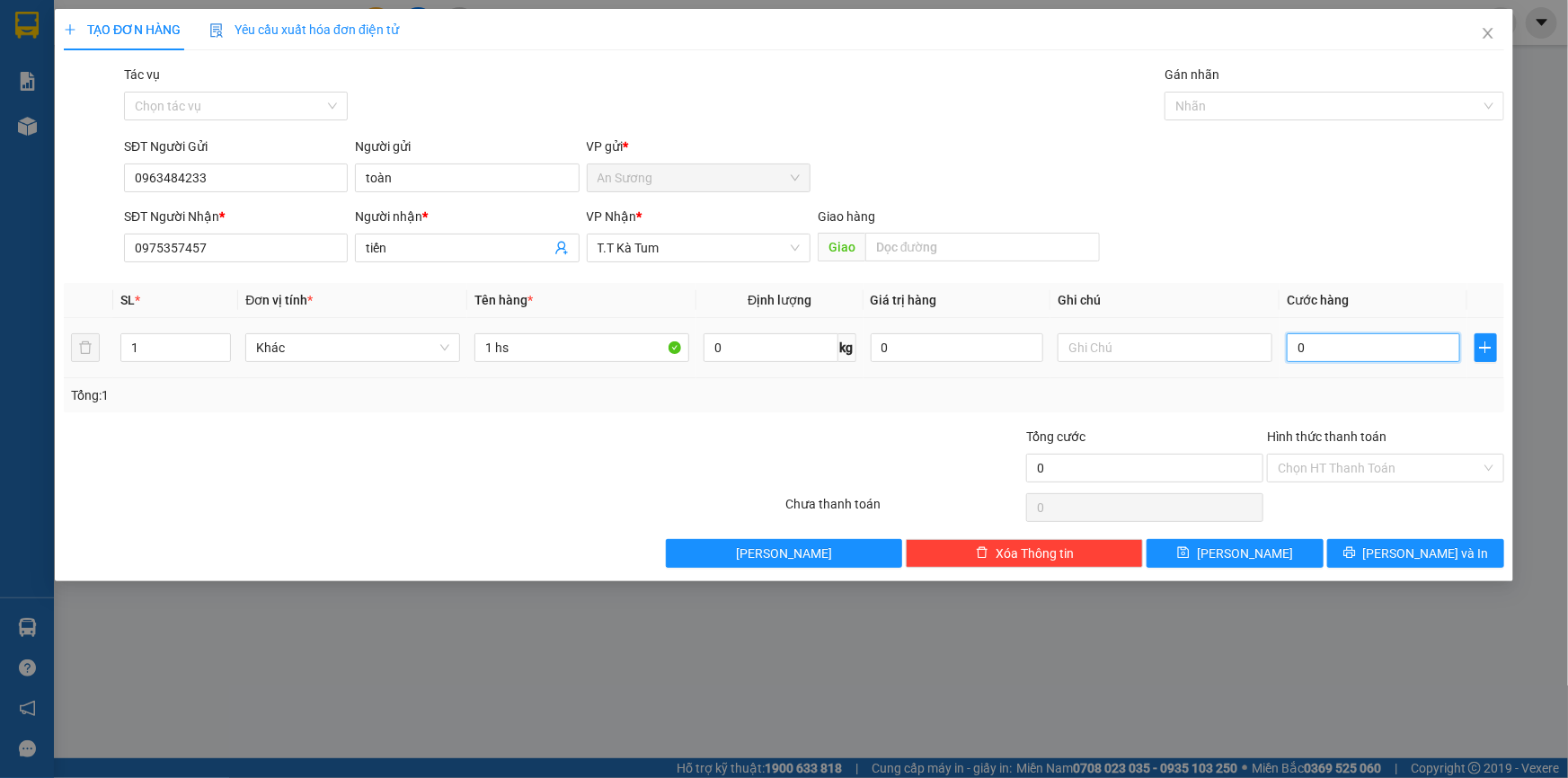
type input "3"
type input "30"
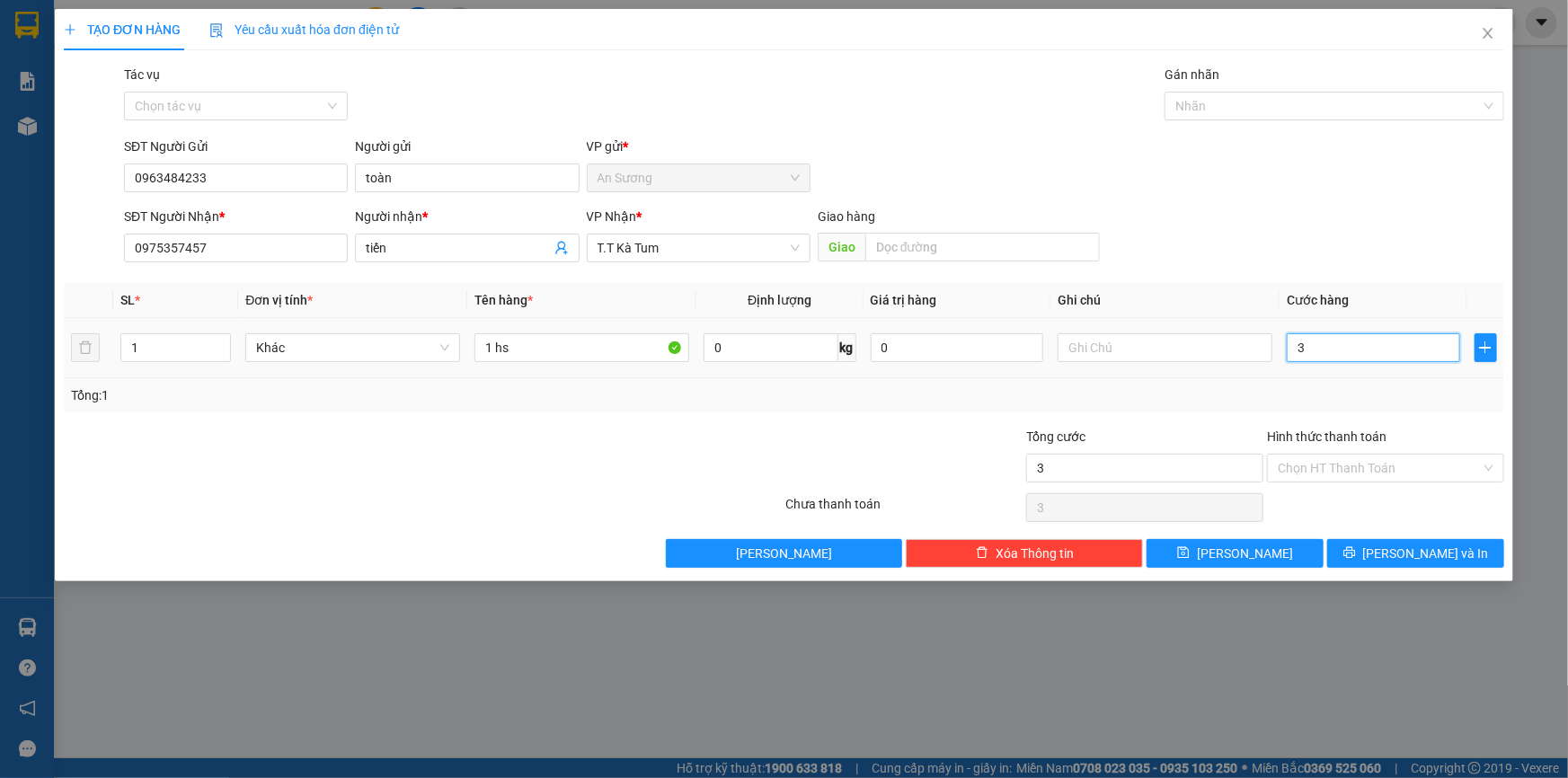
type input "30"
click at [1429, 544] on span "[PERSON_NAME] và In" at bounding box center [1426, 553] width 126 height 20
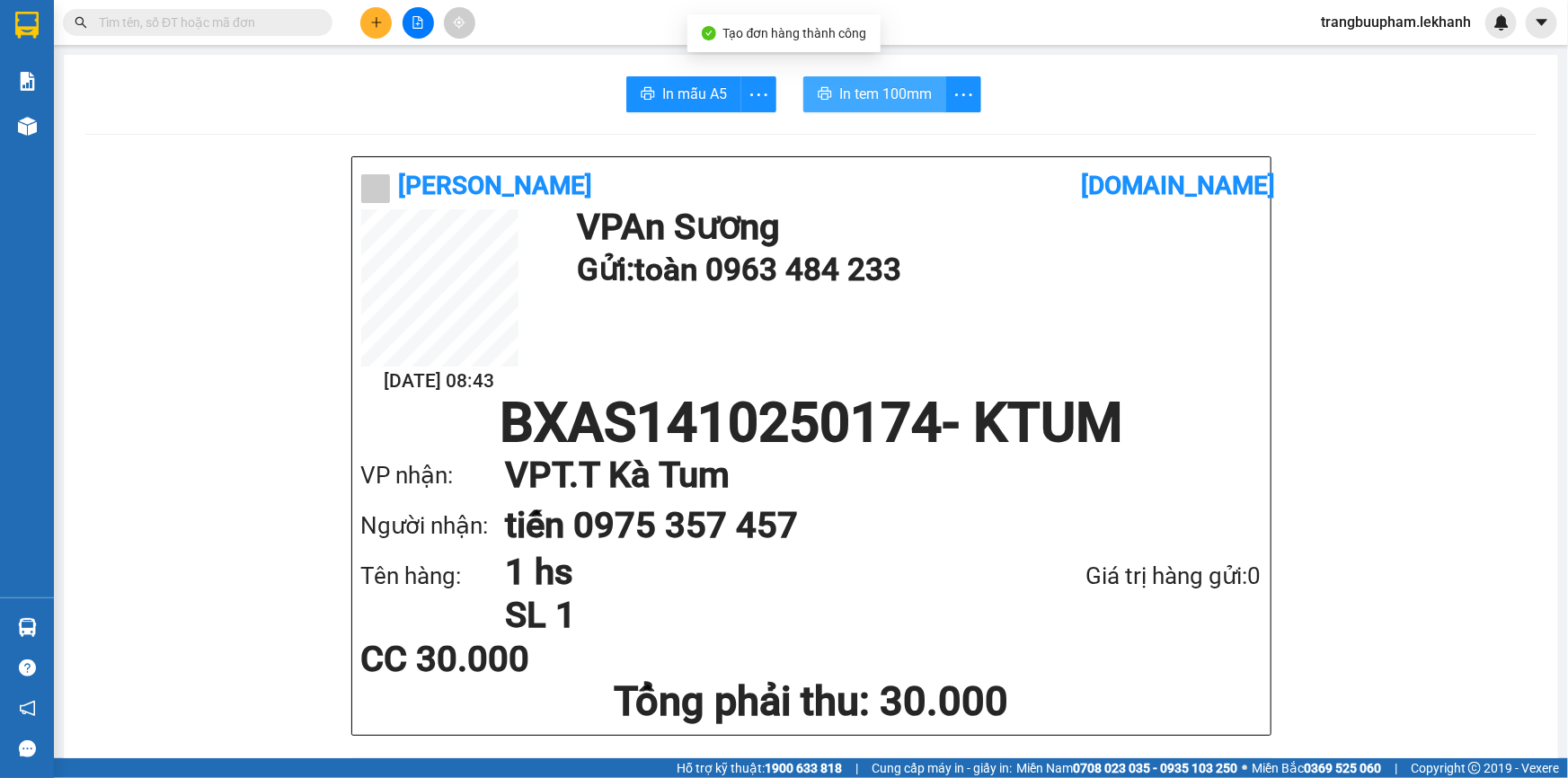
click at [857, 96] on span "In tem 100mm" at bounding box center [885, 93] width 92 height 23
click at [378, 18] on icon "plus" at bounding box center [376, 22] width 13 height 13
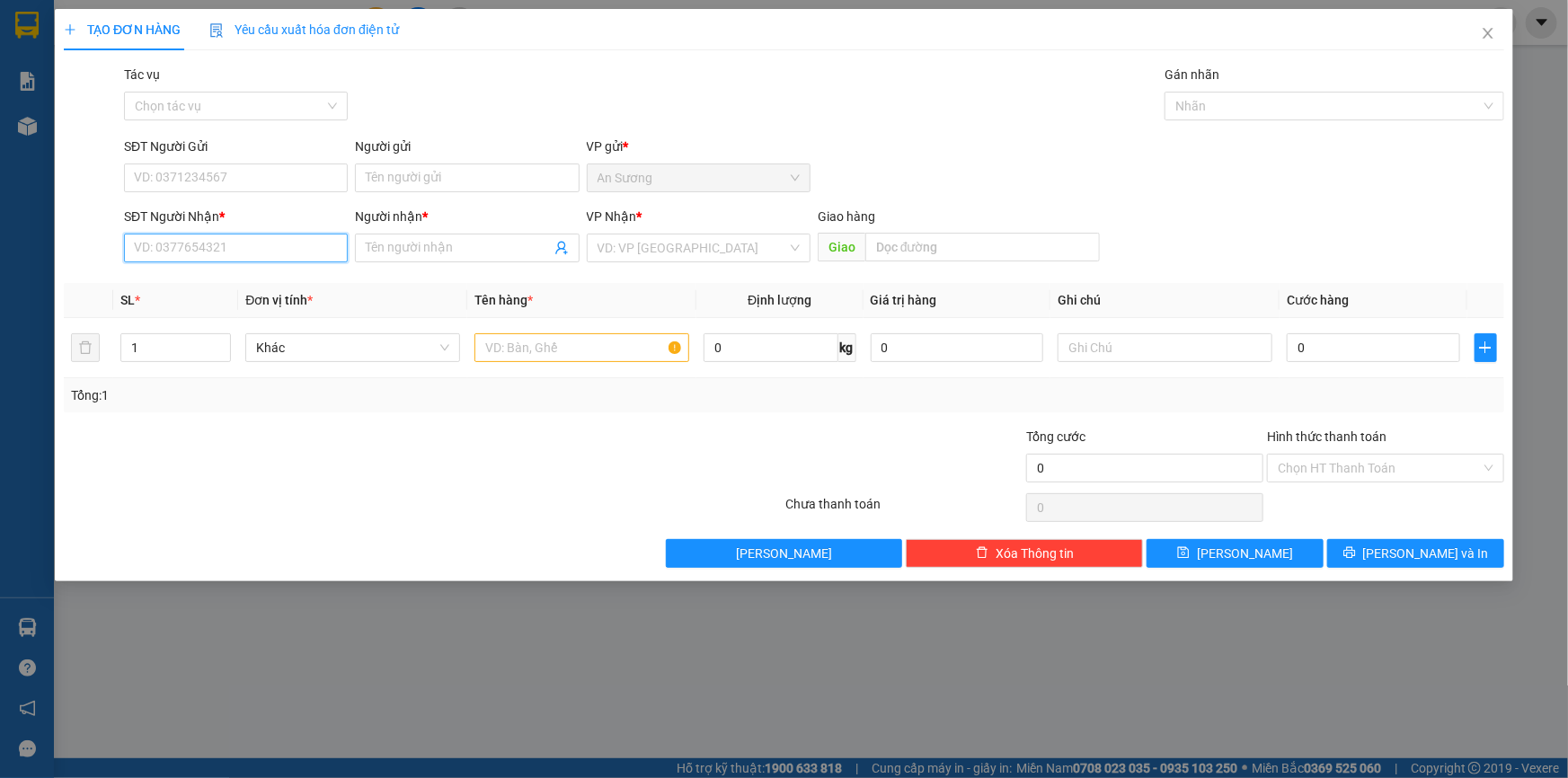
drag, startPoint x: 220, startPoint y: 260, endPoint x: 217, endPoint y: 240, distance: 20.2
click at [220, 253] on input "SĐT Người Nhận *" at bounding box center [235, 247] width 224 height 28
click at [294, 280] on div "0345556738 - [PERSON_NAME]" at bounding box center [235, 284] width 202 height 20
type input "0345556738"
type input "ĐĂNG PHI"
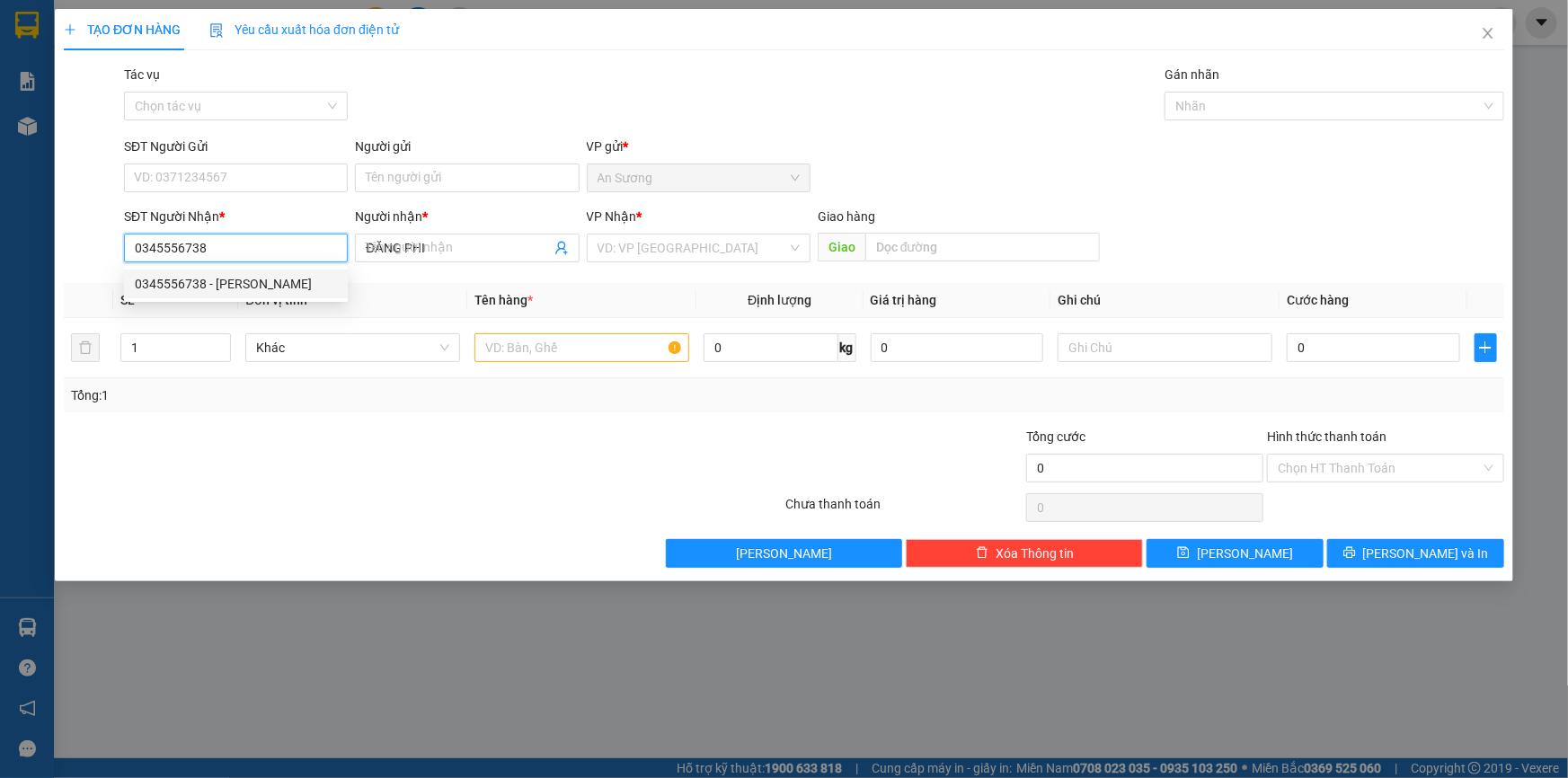
type input "40.000"
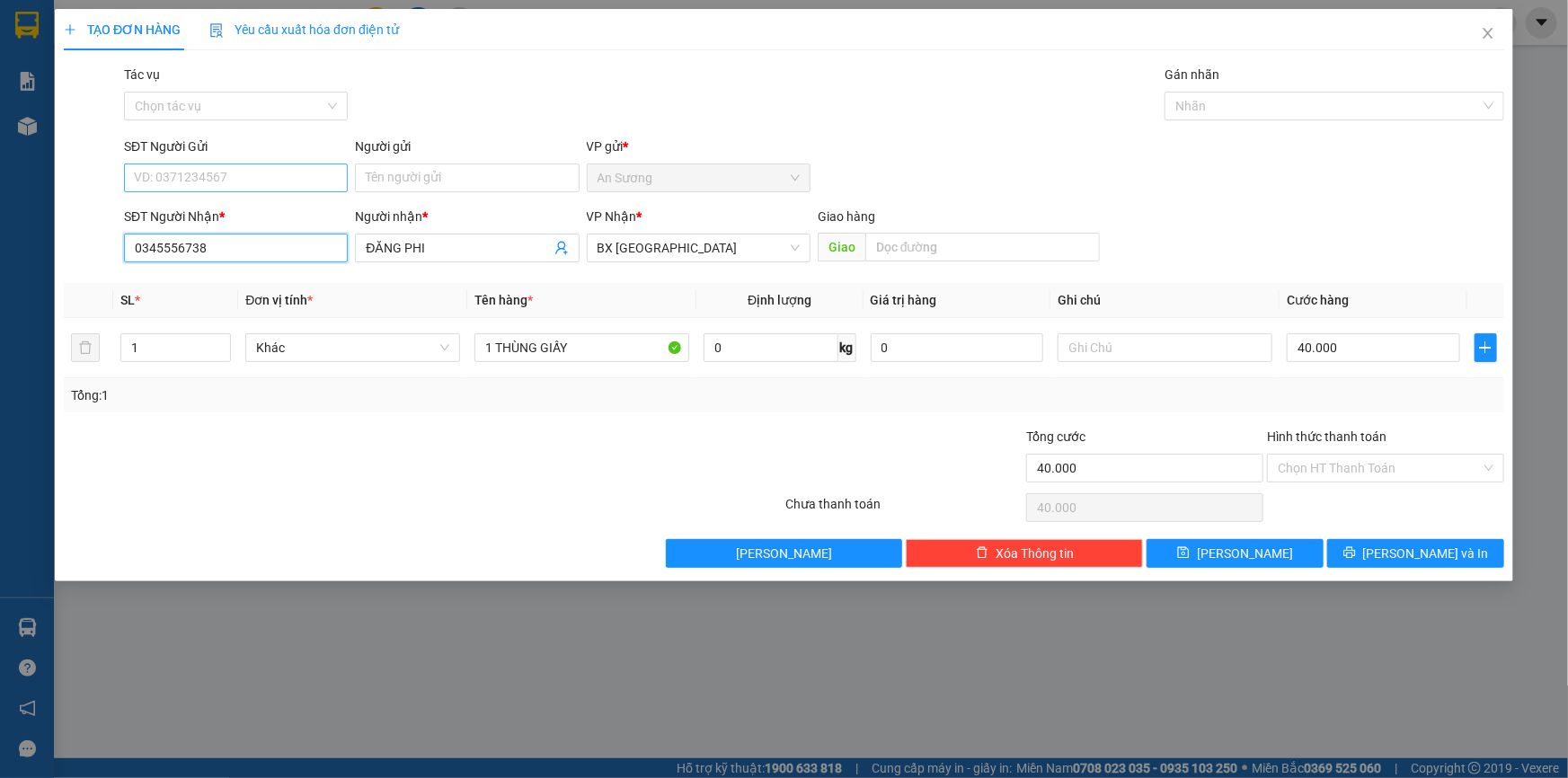
type input "0345556738"
click at [271, 187] on input "SĐT Người Gửi" at bounding box center [235, 178] width 224 height 28
click at [286, 169] on input "SĐT Người Gửi" at bounding box center [235, 178] width 224 height 28
click at [227, 220] on div "0908343579" at bounding box center [235, 214] width 202 height 20
type input "0908343579"
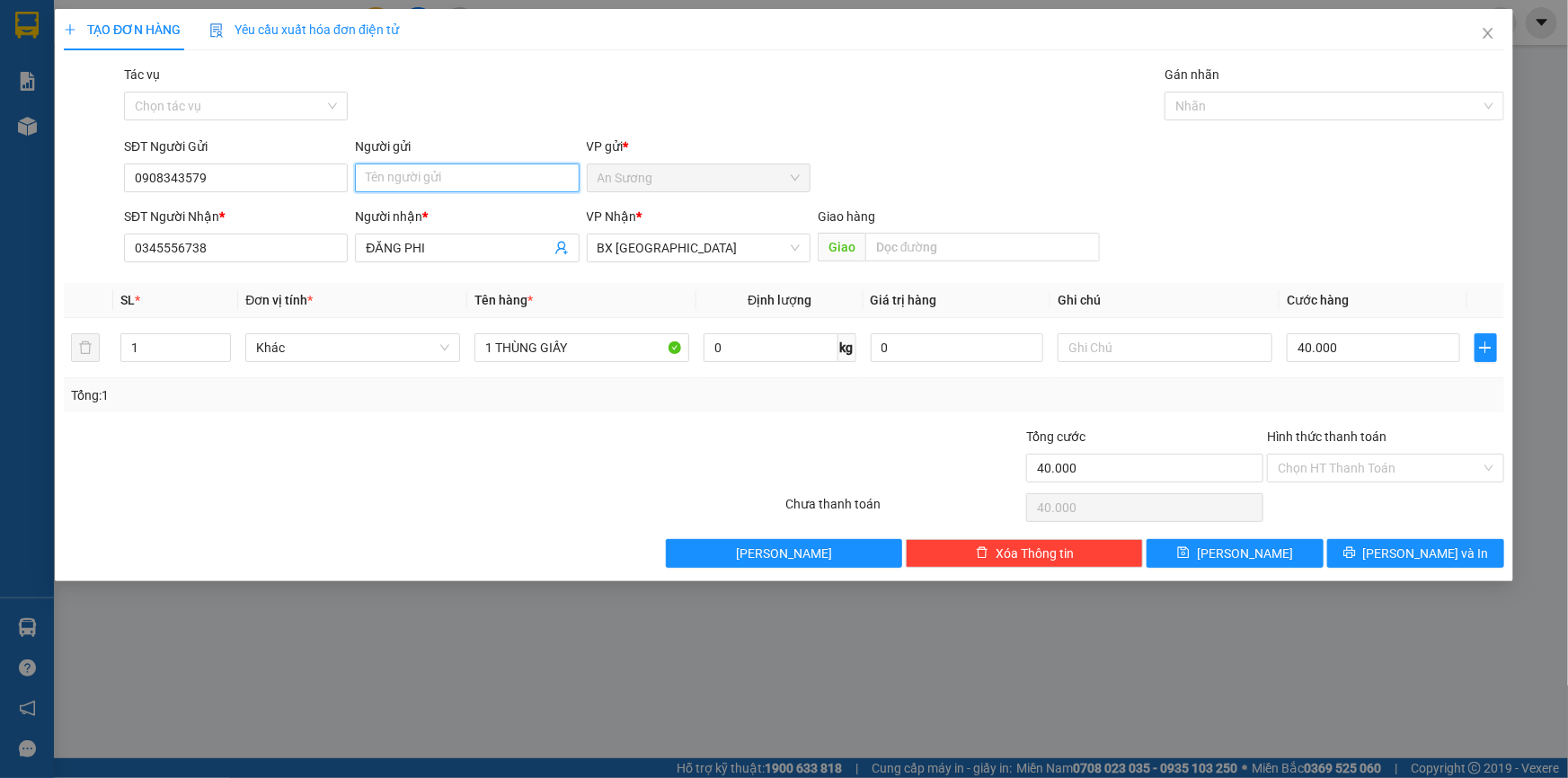
click at [420, 178] on input "Người gửi" at bounding box center [467, 178] width 224 height 28
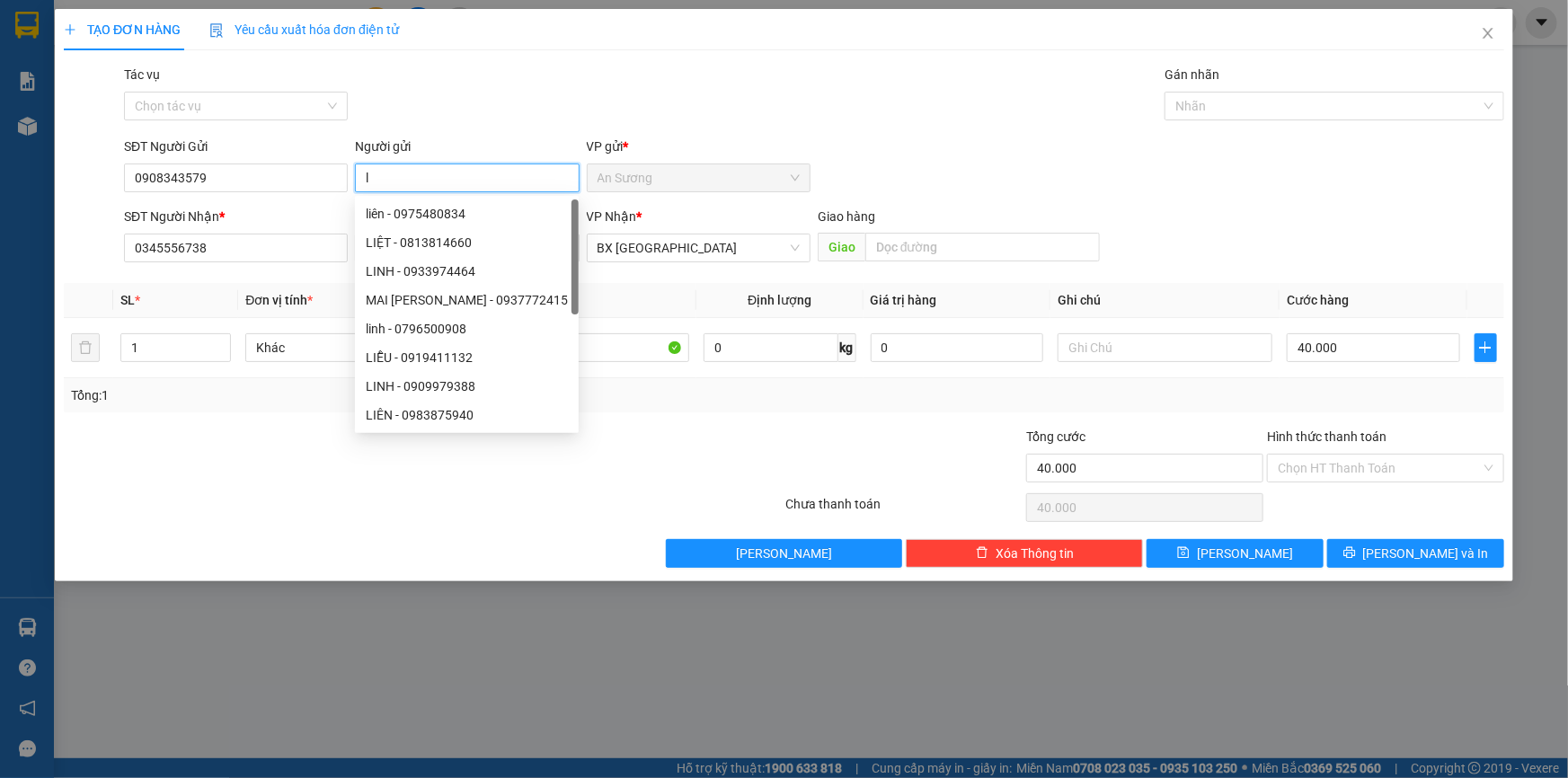
type input "lu"
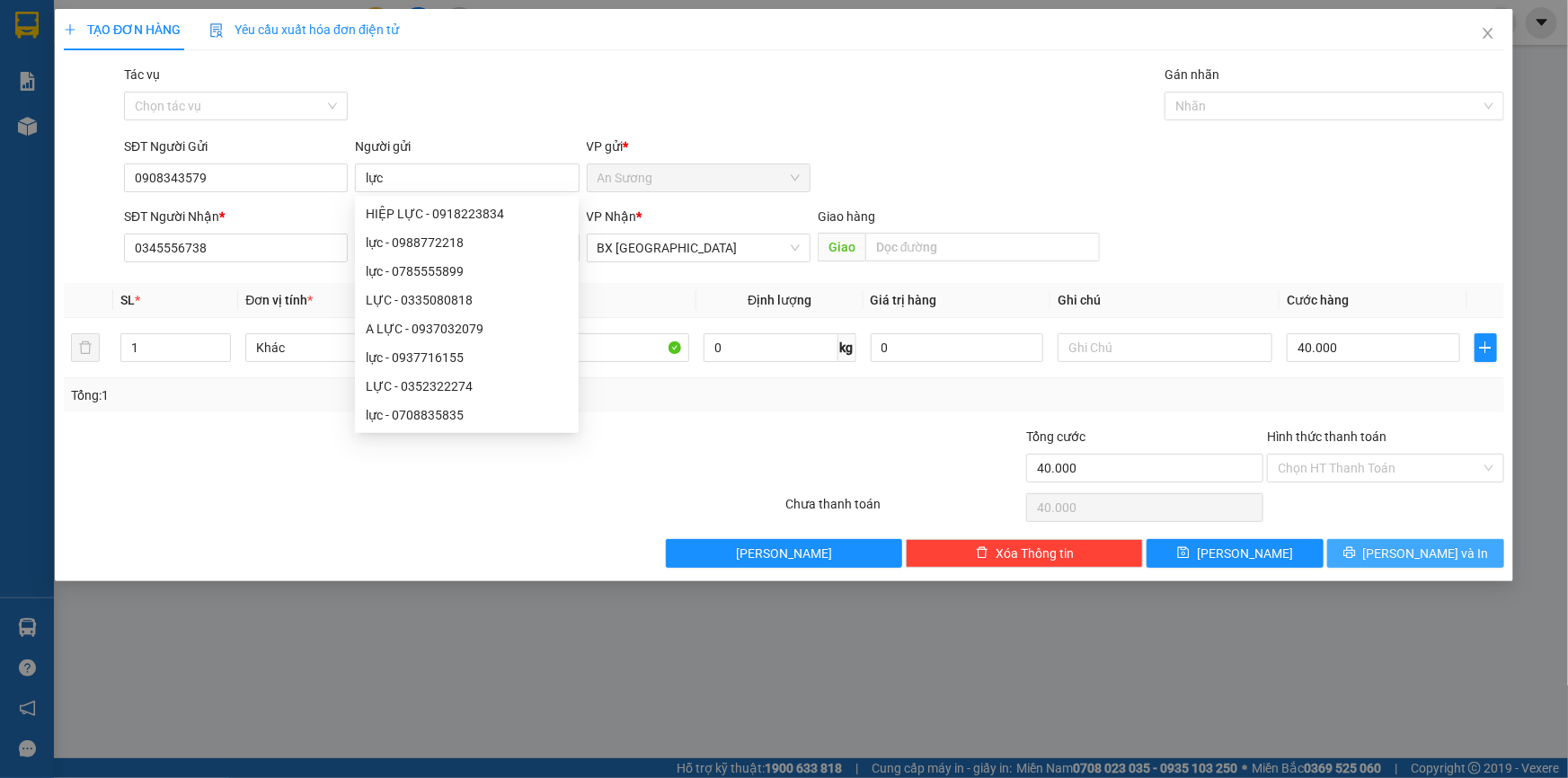
click at [1423, 558] on span "[PERSON_NAME] và In" at bounding box center [1426, 553] width 126 height 20
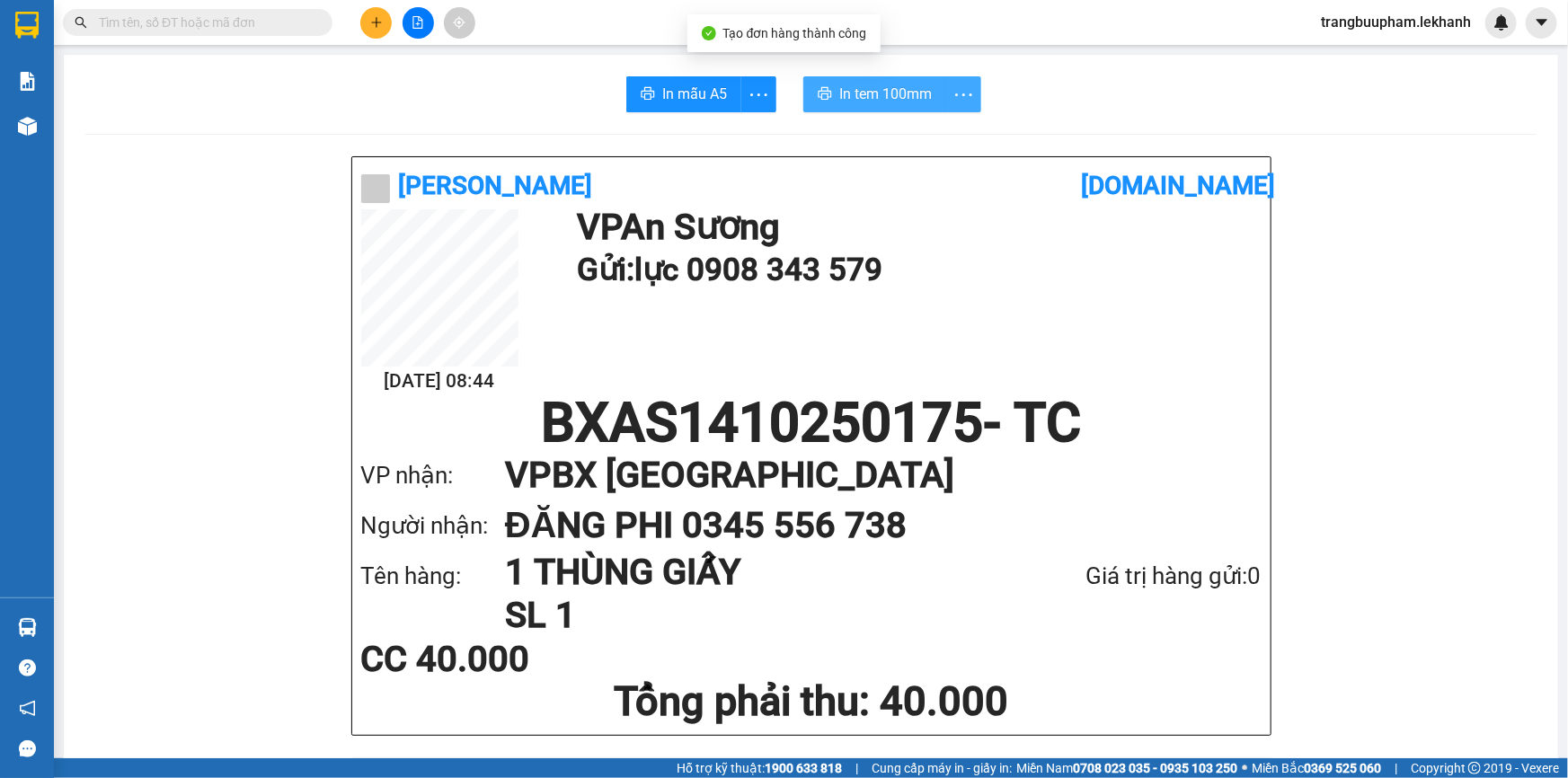
click at [826, 90] on icon "printer" at bounding box center [825, 93] width 15 height 15
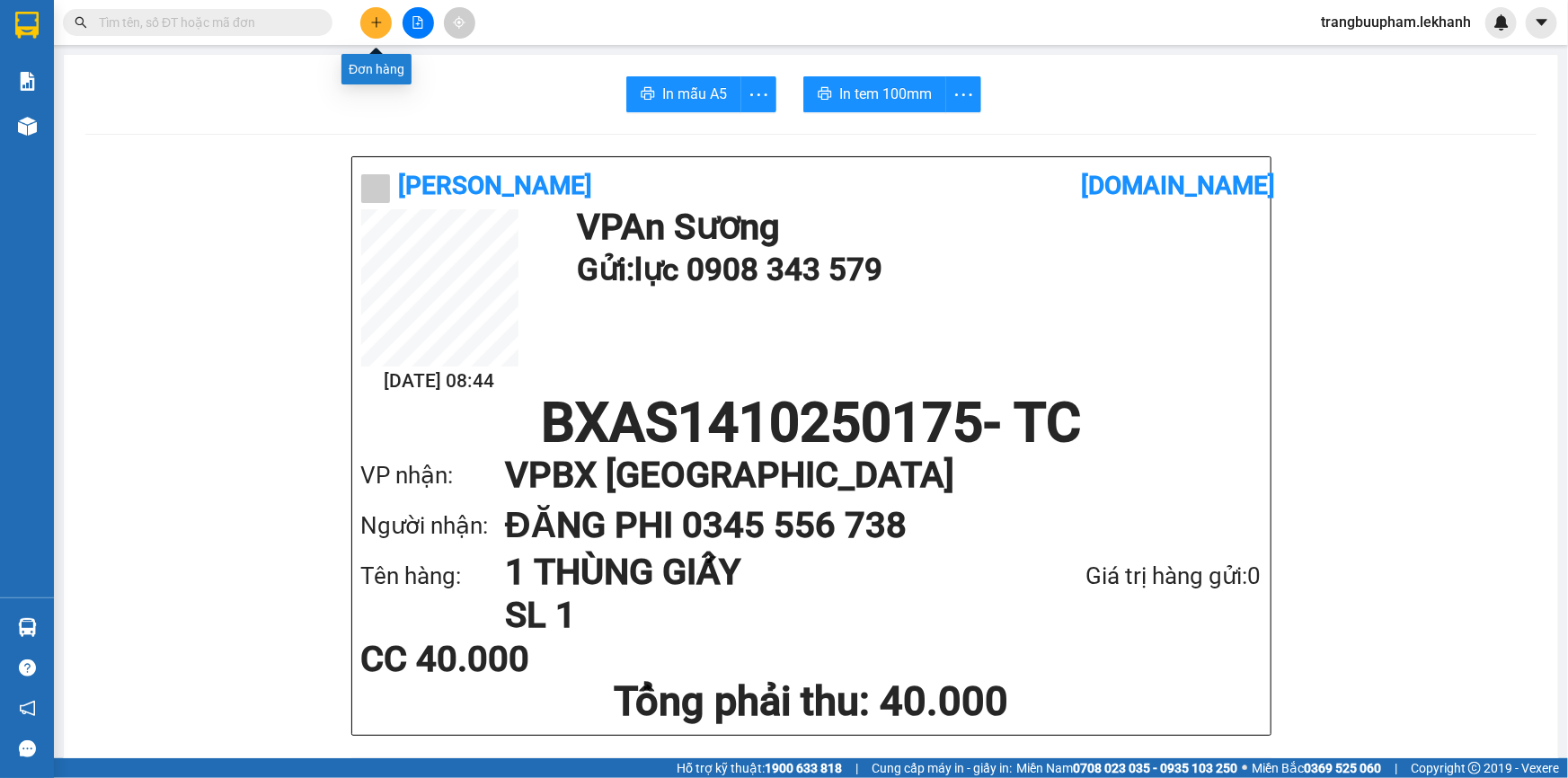
click at [381, 17] on icon "plus" at bounding box center [376, 22] width 13 height 13
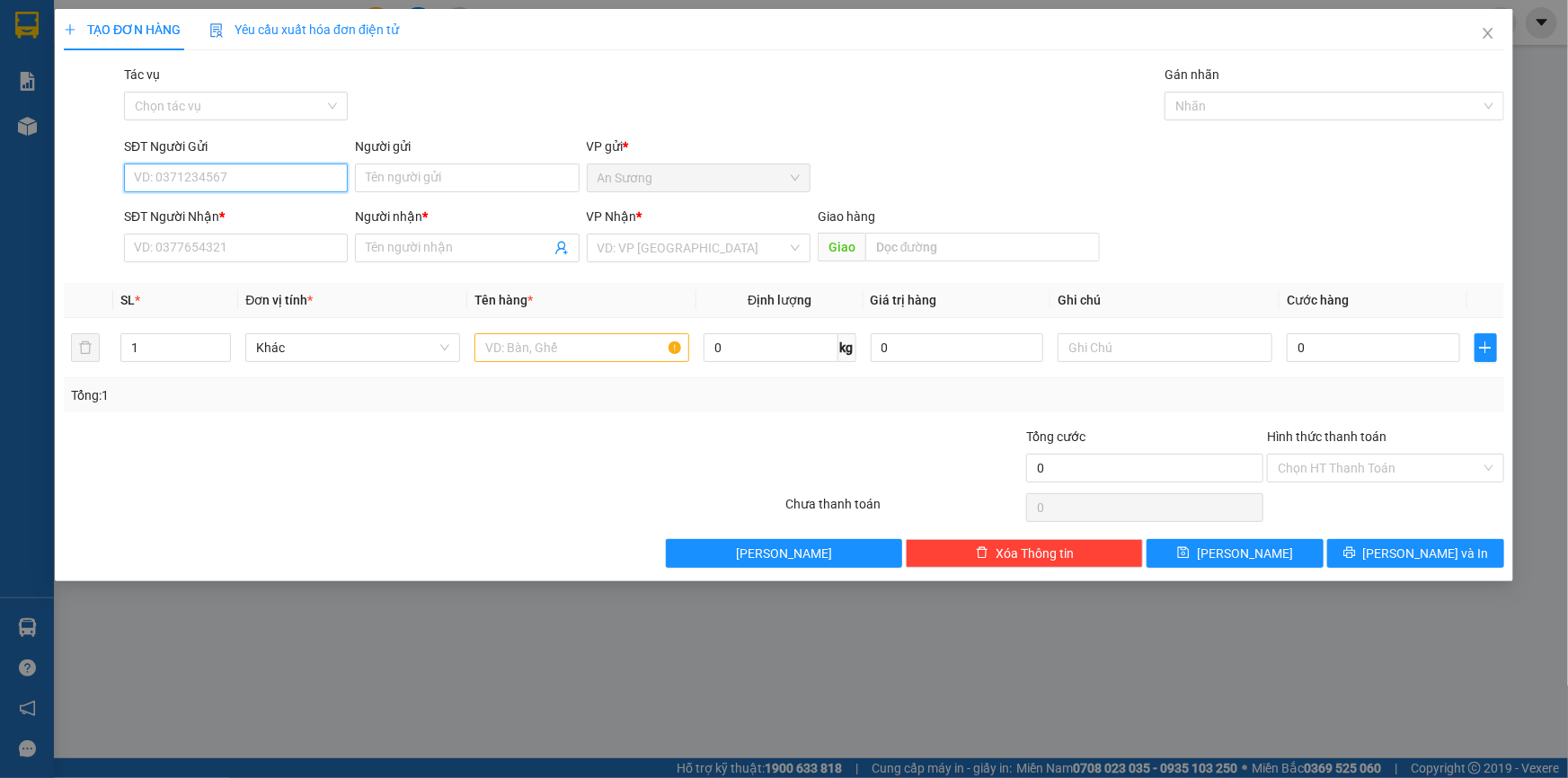
type input "0"
type input "6"
click at [224, 215] on div "0988010602 - THÀNH LAB" at bounding box center [235, 214] width 202 height 20
type input "0988010602"
type input "THÀNH LAB"
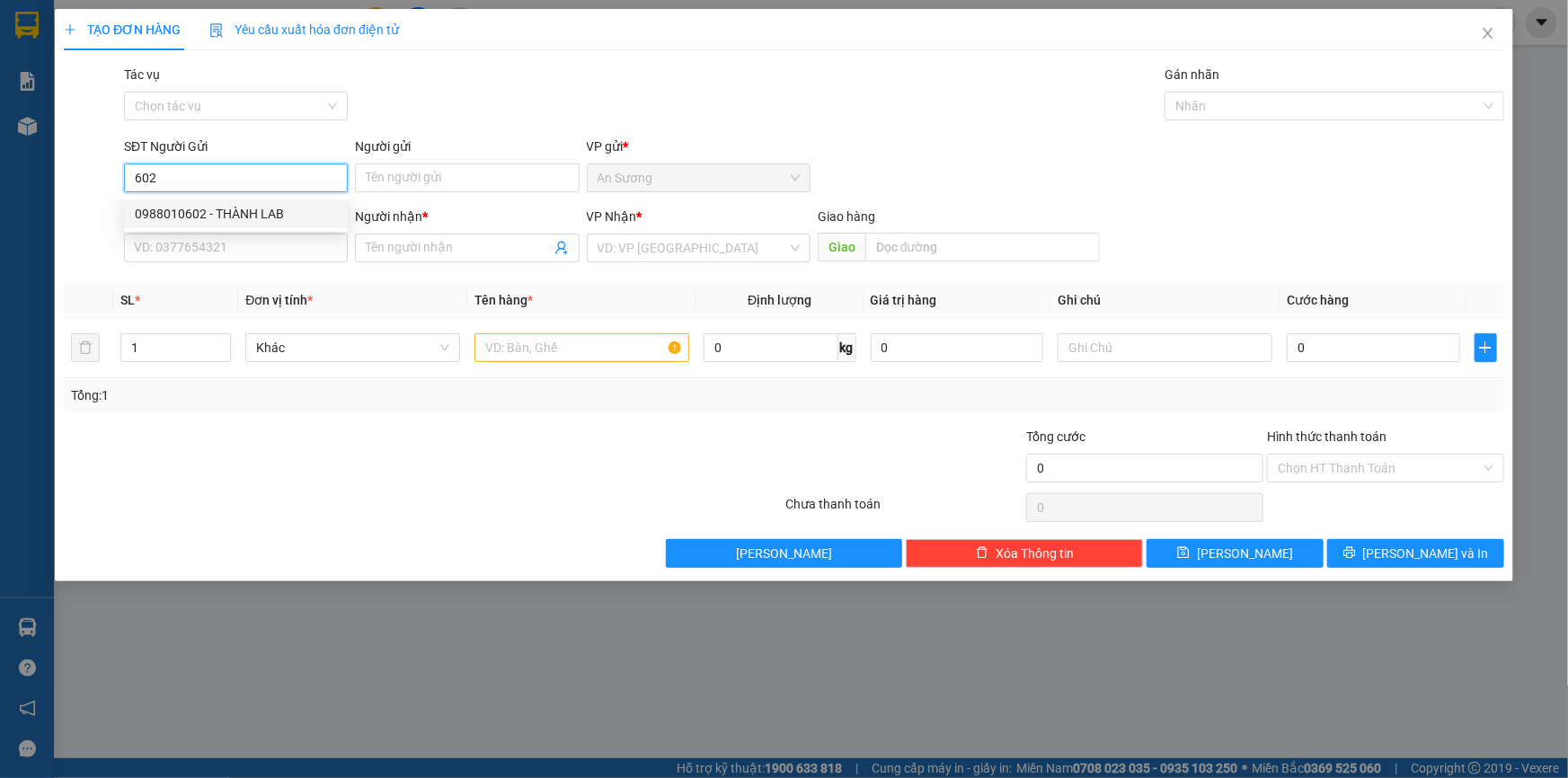
type input "0868777296"
type input "VIỆT NHA"
type input "30.000"
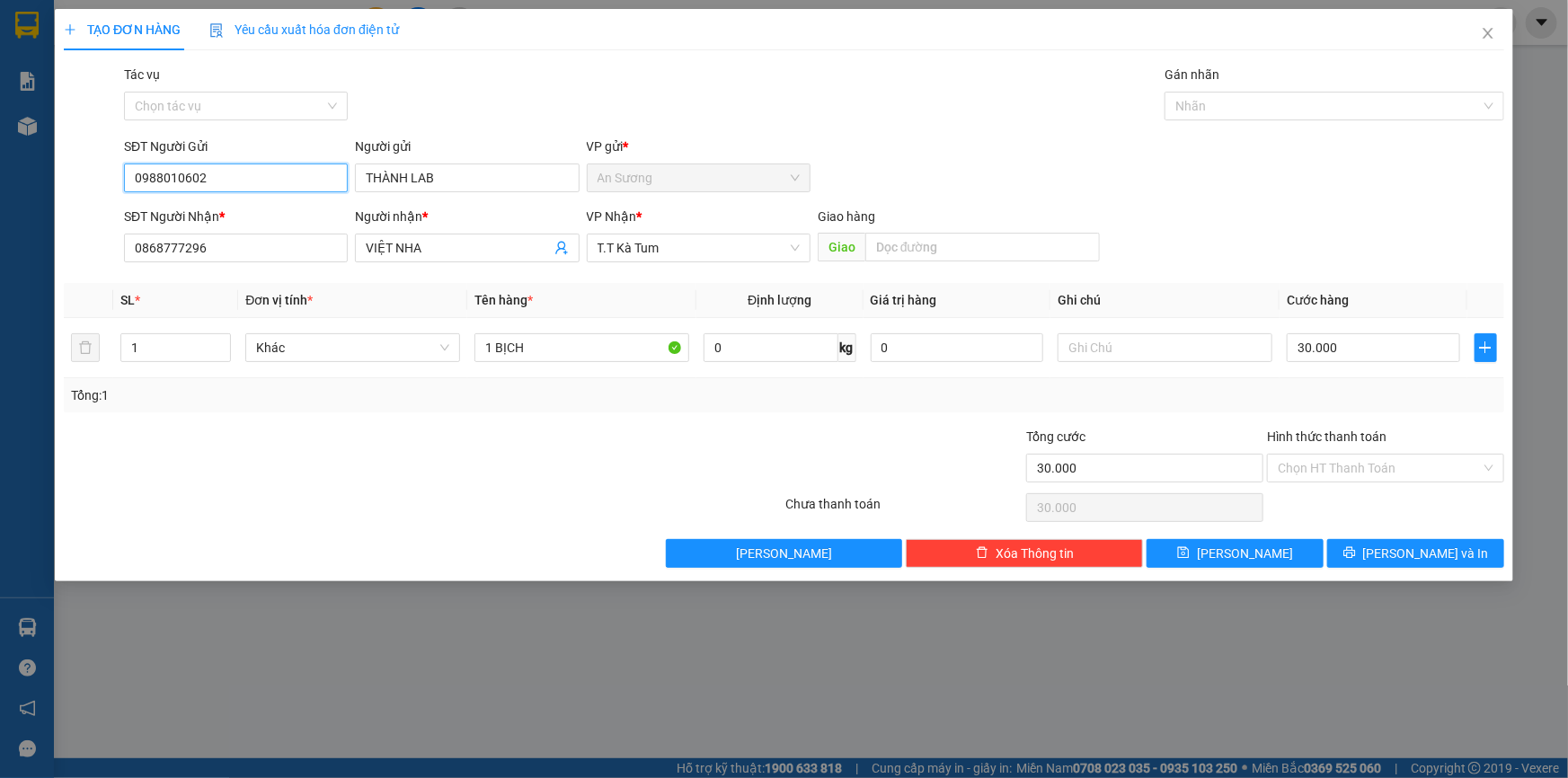
type input "0988010602"
click at [1348, 443] on label "Hình thức thanh toán" at bounding box center [1327, 437] width 120 height 15
click at [1348, 455] on input "Hình thức thanh toán" at bounding box center [1379, 468] width 203 height 26
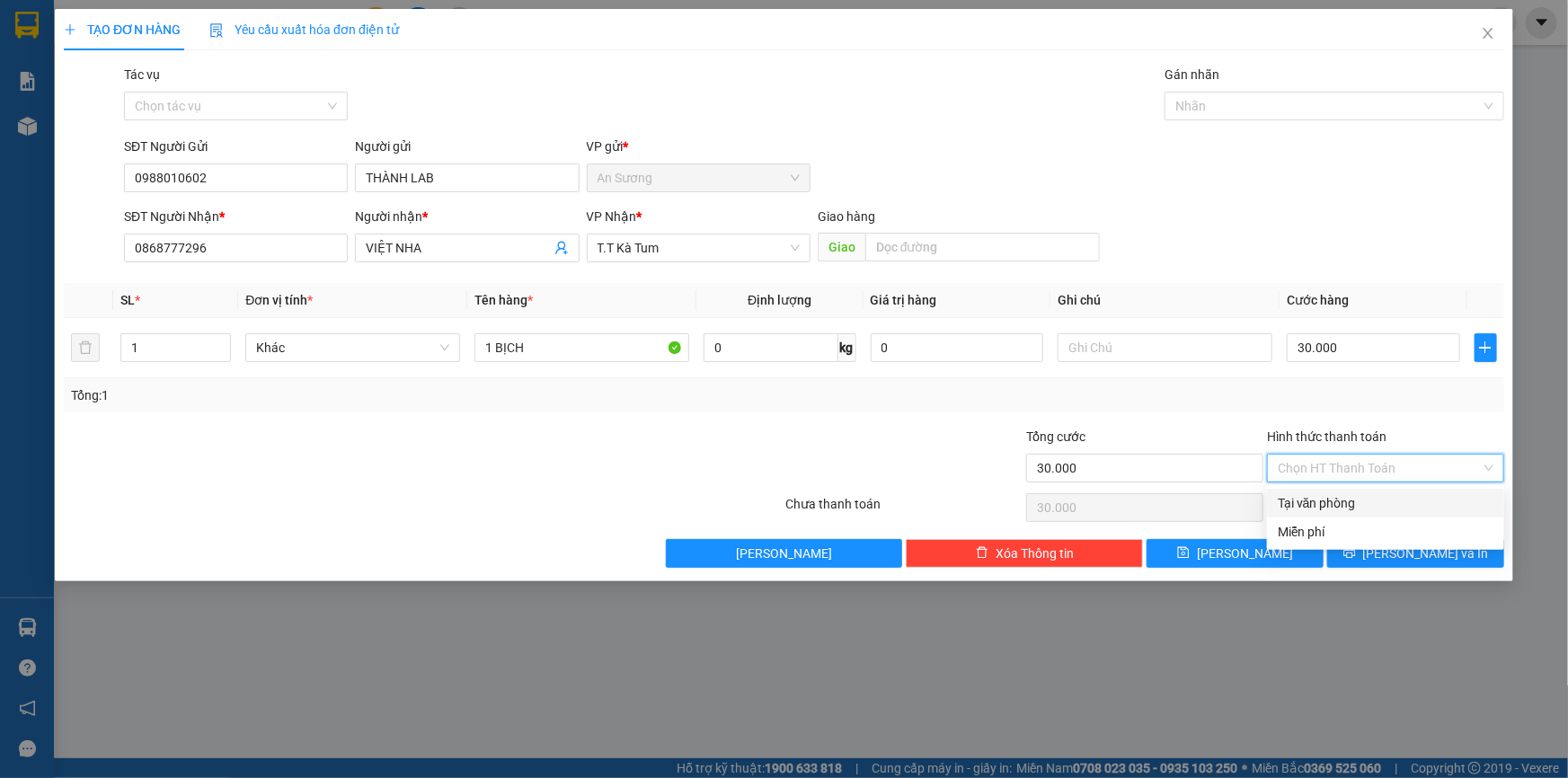
click at [1339, 472] on input "Hình thức thanh toán" at bounding box center [1379, 468] width 203 height 26
drag, startPoint x: 1352, startPoint y: 497, endPoint x: 1361, endPoint y: 518, distance: 22.8
click at [1353, 498] on div "Tại văn phòng" at bounding box center [1386, 503] width 216 height 20
click at [1355, 557] on icon "printer" at bounding box center [1349, 552] width 13 height 13
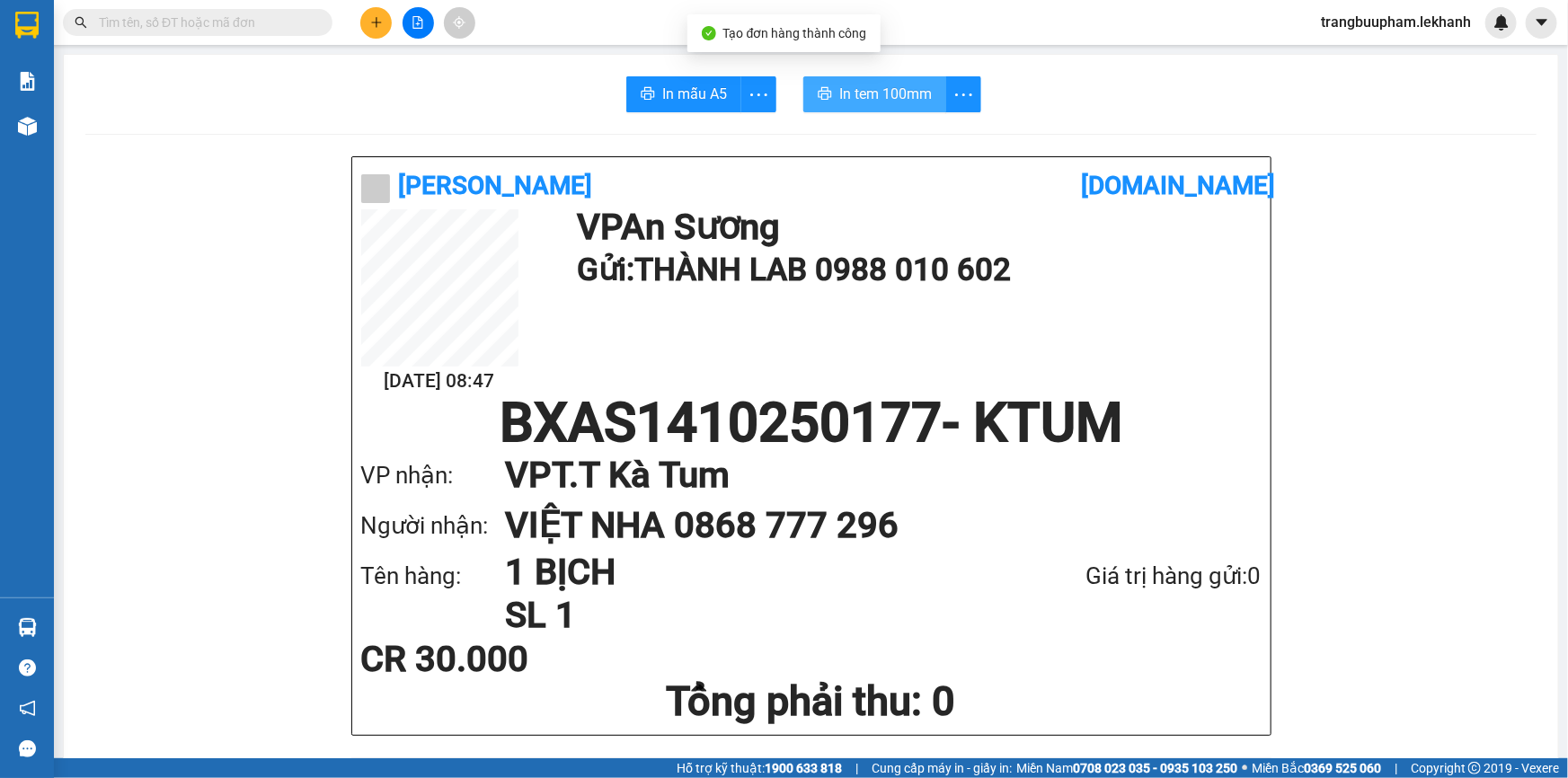
click at [886, 103] on span "In tem 100mm" at bounding box center [885, 93] width 92 height 23
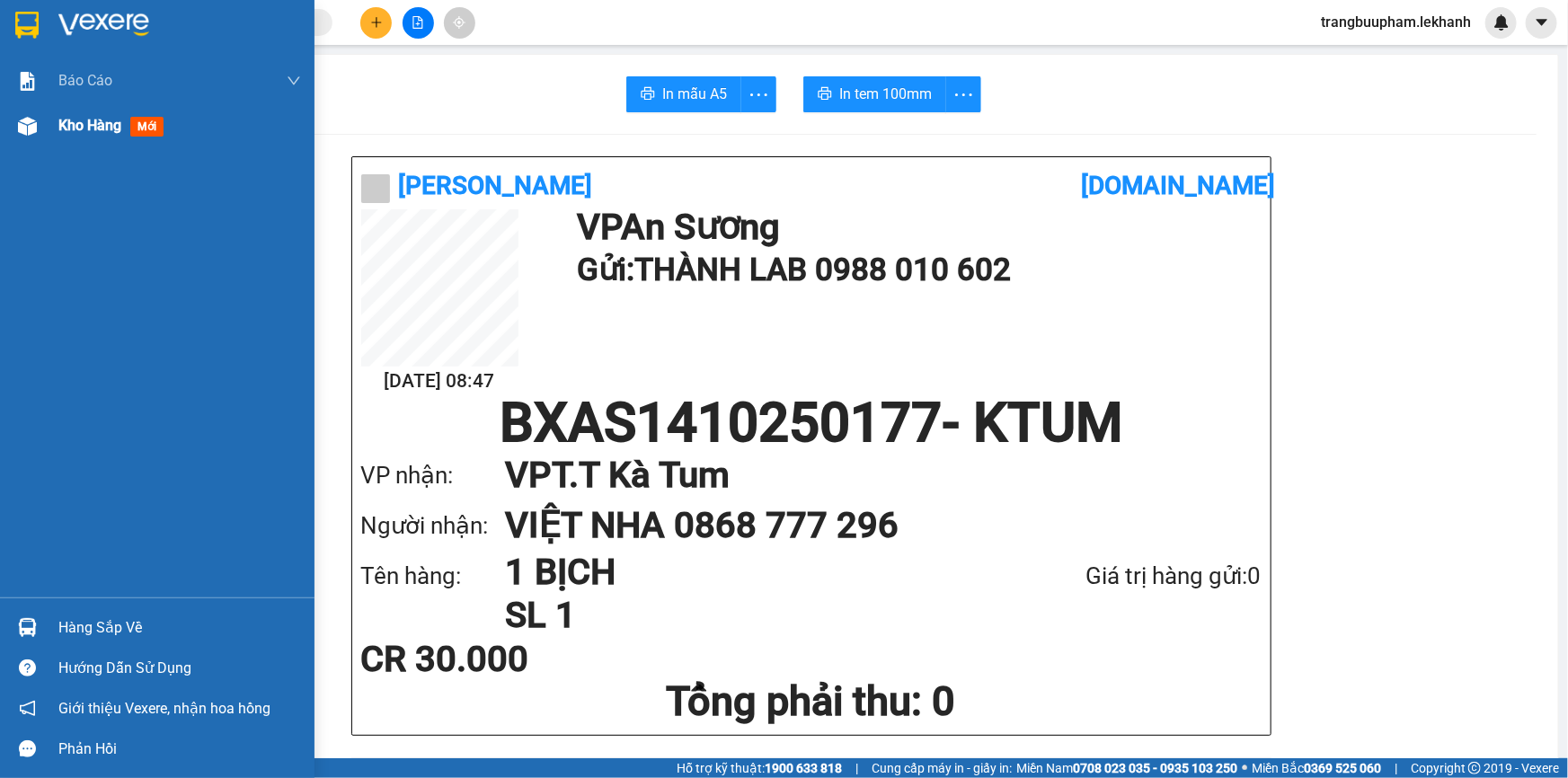
click at [116, 138] on div "Kho hàng mới" at bounding box center [179, 126] width 242 height 45
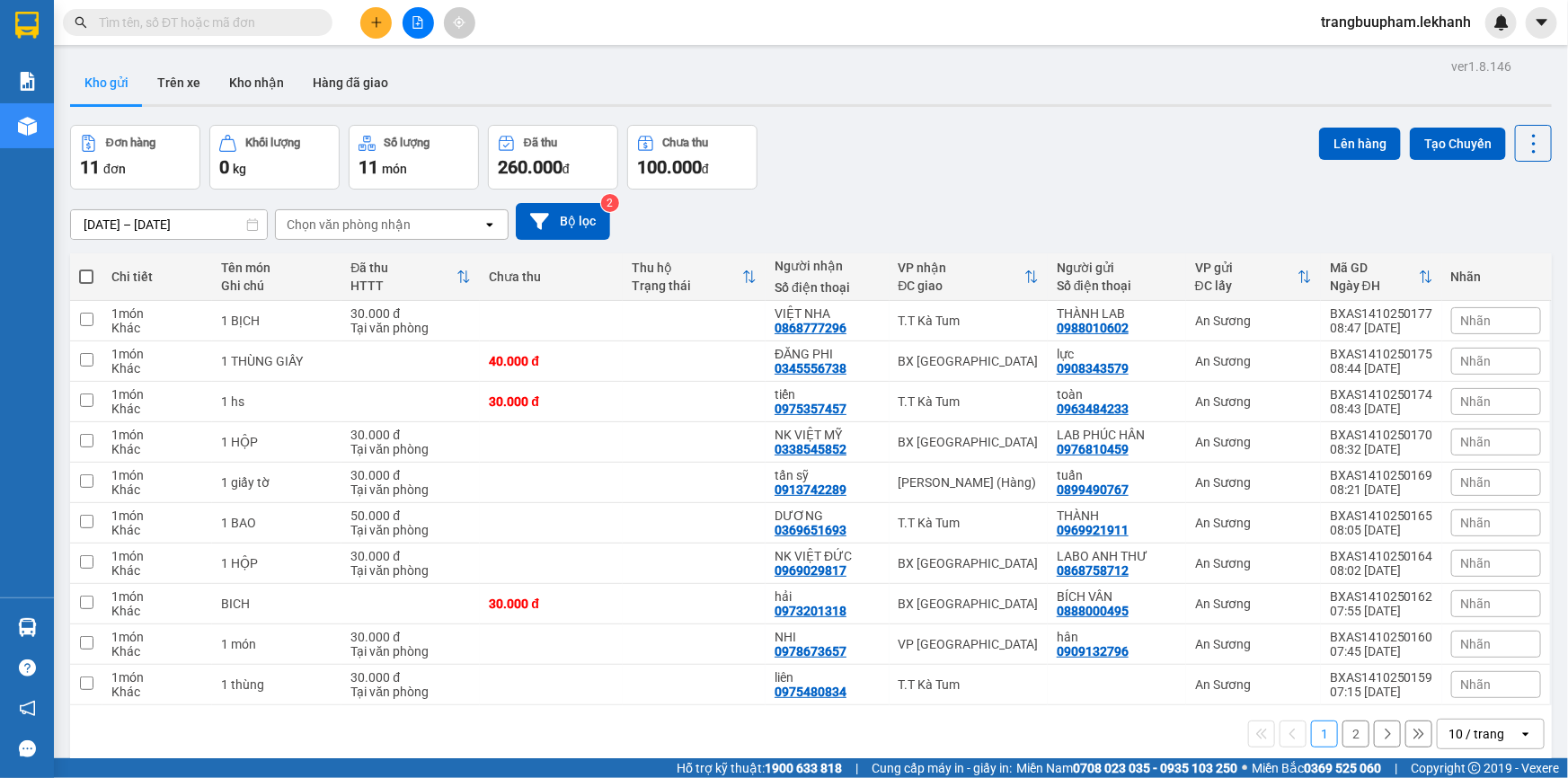
click at [200, 235] on div "ver 1.8.146 Kho gửi Trên xe Kho nhận Hàng đã giao Đơn hàng 11 đơn Khối lượng 0 …" at bounding box center [810, 442] width 1495 height 778
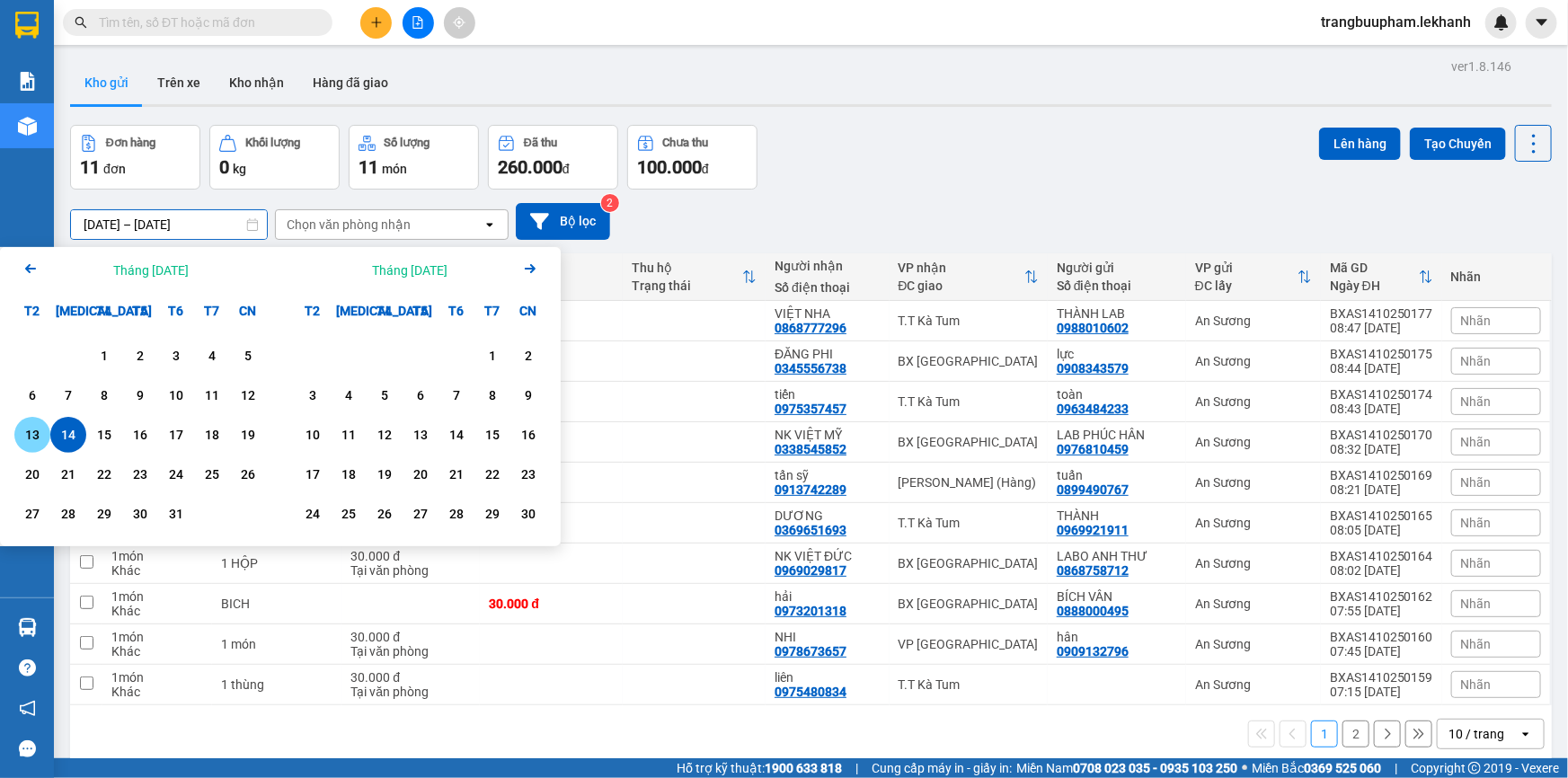
click at [34, 440] on div "13" at bounding box center [32, 435] width 25 height 22
click at [32, 431] on div "13" at bounding box center [32, 435] width 25 height 22
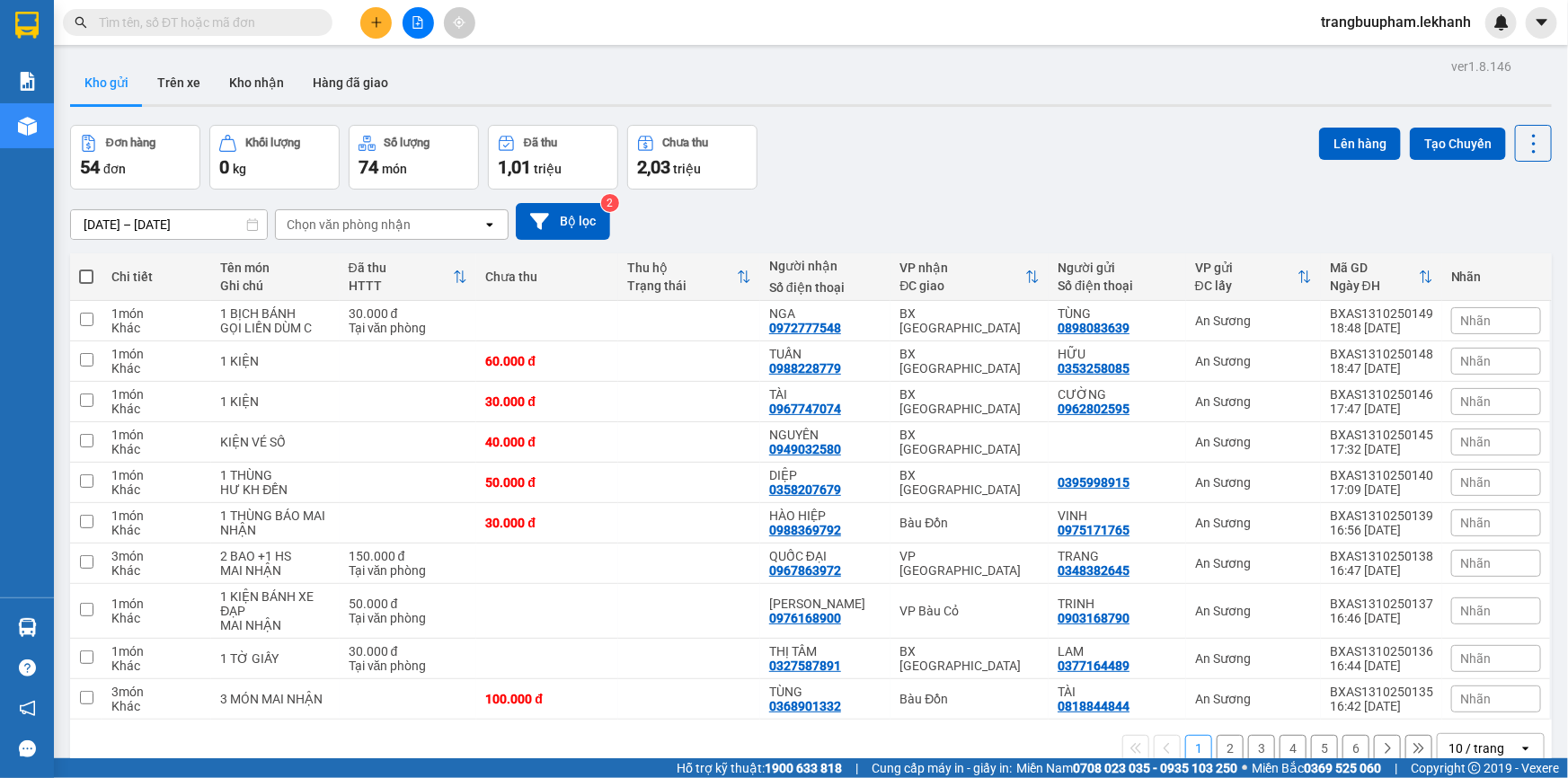
click at [1227, 735] on button "2" at bounding box center [1229, 748] width 26 height 26
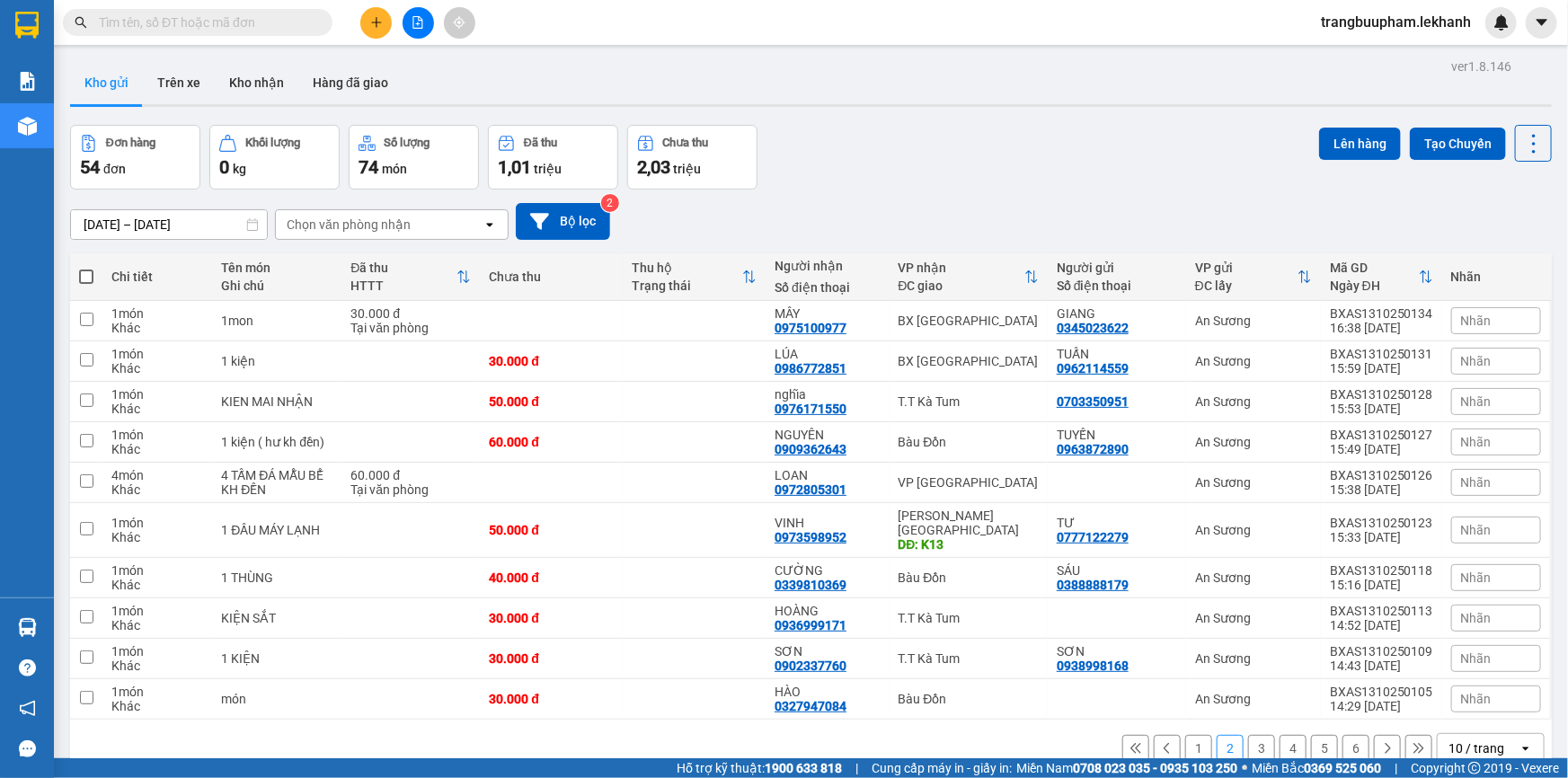
click at [1249, 735] on button "3" at bounding box center [1260, 748] width 26 height 26
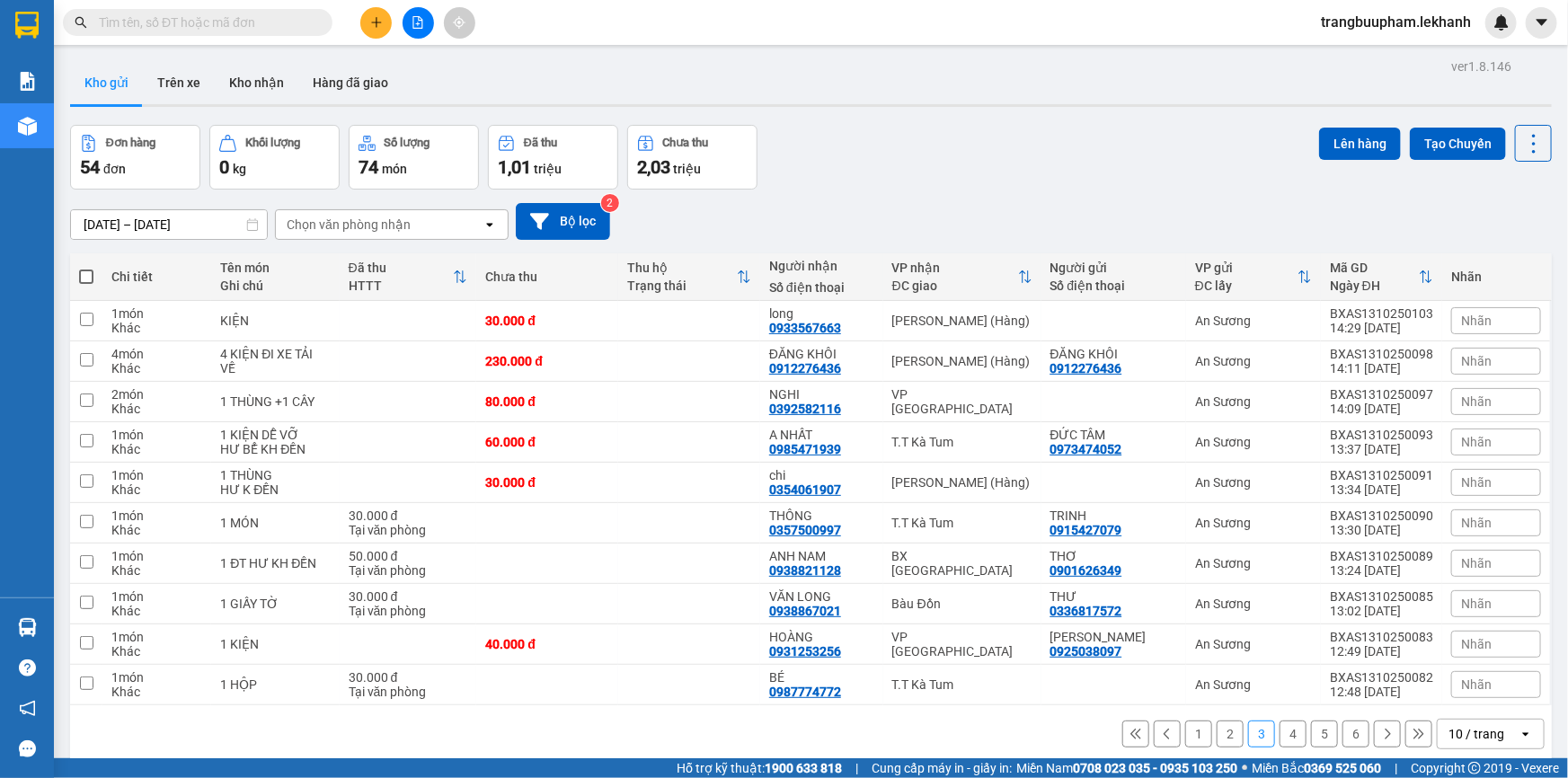
click at [1311, 721] on button "5" at bounding box center [1324, 734] width 26 height 26
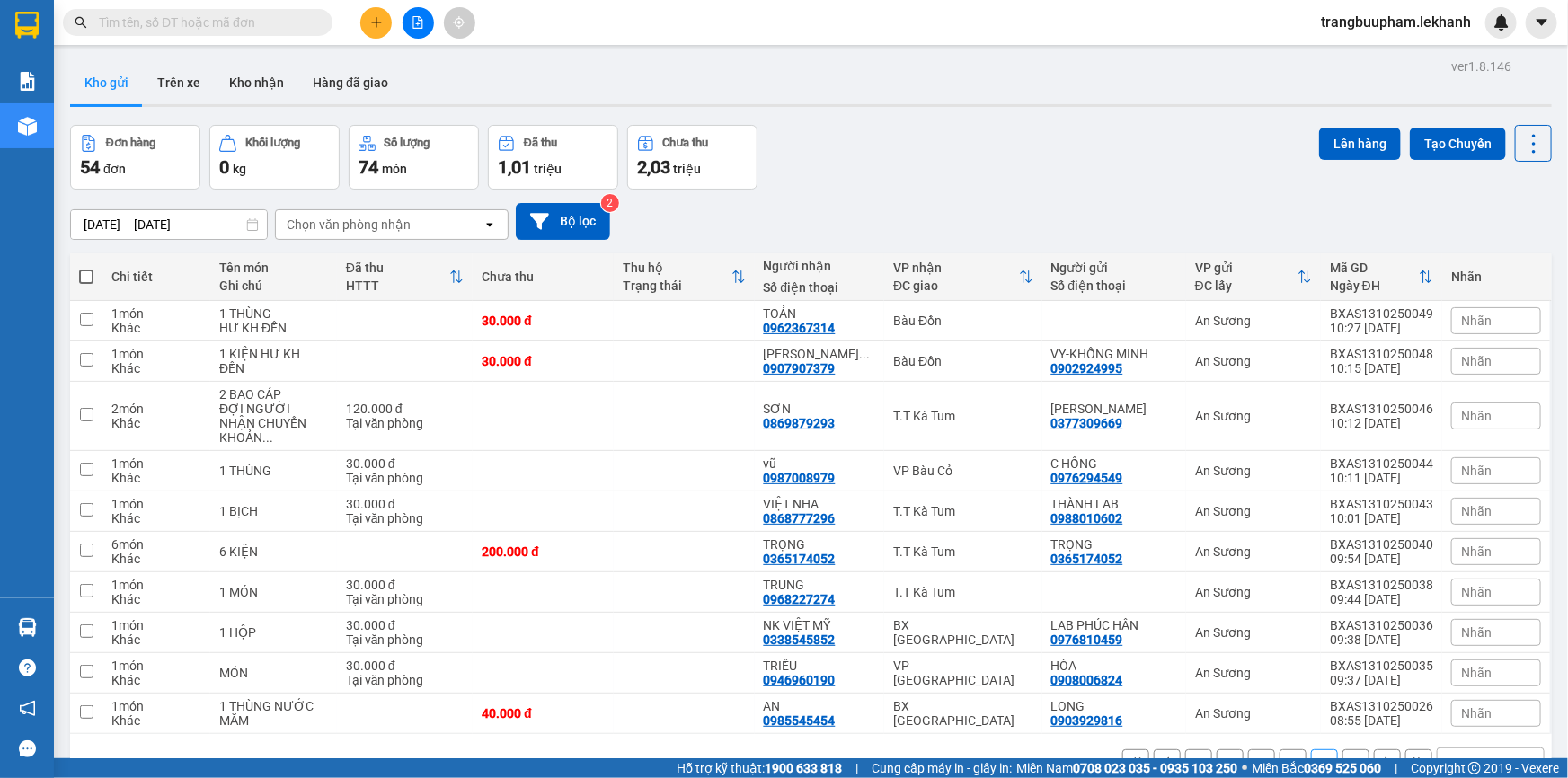
click at [1347, 750] on button "6" at bounding box center [1355, 762] width 26 height 26
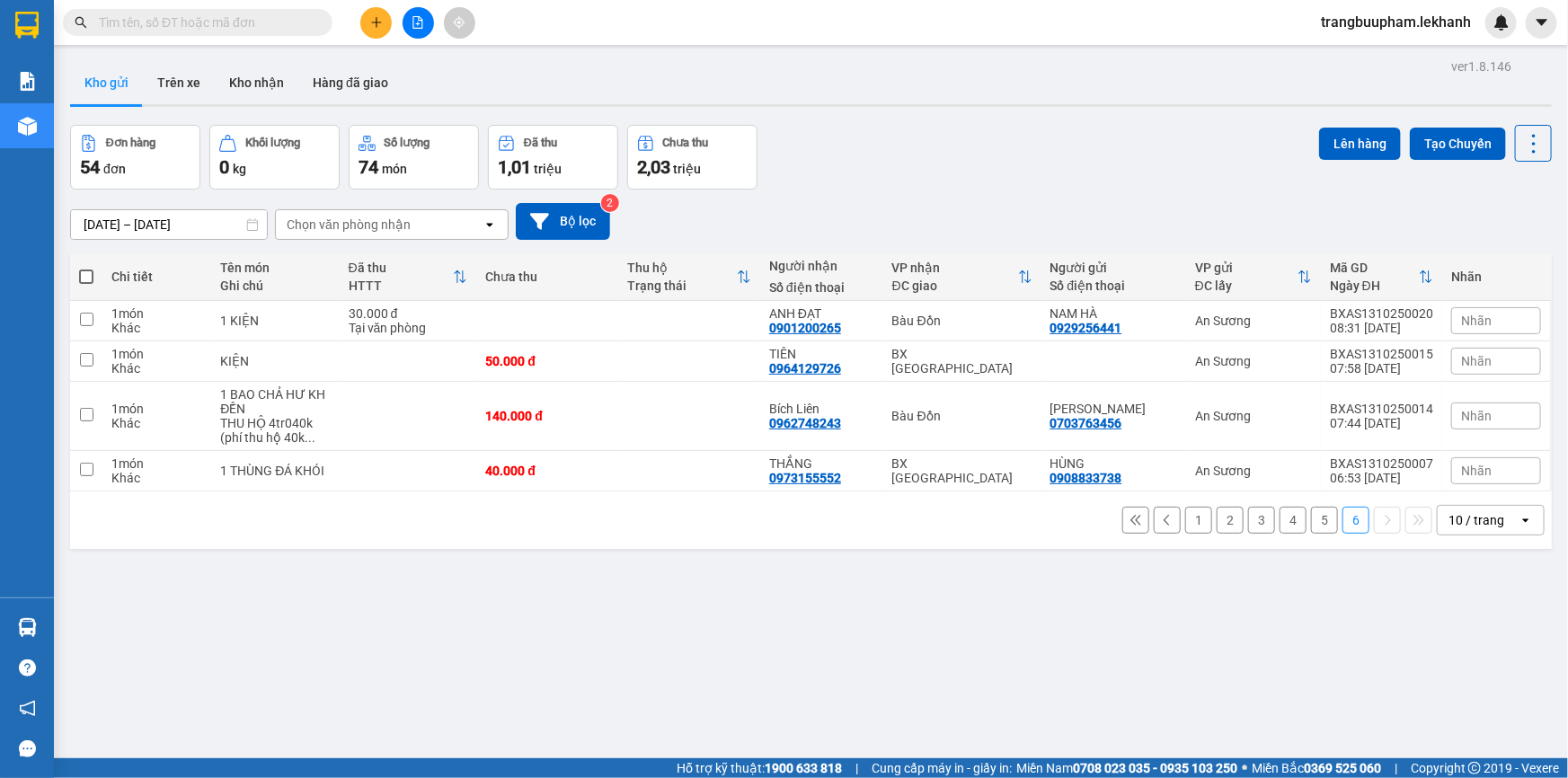
click at [180, 231] on div "ver 1.8.146 Kho gửi Trên xe Kho nhận Hàng đã giao Đơn hàng 54 đơn Khối lượng 0 …" at bounding box center [810, 442] width 1495 height 778
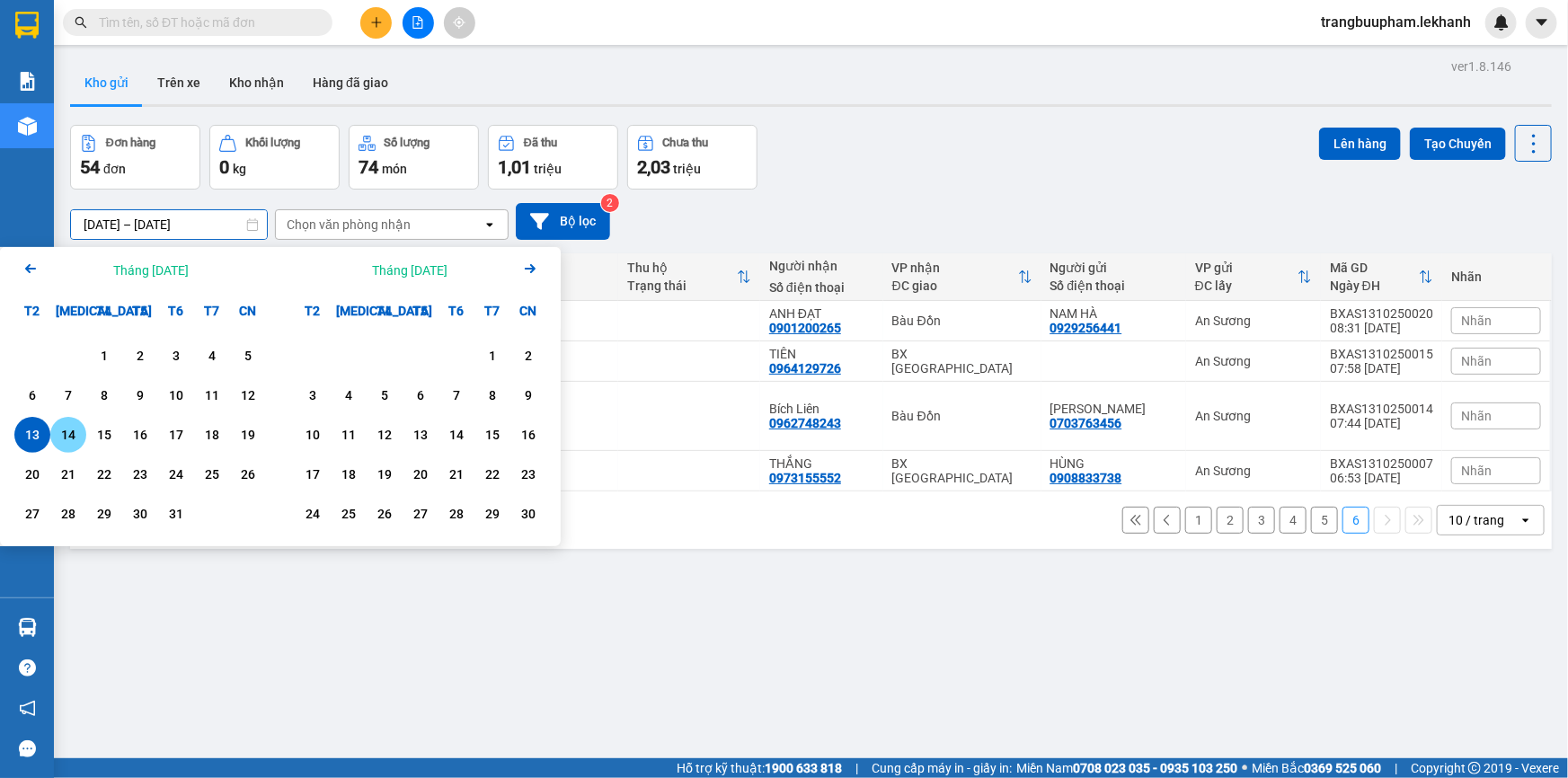
click at [62, 426] on div "14" at bounding box center [69, 435] width 25 height 22
type input "[DATE] – [DATE]"
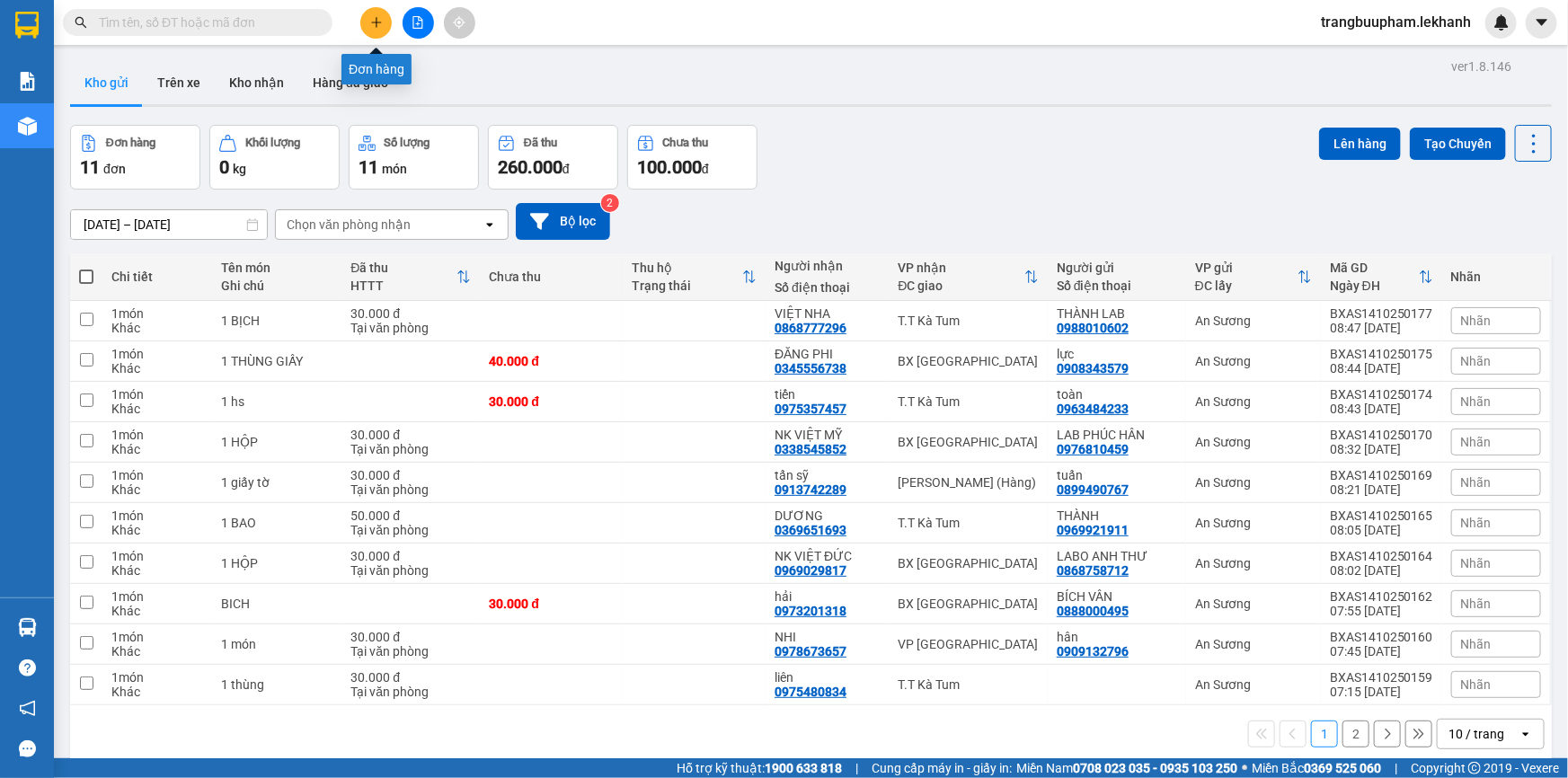
click at [376, 27] on icon "plus" at bounding box center [376, 22] width 13 height 13
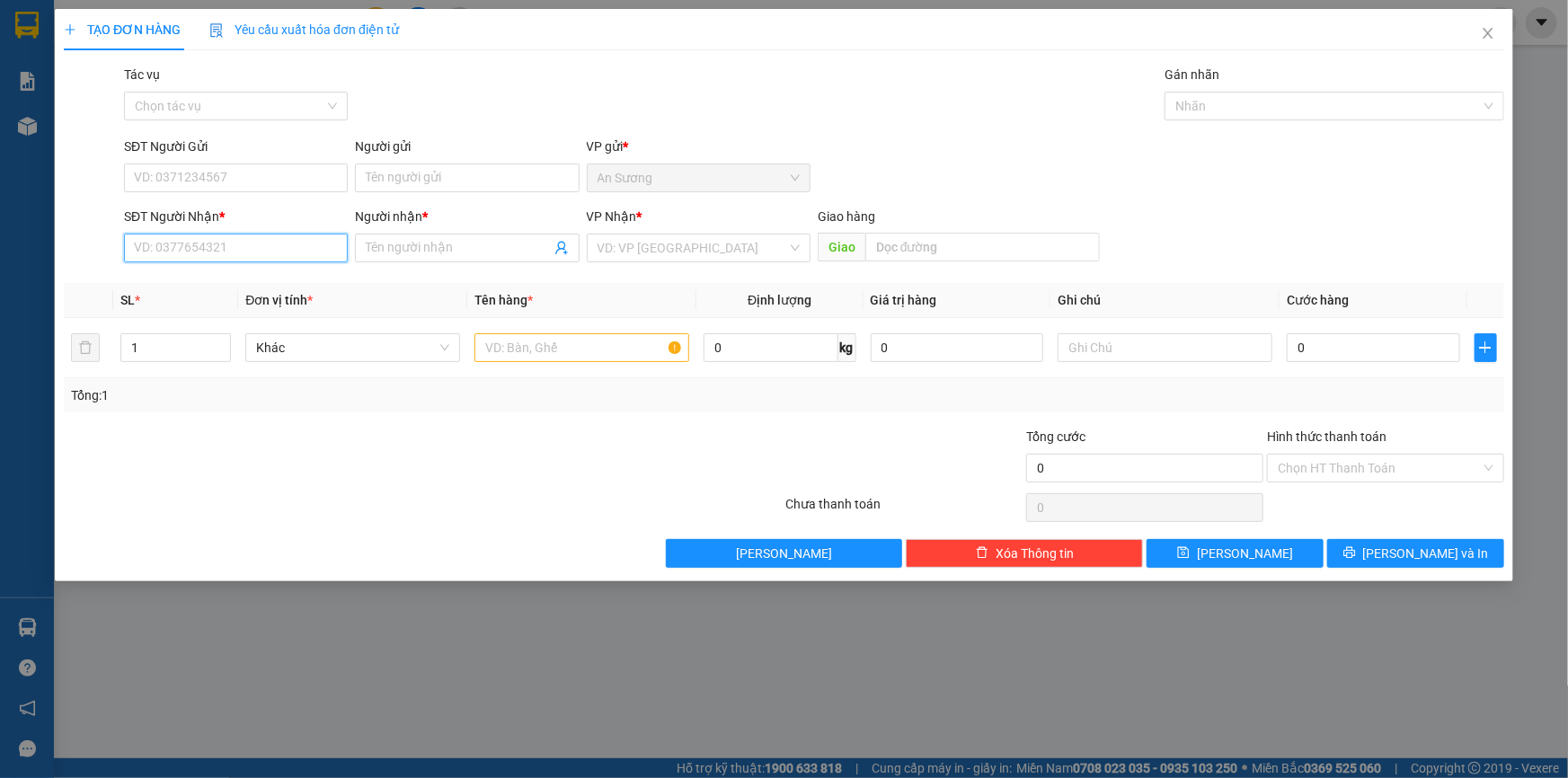
click at [182, 244] on input "SĐT Người Nhận *" at bounding box center [235, 247] width 224 height 28
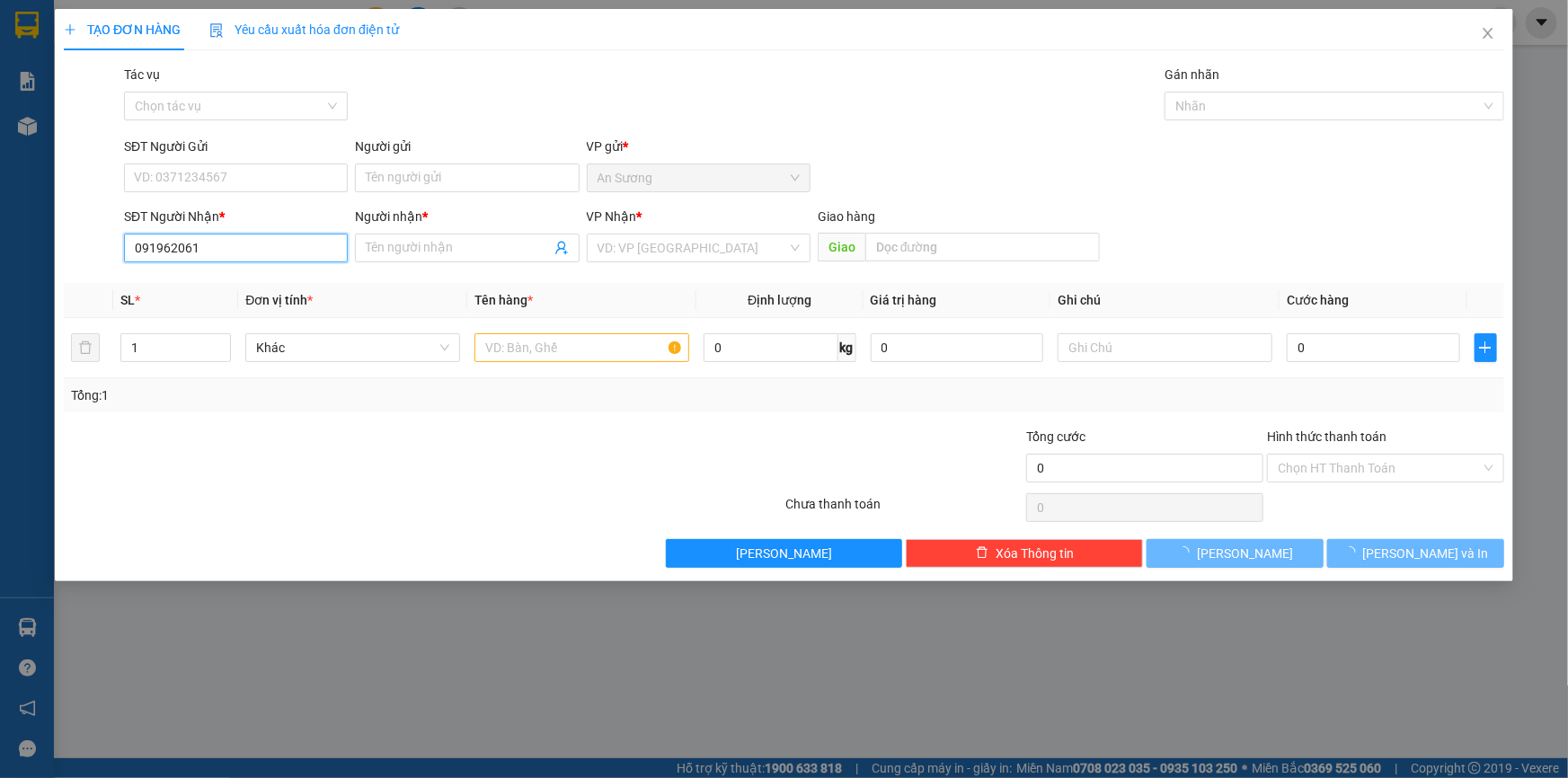
type input "0919620617"
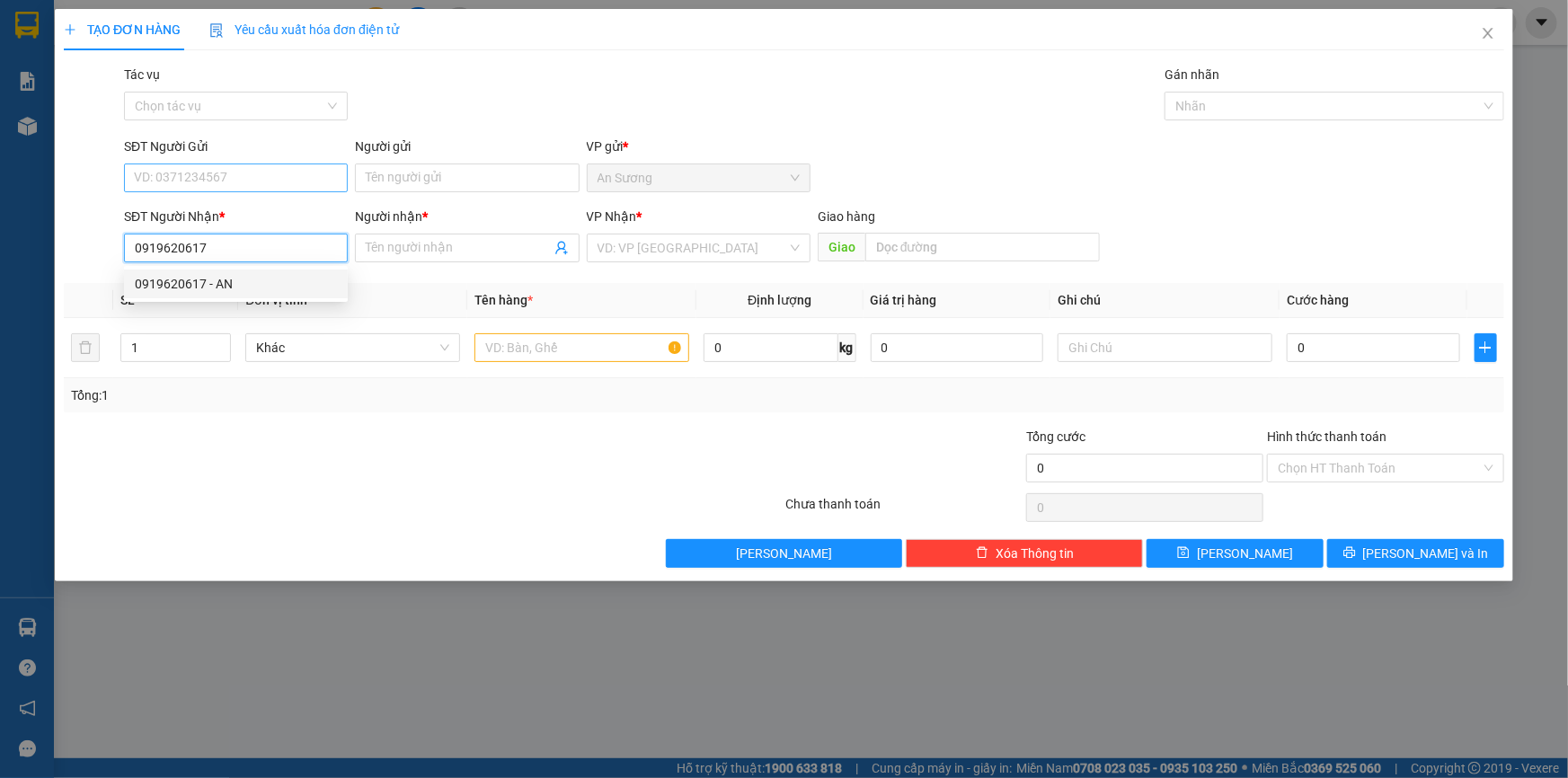
drag, startPoint x: 278, startPoint y: 284, endPoint x: 242, endPoint y: 177, distance: 112.9
click at [278, 285] on div "0919620617 - AN" at bounding box center [235, 284] width 202 height 20
type input "AN"
type input "60.000"
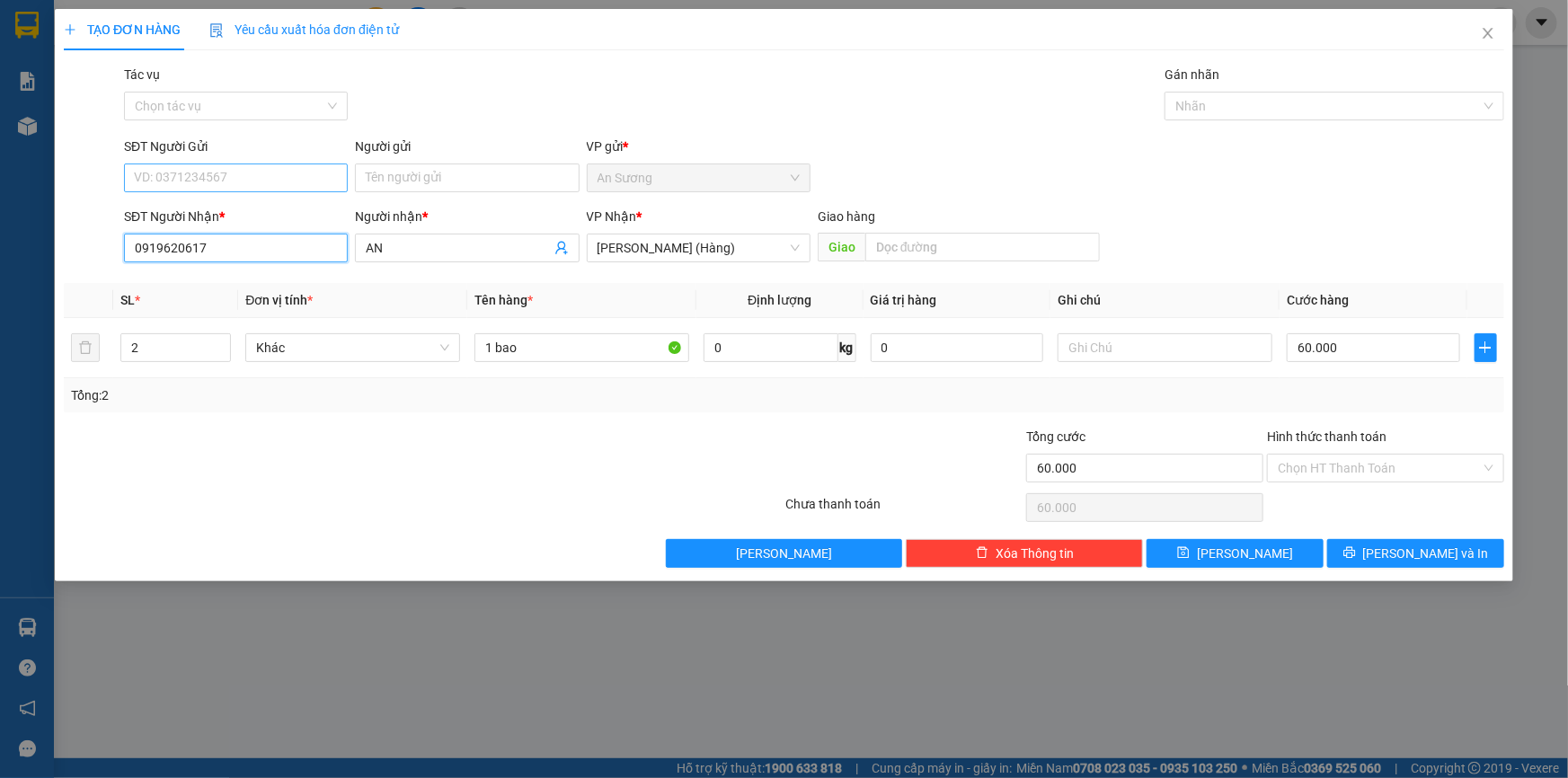
type input "0919620617"
click at [247, 179] on input "SĐT Người Gửi" at bounding box center [235, 178] width 224 height 28
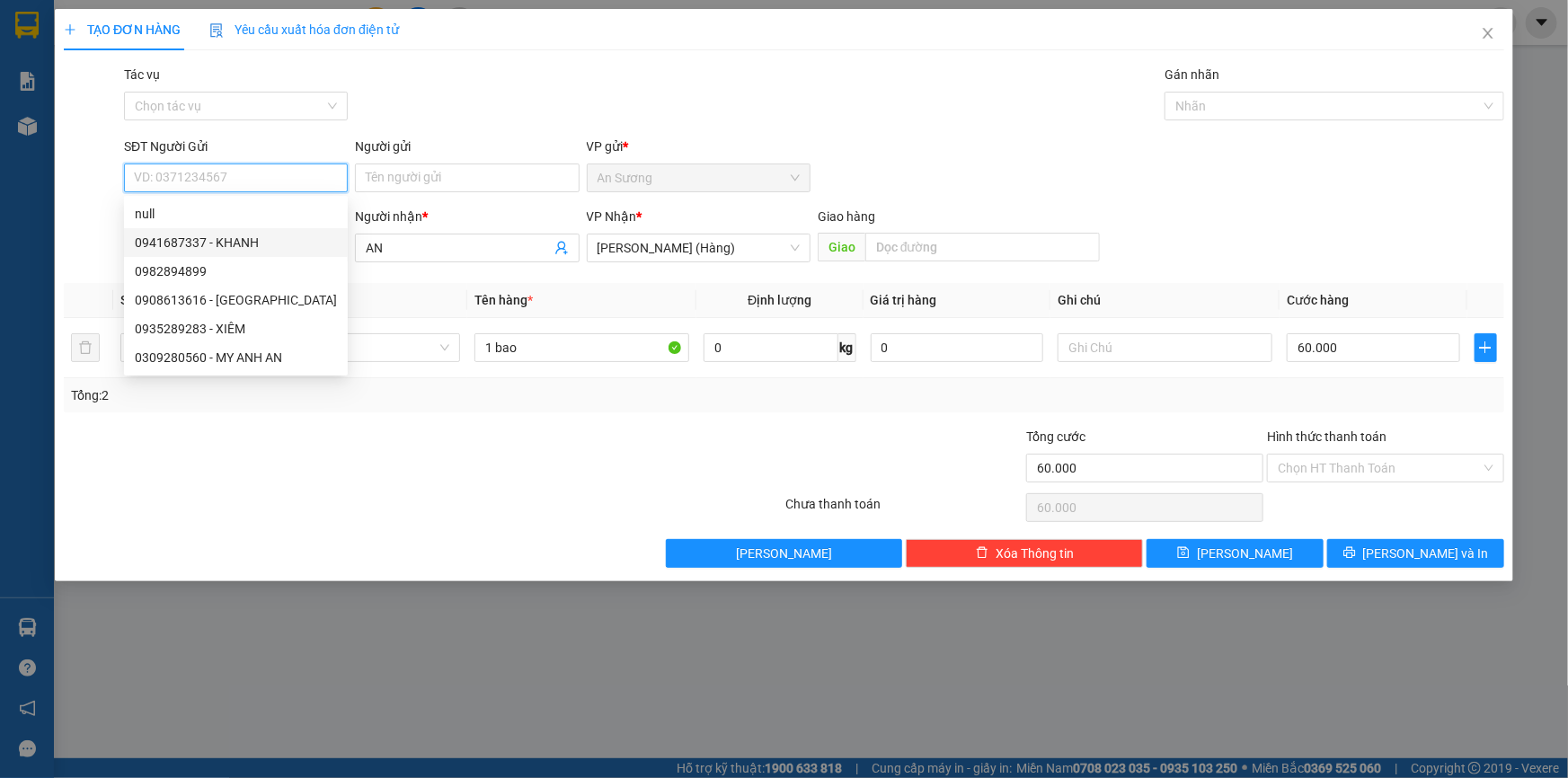
click at [257, 244] on div "0941687337 - KHANH" at bounding box center [235, 242] width 202 height 20
type input "0941687337"
type input "KHANH"
type input "90.000"
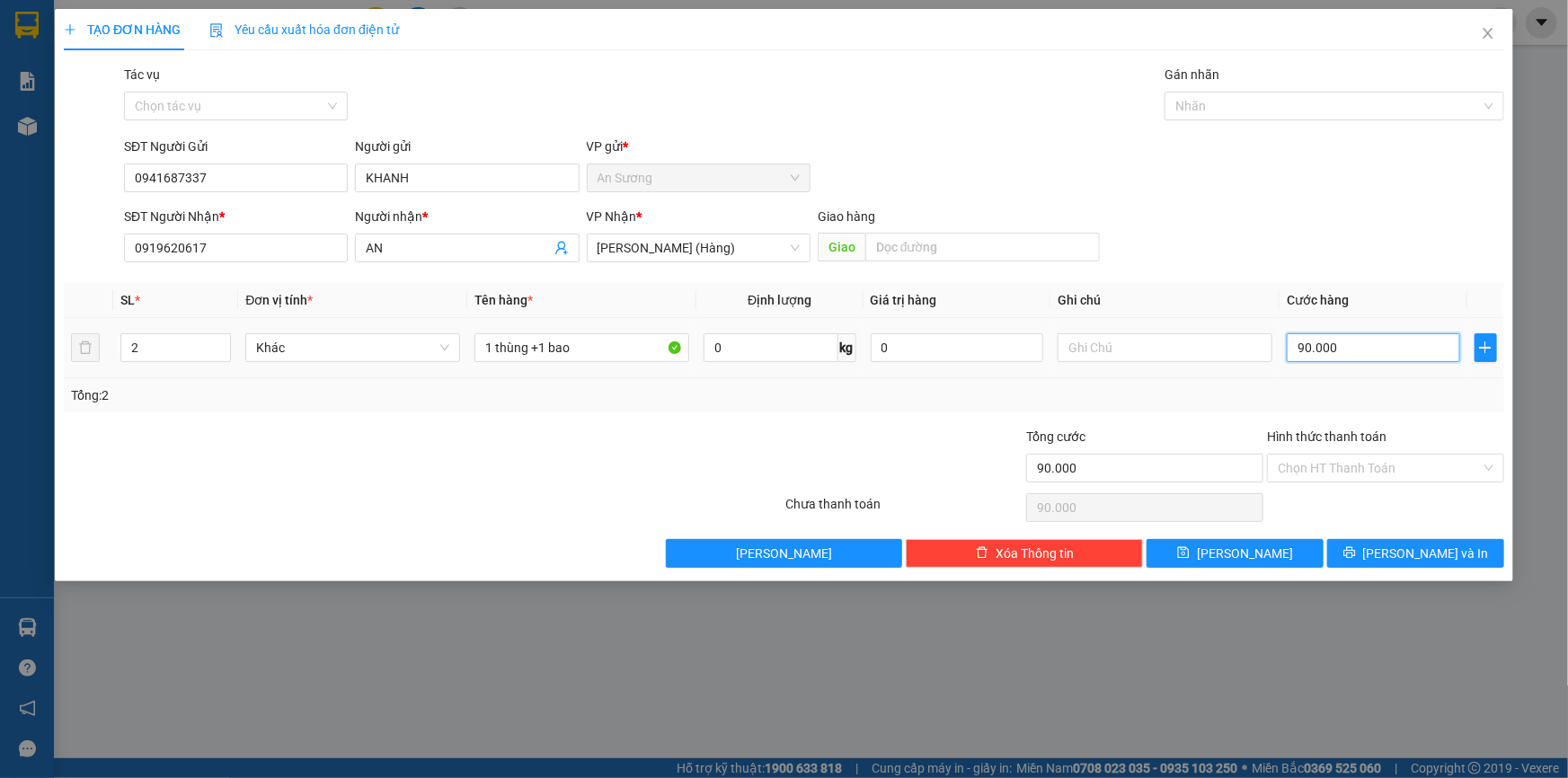
click at [1367, 352] on input "90.000" at bounding box center [1373, 347] width 174 height 28
type input "0"
type input "7"
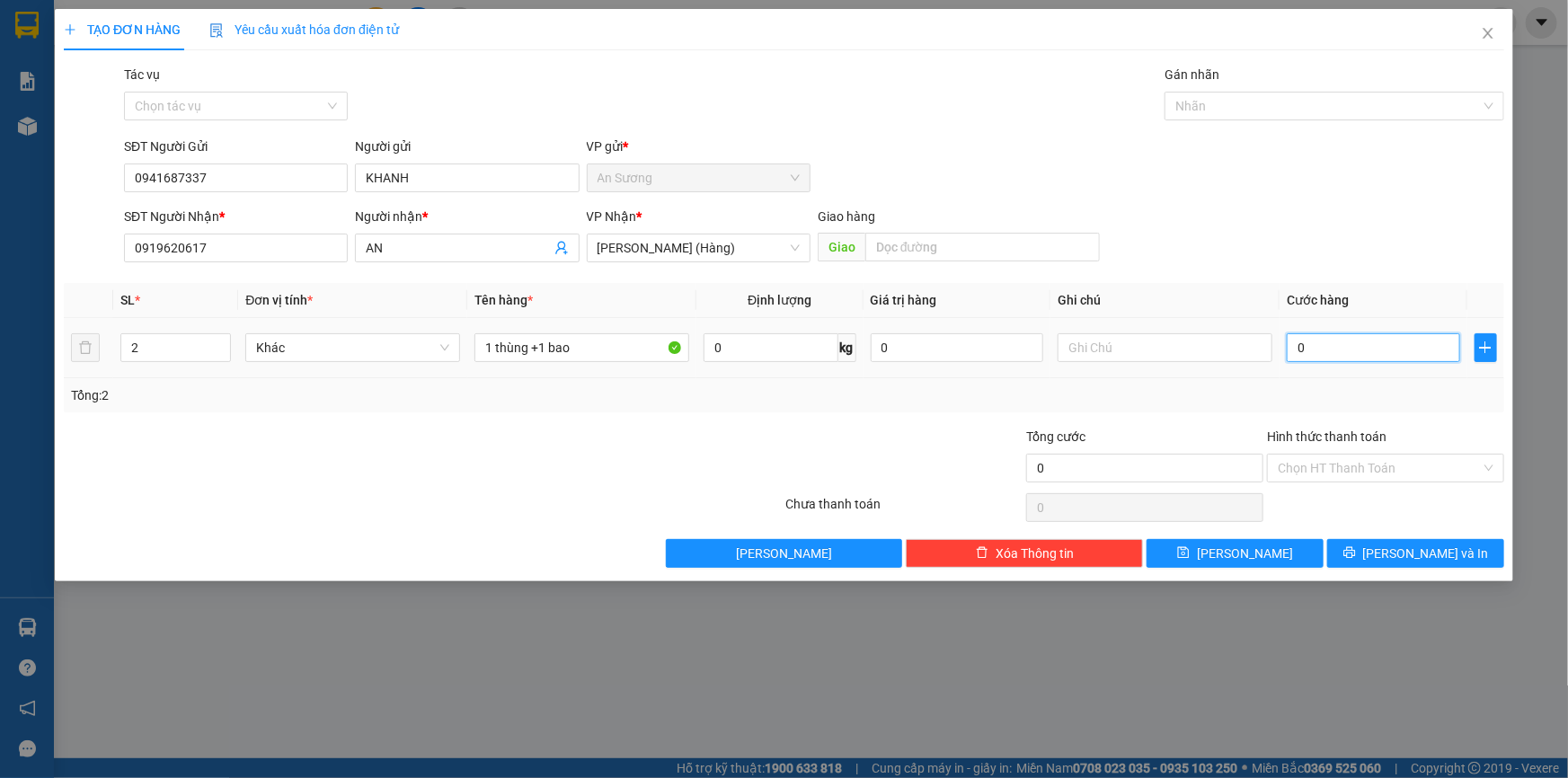
type input "7"
type input "07"
type input "70"
type input "070"
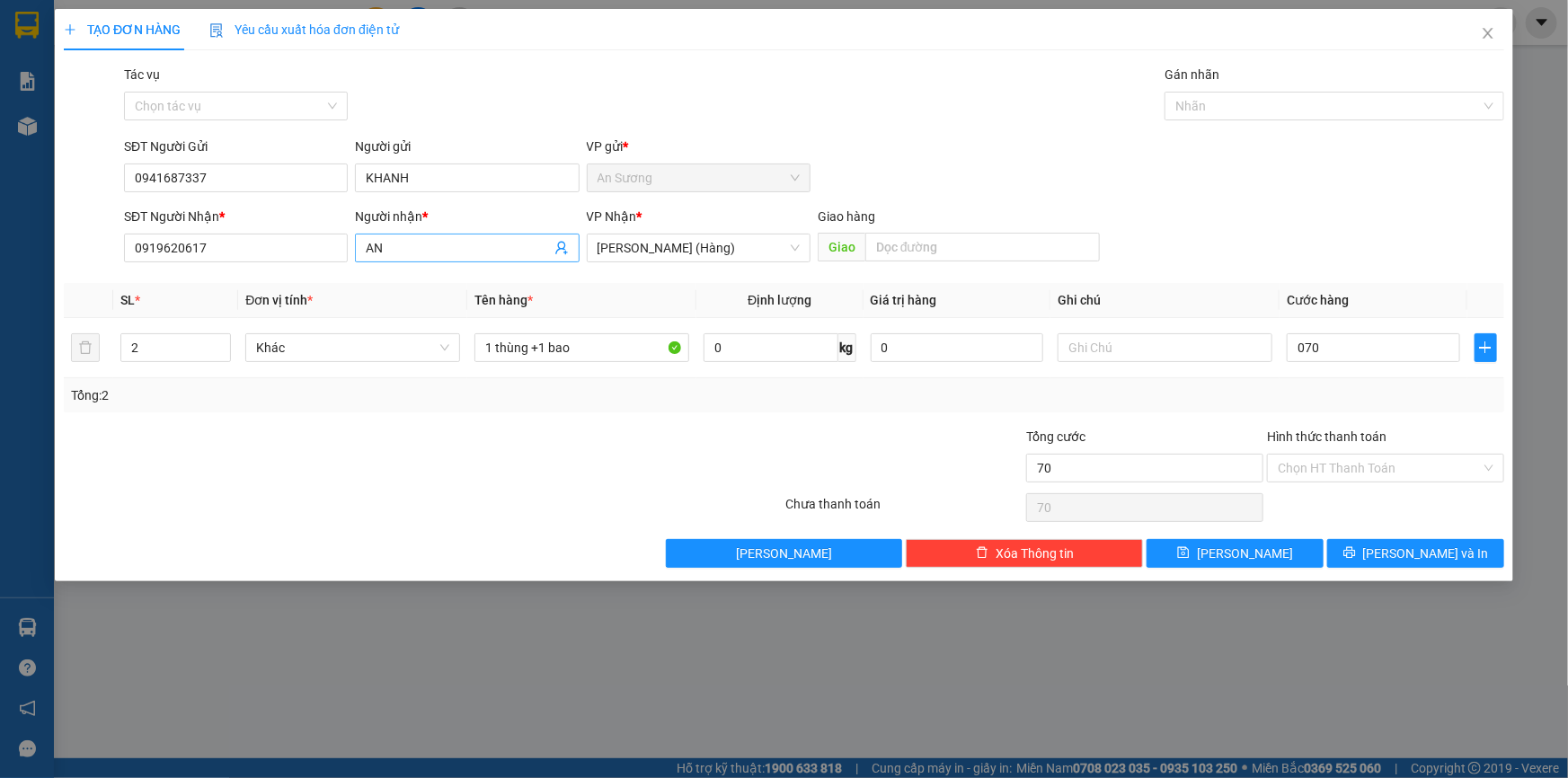
click at [452, 246] on input "AN" at bounding box center [458, 248] width 184 height 20
type input "70.000"
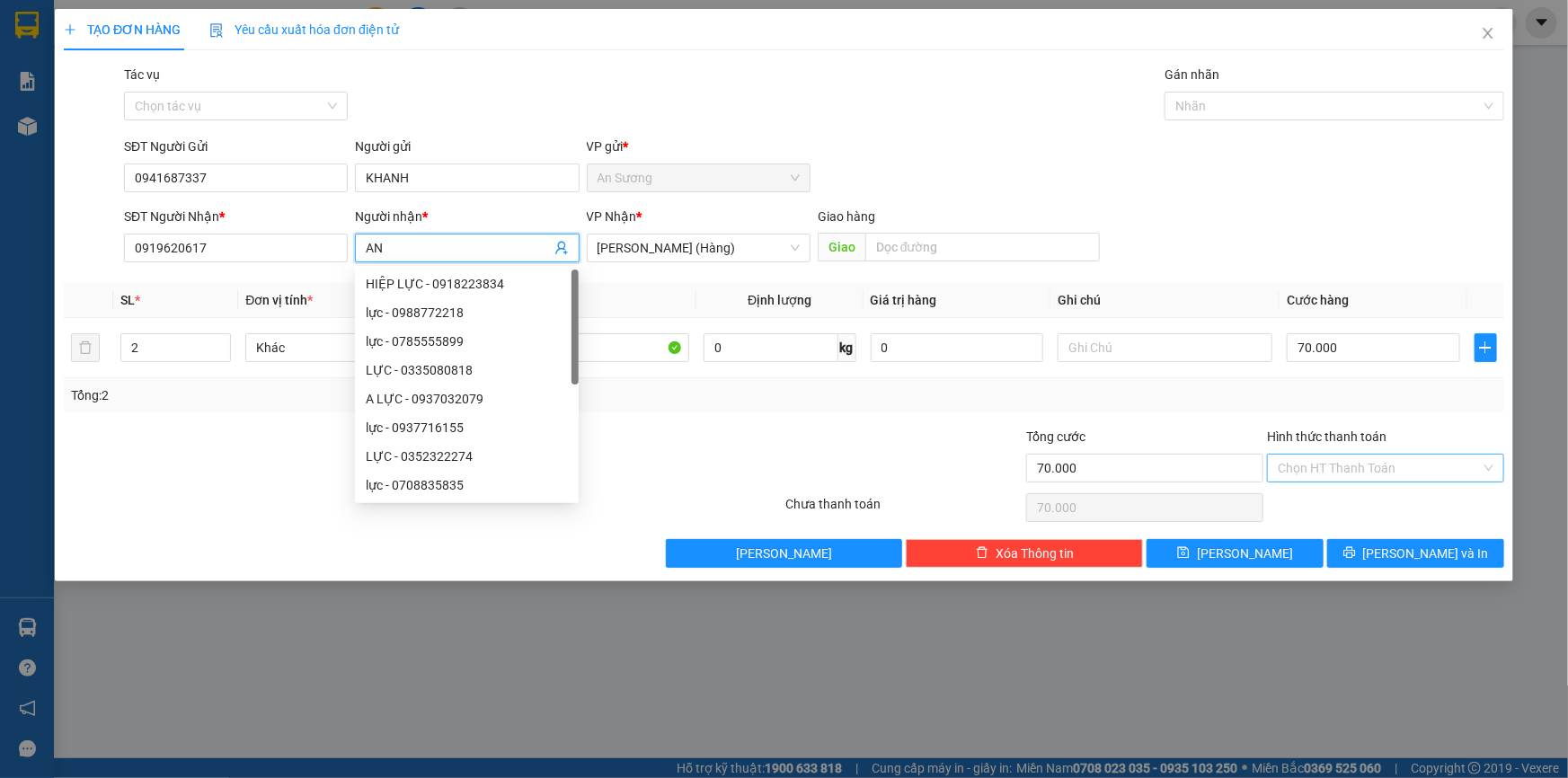
click at [1348, 477] on input "Hình thức thanh toán" at bounding box center [1379, 468] width 203 height 26
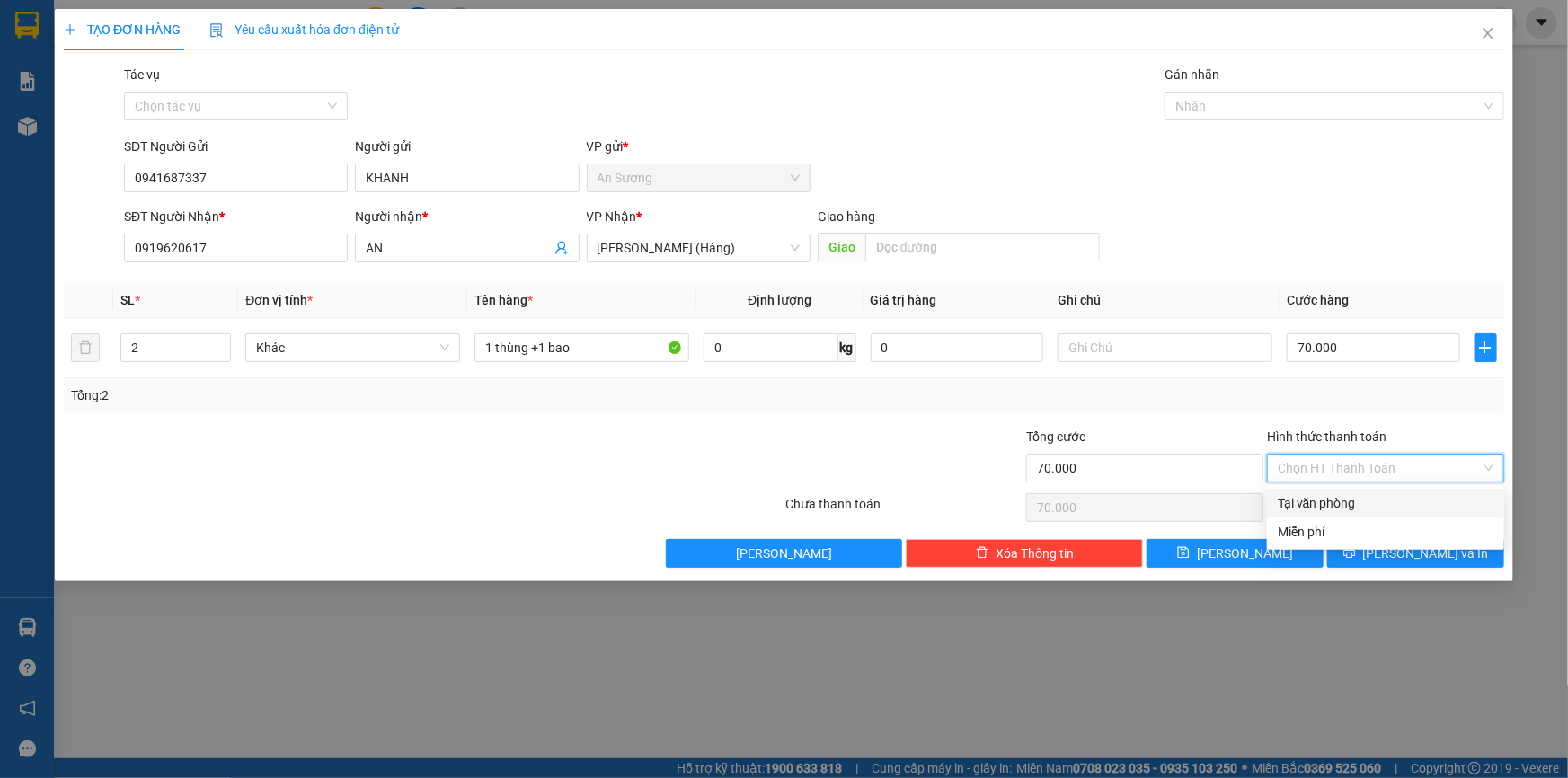
click at [1345, 503] on div "Tại văn phòng" at bounding box center [1386, 503] width 216 height 20
click at [1407, 557] on span "[PERSON_NAME] và In" at bounding box center [1426, 553] width 126 height 20
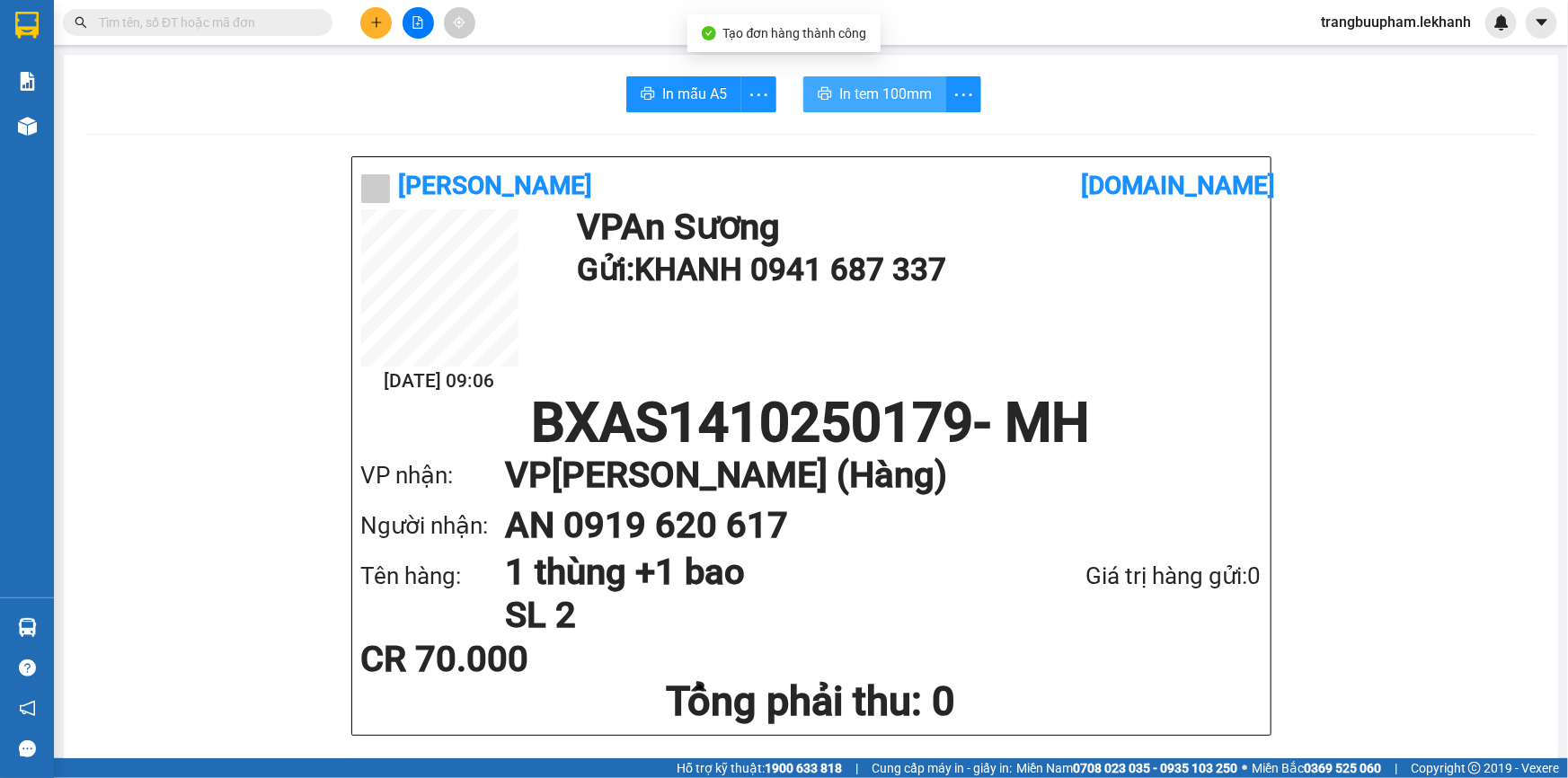
click at [835, 107] on button "In tem 100mm" at bounding box center [875, 94] width 143 height 36
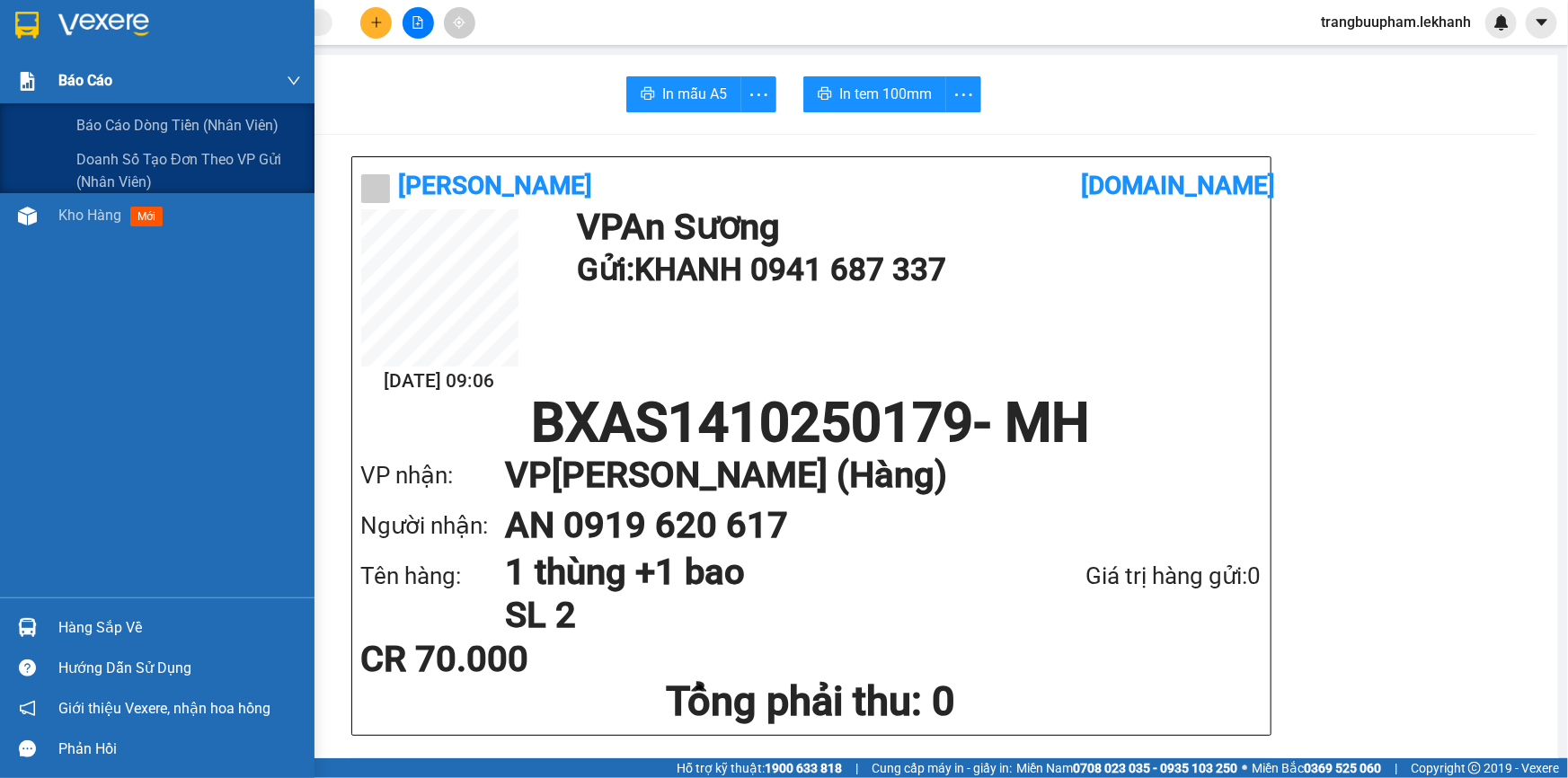
click at [101, 98] on div "Báo cáo" at bounding box center [179, 81] width 242 height 45
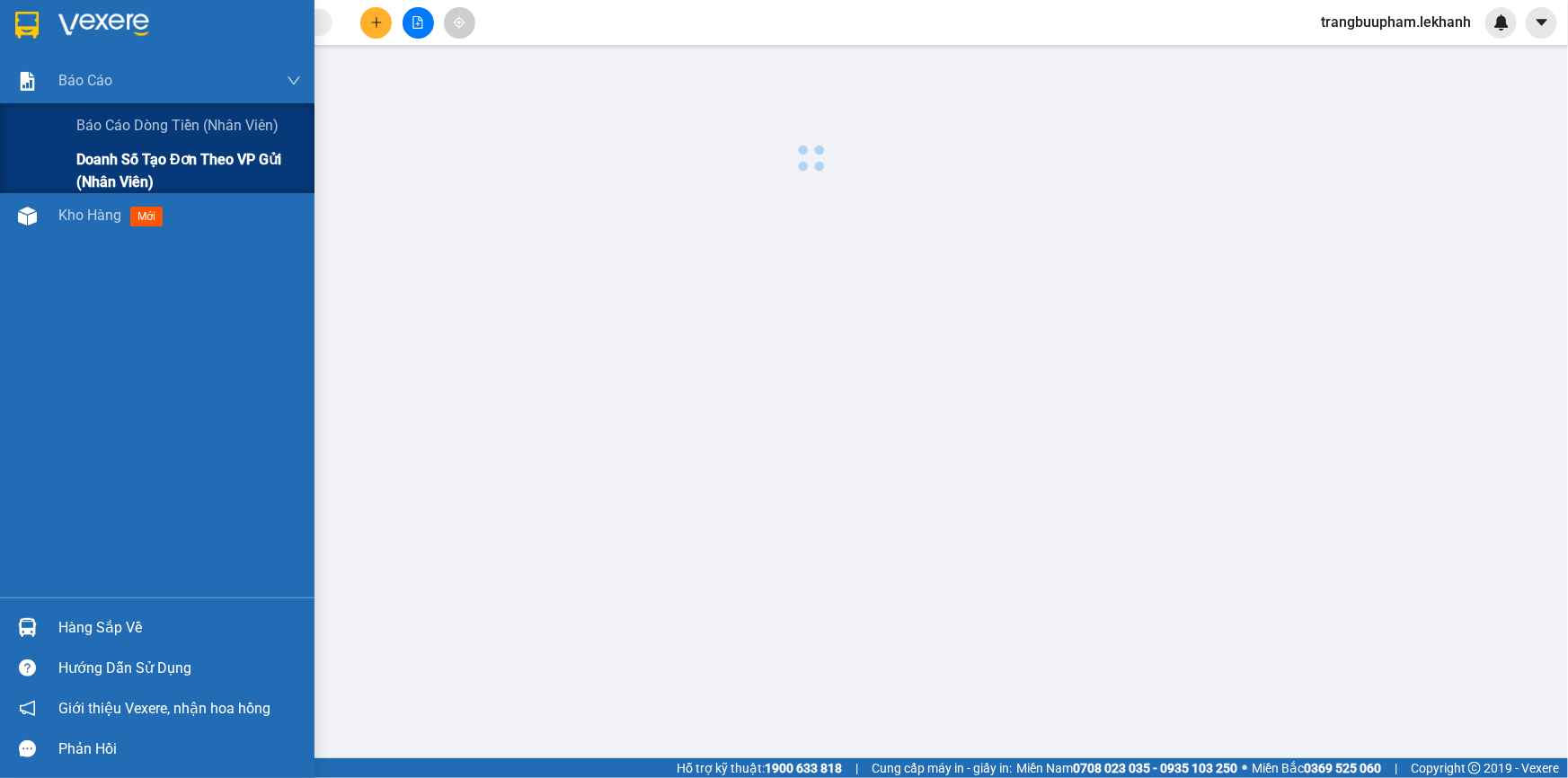
click at [92, 108] on div "Báo cáo Báo cáo dòng tiền (nhân viên) Doanh số tạo đơn theo VP gửi (nhân viên)" at bounding box center [157, 126] width 315 height 134
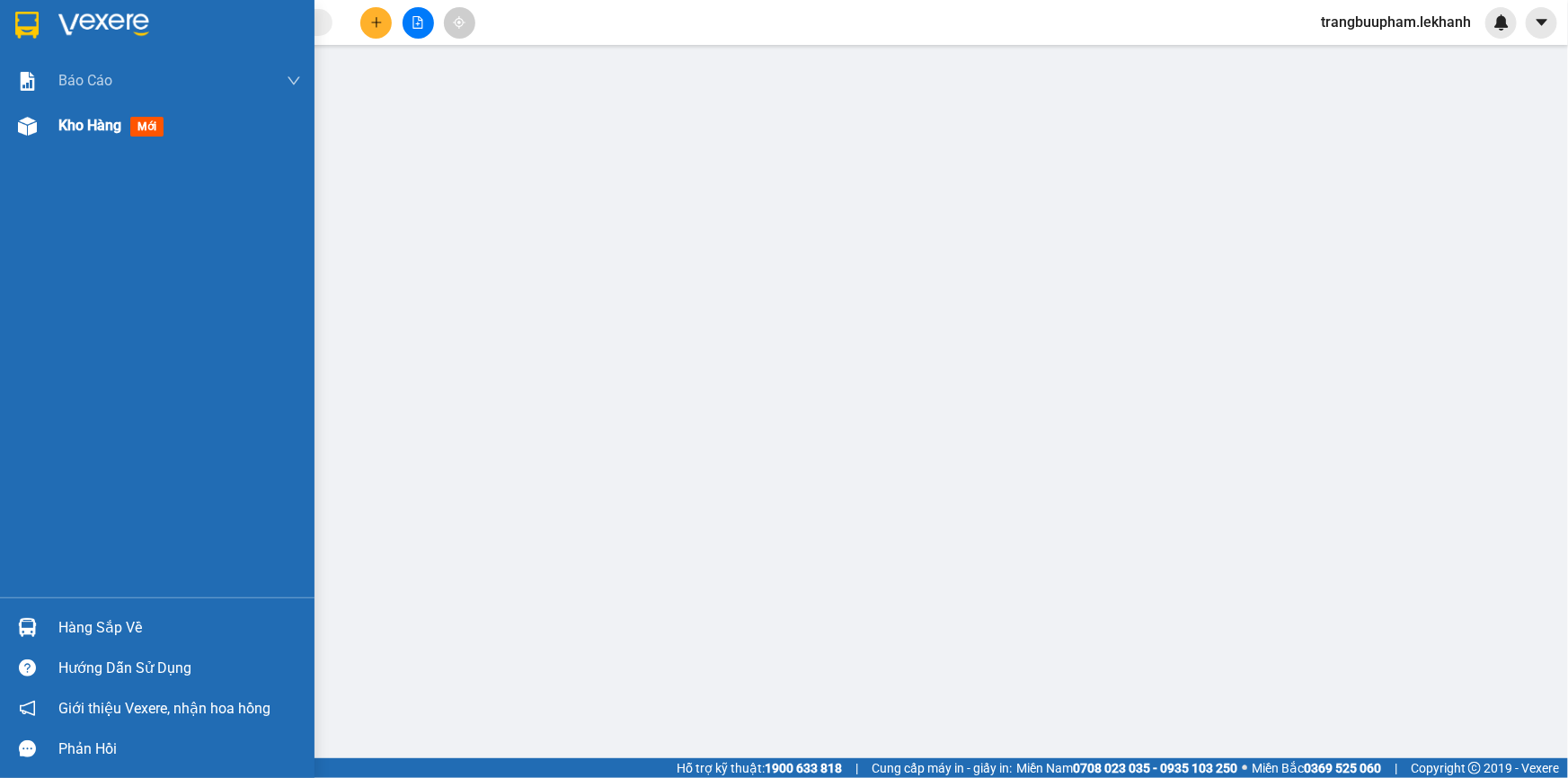
click at [100, 134] on div "Kho hàng mới" at bounding box center [115, 125] width 113 height 23
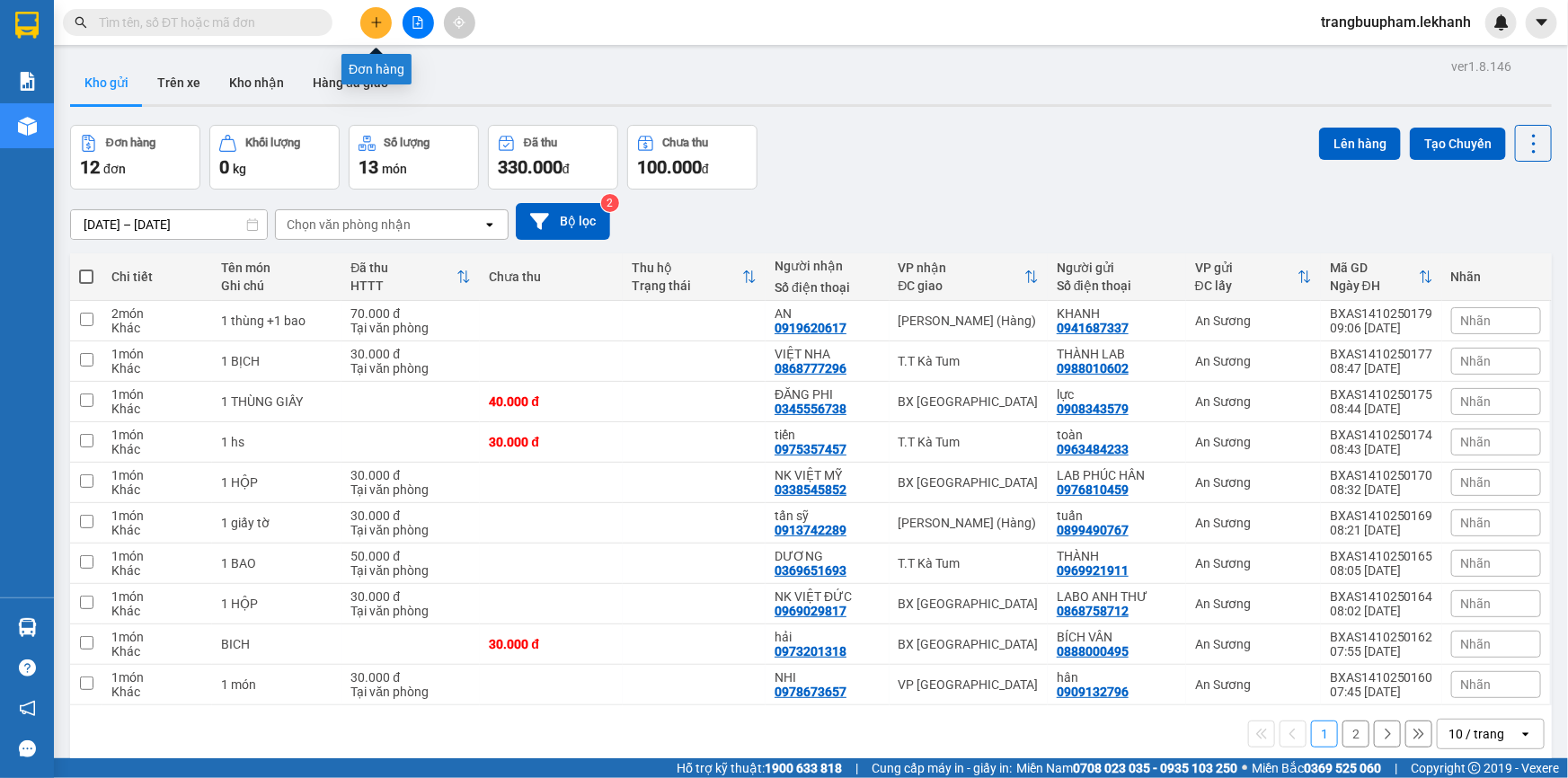
click at [379, 18] on icon "plus" at bounding box center [376, 22] width 13 height 13
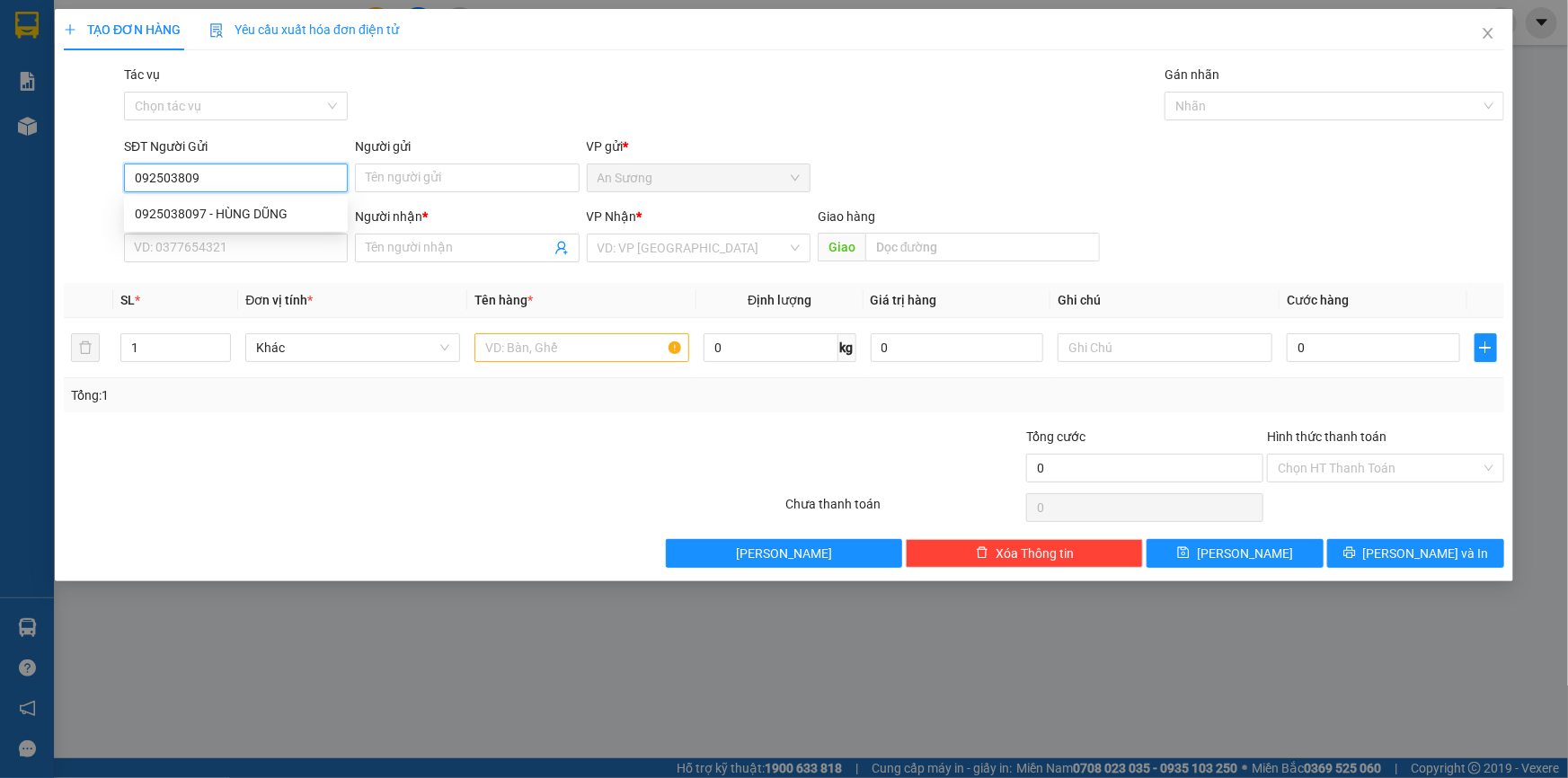
type input "0925038097"
click at [230, 221] on div "0925038097 - HÙNG DŨNG" at bounding box center [235, 214] width 202 height 20
type input "HÙNG DŨNG"
type input "0931253256"
type input "HOÀNG"
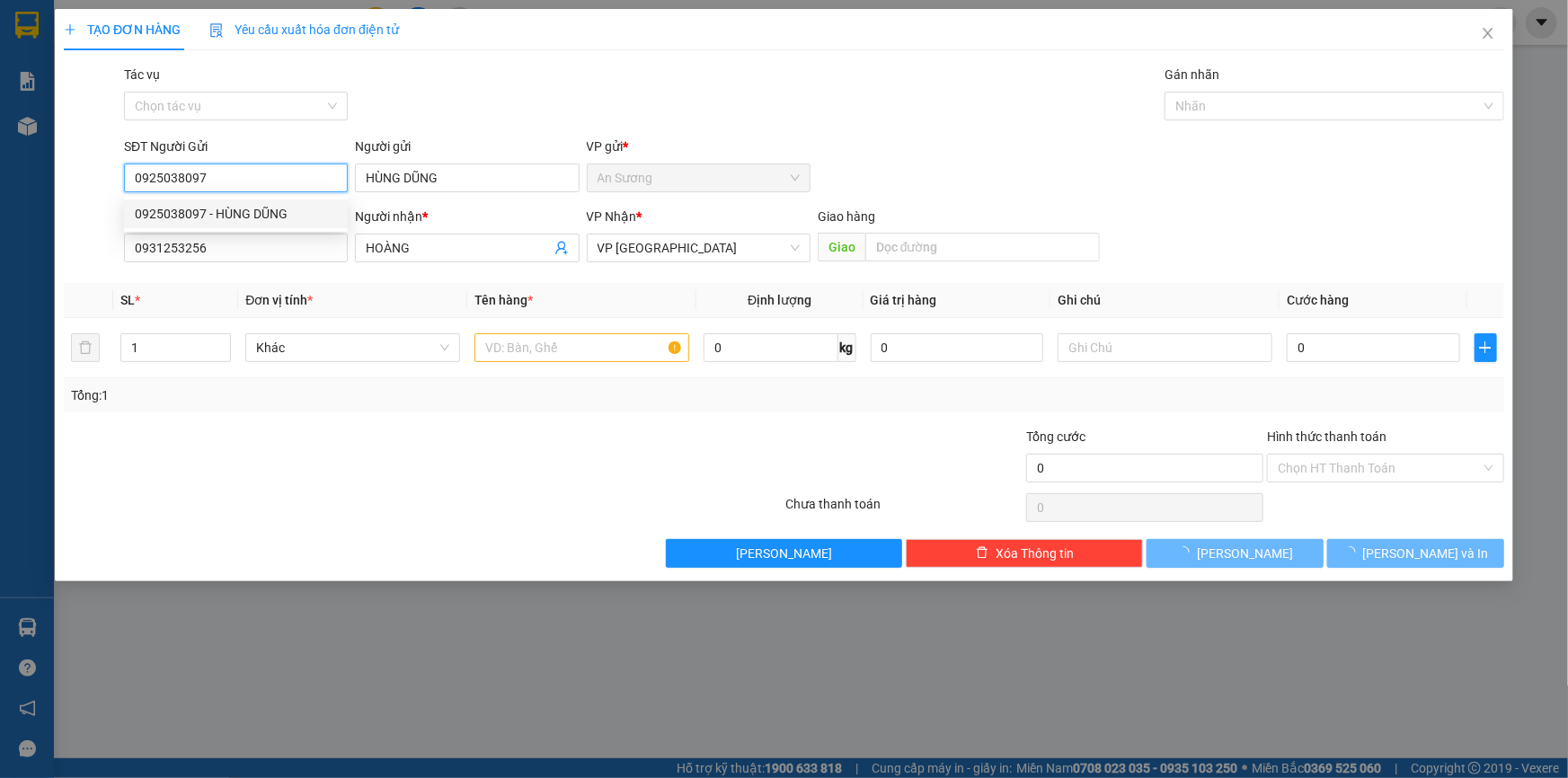
type input "40.000"
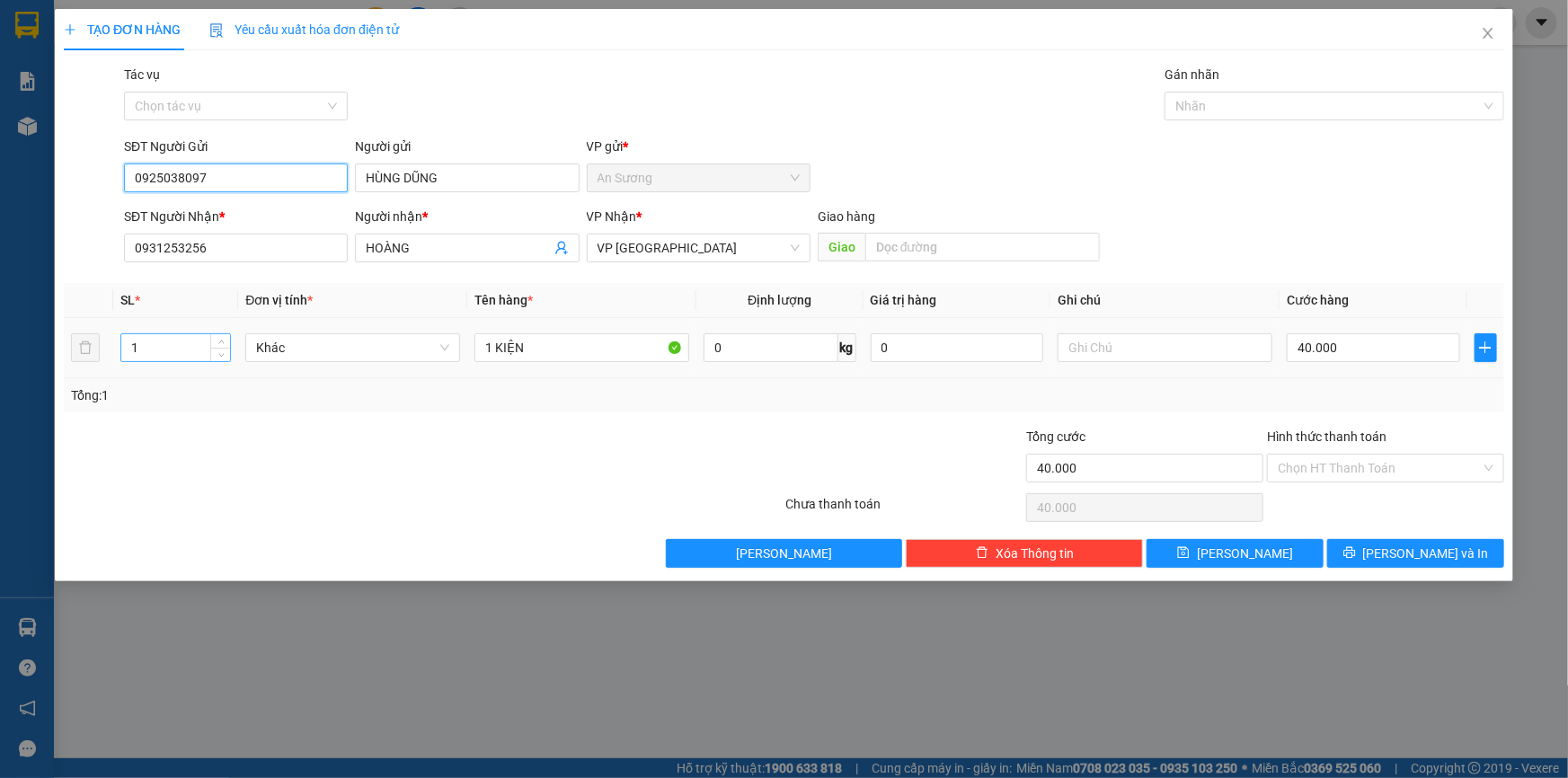
type input "0925038097"
drag, startPoint x: 166, startPoint y: 346, endPoint x: 117, endPoint y: 361, distance: 51.2
click at [117, 361] on td "1" at bounding box center [175, 347] width 125 height 60
type input "12"
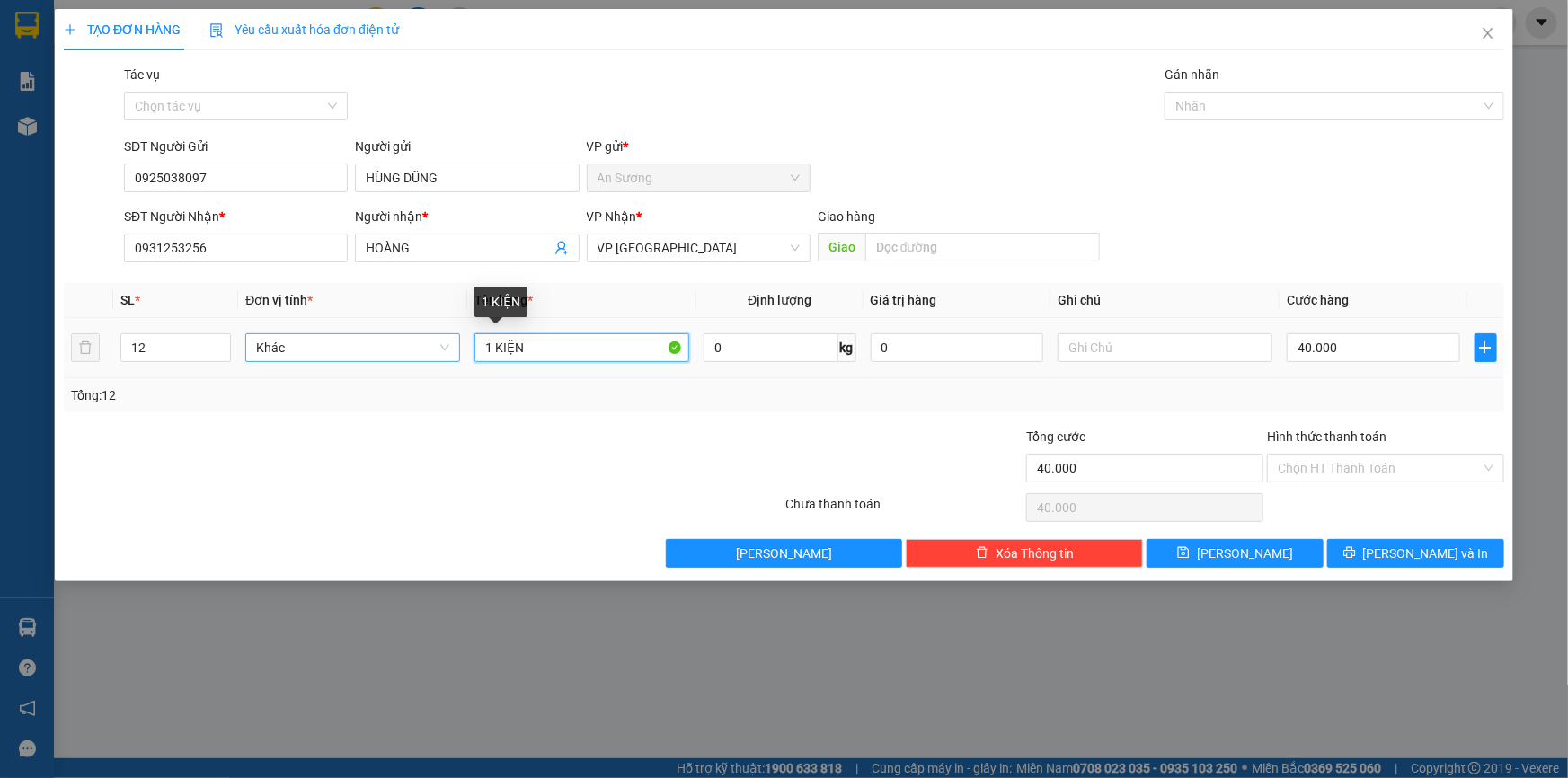
drag, startPoint x: 514, startPoint y: 353, endPoint x: 385, endPoint y: 353, distance: 129.0
click at [385, 353] on tr "12 Khác 1 KIỆN 0 kg 0 40.000" at bounding box center [784, 347] width 1440 height 60
type input "12 cuộn dây"
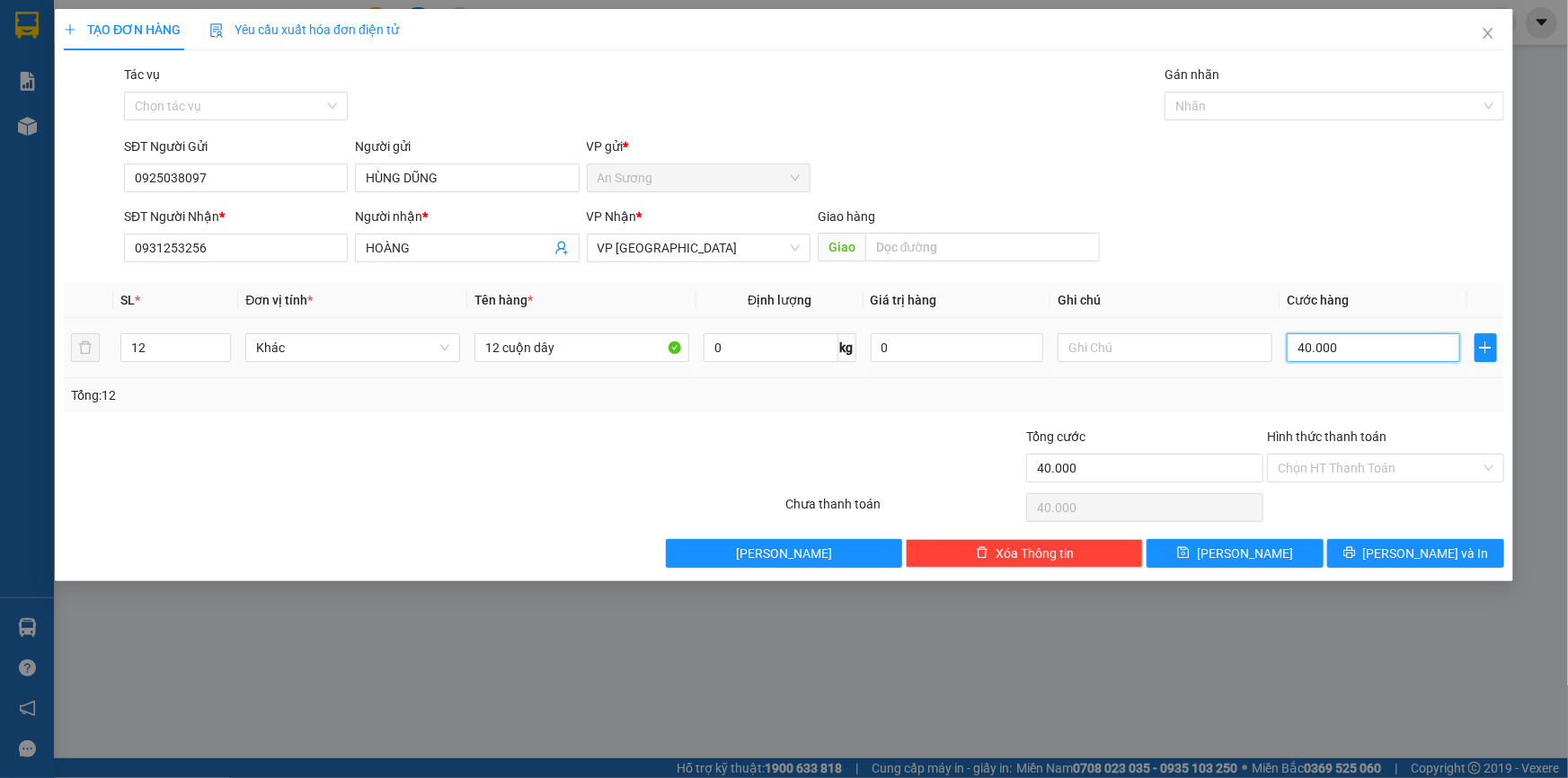
click at [1379, 350] on input "40.000" at bounding box center [1373, 347] width 174 height 28
type input "1"
type input "0"
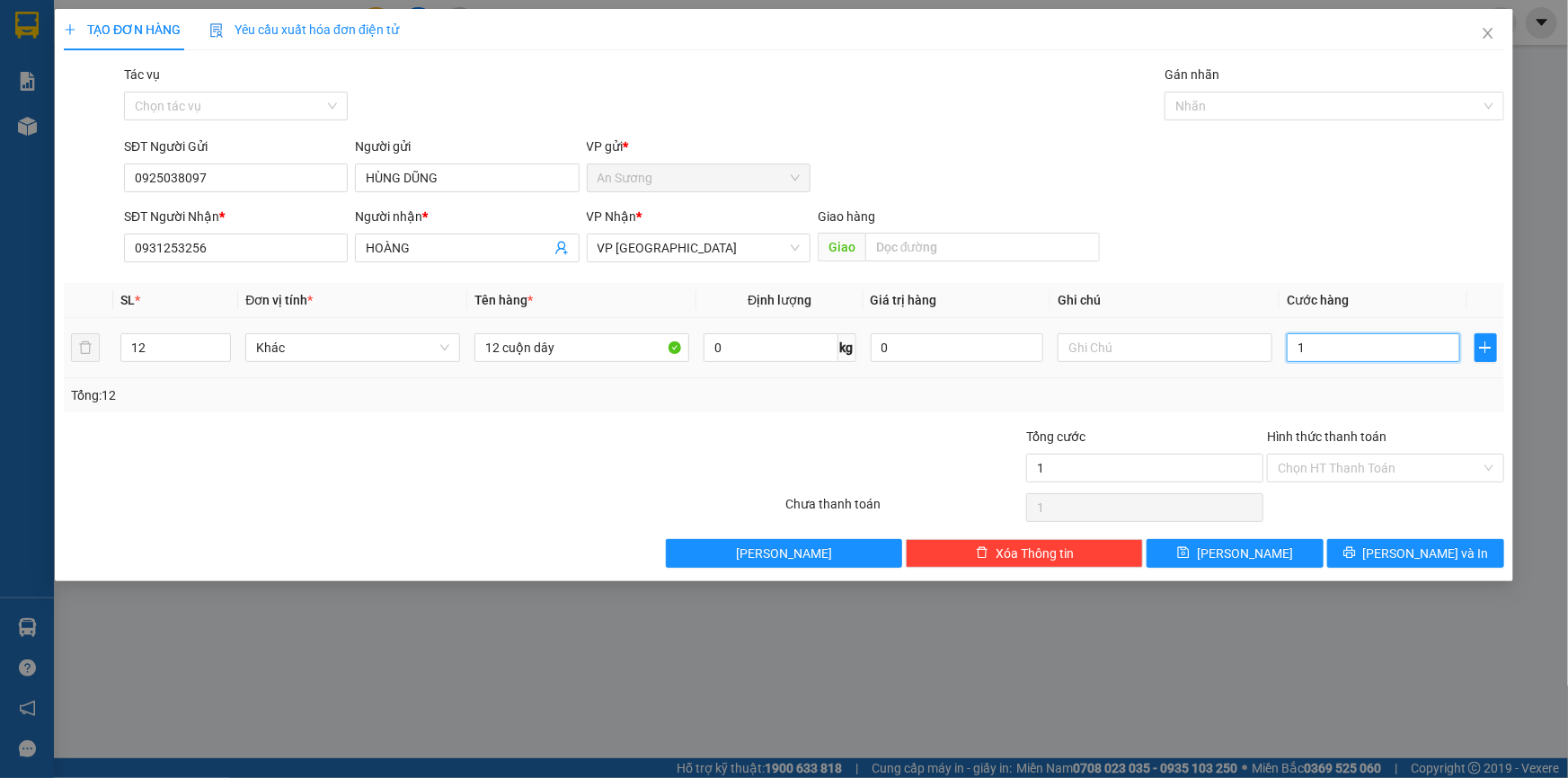
type input "0"
type input "3"
type input "03"
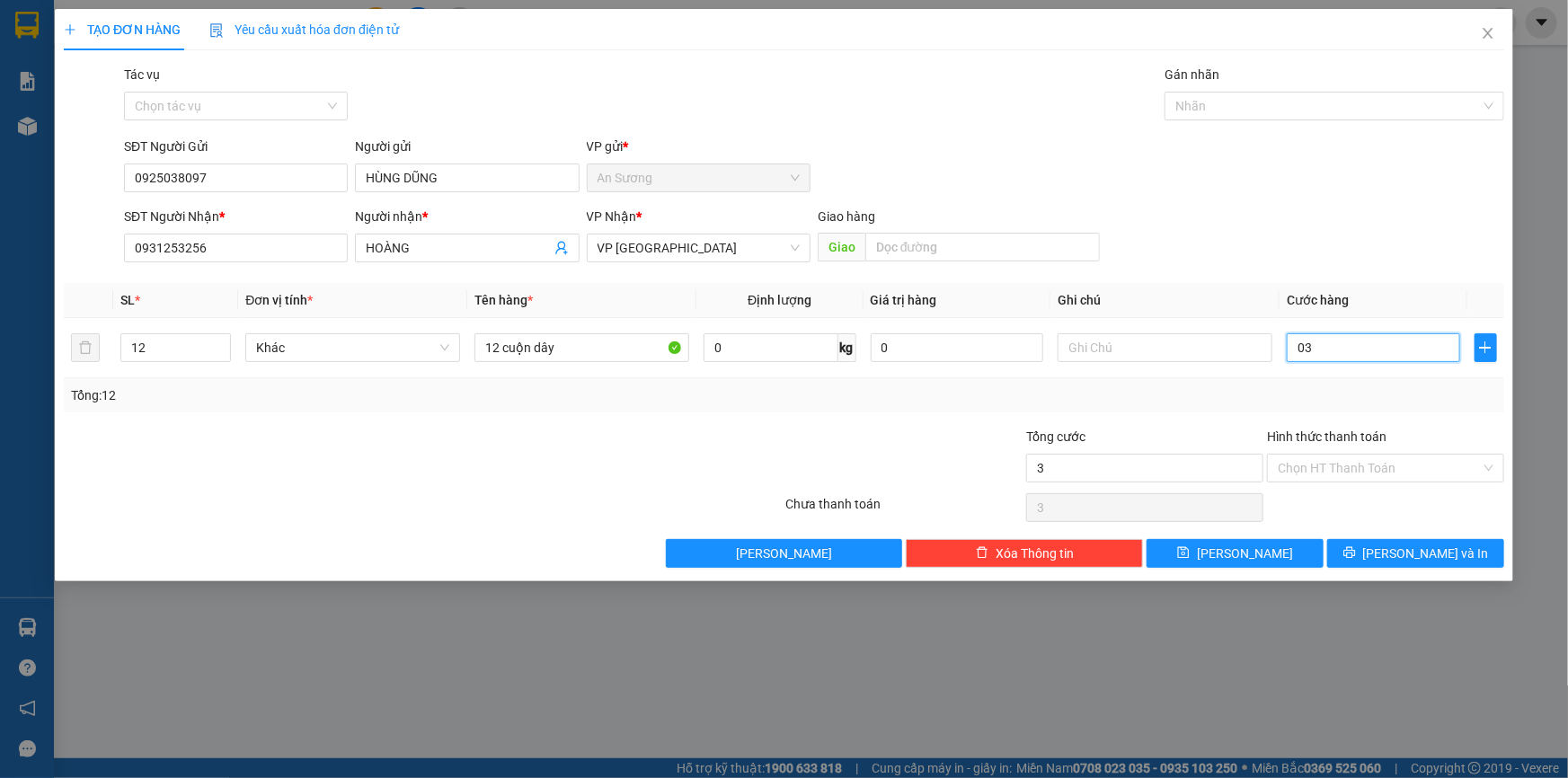
type input "30"
type input "030"
type input "300"
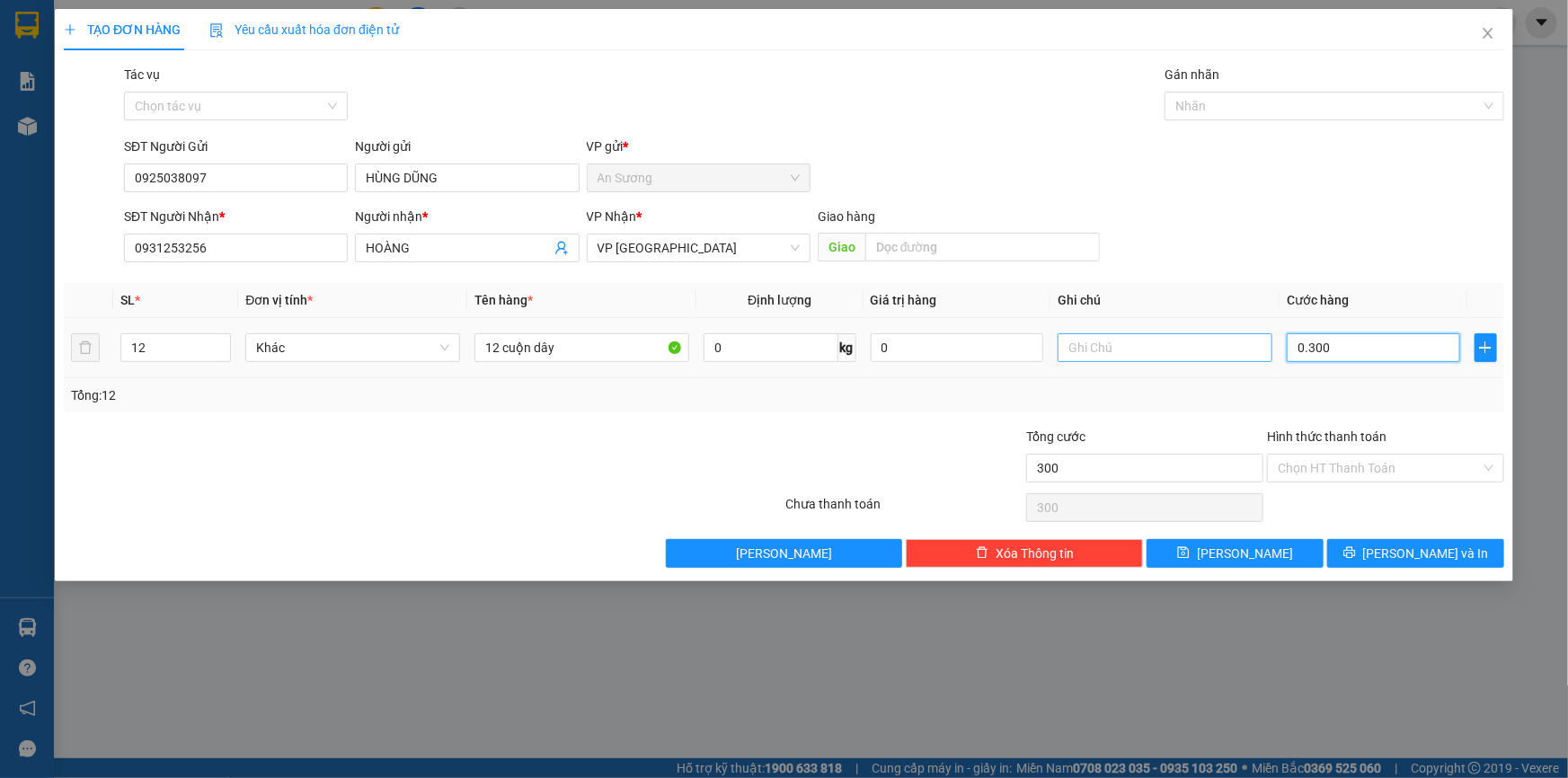
type input "0.300"
type input "300.000"
click at [1114, 344] on input "text" at bounding box center [1164, 347] width 215 height 28
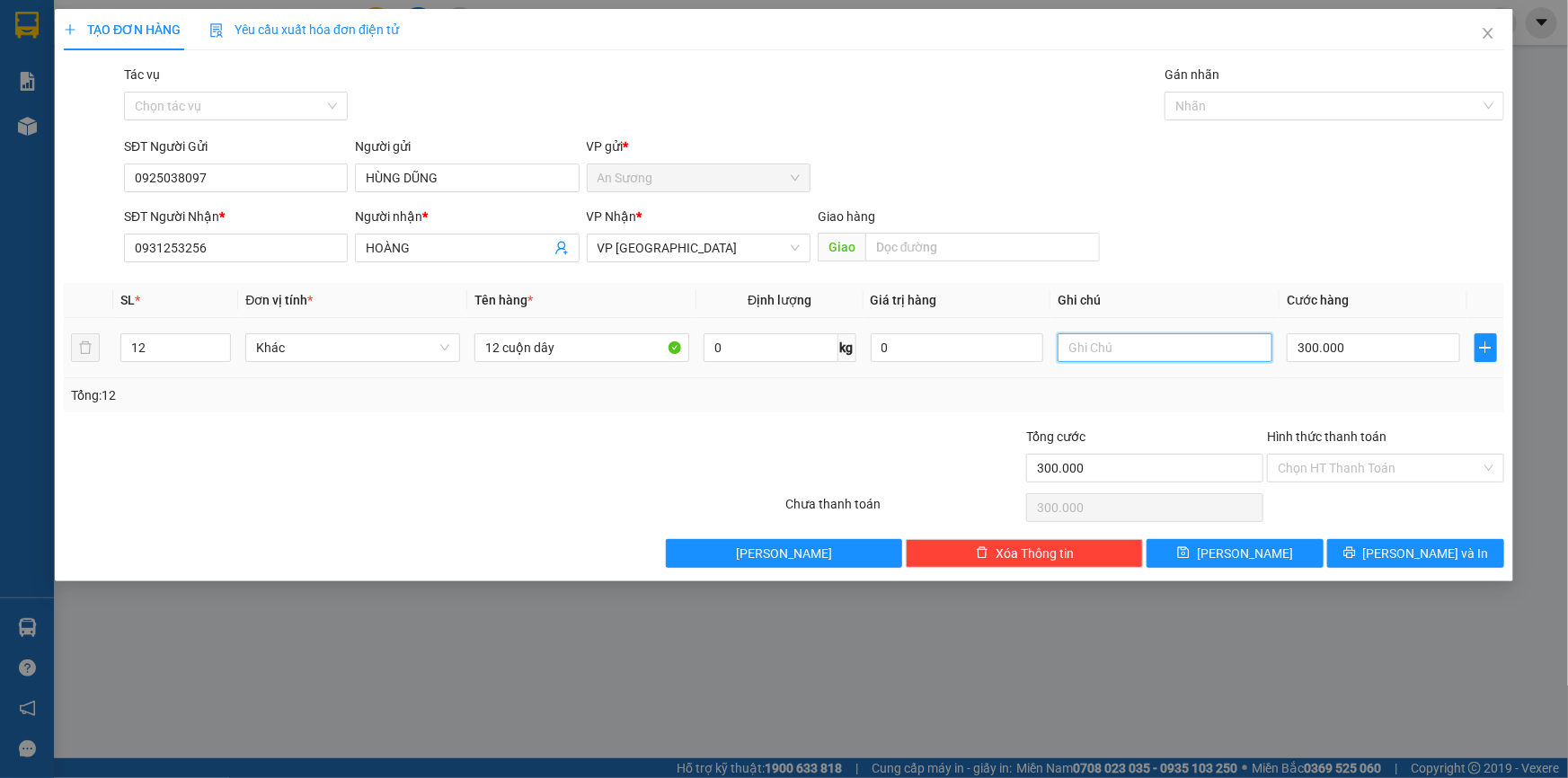
type input "d"
type input "đi xe tải về"
click at [1398, 549] on button "[PERSON_NAME] và In" at bounding box center [1415, 553] width 177 height 28
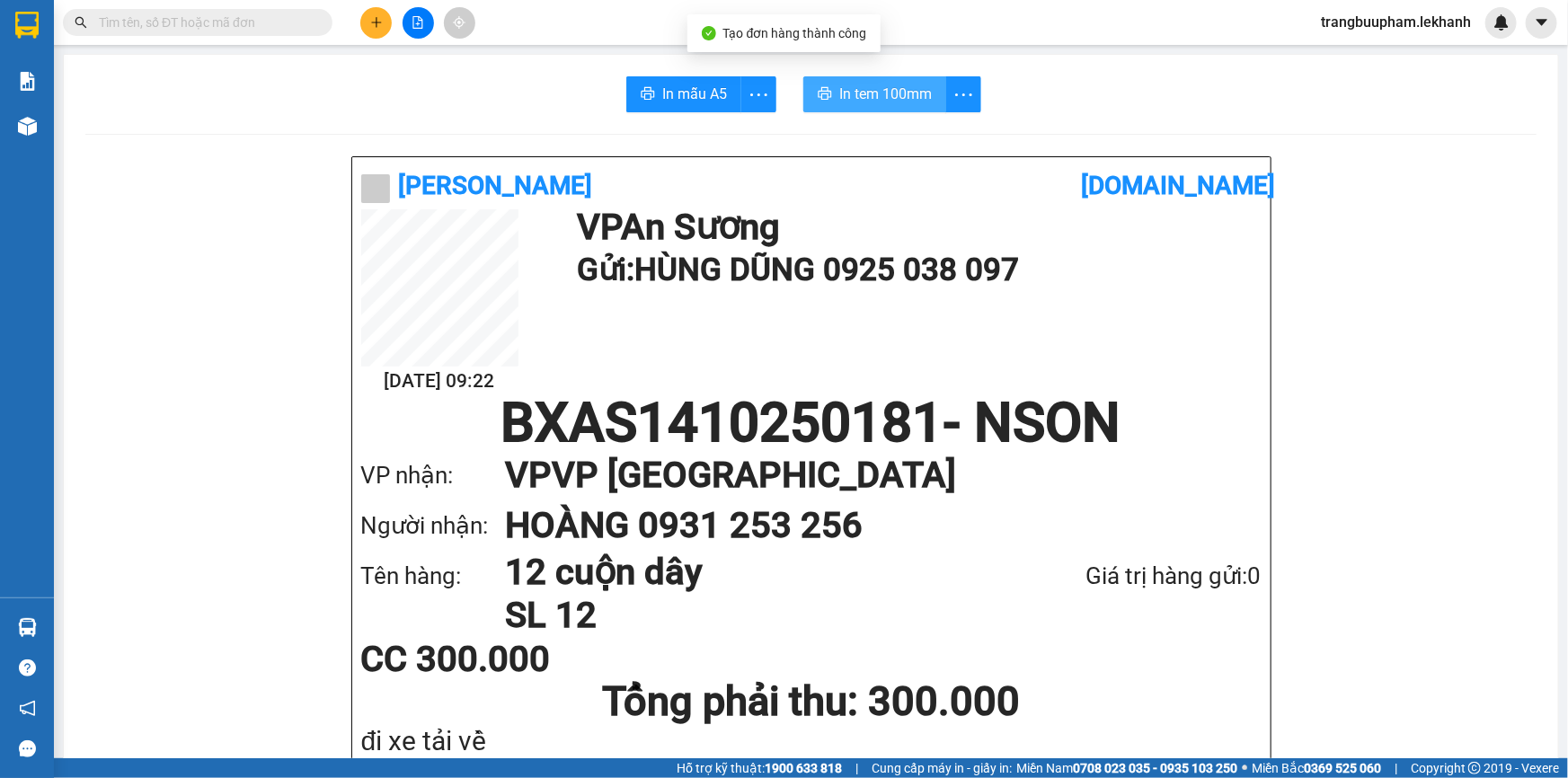
click at [896, 98] on span "In tem 100mm" at bounding box center [885, 93] width 92 height 23
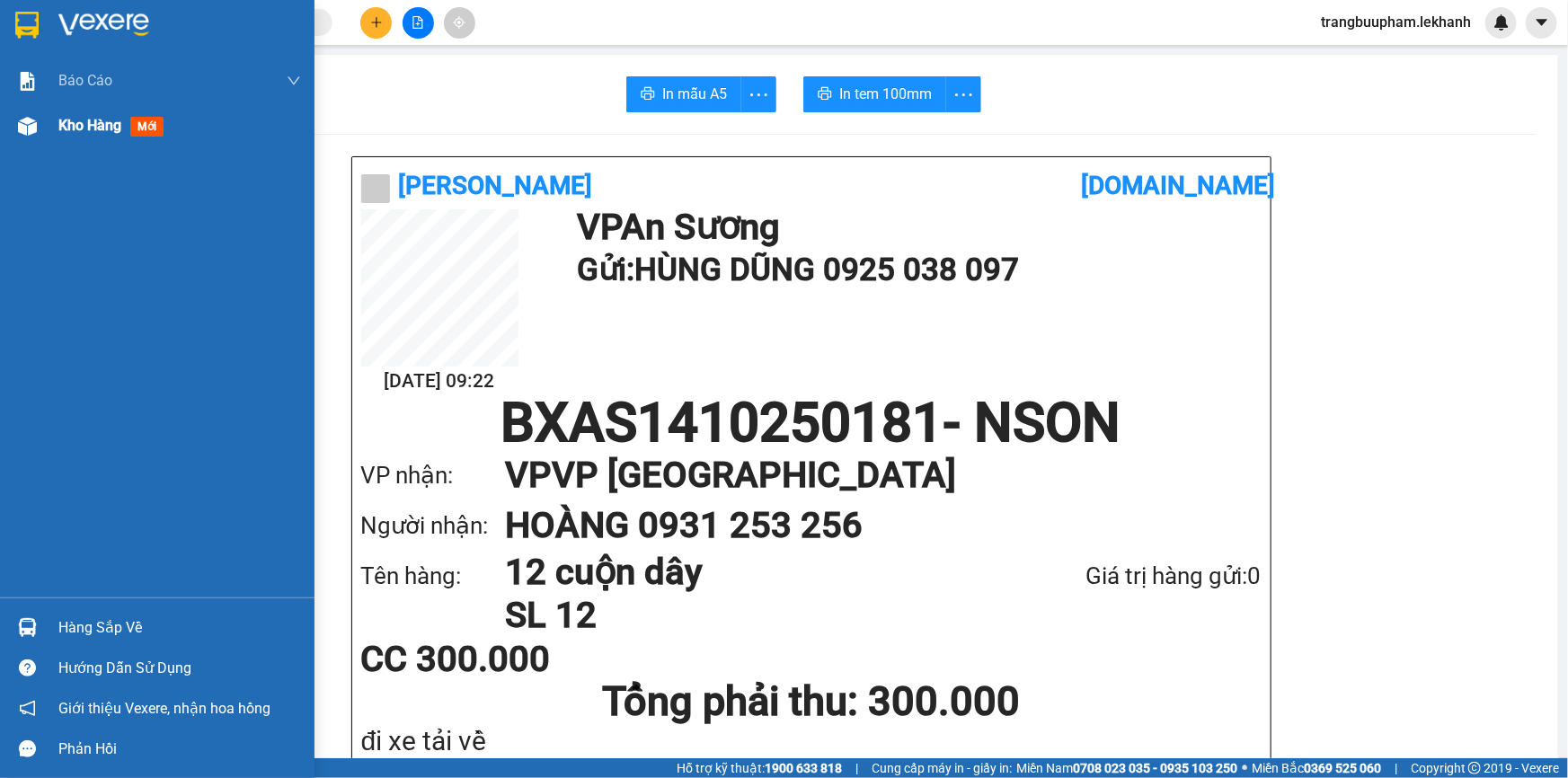
click at [54, 130] on div "Kho hàng mới" at bounding box center [157, 126] width 315 height 45
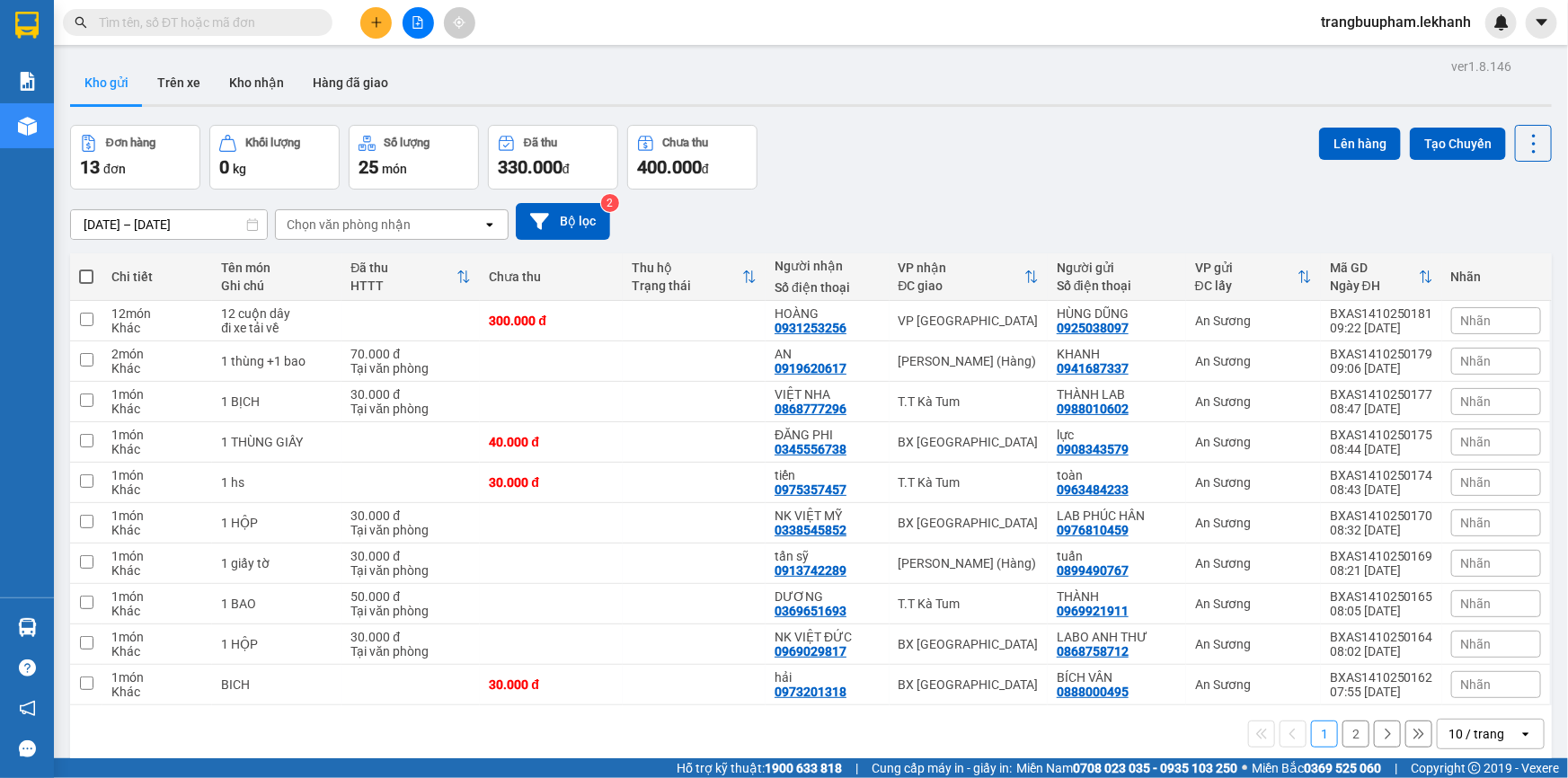
click at [372, 30] on button at bounding box center [376, 23] width 31 height 31
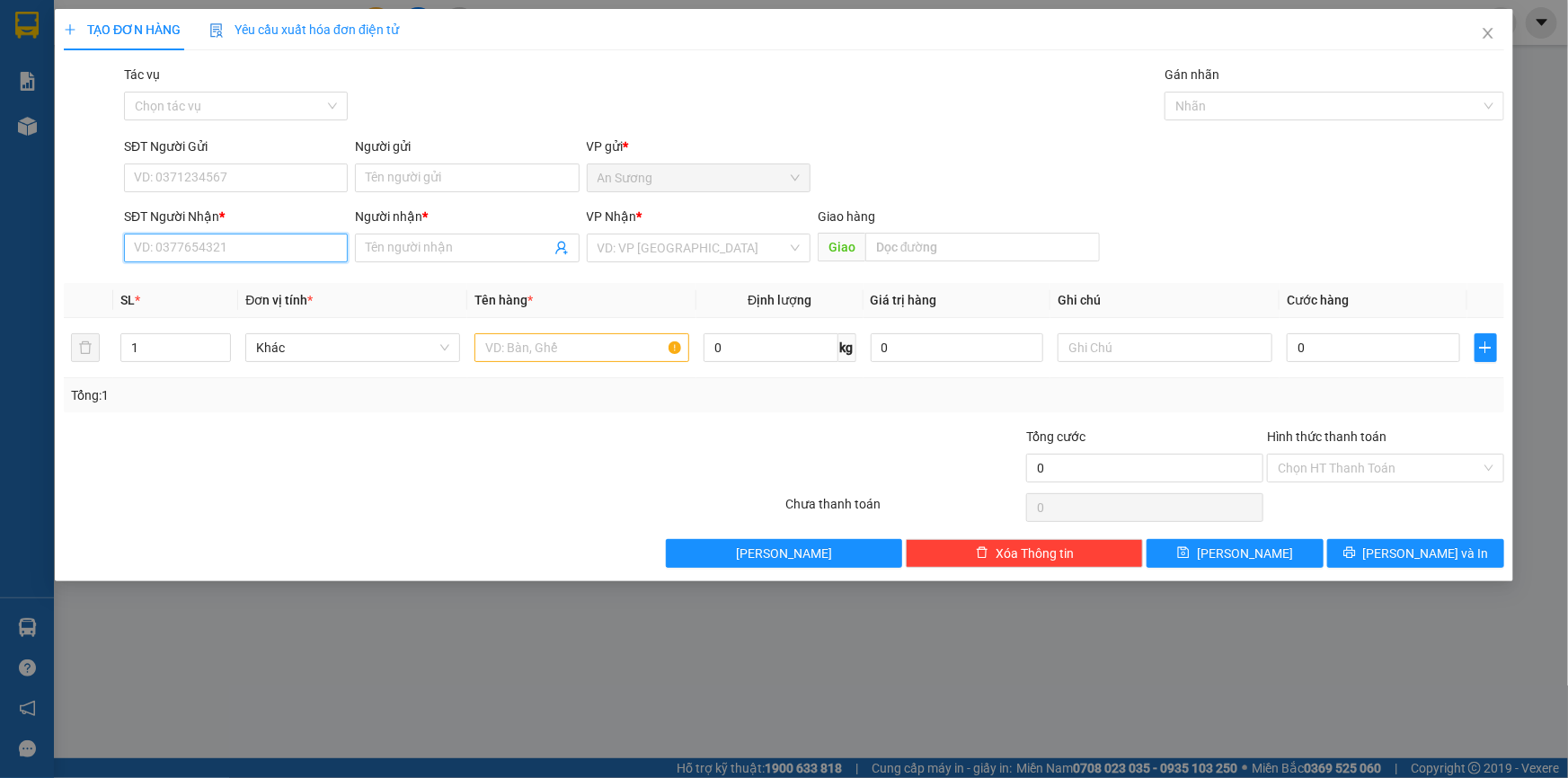
click at [258, 250] on input "SĐT Người Nhận *" at bounding box center [235, 247] width 224 height 28
click at [251, 270] on div "0918859366 - HIỀN" at bounding box center [235, 284] width 224 height 28
type input "0918859366"
type input "HIỀN"
type input "30.000"
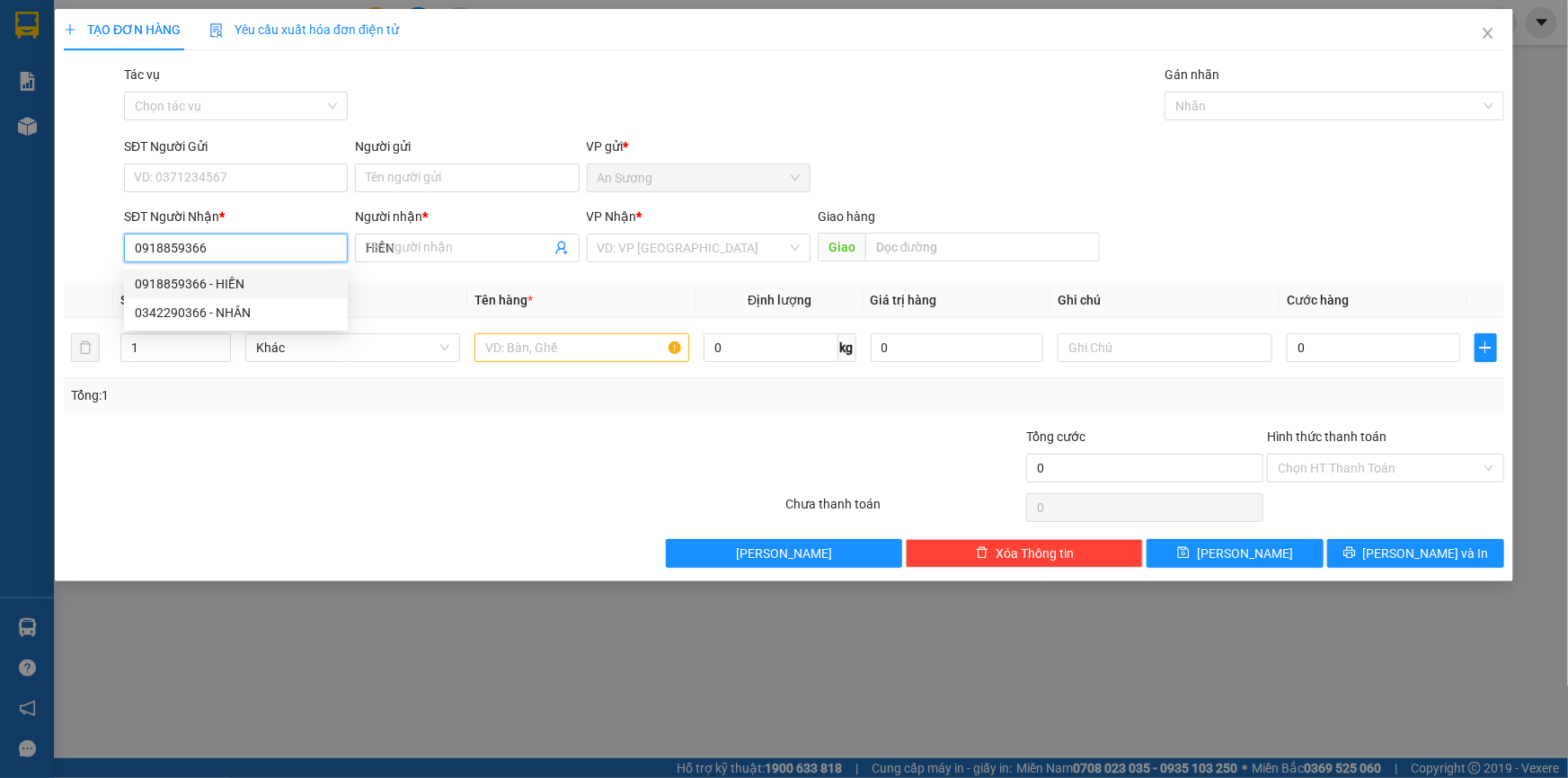
type input "30.000"
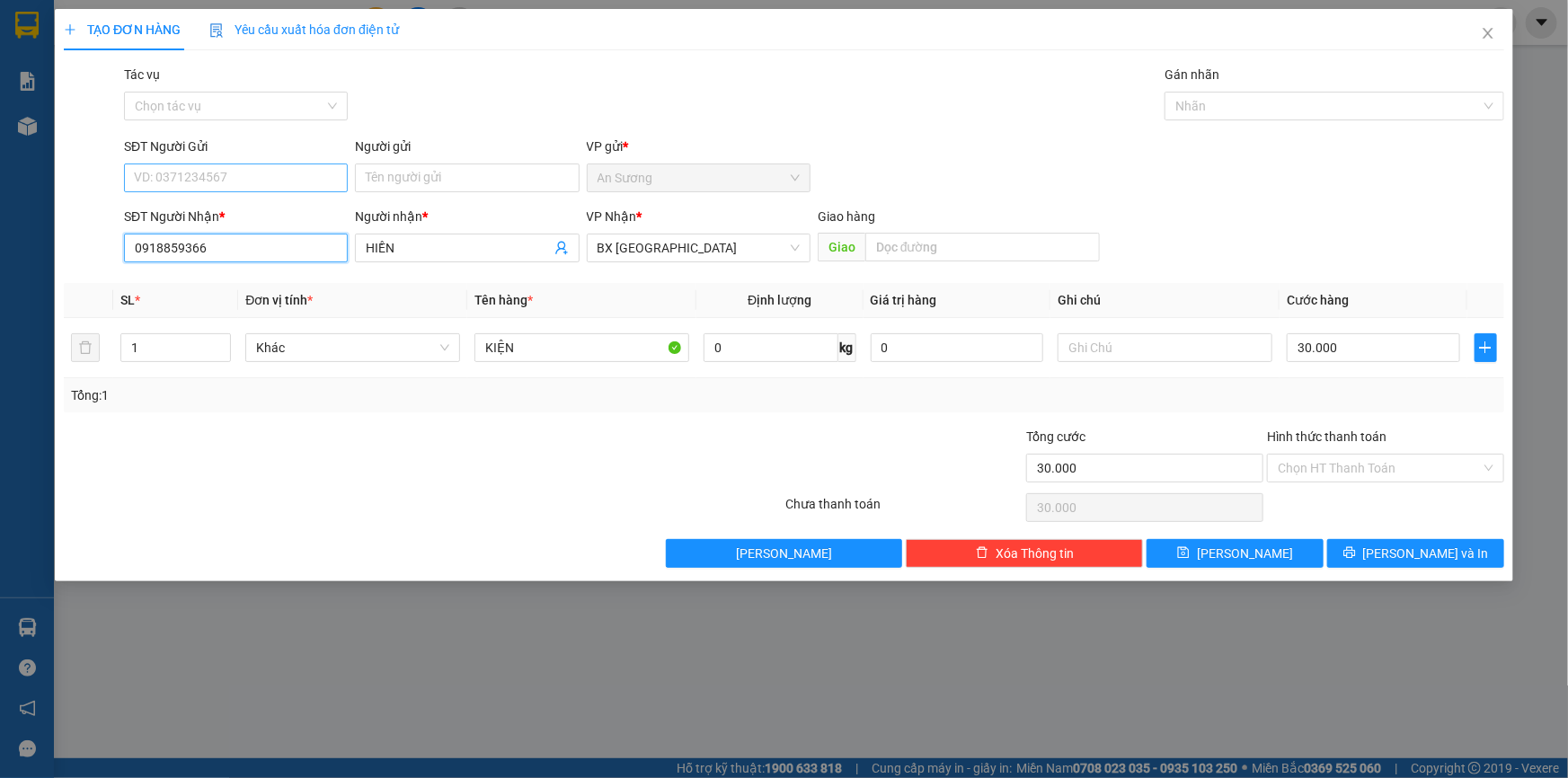
type input "0918859366"
click at [262, 180] on input "SĐT Người Gửi" at bounding box center [235, 178] width 224 height 28
click at [263, 241] on div "0368244862 - nhi" at bounding box center [235, 242] width 202 height 20
type input "0368244862"
type input "nhi"
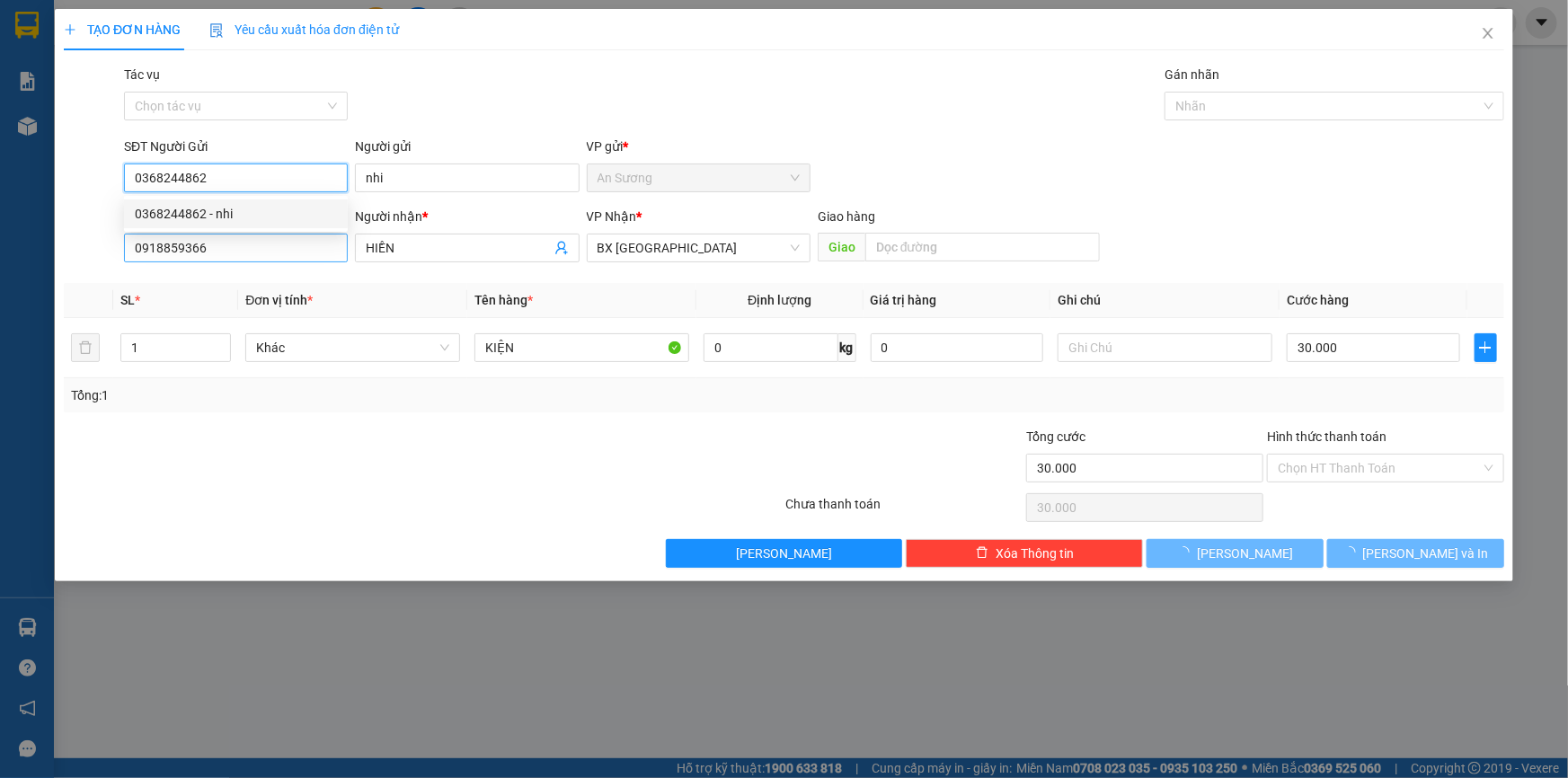
type input "70.000"
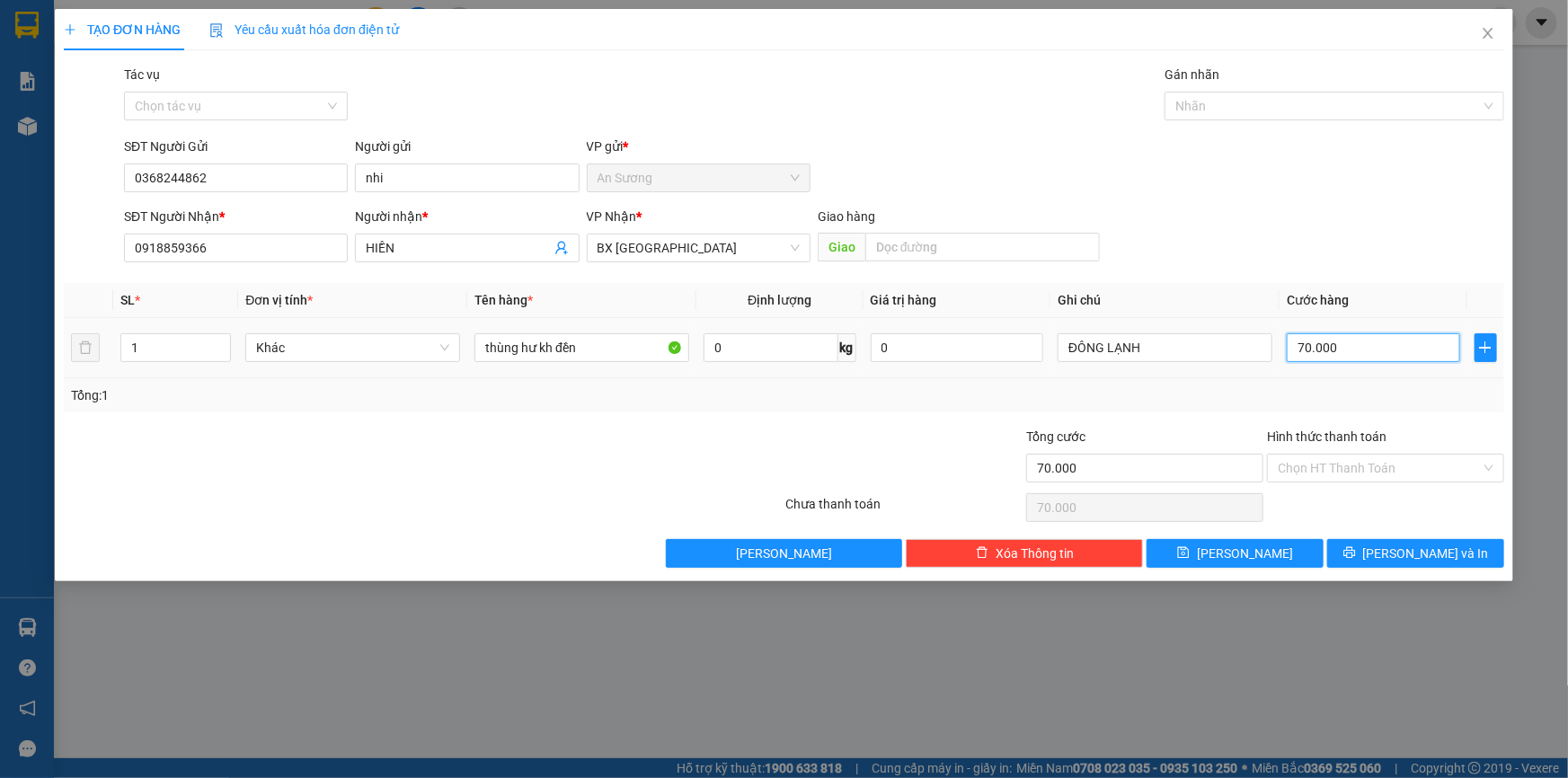
click at [1397, 350] on input "70.000" at bounding box center [1373, 347] width 174 height 28
click at [1435, 557] on span "[PERSON_NAME] và In" at bounding box center [1426, 553] width 126 height 20
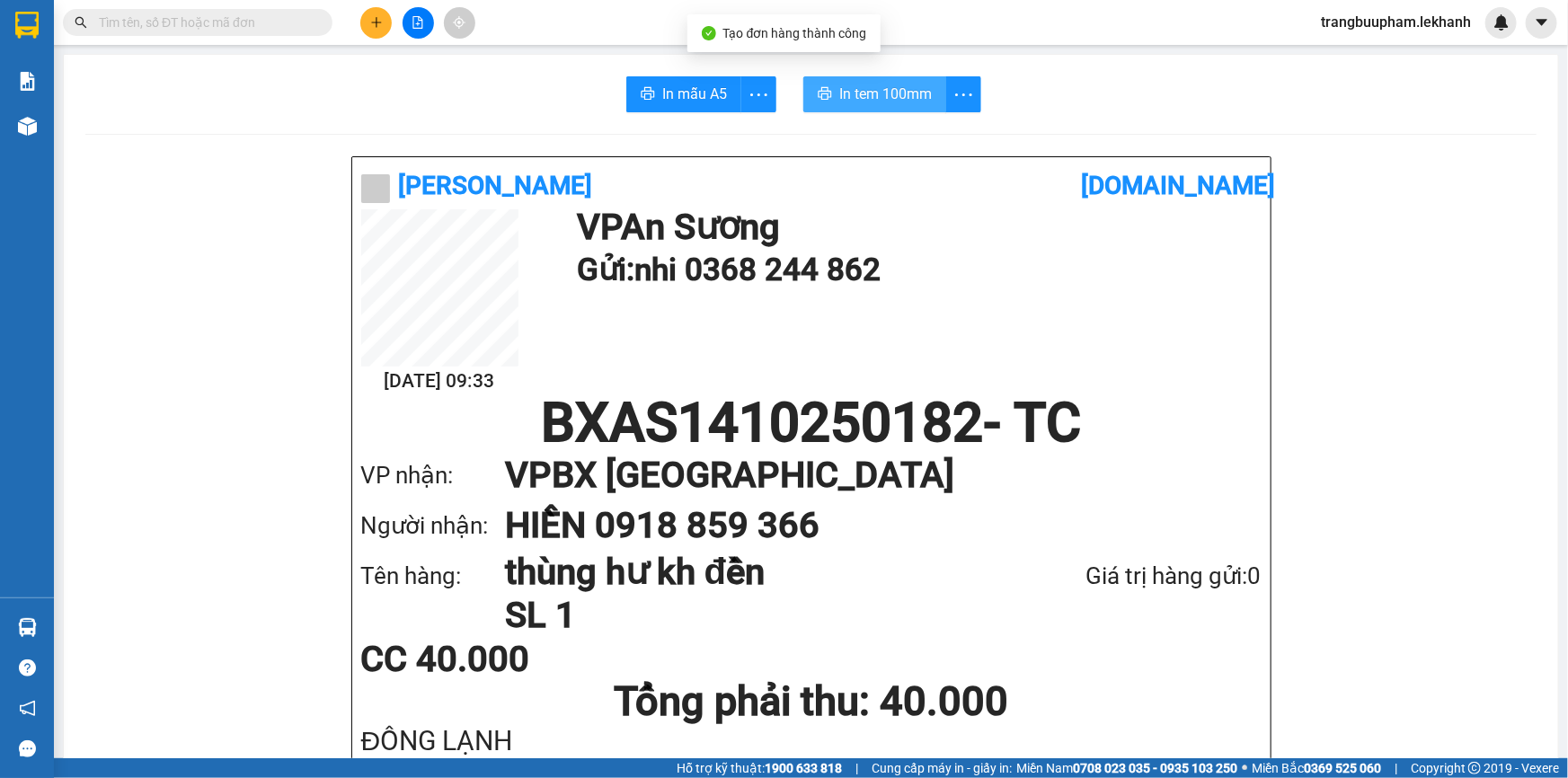
click at [880, 101] on span "In tem 100mm" at bounding box center [885, 93] width 92 height 23
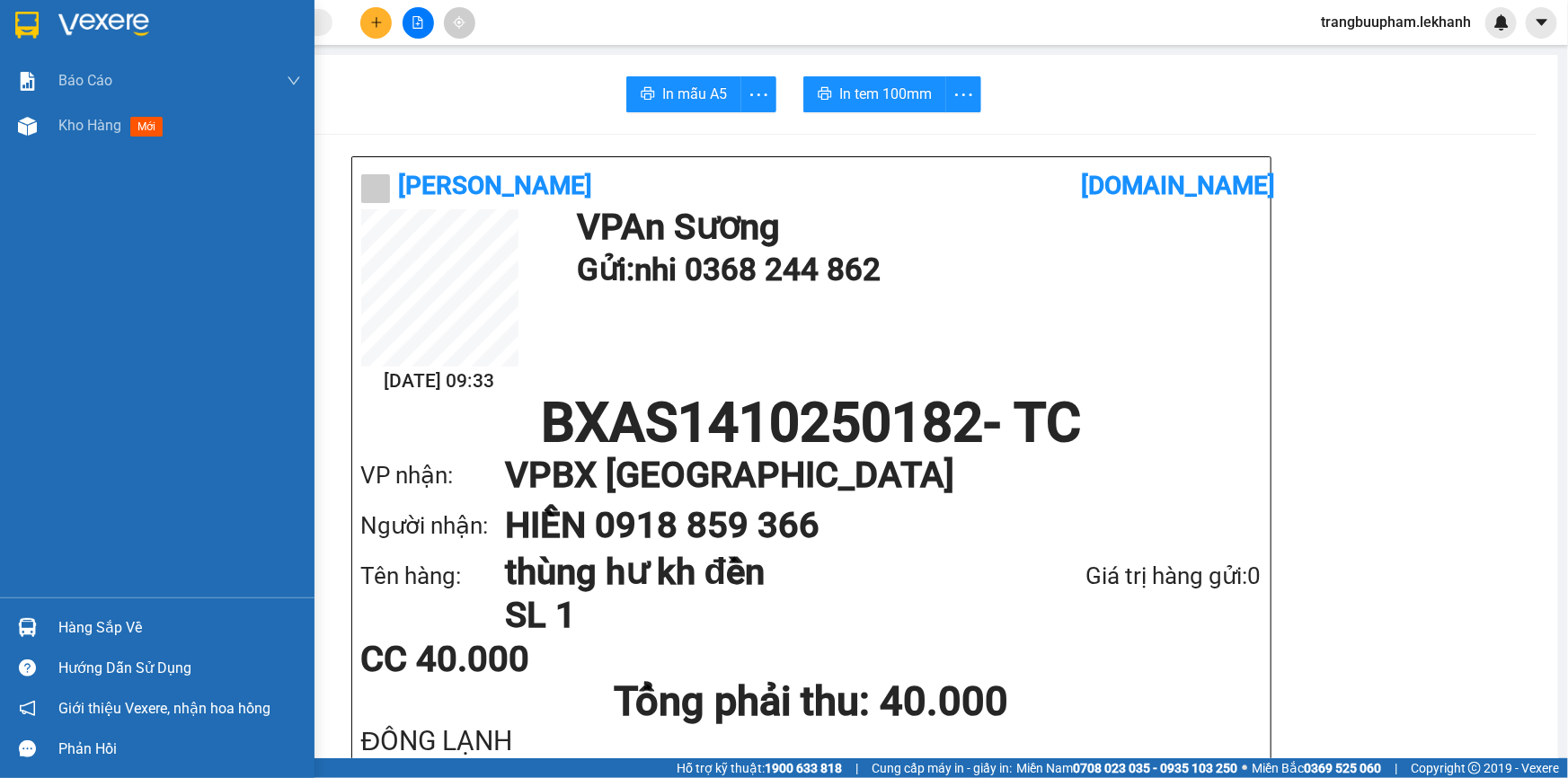
click at [62, 154] on div "Báo cáo Báo cáo dòng tiền (nhân viên) Doanh số tạo đơn theo VP gửi (nhân viên) …" at bounding box center [157, 329] width 315 height 540
click at [97, 139] on div "Kho hàng mới" at bounding box center [179, 126] width 242 height 45
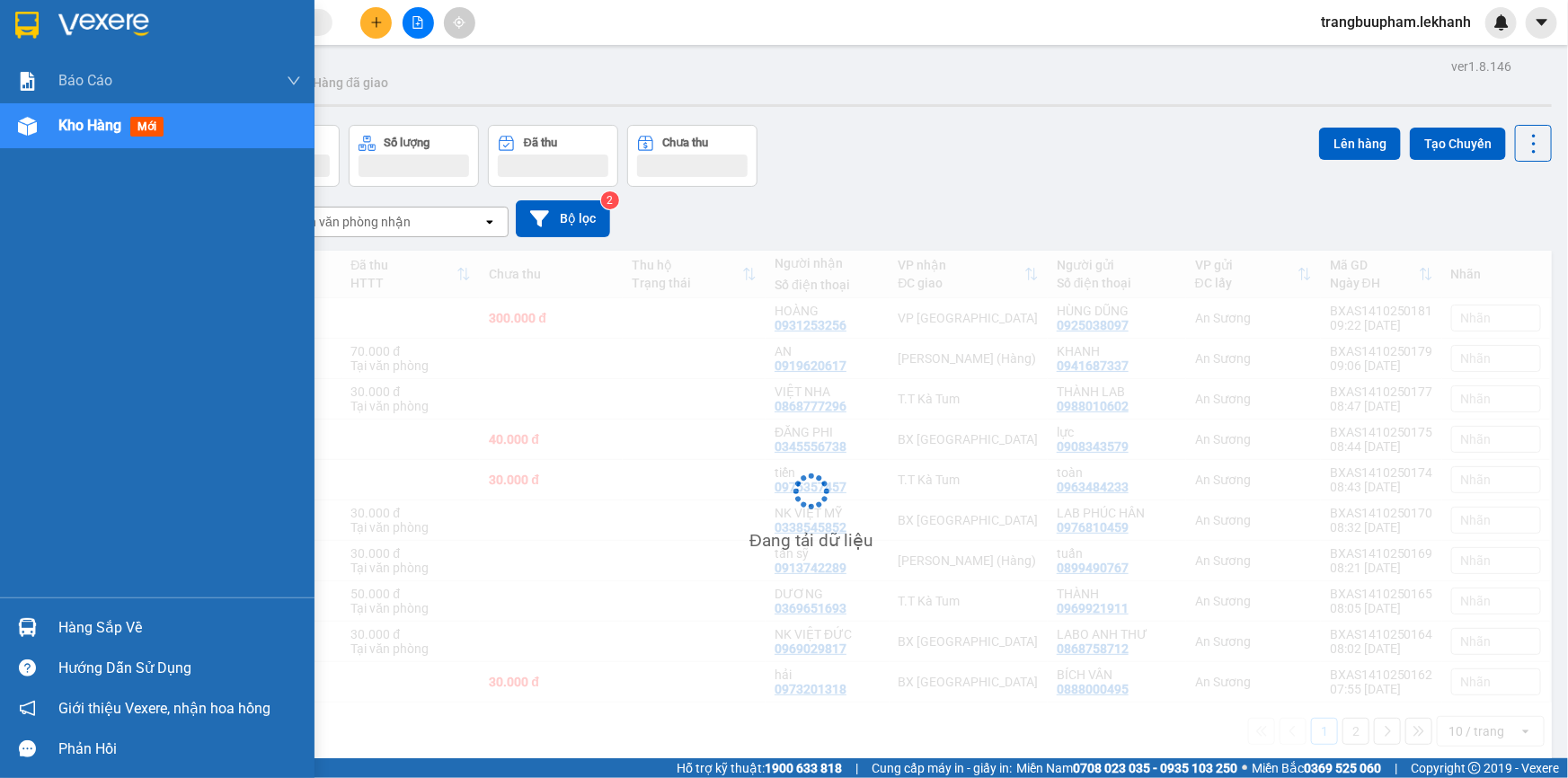
click at [98, 134] on div "Kho hàng mới" at bounding box center [115, 125] width 113 height 23
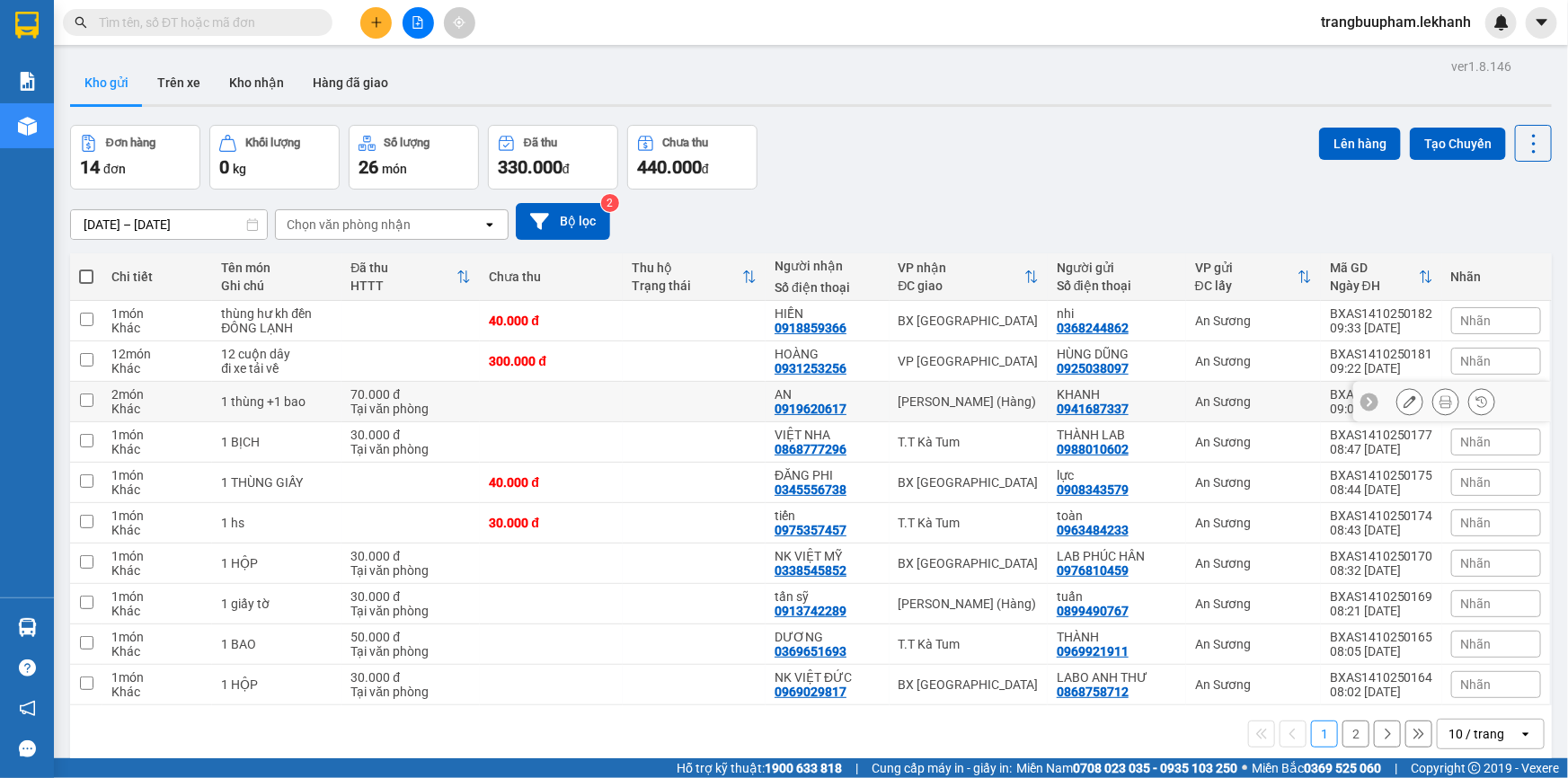
click at [457, 402] on div "Tại văn phòng" at bounding box center [410, 408] width 121 height 15
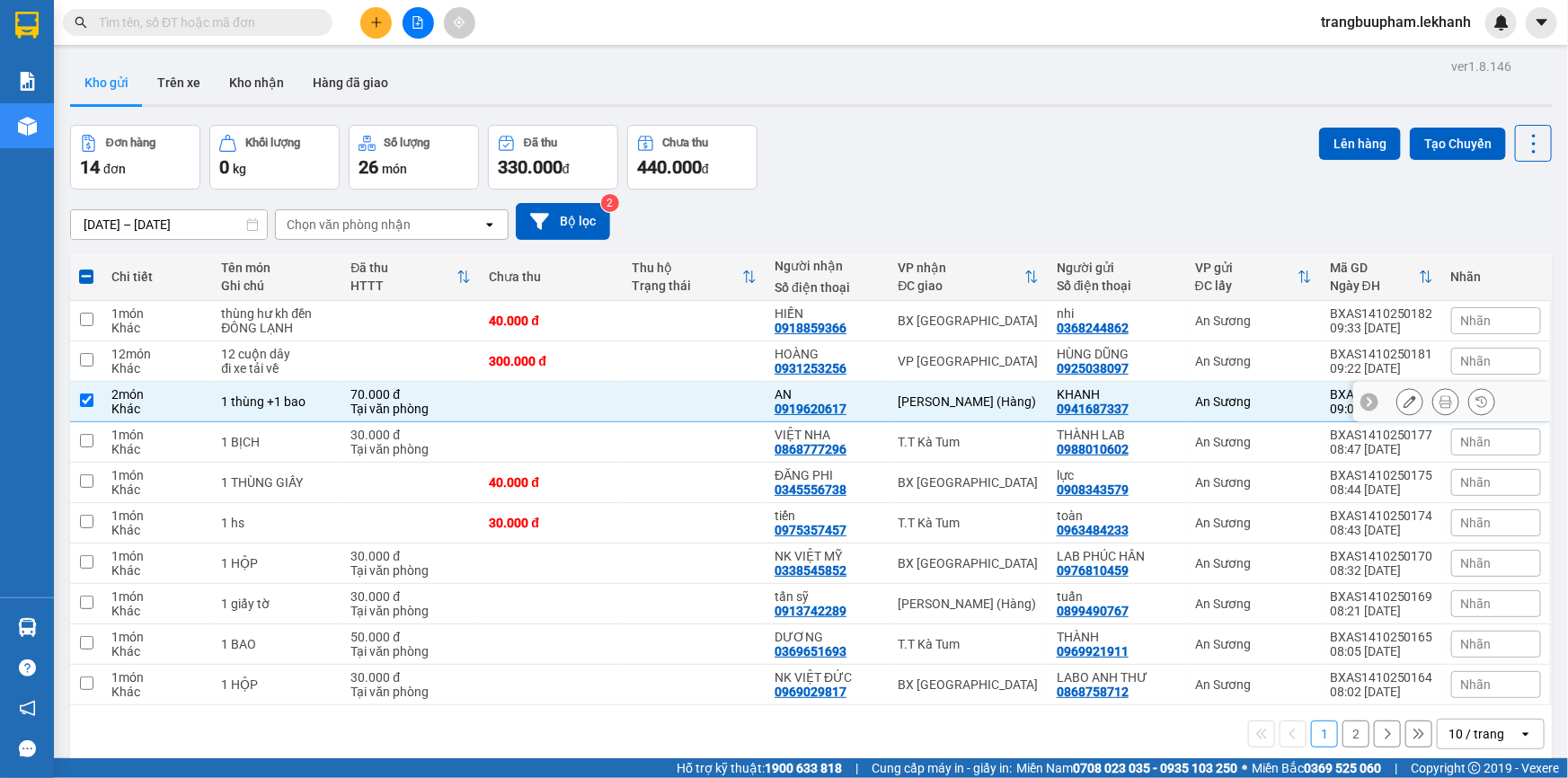
click at [1440, 404] on icon at bounding box center [1445, 401] width 13 height 13
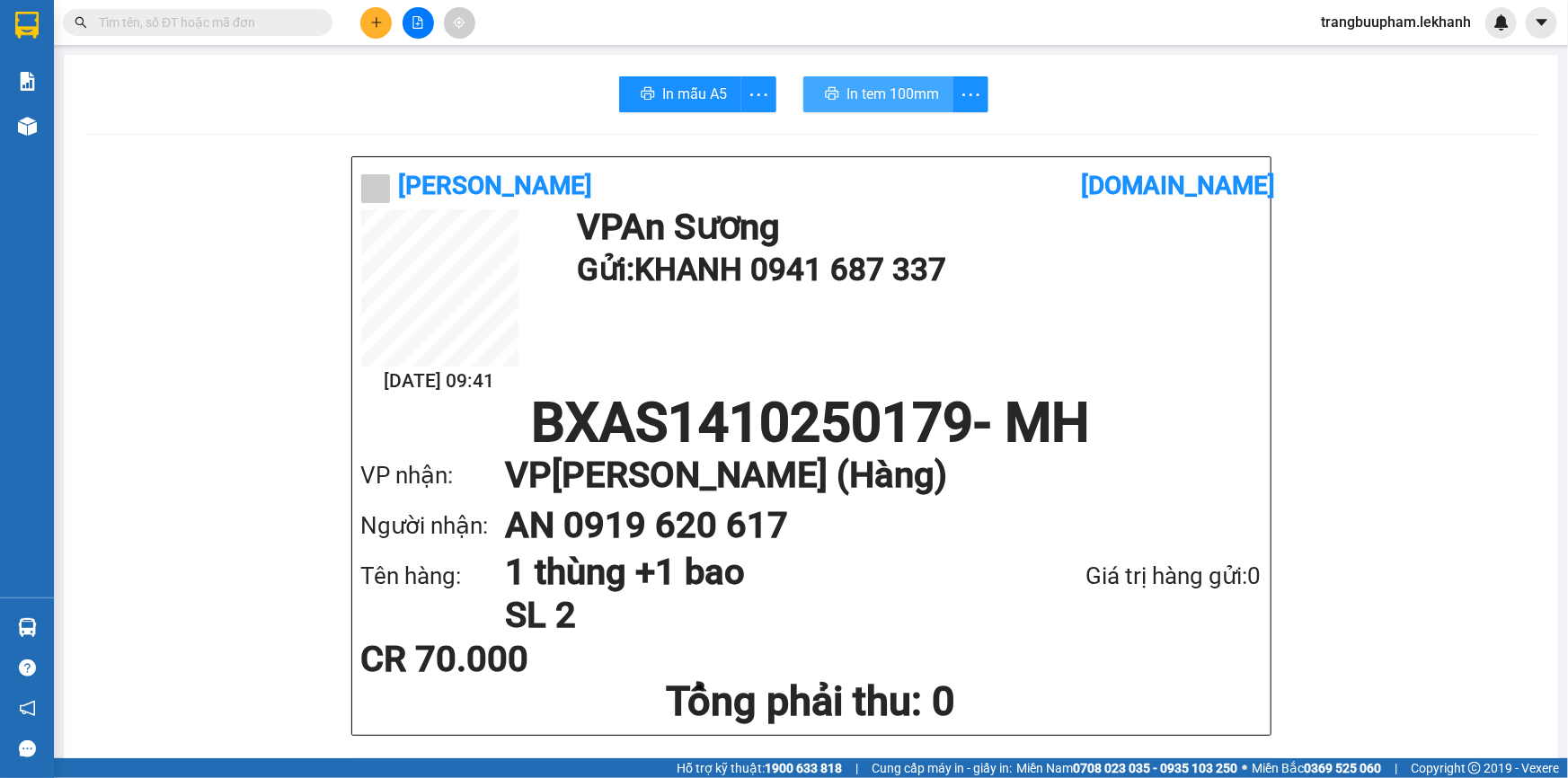
click at [906, 91] on span "In tem 100mm" at bounding box center [892, 93] width 92 height 23
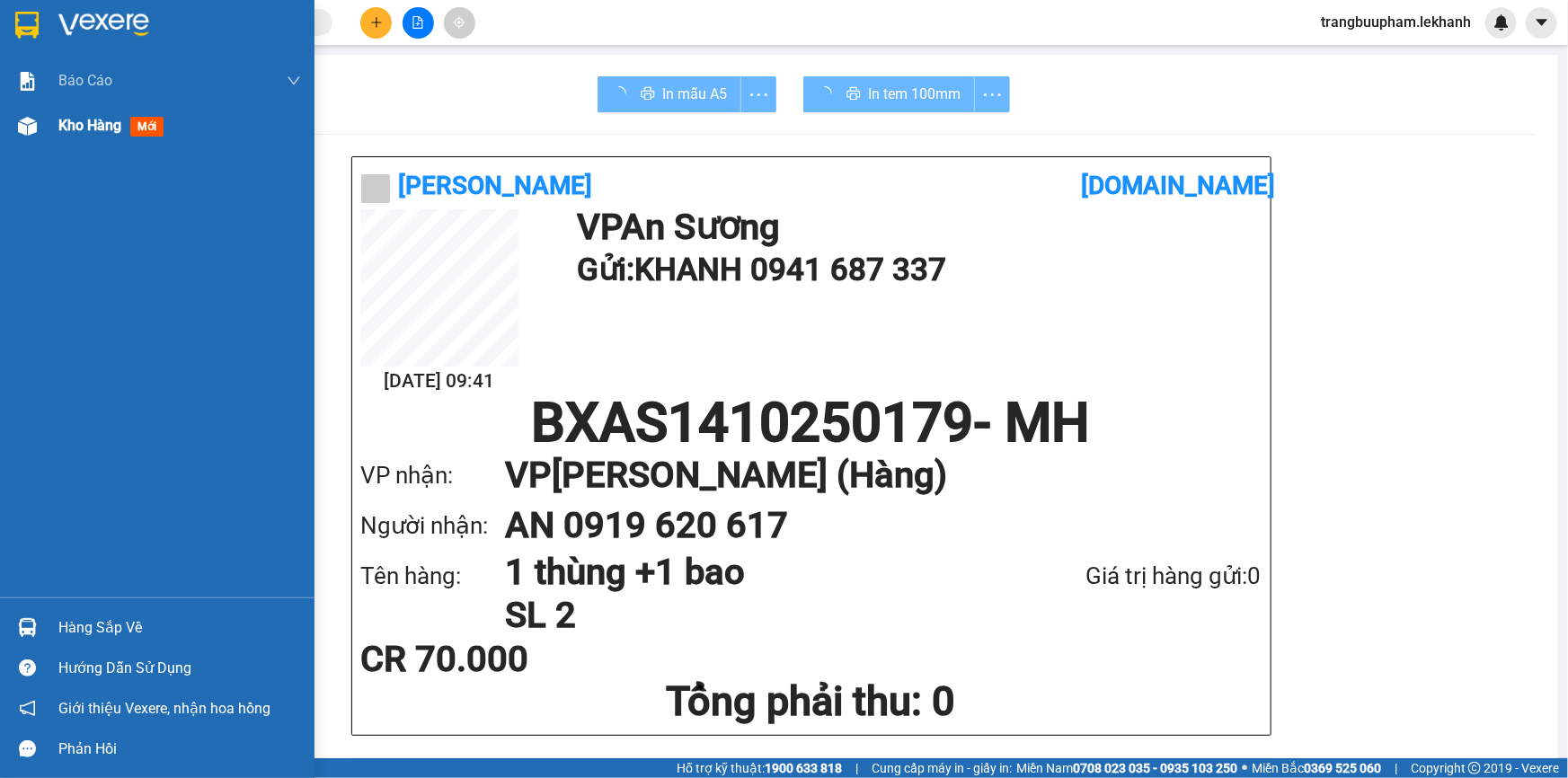
click at [88, 133] on span "Kho hàng" at bounding box center [90, 125] width 63 height 17
